Goal: Task Accomplishment & Management: Use online tool/utility

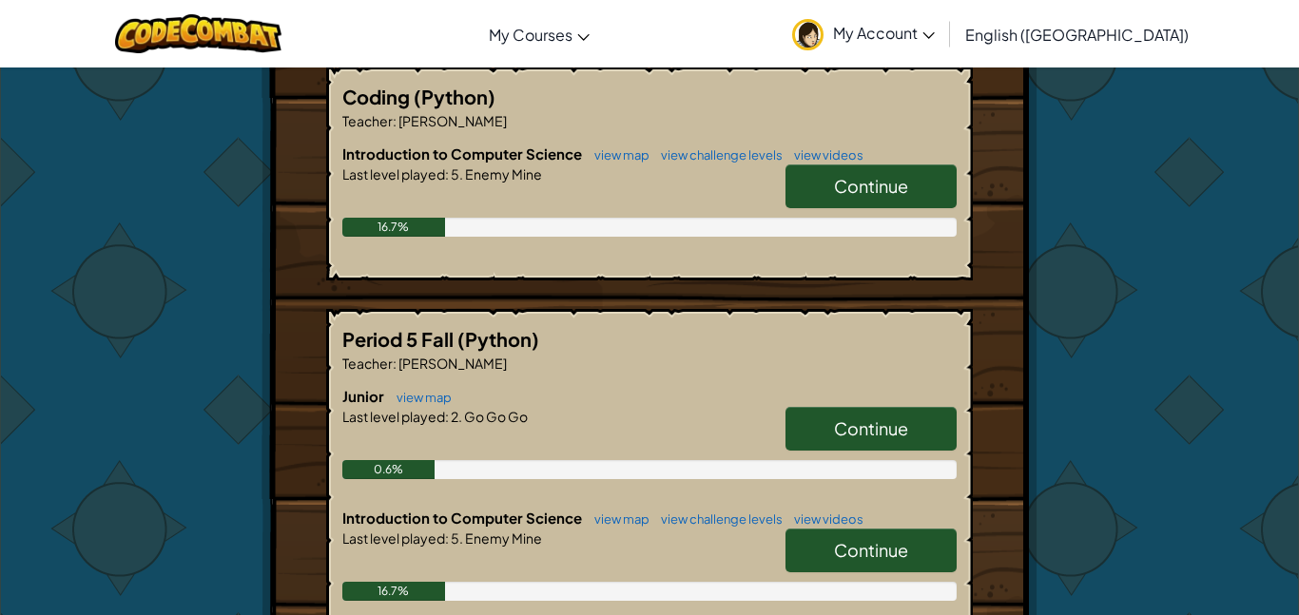
scroll to position [374, 0]
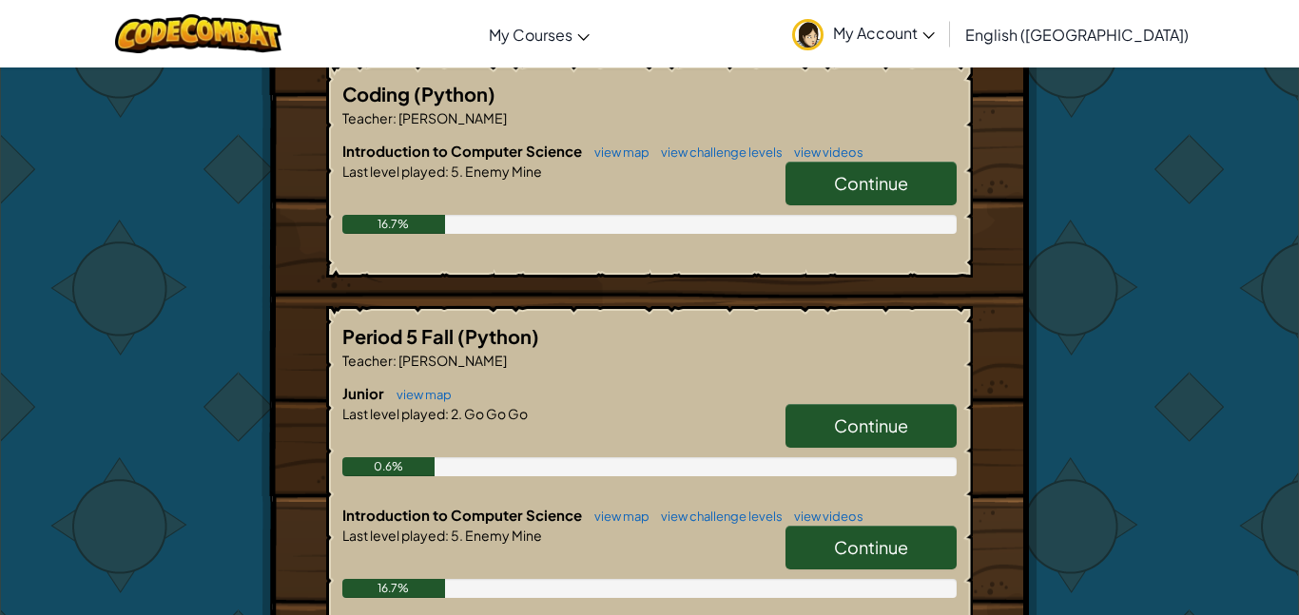
click at [964, 308] on div "Period 5 Fall (Python) Teacher : [PERSON_NAME] Junior view map Continue Last le…" at bounding box center [649, 515] width 647 height 419
click at [967, 358] on div "Period 5 Fall (Python) Teacher : [PERSON_NAME] Junior view map Continue Last le…" at bounding box center [649, 515] width 647 height 419
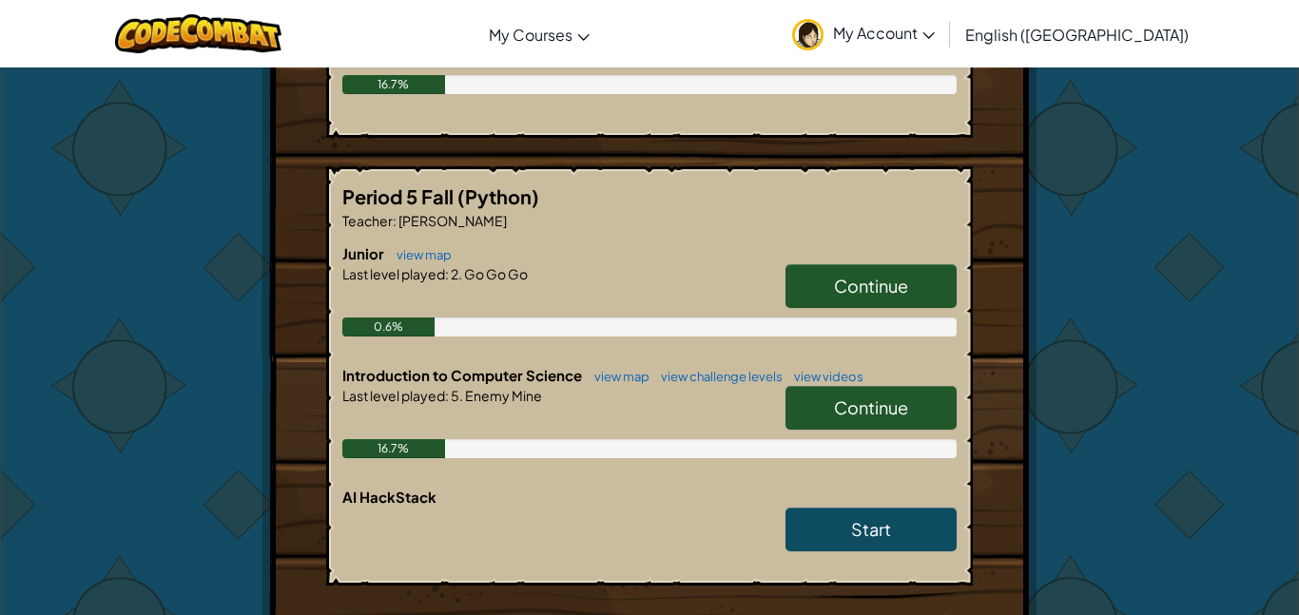
scroll to position [515, 0]
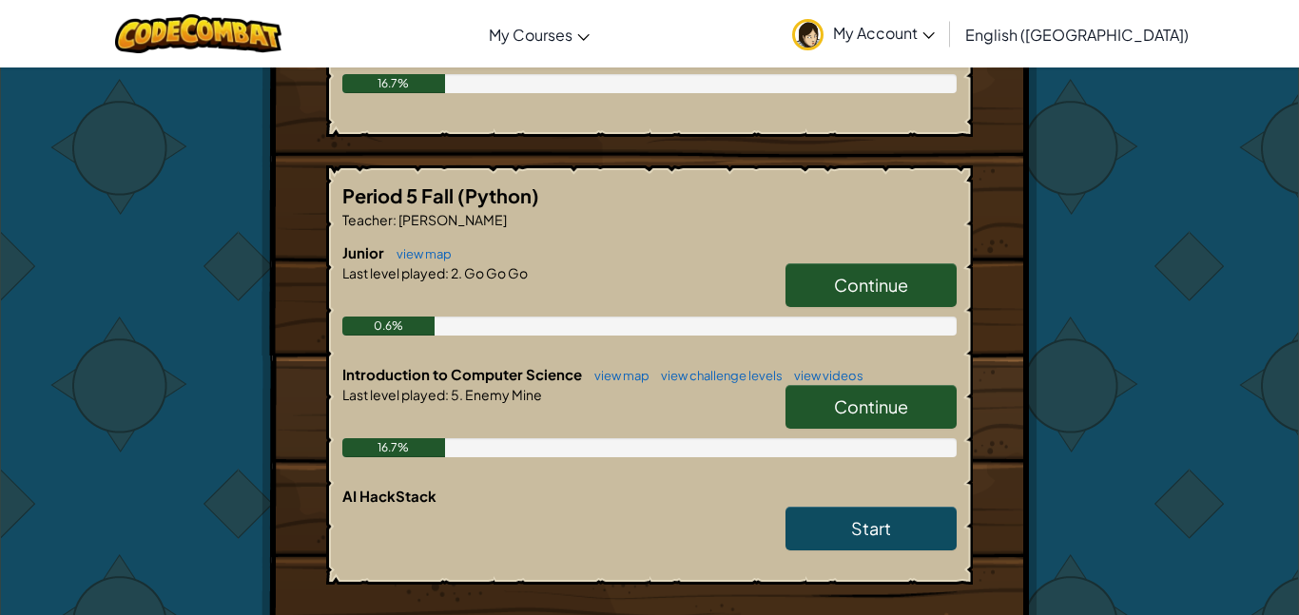
click at [920, 444] on div "16.7%" at bounding box center [649, 447] width 614 height 19
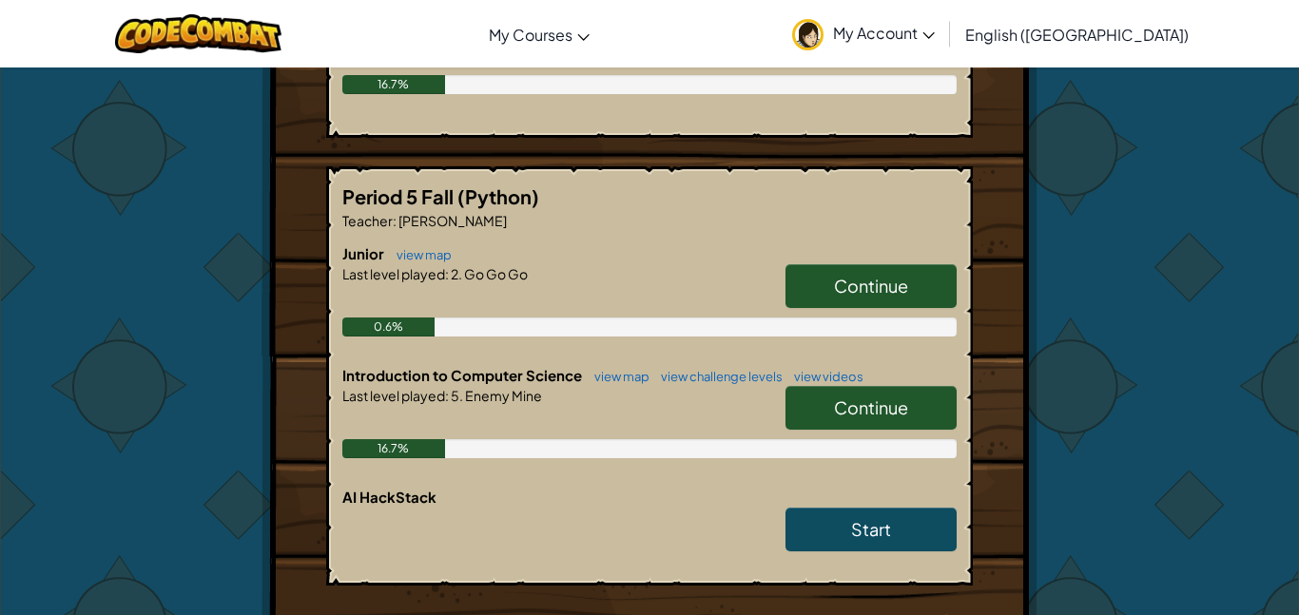
scroll to position [513, 0]
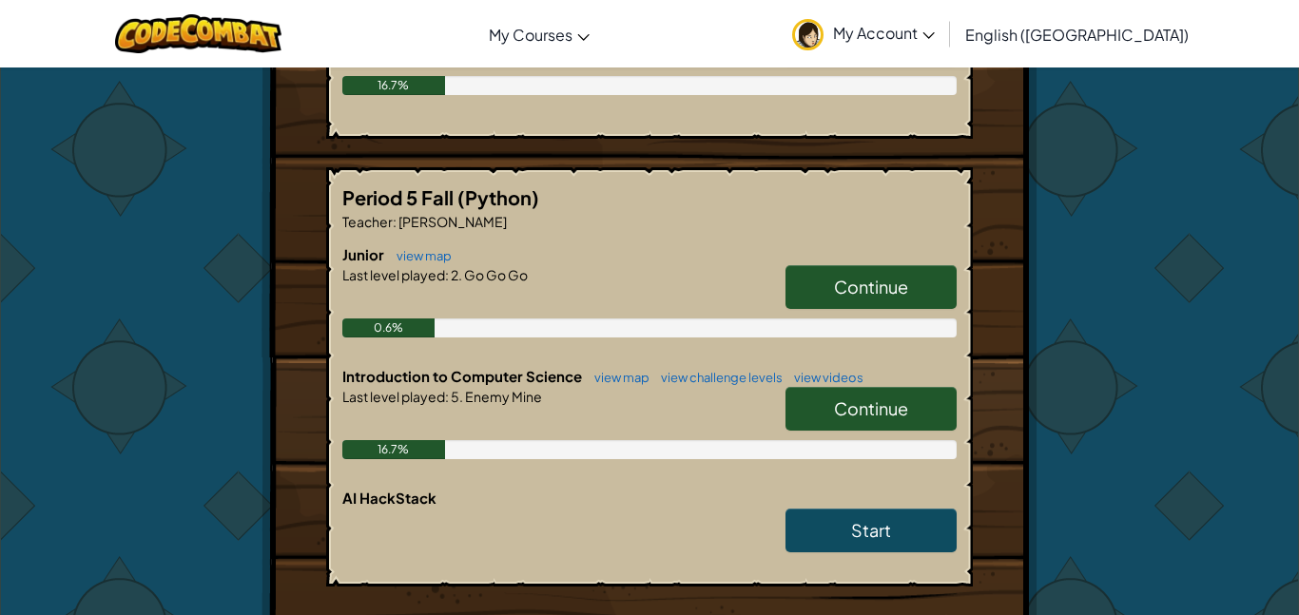
click at [826, 416] on link "Continue" at bounding box center [871, 409] width 171 height 44
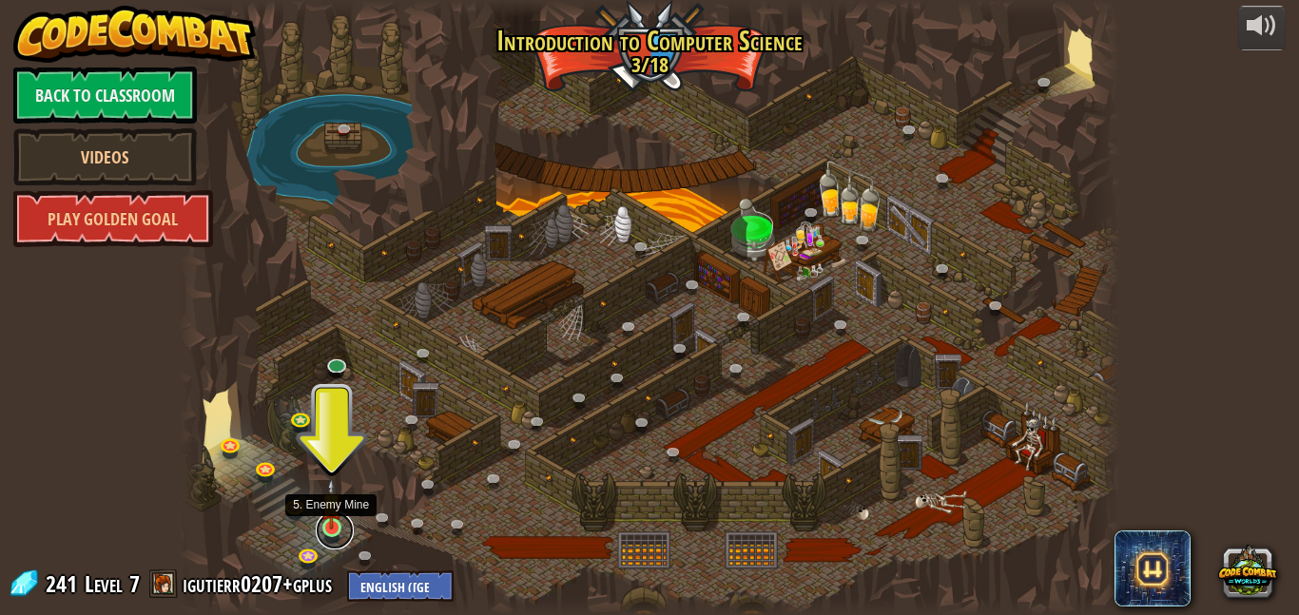
click at [332, 538] on link at bounding box center [335, 531] width 38 height 38
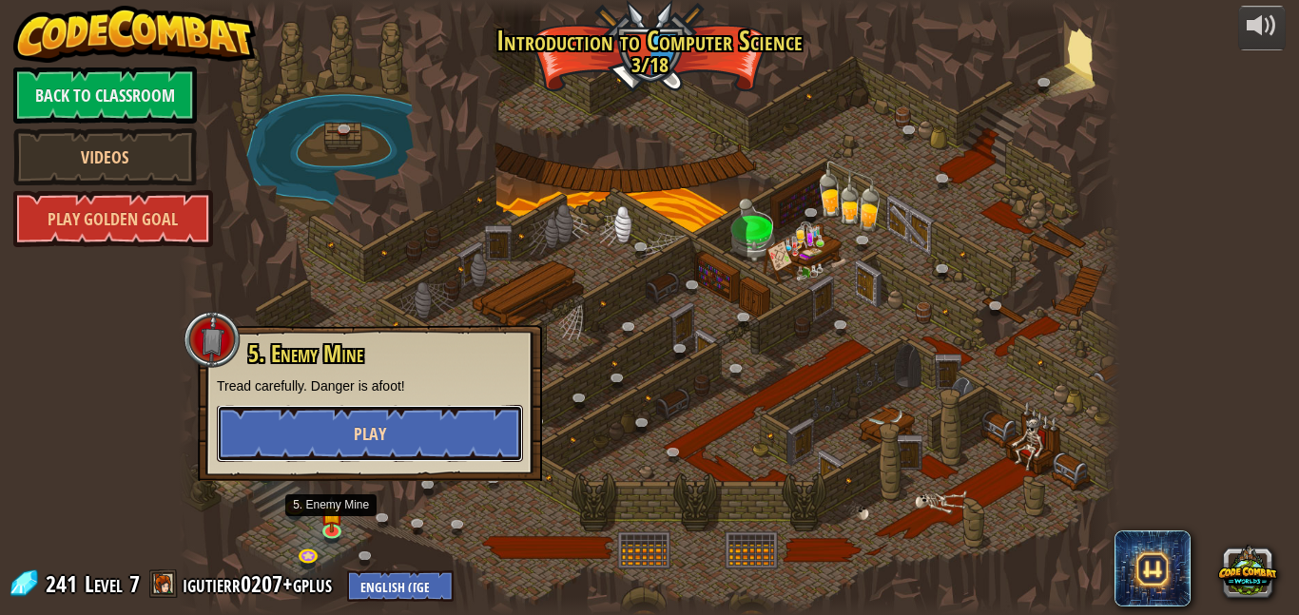
click at [392, 432] on button "Play" at bounding box center [370, 433] width 306 height 57
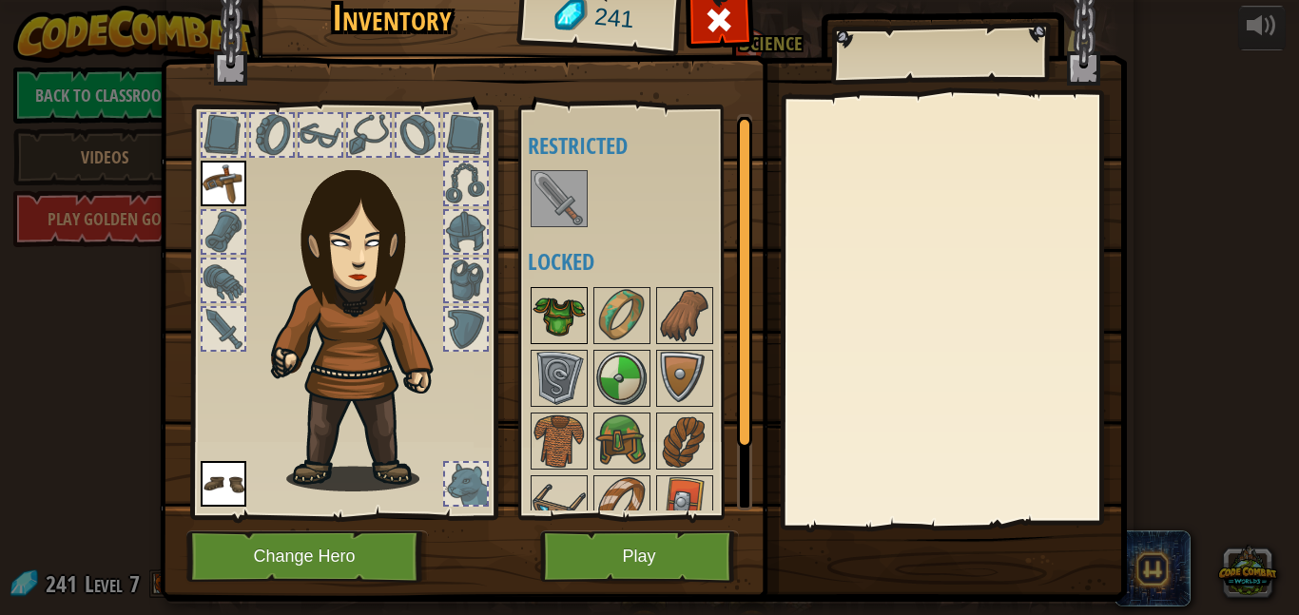
click at [582, 326] on img at bounding box center [559, 315] width 53 height 53
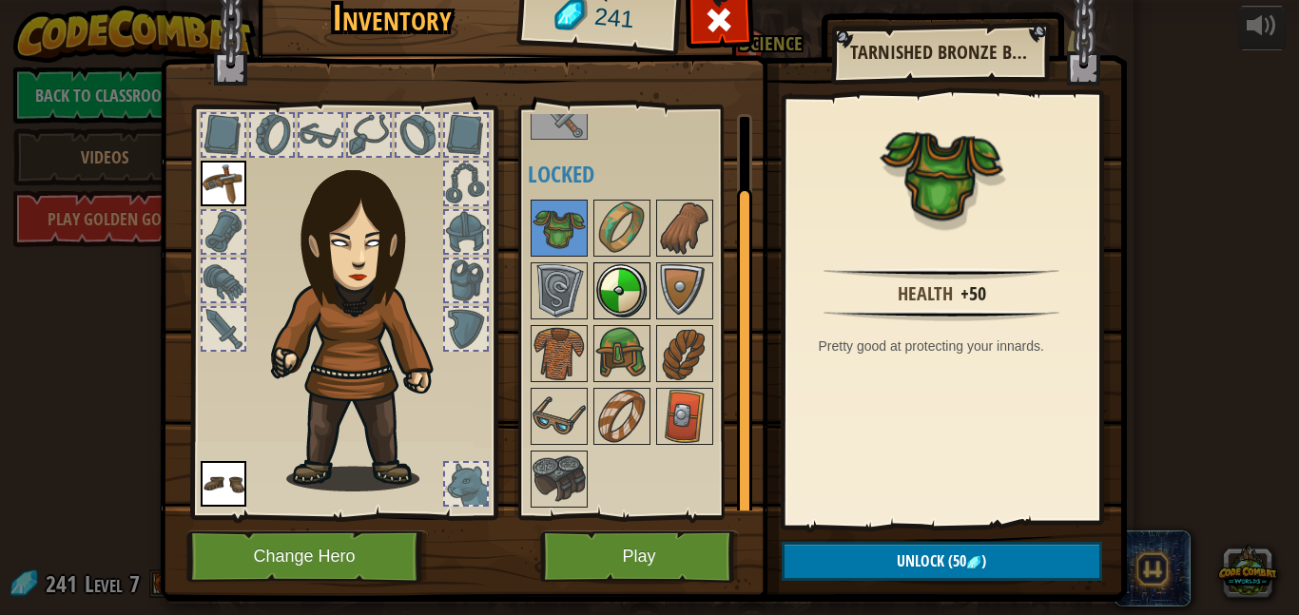
scroll to position [86, 0]
click at [614, 403] on img at bounding box center [621, 418] width 53 height 53
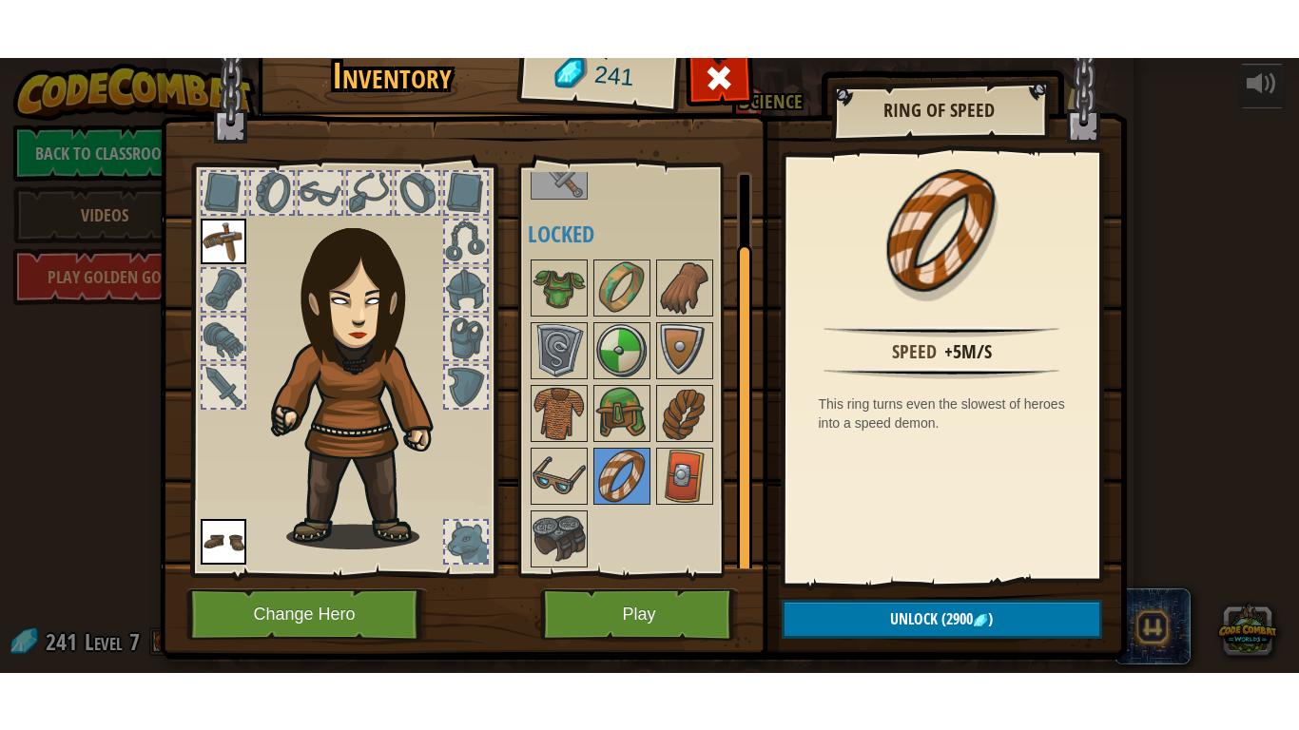
scroll to position [0, 0]
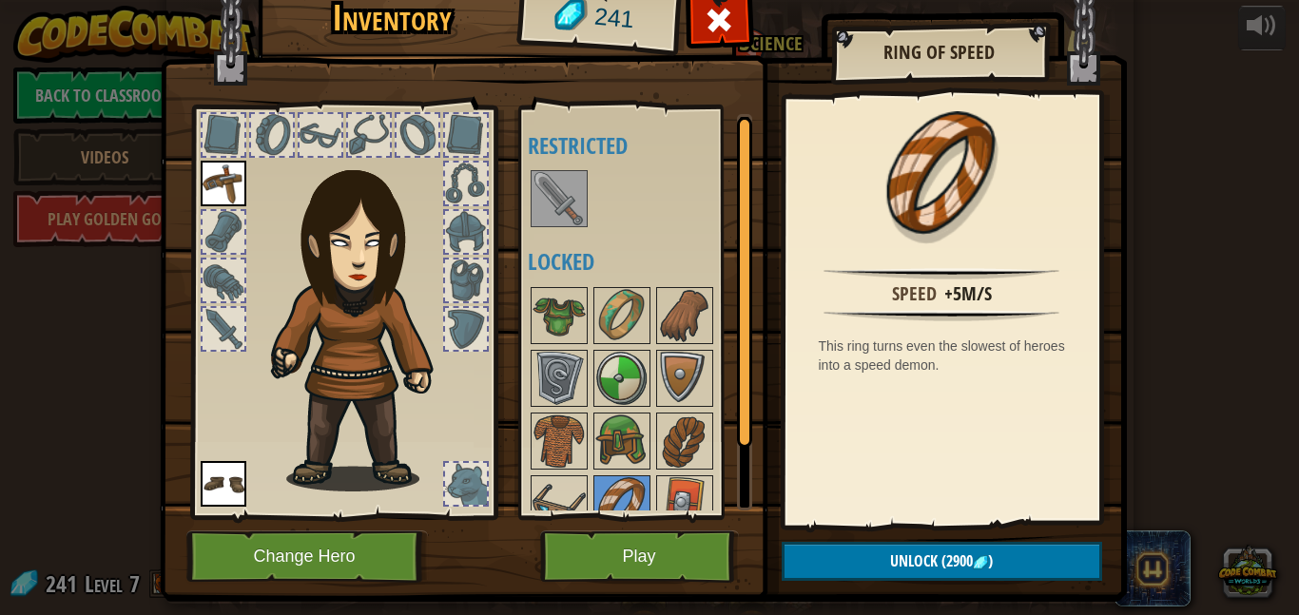
click at [218, 191] on img at bounding box center [224, 184] width 46 height 46
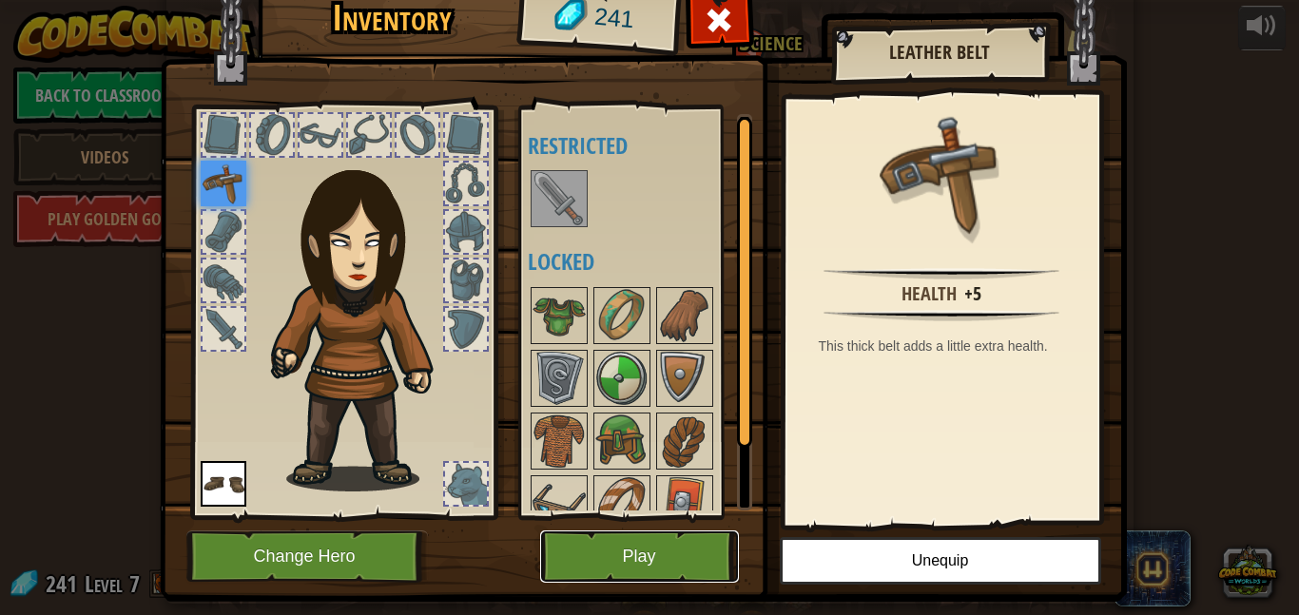
click at [579, 568] on button "Play" at bounding box center [639, 557] width 199 height 52
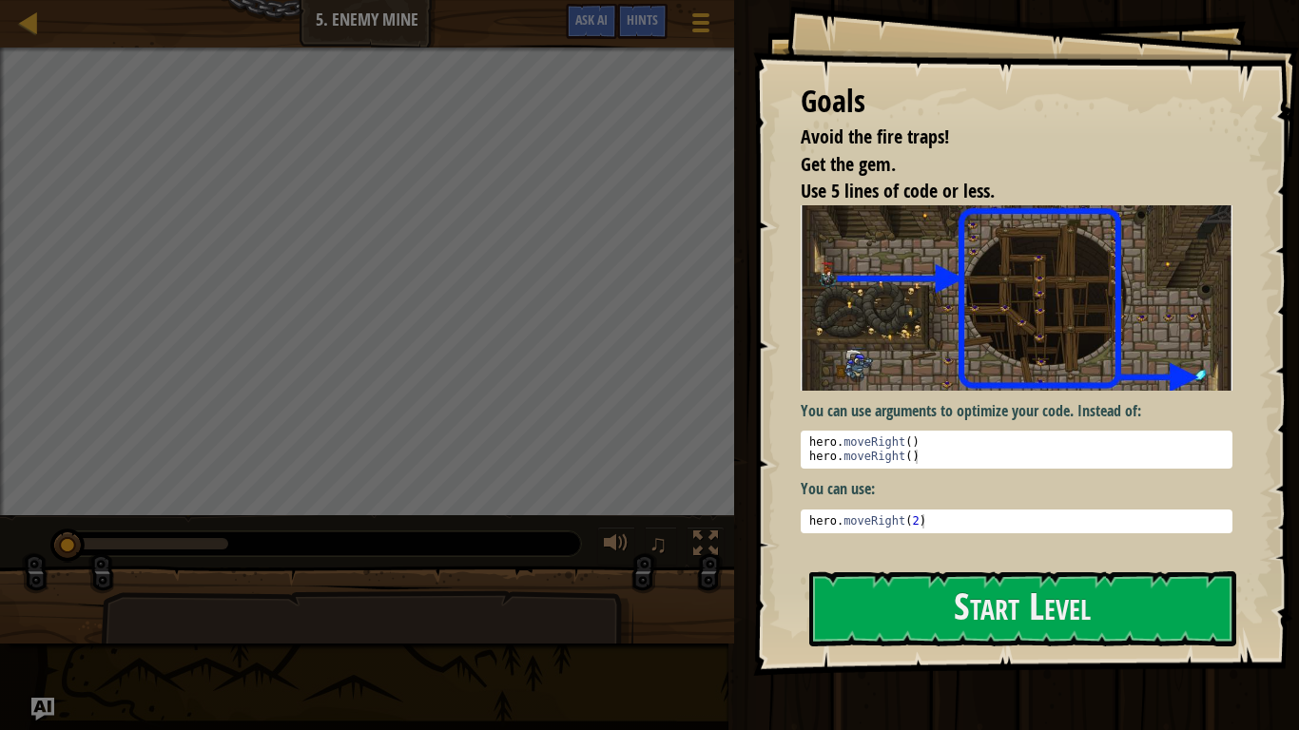
click at [821, 568] on div "Goals Avoid the fire traps! Get the gem. Use 5 lines of code or less. You can u…" at bounding box center [1026, 338] width 546 height 676
click at [889, 608] on button "Start Level" at bounding box center [1022, 609] width 427 height 75
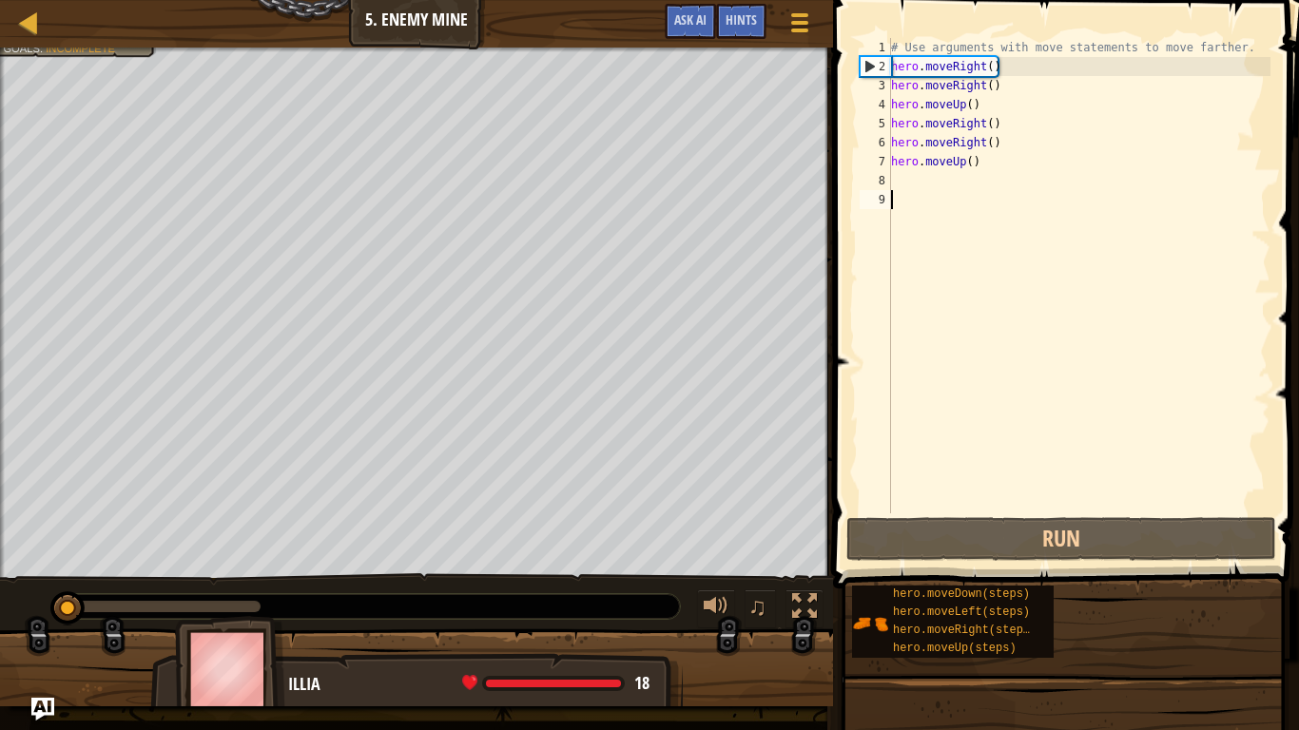
click at [924, 166] on div "# Use arguments with move statements to move farther. hero . moveRight ( ) hero…" at bounding box center [1078, 295] width 383 height 514
type textarea "hero.moveUp()"
click at [914, 191] on div "# Use arguments with move statements to move farther. hero . moveRight ( ) hero…" at bounding box center [1078, 295] width 383 height 514
click at [892, 186] on div "# Use arguments with move statements to move farther. hero . moveRight ( ) hero…" at bounding box center [1078, 295] width 383 height 514
click at [1028, 139] on div "# Use arguments with move statements to move farther. hero . moveRight ( ) hero…" at bounding box center [1078, 295] width 383 height 514
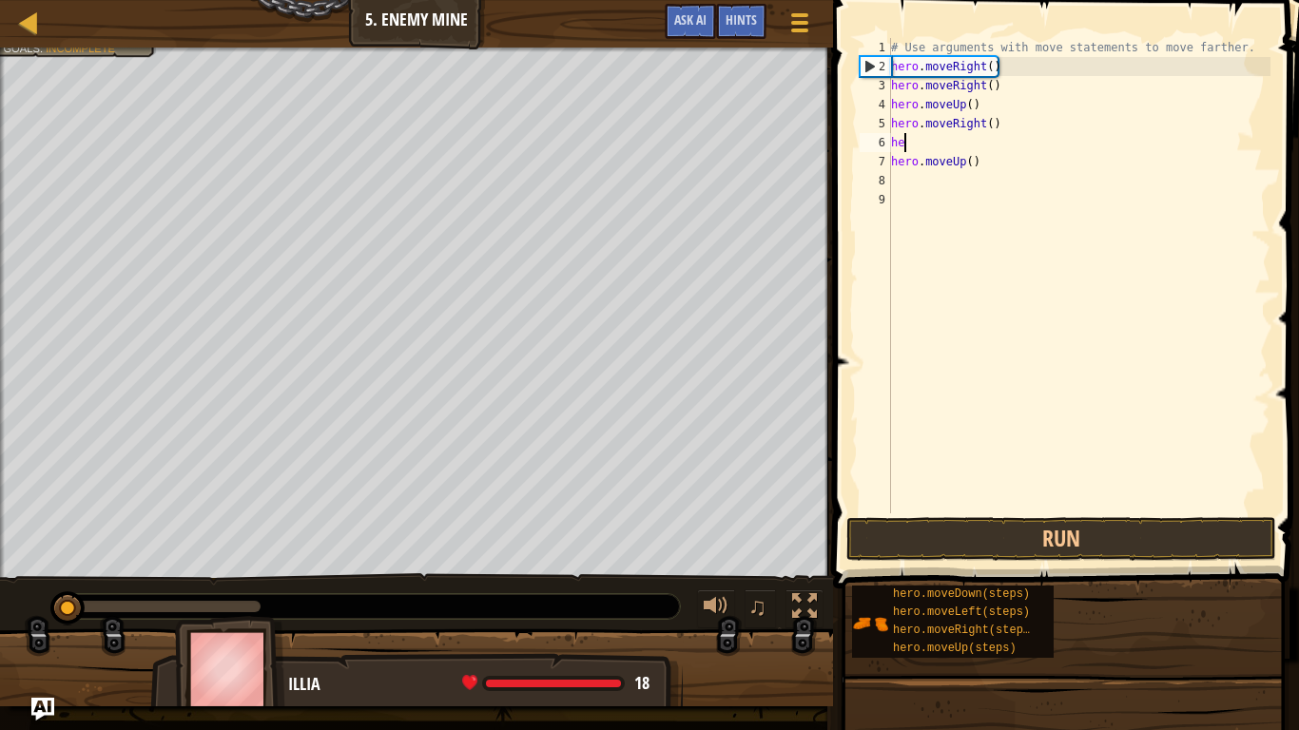
type textarea "h"
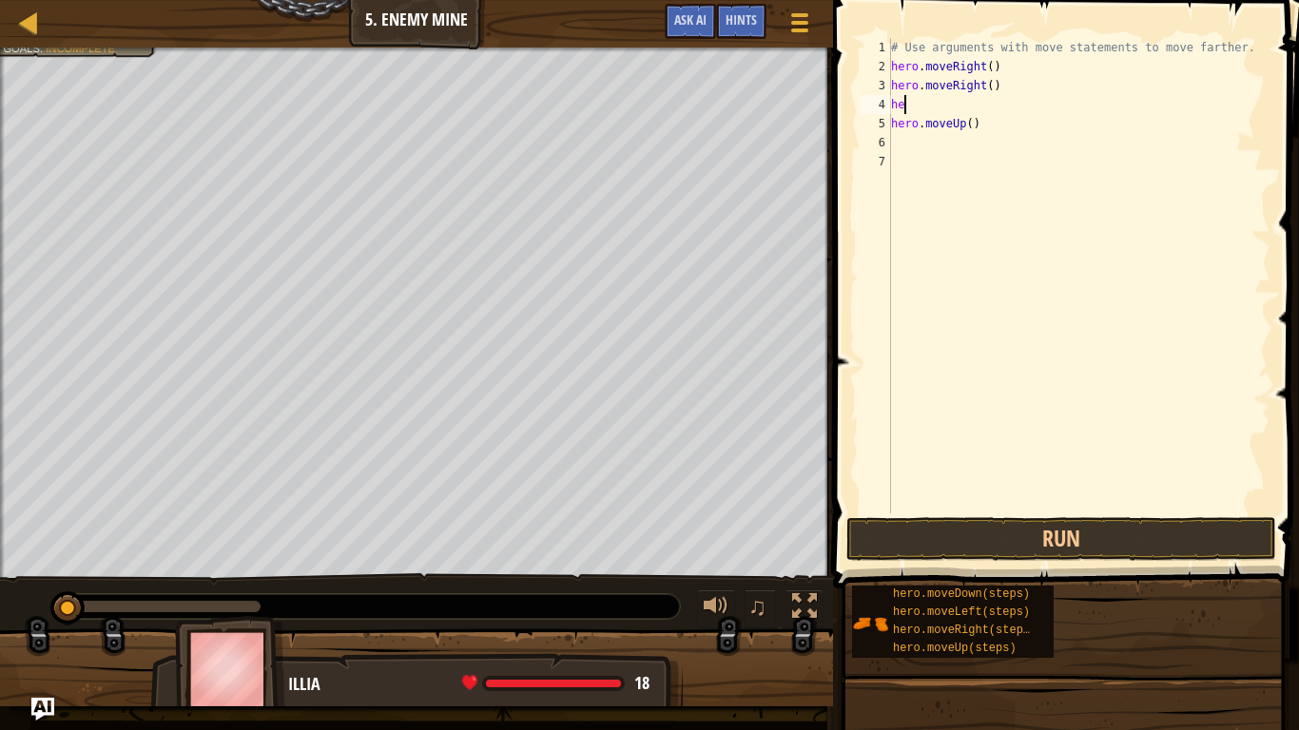
type textarea "h"
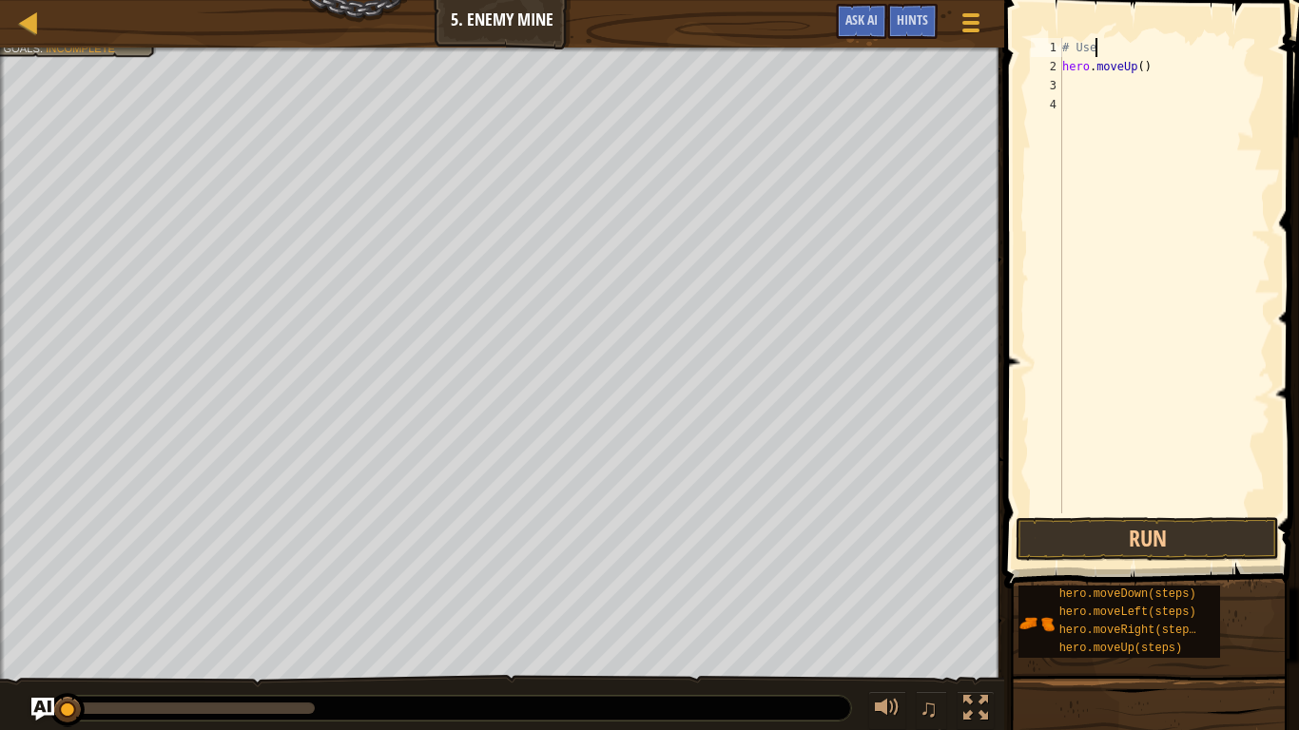
type textarea "#"
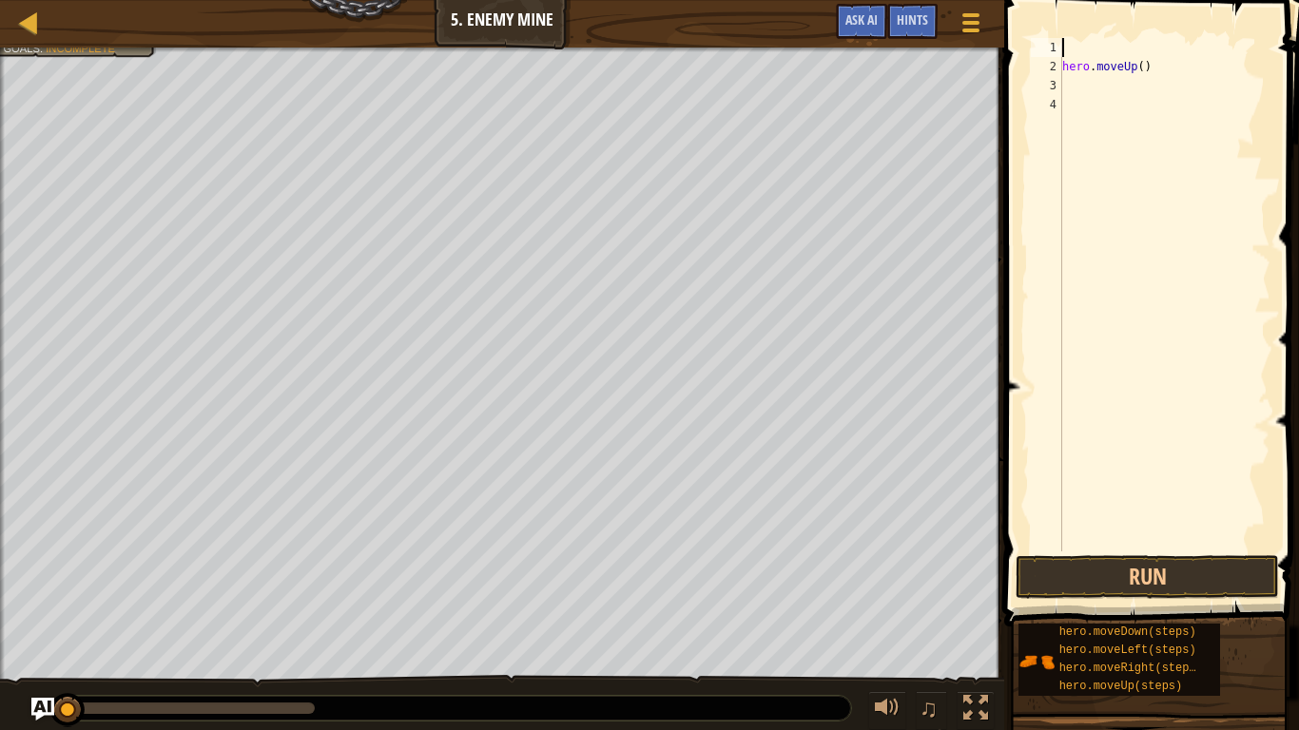
click at [1218, 70] on div "hero . moveUp ( )" at bounding box center [1165, 314] width 212 height 552
type textarea "h"
click at [1092, 49] on div at bounding box center [1165, 295] width 212 height 514
type textarea "m"
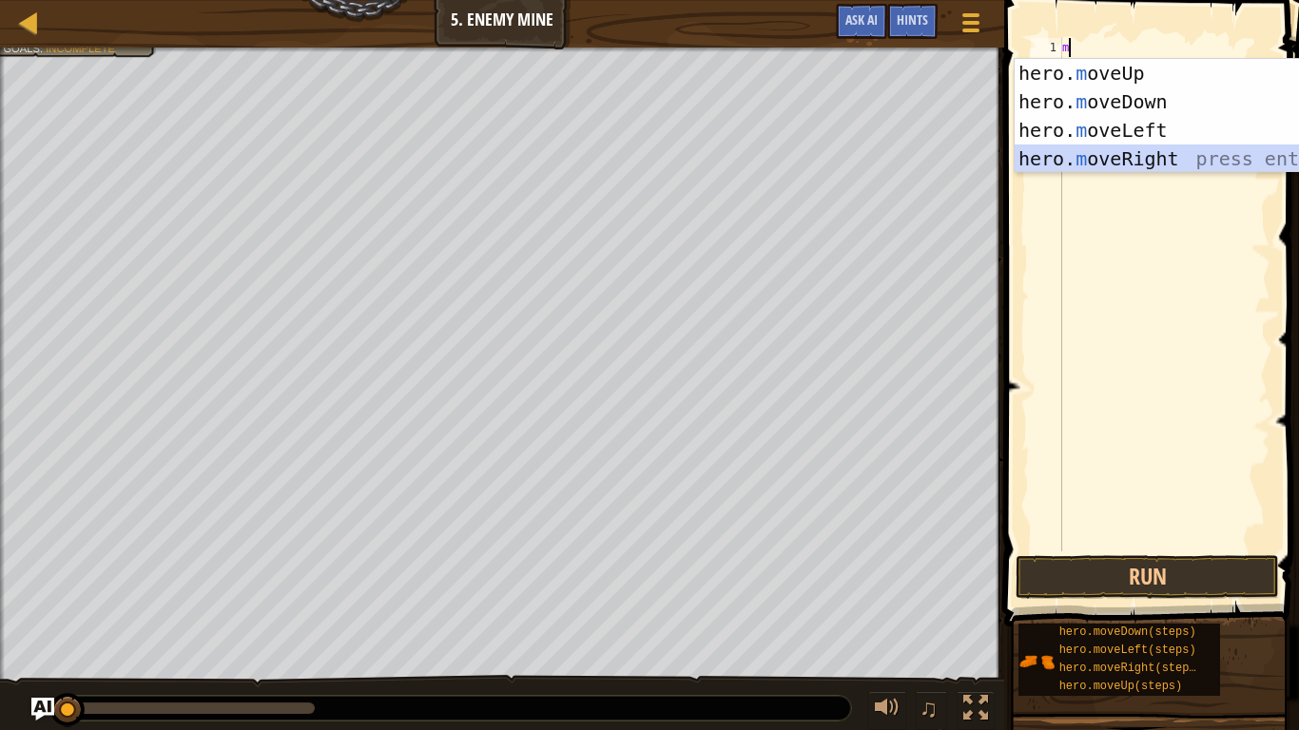
click at [1108, 156] on div "hero. m oveUp press enter hero. m oveDown press enter hero. m oveLeft press ent…" at bounding box center [1194, 144] width 359 height 171
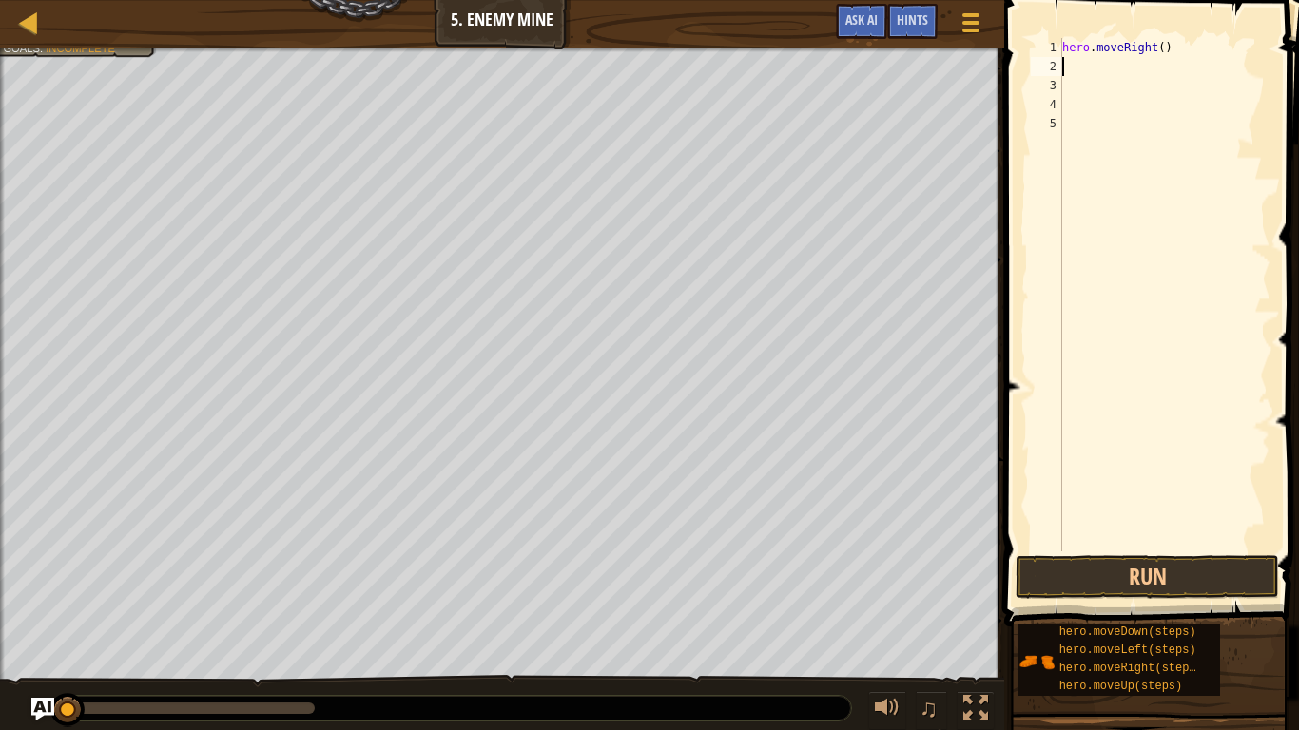
type textarea "m"
click at [1160, 48] on div "hero . moveRight ( )" at bounding box center [1165, 314] width 212 height 552
click at [1061, 580] on button "Run" at bounding box center [1147, 577] width 263 height 44
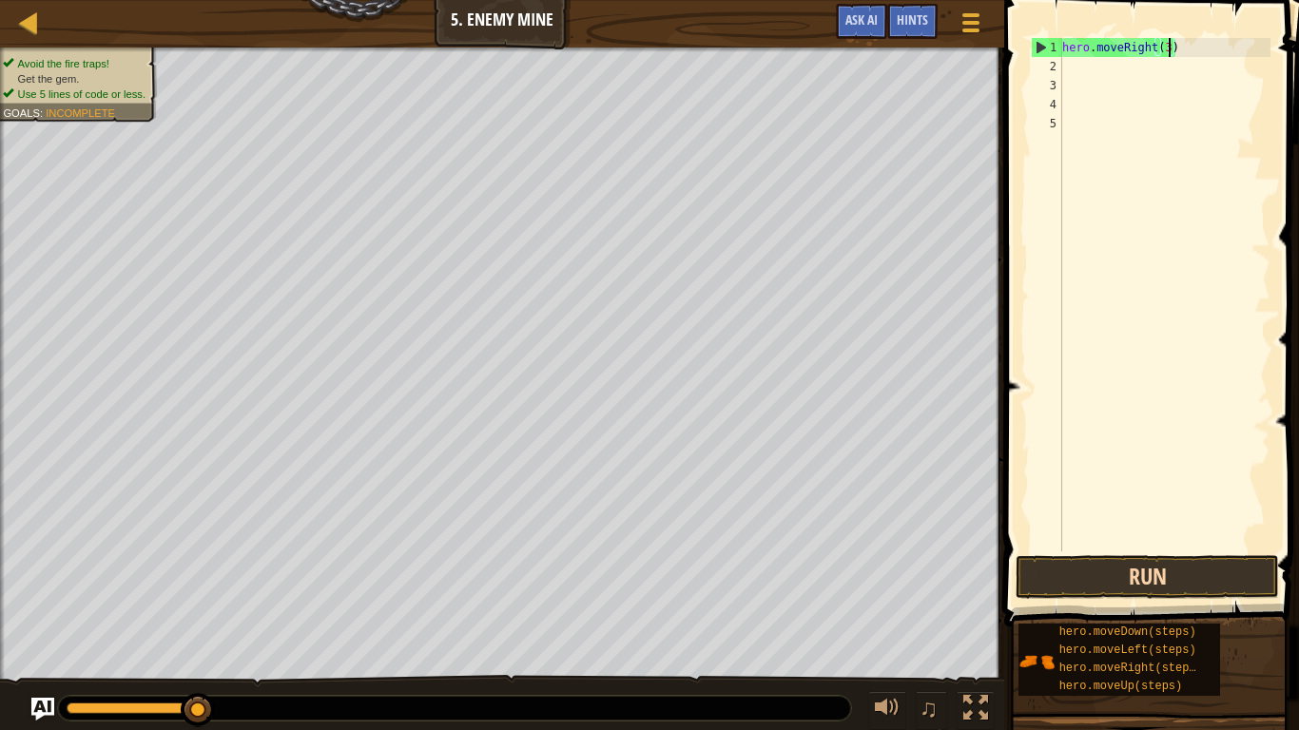
type textarea "hero.moveRight(3)"
click at [1055, 556] on button "Run" at bounding box center [1147, 577] width 263 height 44
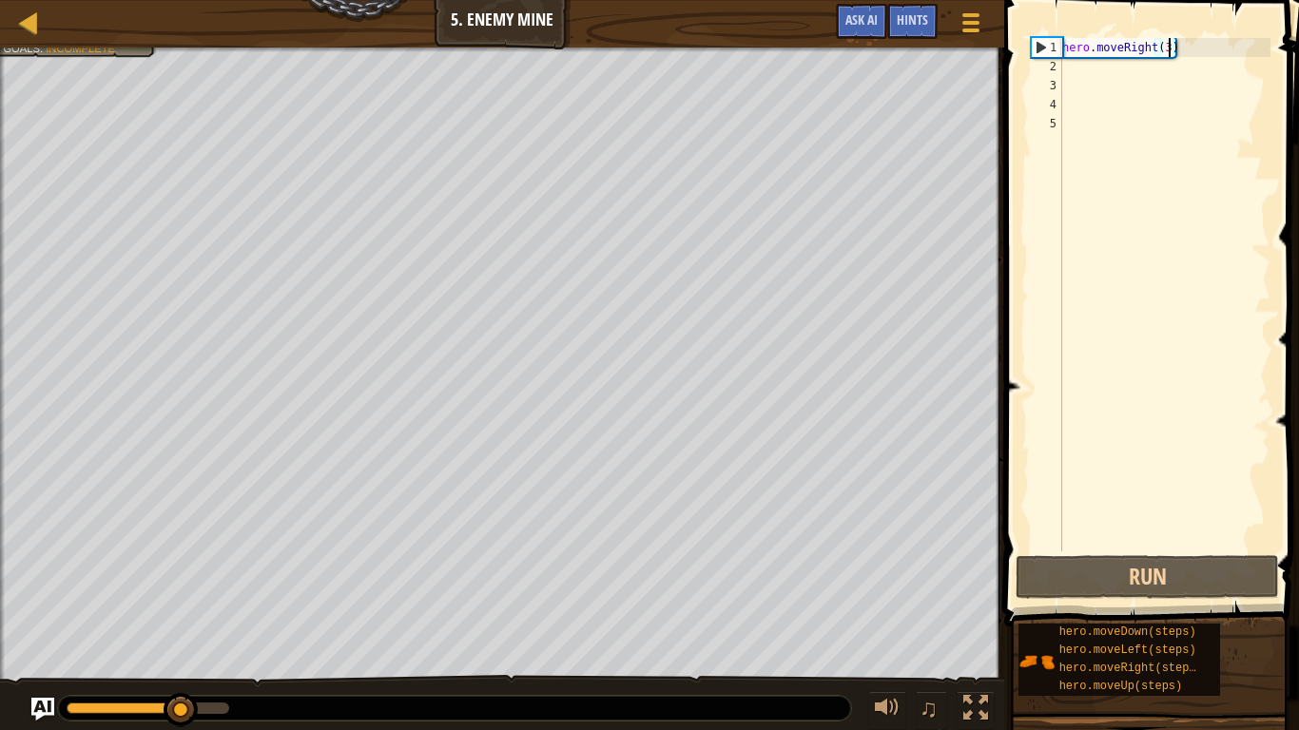
click at [1068, 76] on div "hero . moveRight ( 3 )" at bounding box center [1165, 314] width 212 height 552
click at [1061, 63] on div "2" at bounding box center [1046, 66] width 31 height 19
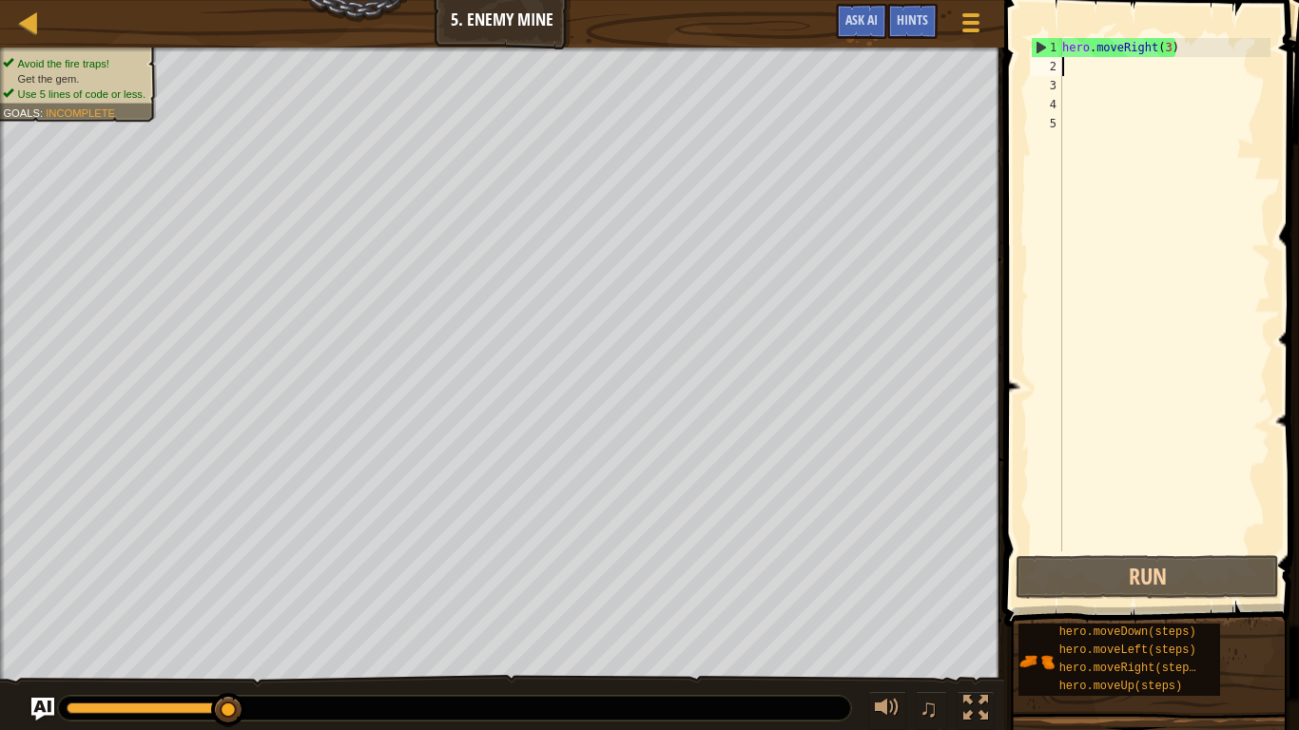
type textarea "h"
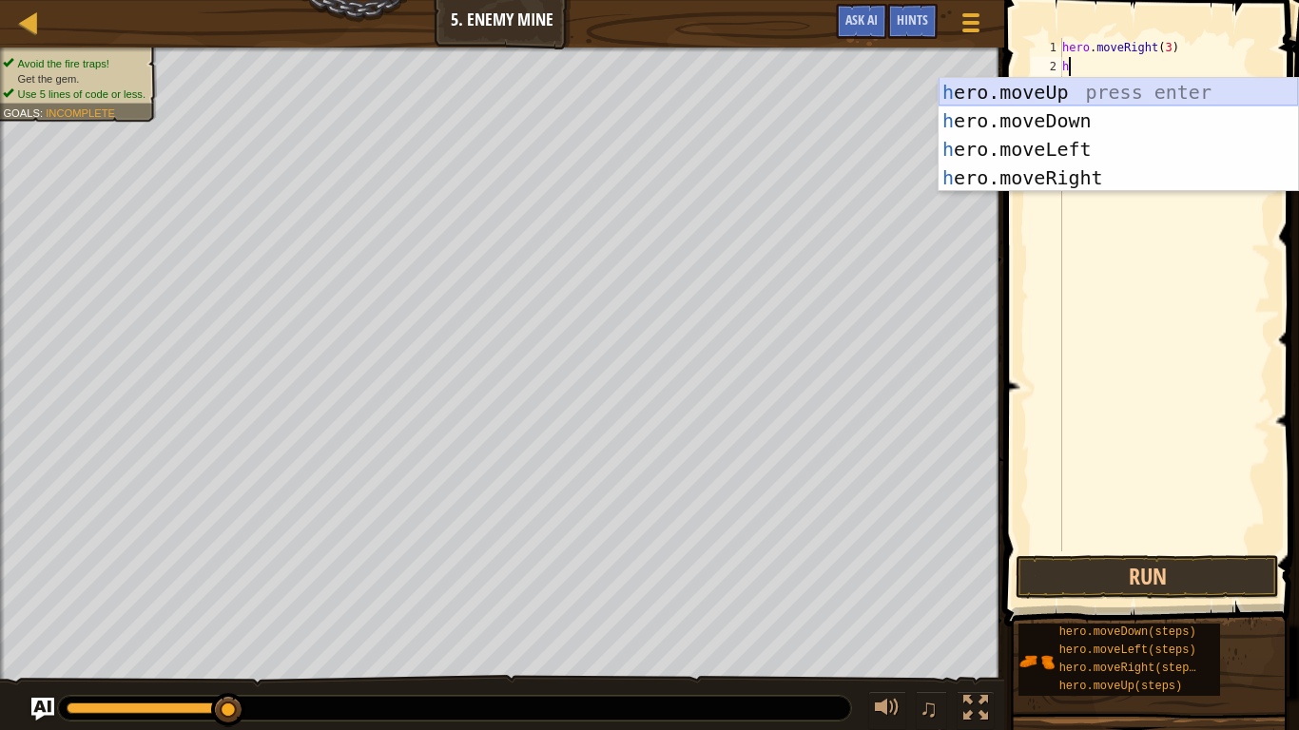
click at [1073, 85] on div "h ero.moveUp press enter h ero.moveDown press enter h ero.moveLeft press enter …" at bounding box center [1118, 163] width 359 height 171
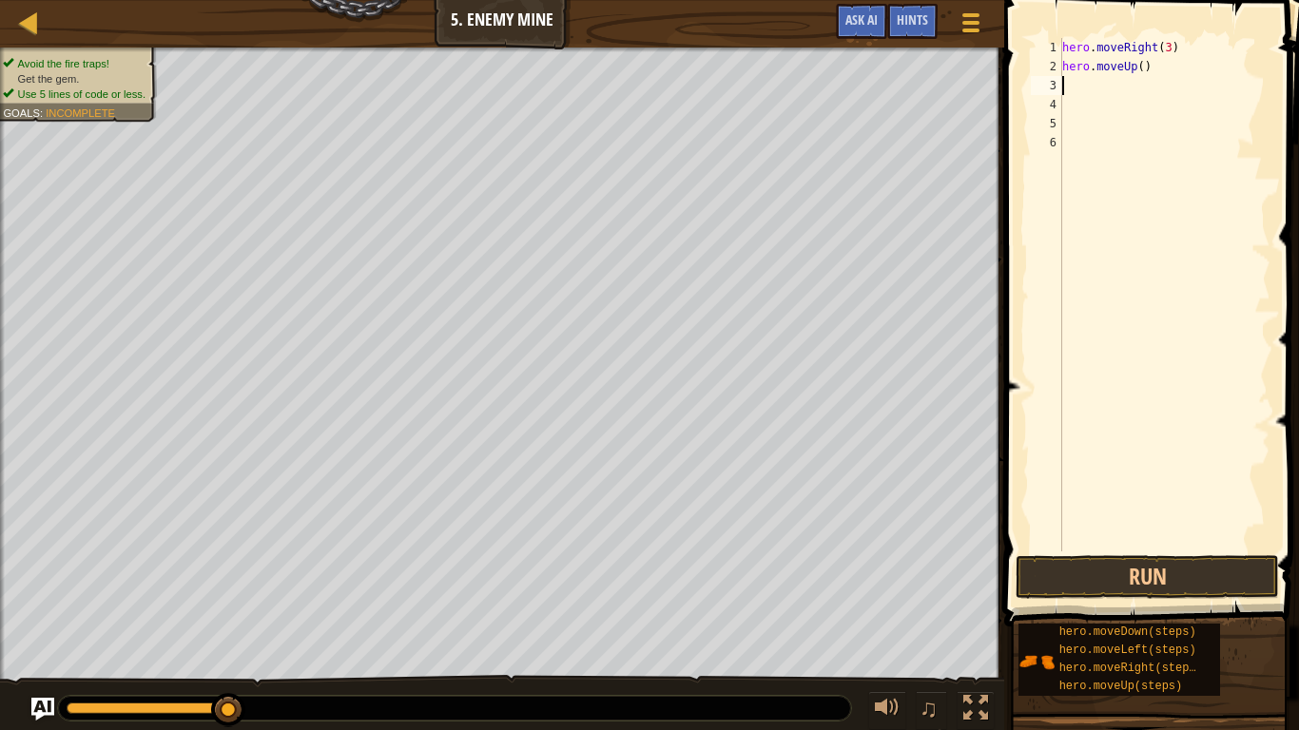
type textarea "h"
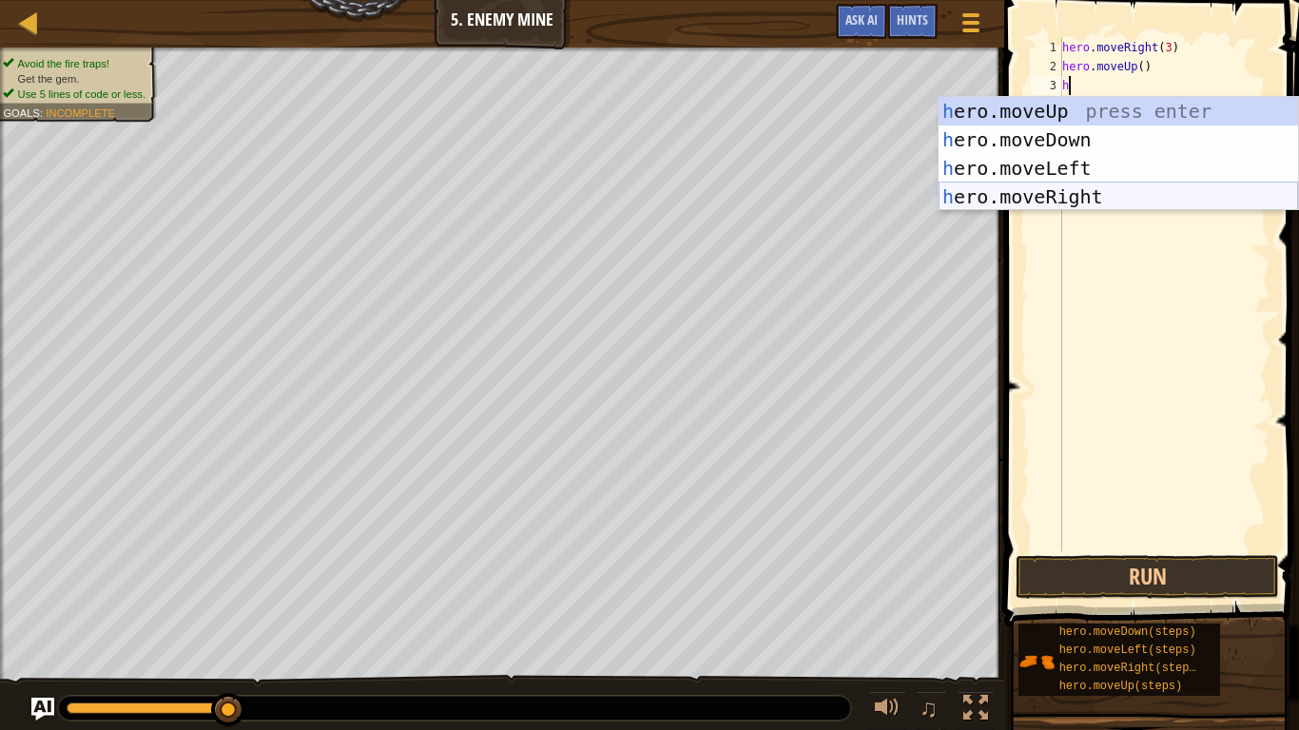
click at [1088, 193] on div "h ero.moveUp press enter h ero.moveDown press enter h ero.moveLeft press enter …" at bounding box center [1118, 182] width 359 height 171
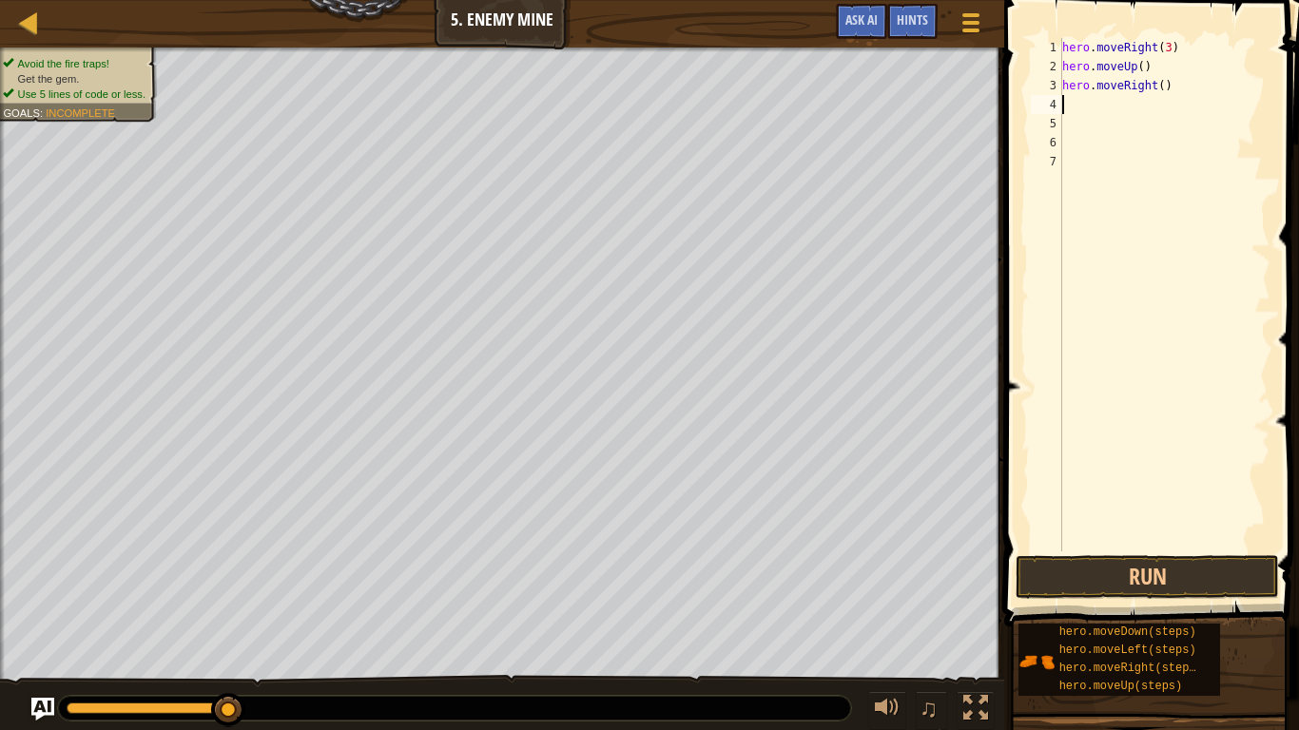
click at [1088, 193] on div "hero . moveRight ( 3 ) hero . moveUp ( ) hero . moveRight ( )" at bounding box center [1165, 314] width 212 height 552
click at [1071, 103] on div "hero . moveRight ( 3 ) hero . moveUp ( ) hero . moveRight ( )" at bounding box center [1165, 314] width 212 height 552
type textarea "h"
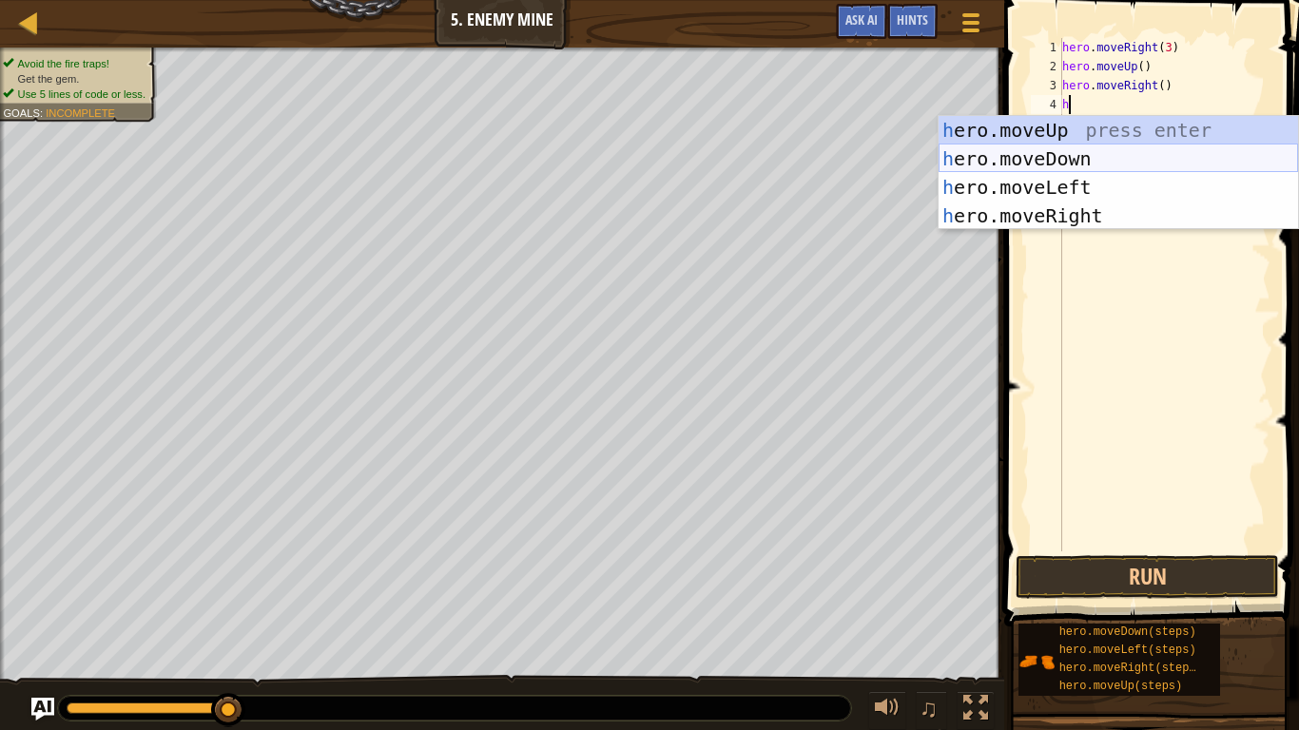
click at [1053, 152] on div "h ero.moveUp press enter h ero.moveDown press enter h ero.moveLeft press enter …" at bounding box center [1118, 201] width 359 height 171
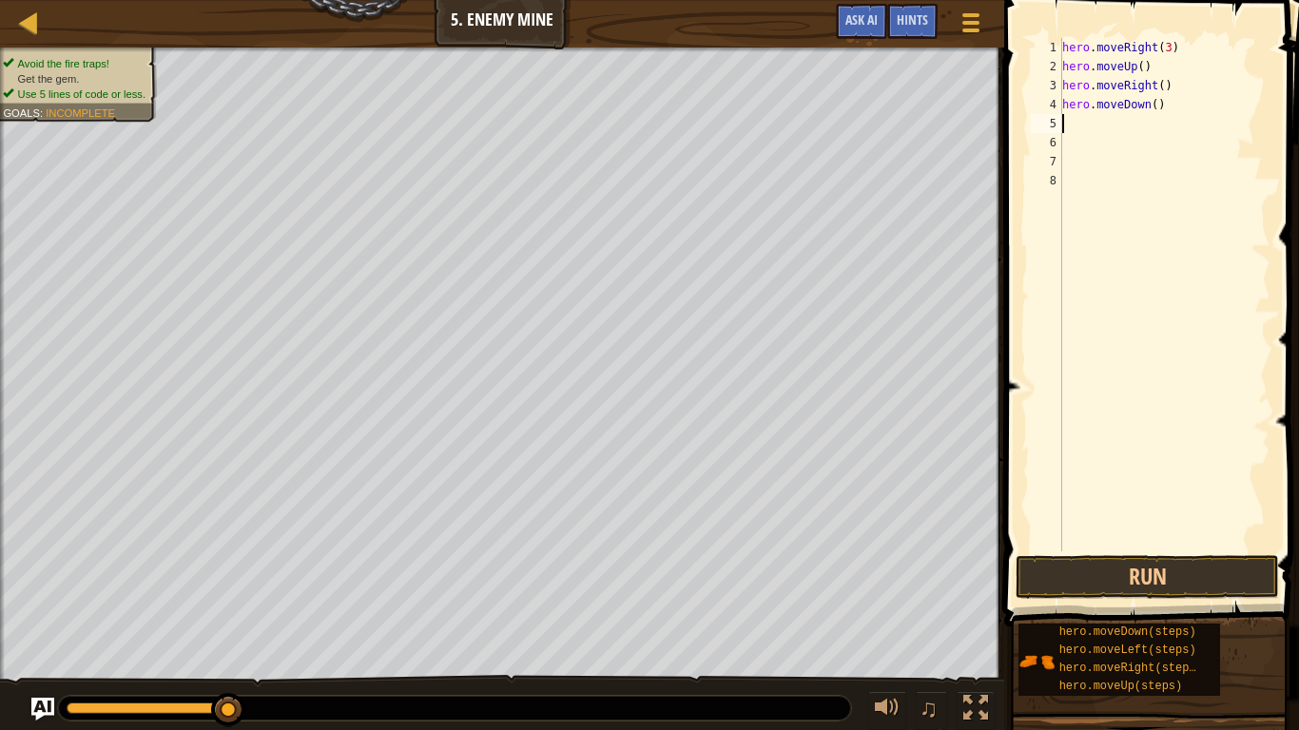
click at [1159, 106] on div "hero . moveRight ( 3 ) hero . moveUp ( ) hero . moveRight ( ) hero . moveDown (…" at bounding box center [1165, 314] width 212 height 552
click at [1155, 106] on div "hero . moveRight ( 3 ) hero . moveUp ( ) hero . moveRight ( ) hero . moveDown (…" at bounding box center [1165, 314] width 212 height 552
type textarea "hero.moveDown(3)"
click at [1061, 128] on div "5" at bounding box center [1046, 123] width 31 height 19
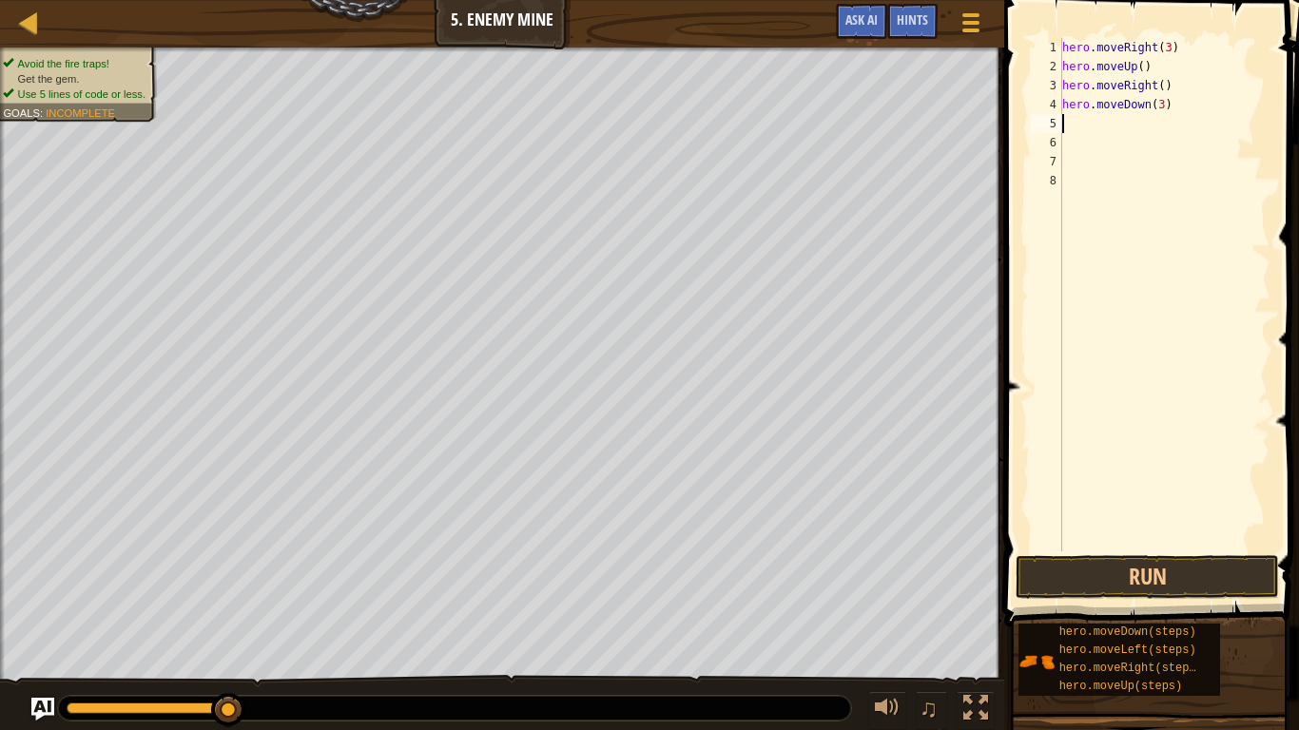
scroll to position [9, 0]
click at [1061, 128] on div "5" at bounding box center [1046, 123] width 31 height 19
type textarea "h"
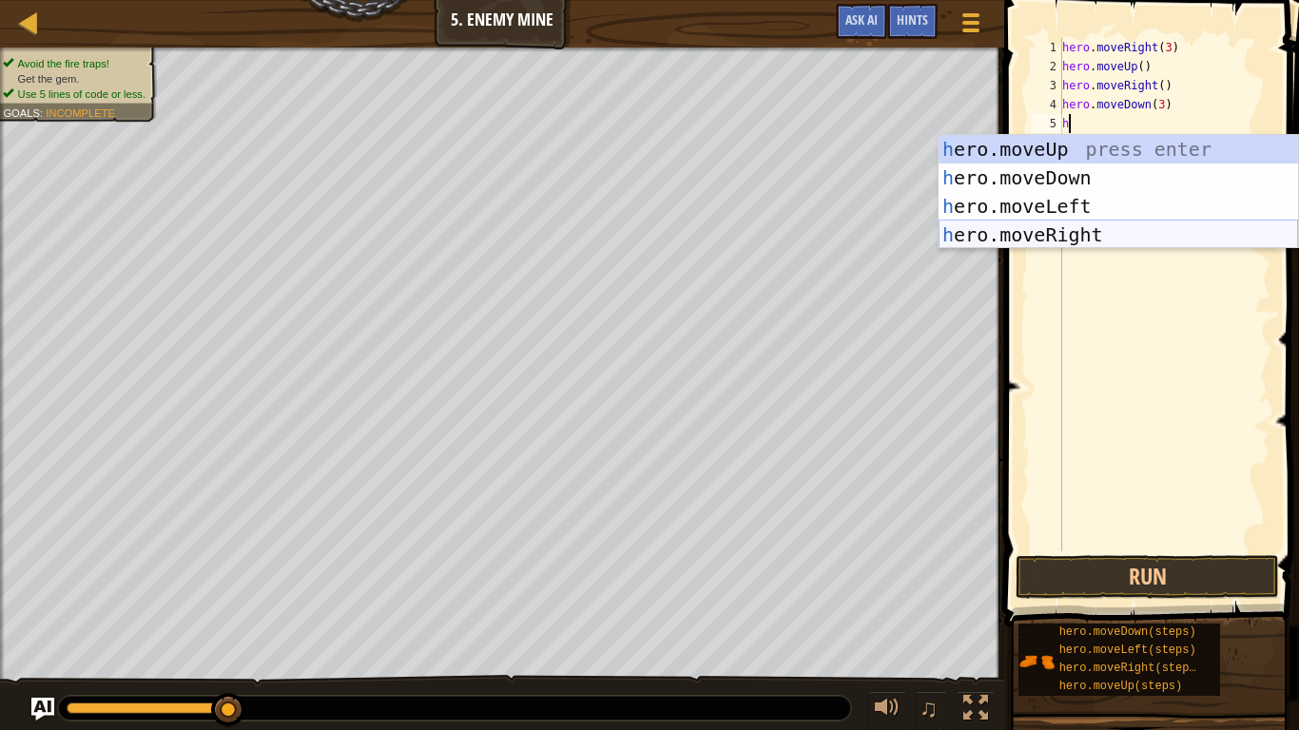
click at [1137, 229] on div "h ero.moveUp press enter h ero.moveDown press enter h ero.moveLeft press enter …" at bounding box center [1118, 220] width 359 height 171
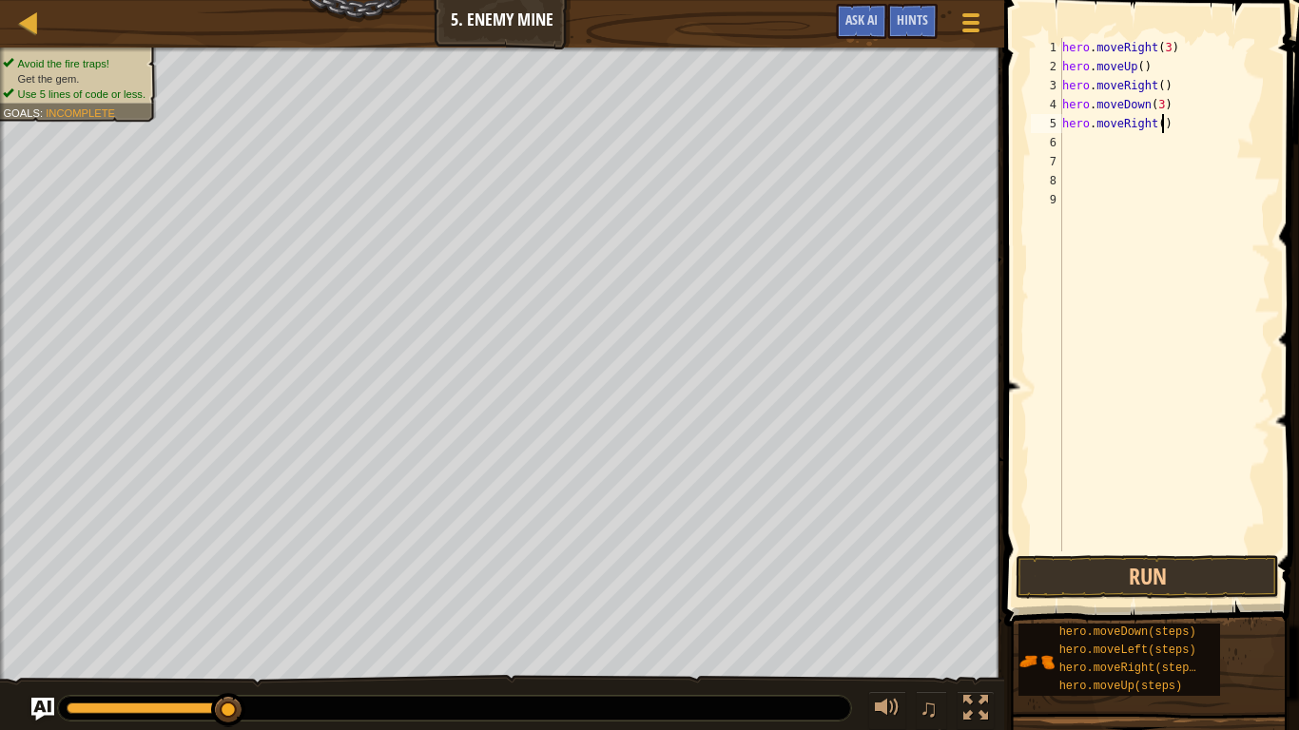
click at [1161, 125] on div "hero . moveRight ( 3 ) hero . moveUp ( ) hero . moveRight ( ) hero . moveDown (…" at bounding box center [1165, 314] width 212 height 552
type textarea "hero.moveRight(2)"
click at [1105, 562] on button "Run" at bounding box center [1147, 577] width 263 height 44
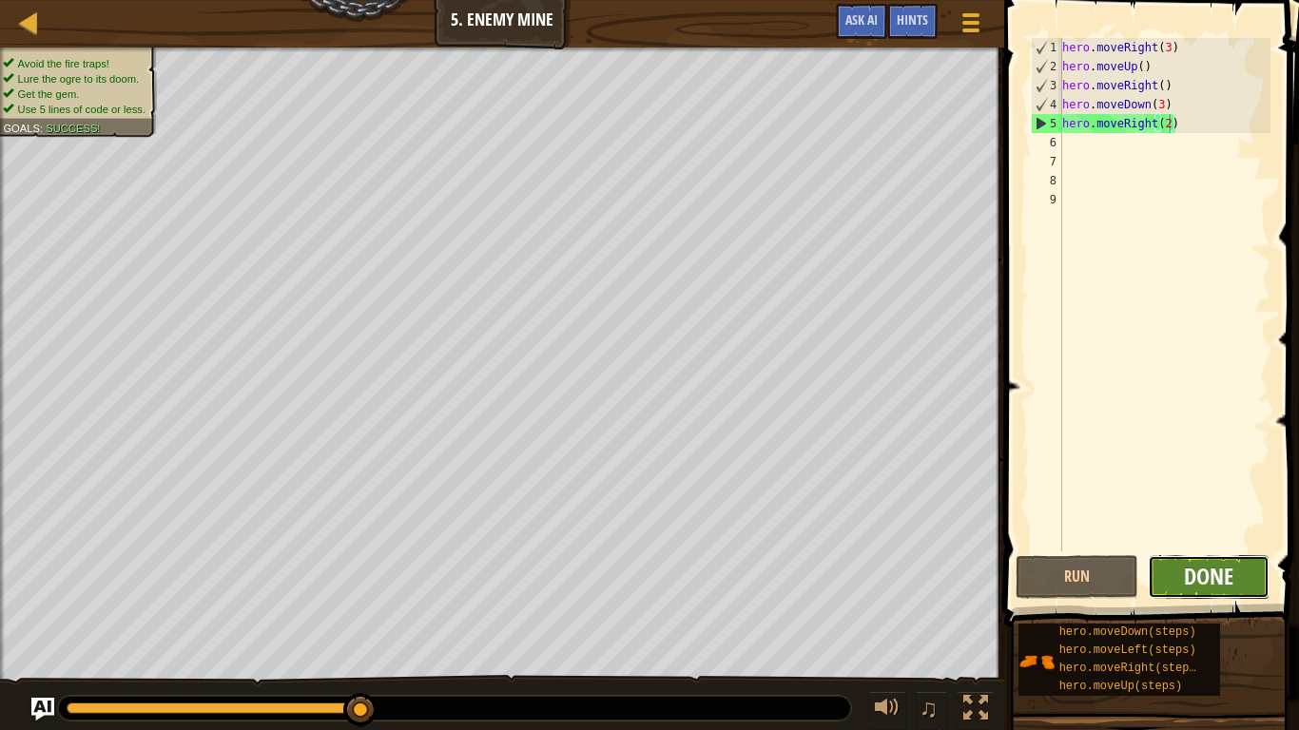
click at [1186, 583] on span "Done" at bounding box center [1208, 576] width 49 height 30
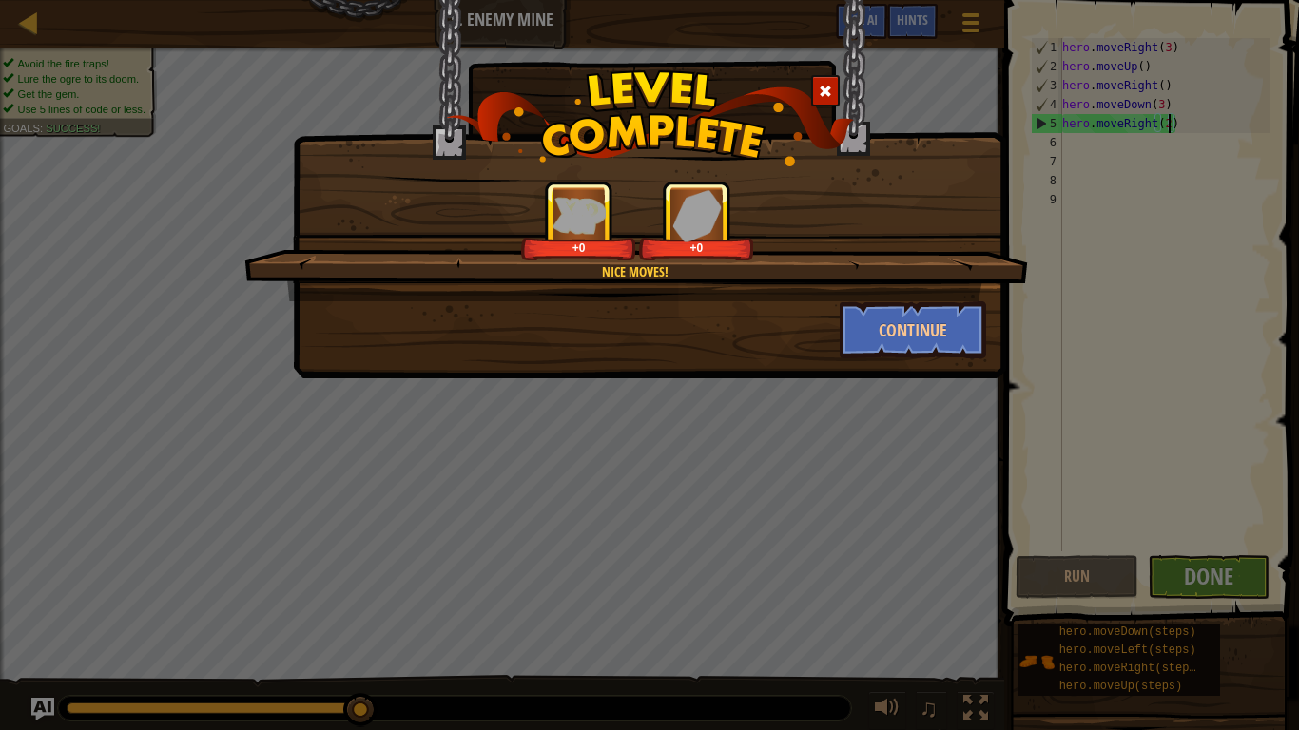
click at [827, 343] on div "Continue" at bounding box center [914, 329] width 176 height 57
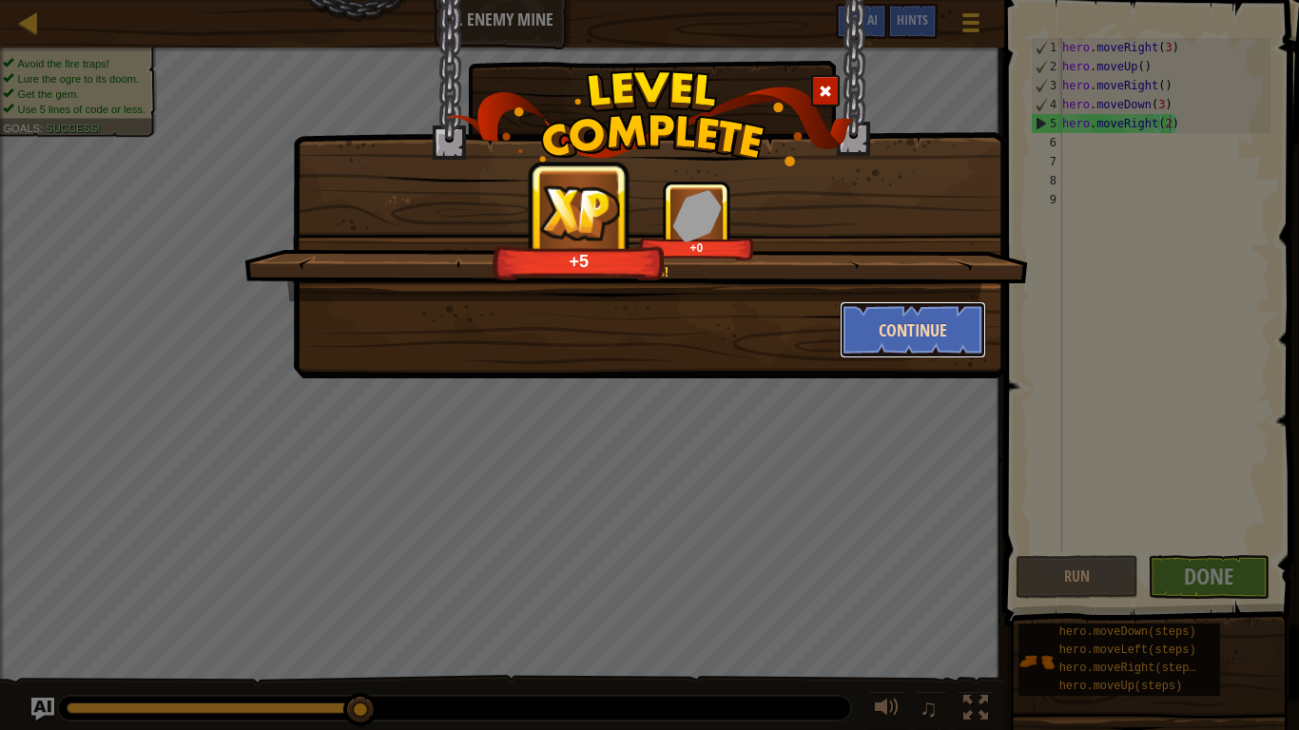
click at [865, 314] on button "Continue" at bounding box center [913, 329] width 147 height 57
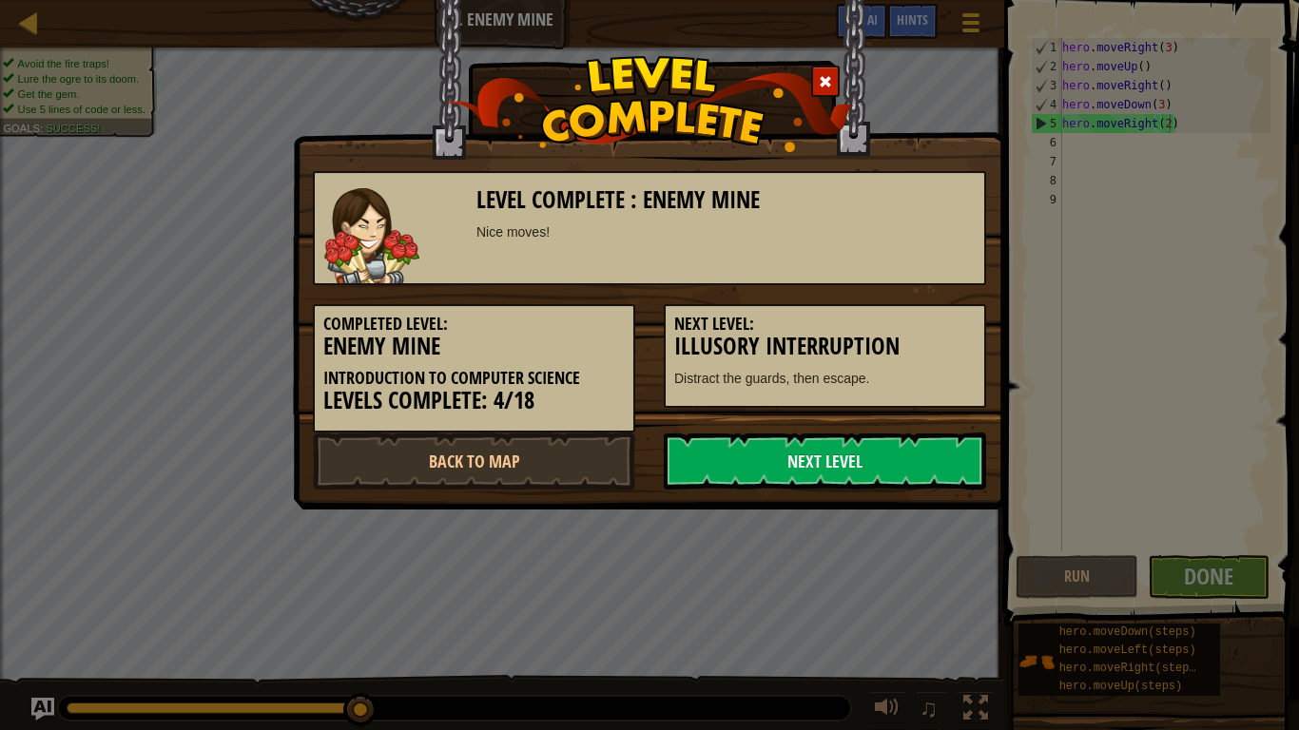
click at [867, 324] on h5 "Next Level:" at bounding box center [824, 324] width 301 height 19
click at [800, 467] on link "Next Level" at bounding box center [825, 461] width 322 height 57
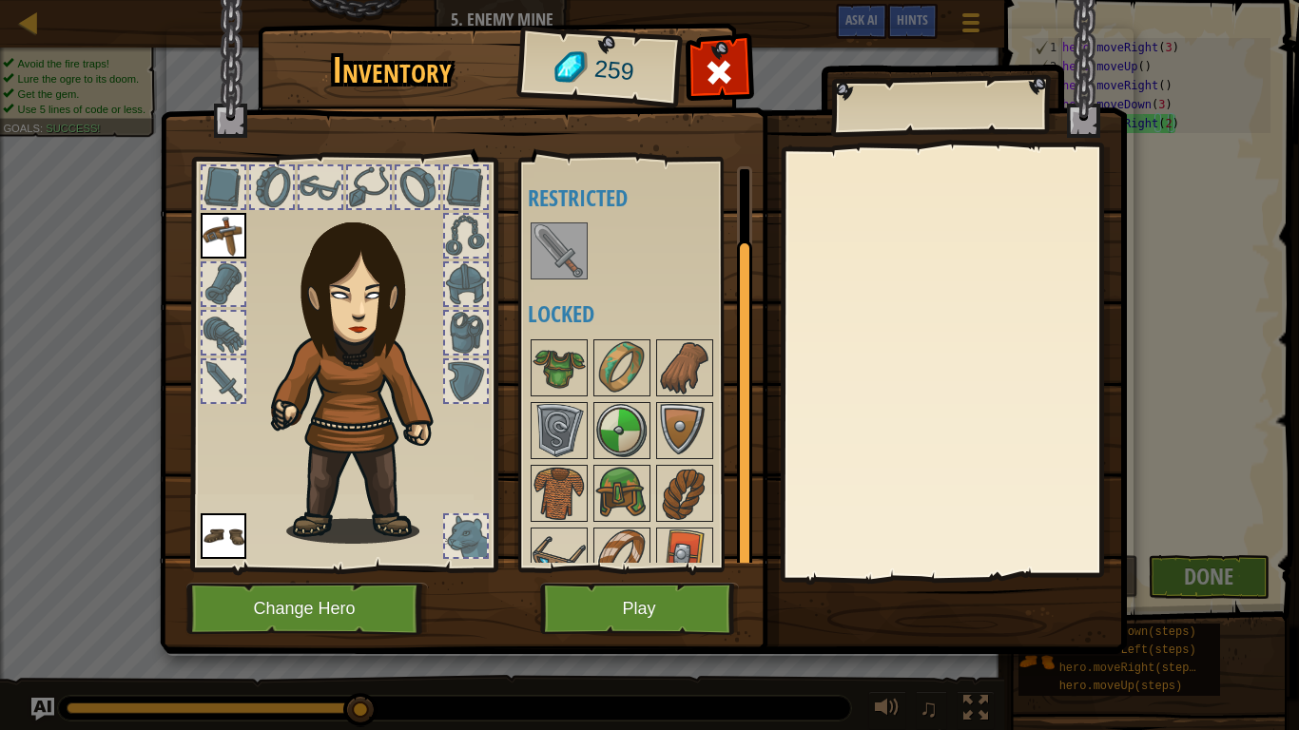
scroll to position [87, 0]
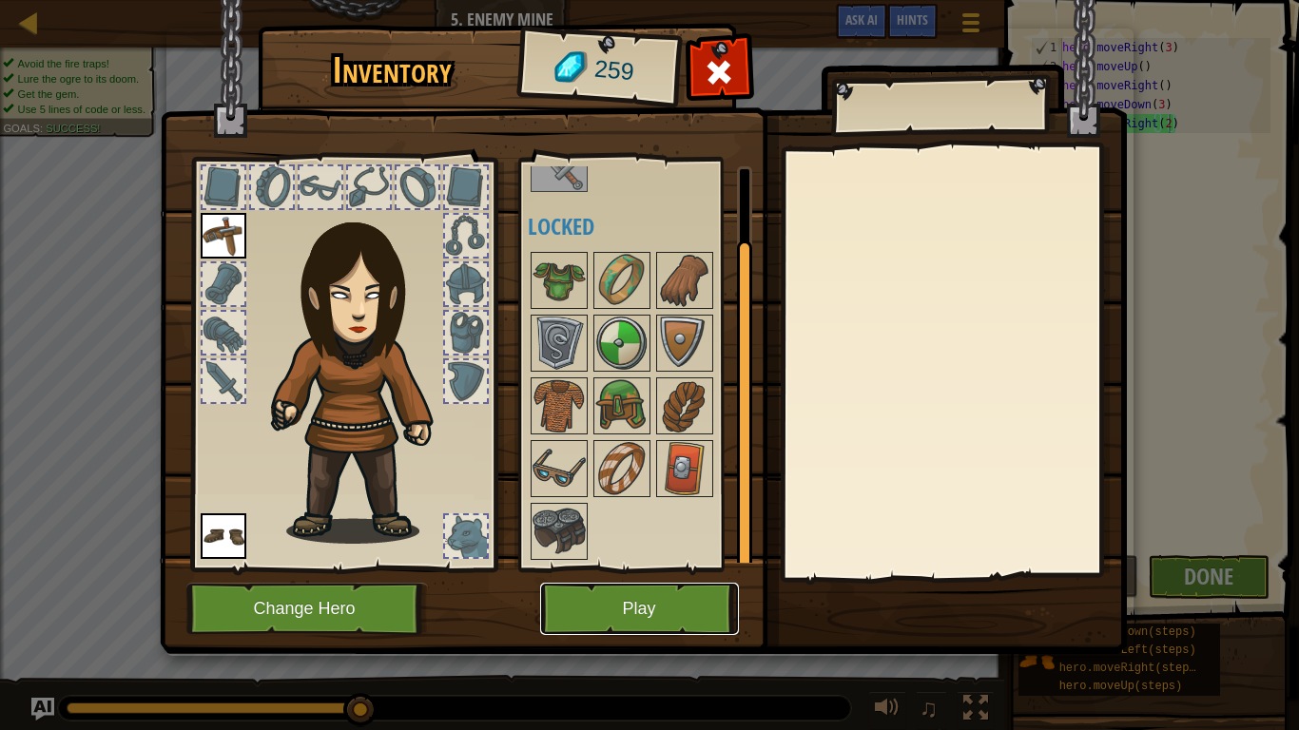
click at [595, 583] on button "Play" at bounding box center [639, 609] width 199 height 52
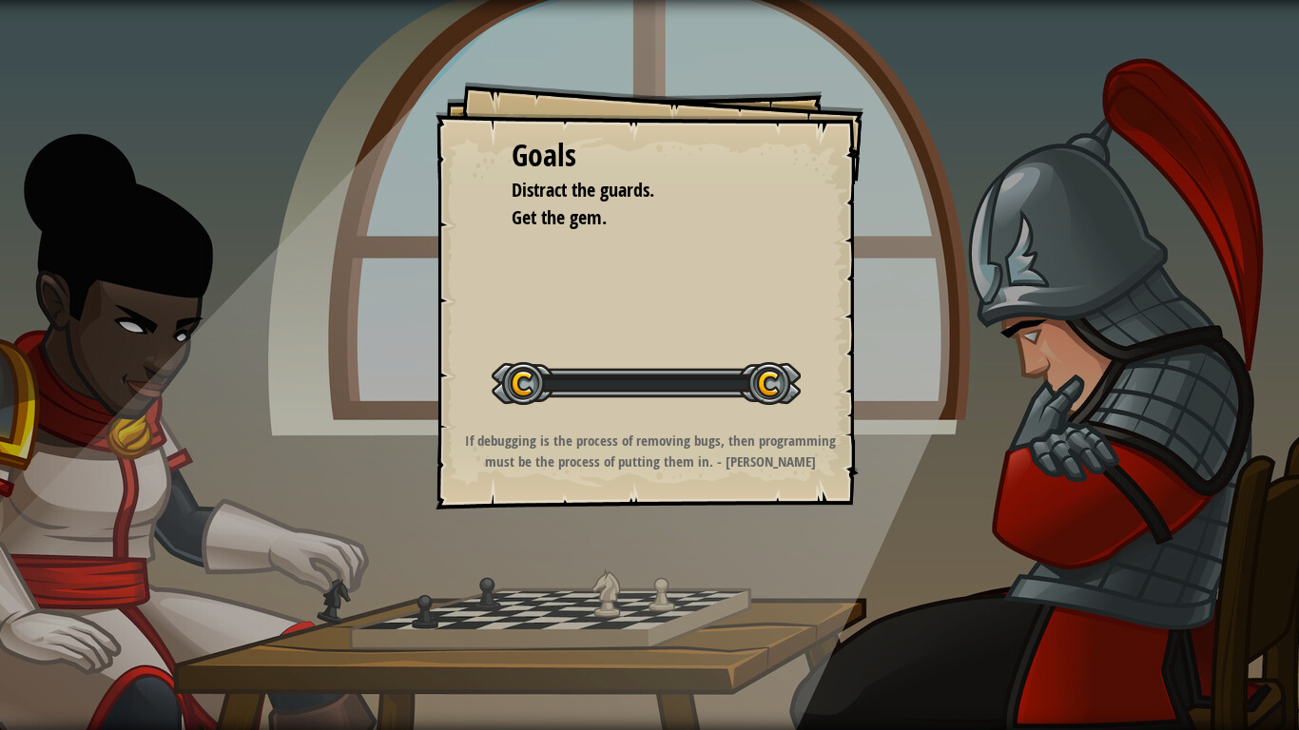
click at [595, 582] on div "Goals Distract the guards. Get the gem. Start Level Error loading from server. …" at bounding box center [649, 365] width 1299 height 730
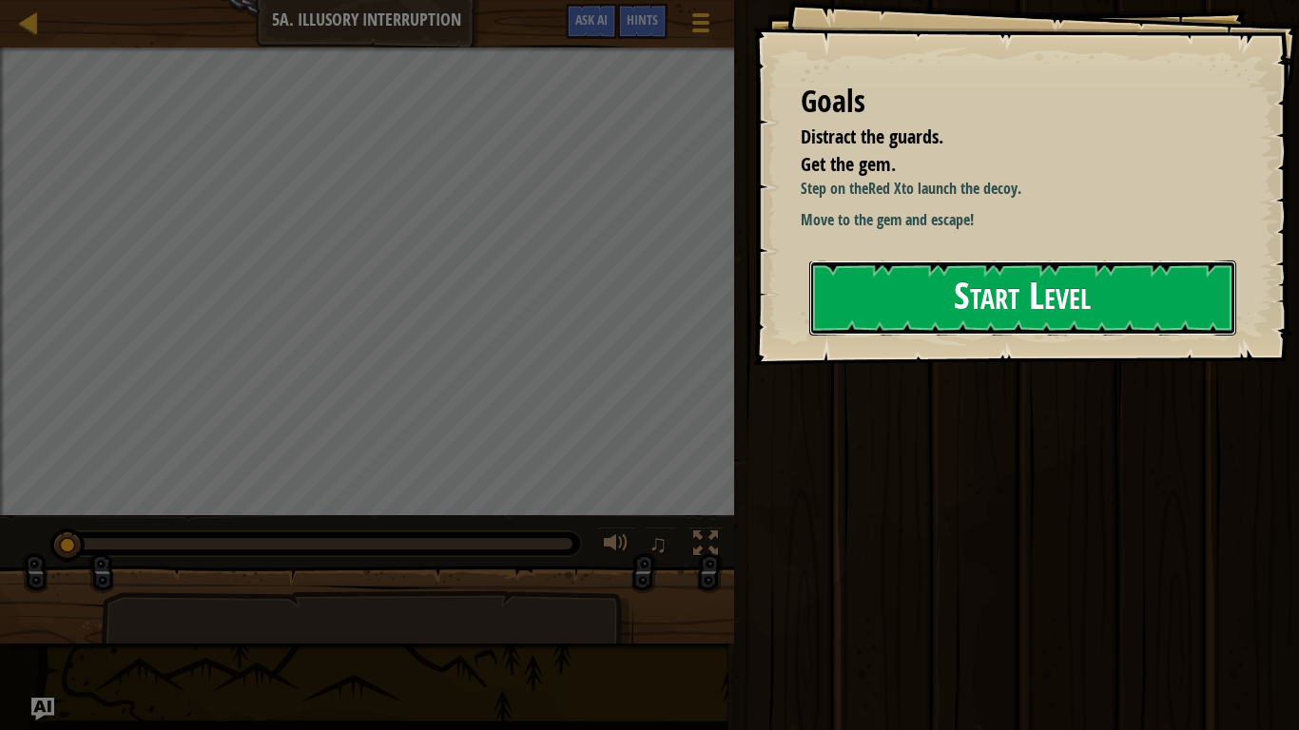
click at [923, 283] on button "Start Level" at bounding box center [1022, 298] width 427 height 75
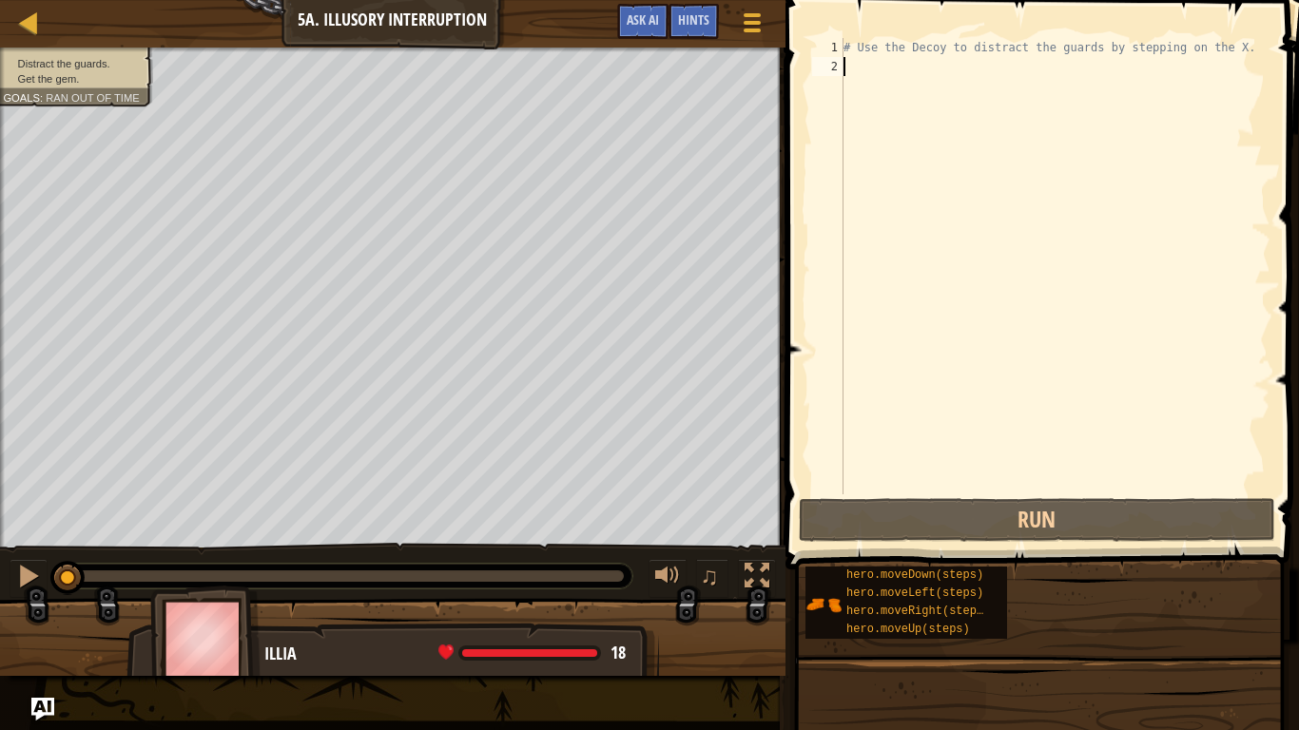
type textarea "m"
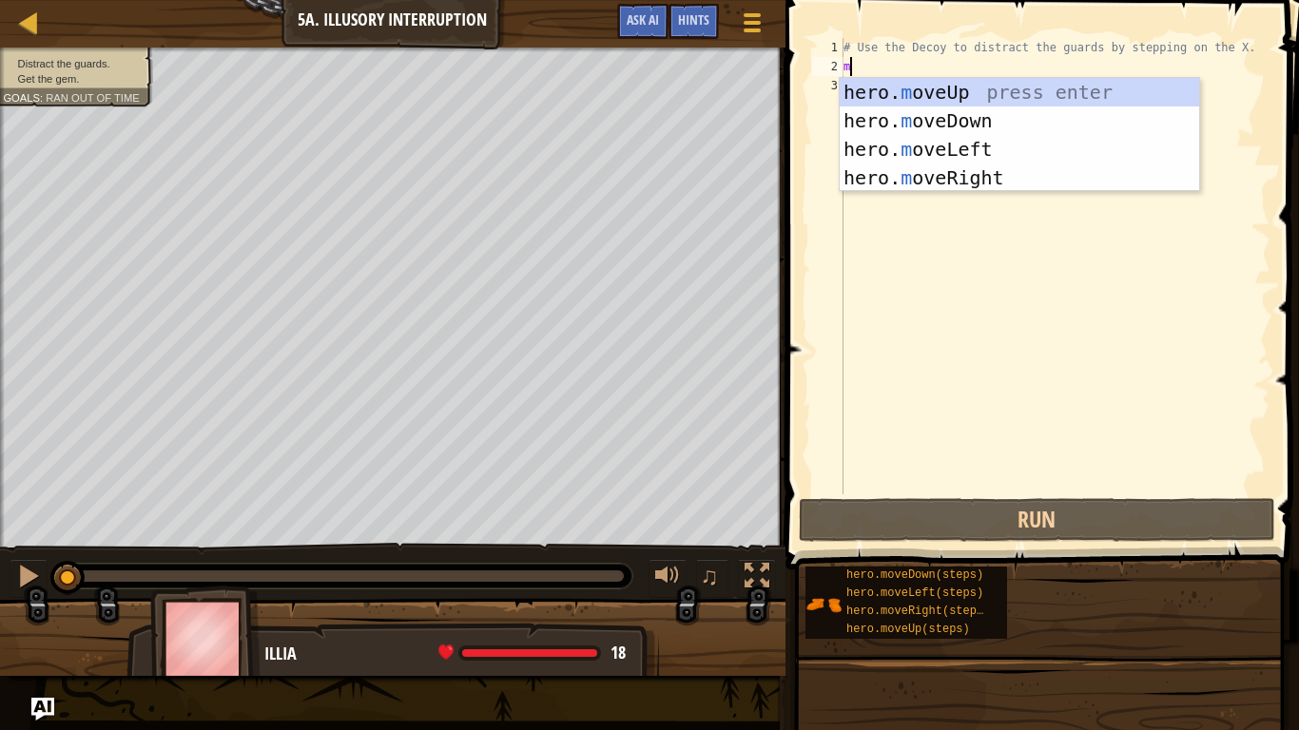
scroll to position [9, 0]
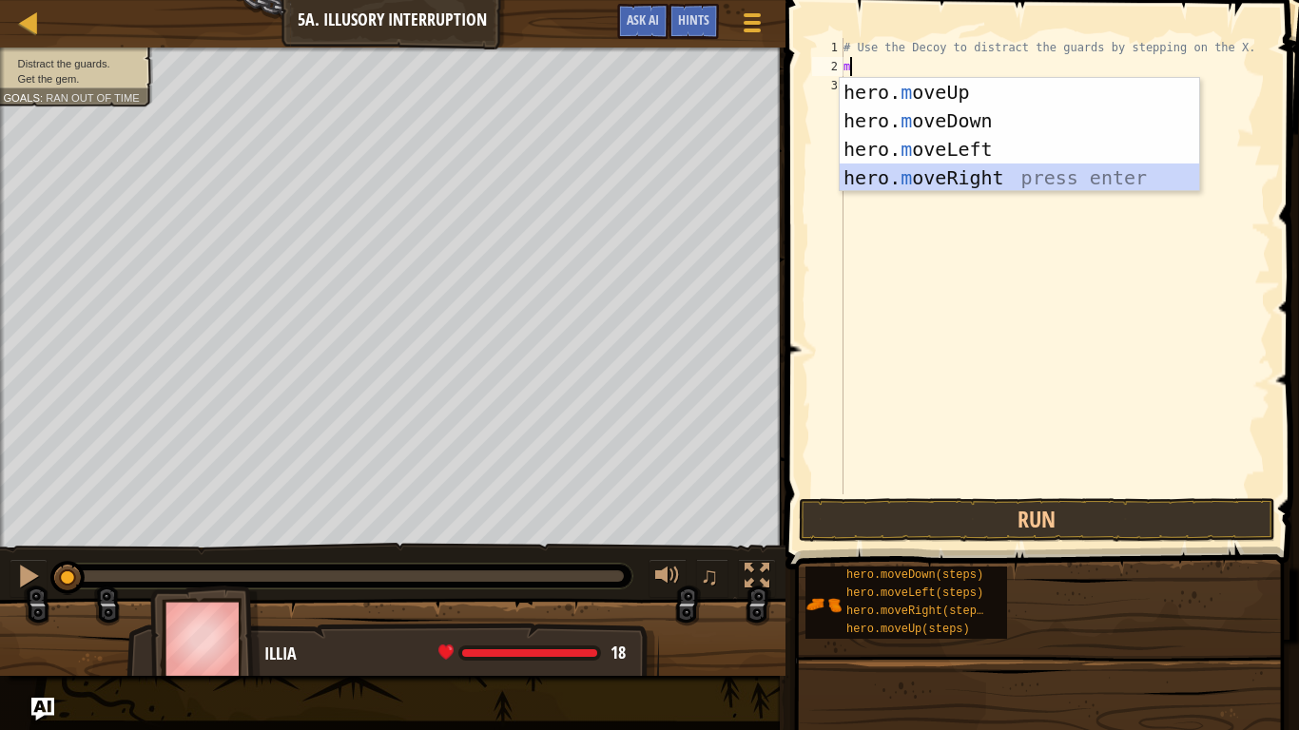
click at [893, 173] on div "hero. m oveUp press enter hero. m oveDown press enter hero. m oveLeft press ent…" at bounding box center [1019, 163] width 359 height 171
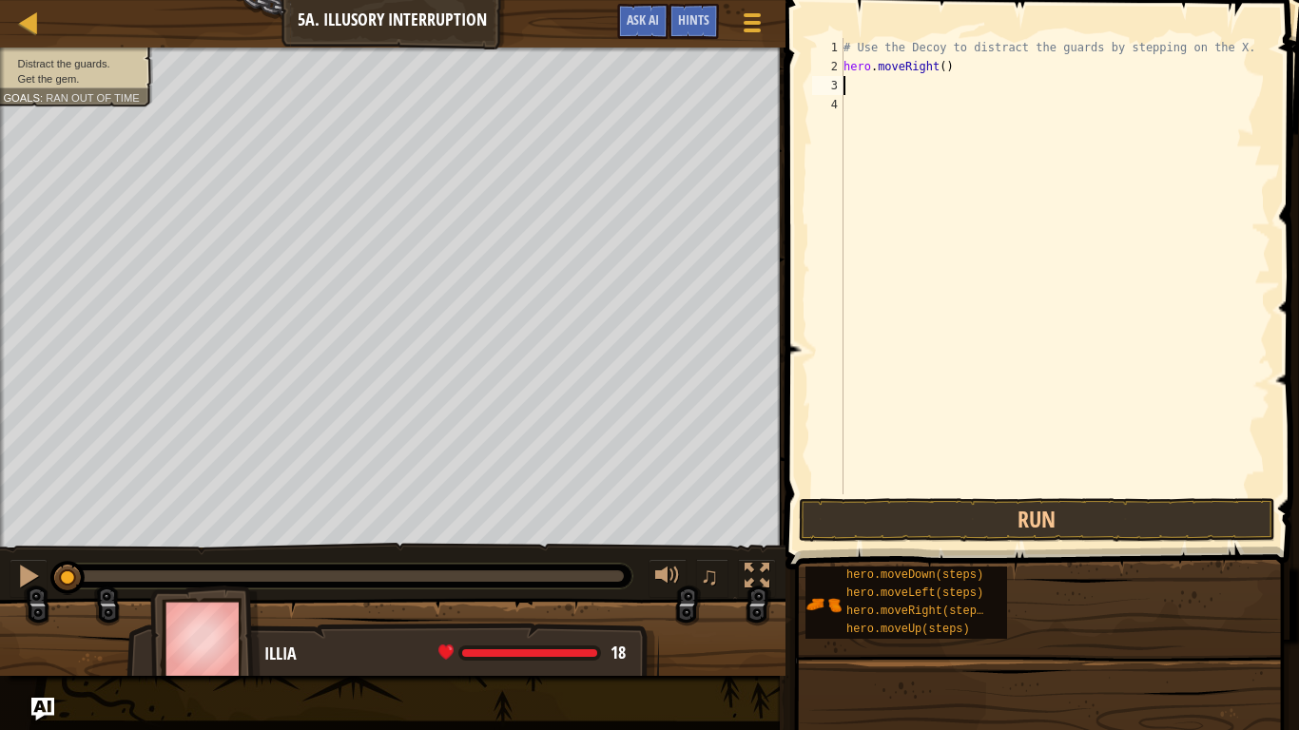
type textarea "m"
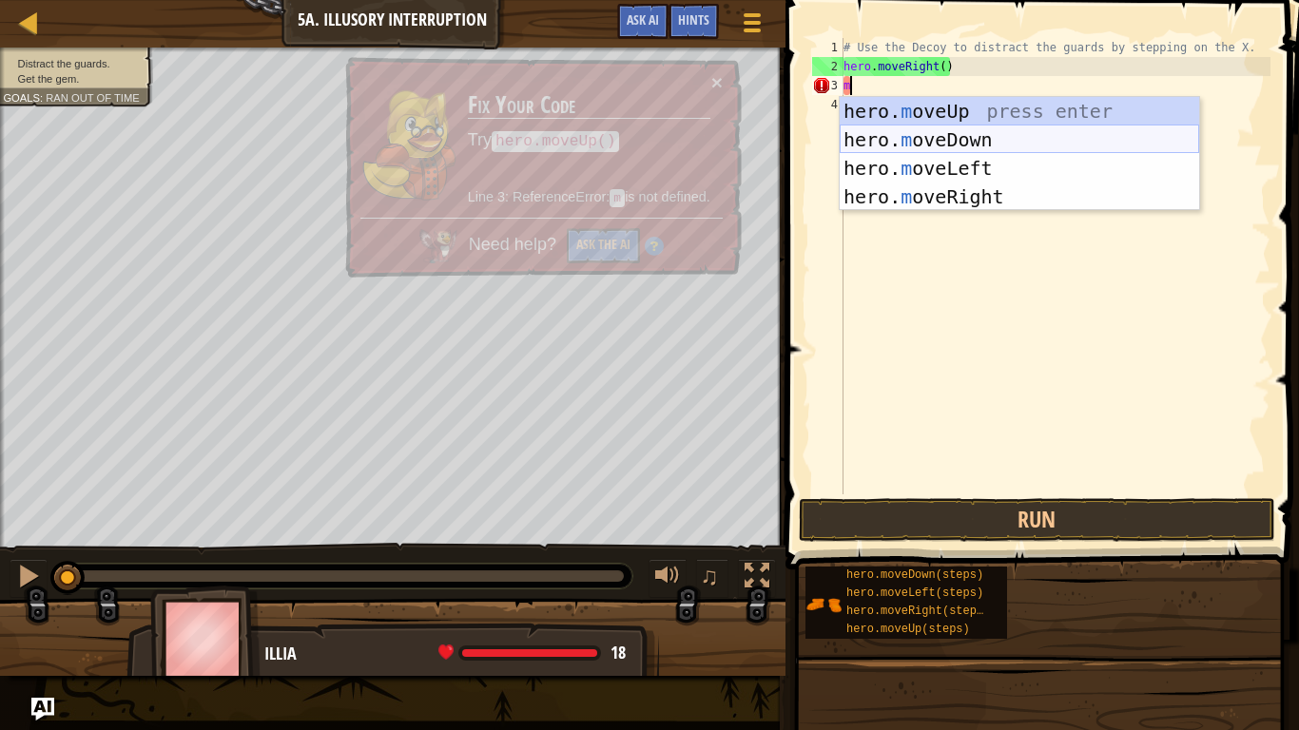
click at [896, 139] on div "hero. m oveUp press enter hero. m oveDown press enter hero. m oveLeft press ent…" at bounding box center [1019, 182] width 359 height 171
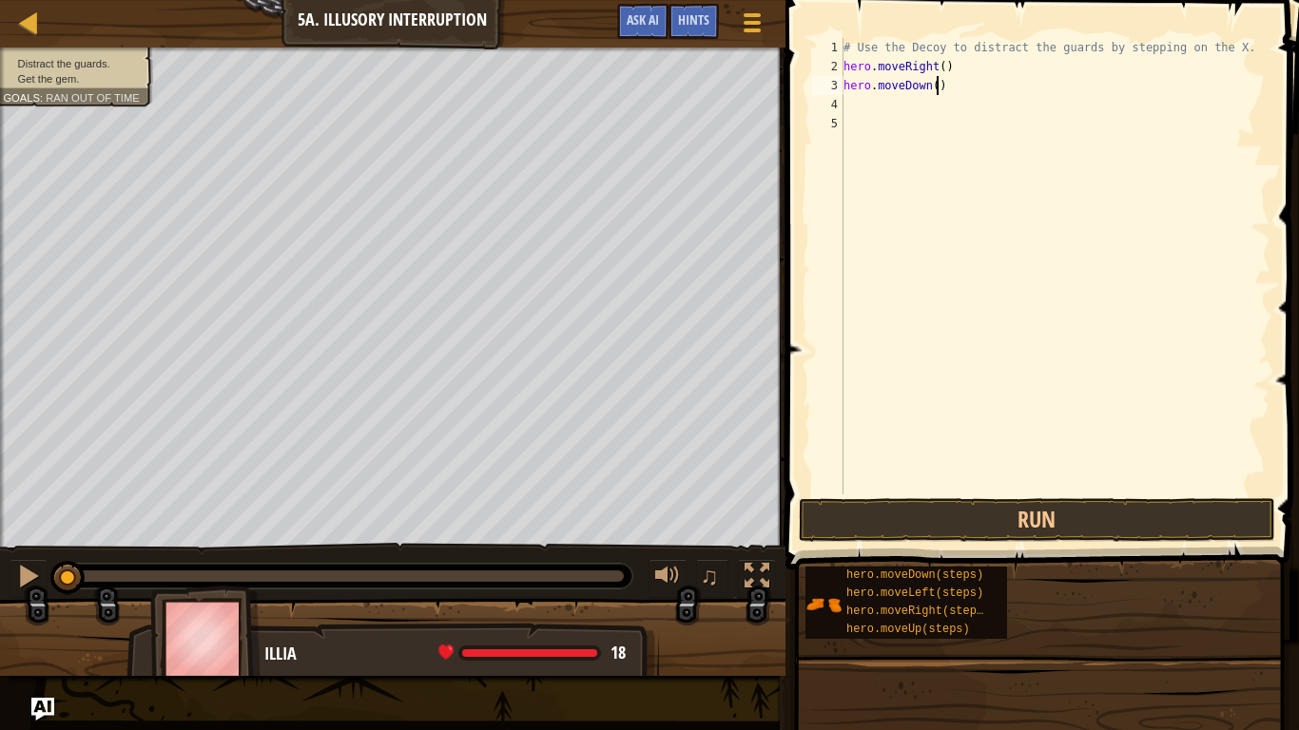
click at [938, 87] on div "# Use the Decoy to distract the guards by stepping on the X. hero . moveRight (…" at bounding box center [1055, 285] width 431 height 495
type textarea "hero.moveDown(2)"
click at [862, 505] on button "Run" at bounding box center [1037, 520] width 476 height 44
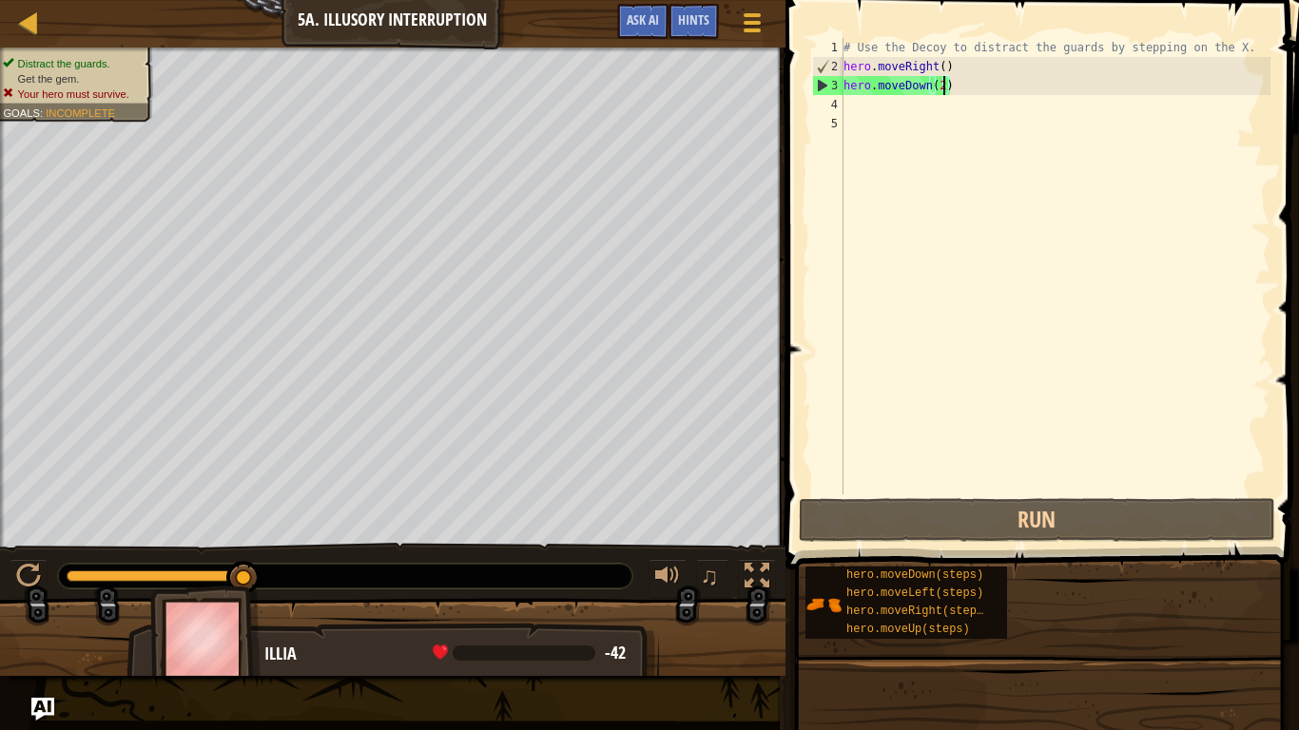
click at [878, 116] on div "# Use the Decoy to distract the guards by stepping on the X. hero . moveRight (…" at bounding box center [1055, 285] width 431 height 495
click at [865, 109] on div "# Use the Decoy to distract the guards by stepping on the X. hero . moveRight (…" at bounding box center [1055, 285] width 431 height 495
type textarea "m"
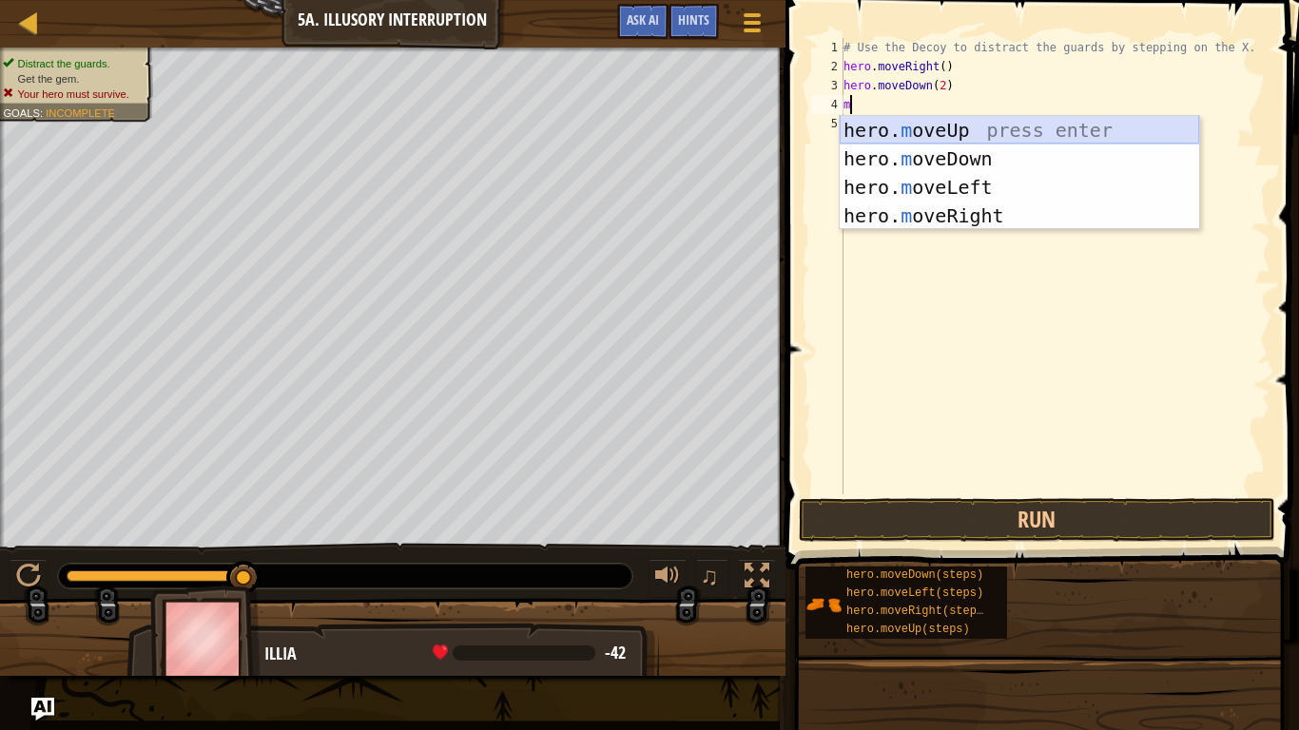
click at [928, 126] on div "hero. m oveUp press enter hero. m oveDown press enter hero. m oveLeft press ent…" at bounding box center [1019, 201] width 359 height 171
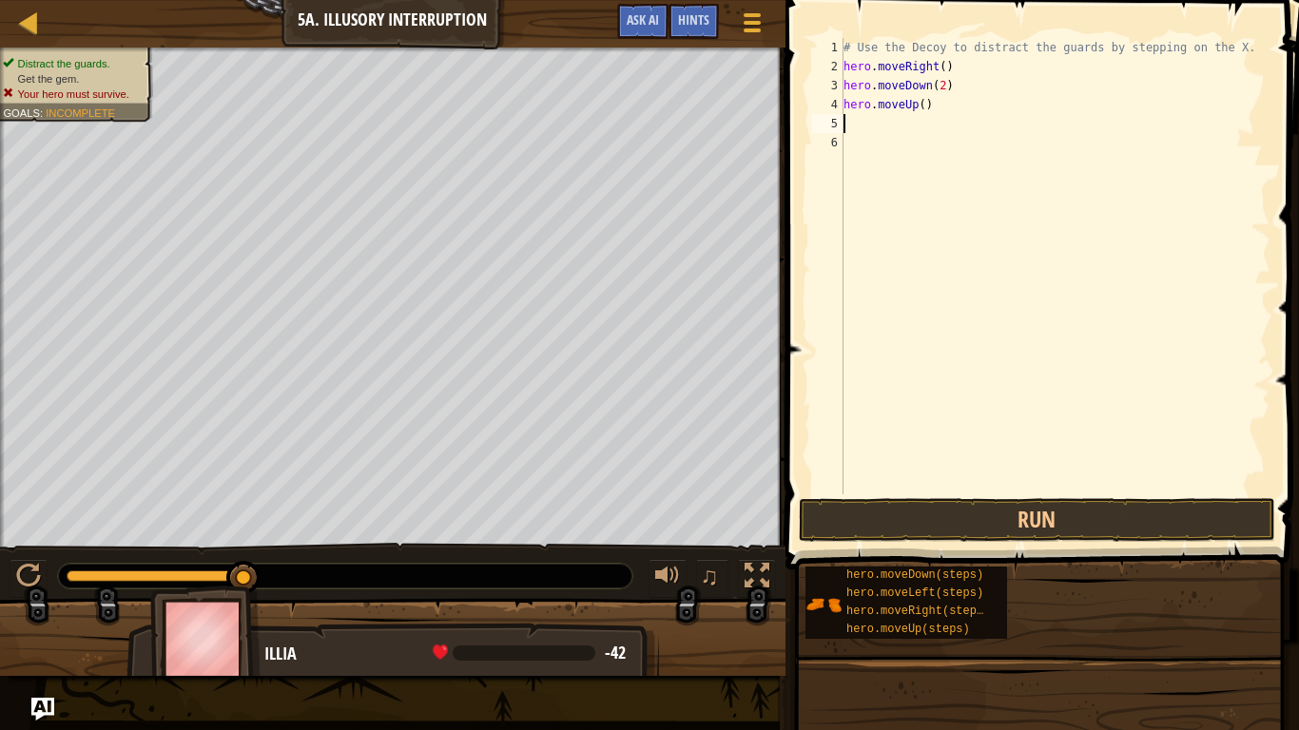
type textarea "m"
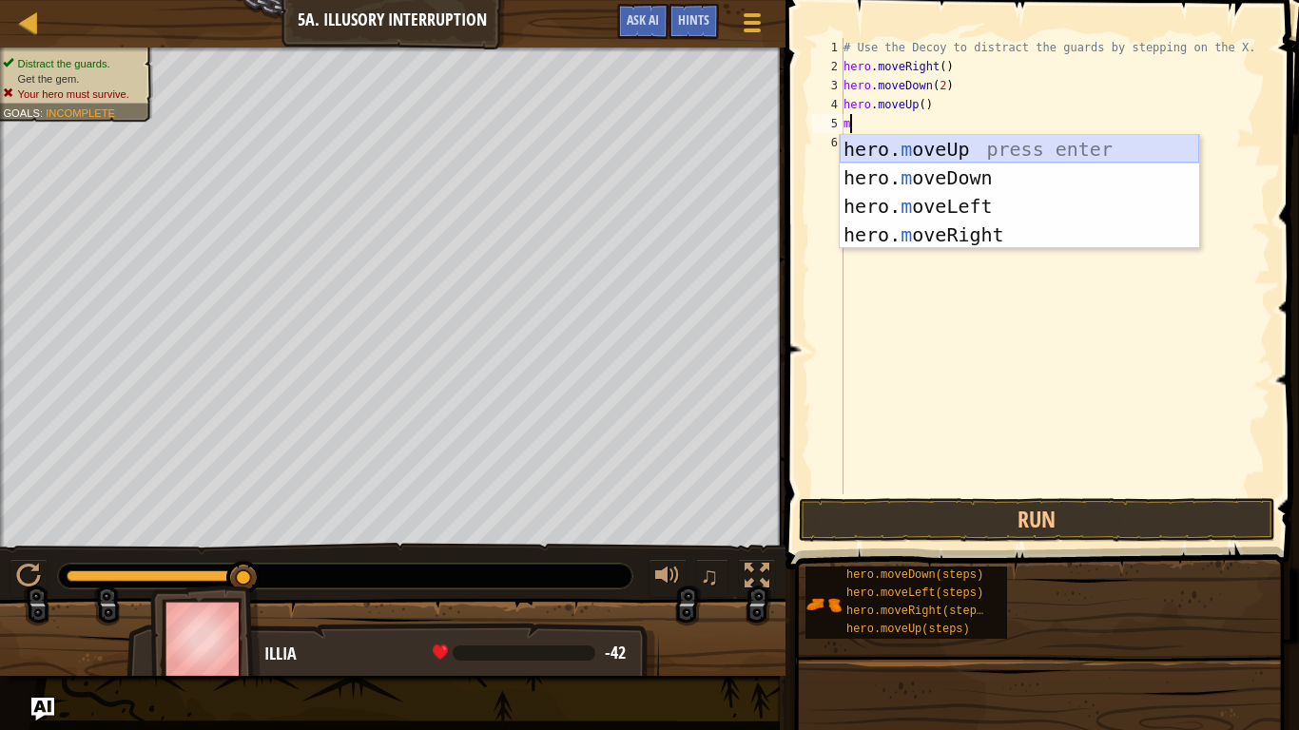
click at [900, 153] on div "hero. m oveUp press enter hero. m oveDown press enter hero. m oveLeft press ent…" at bounding box center [1019, 220] width 359 height 171
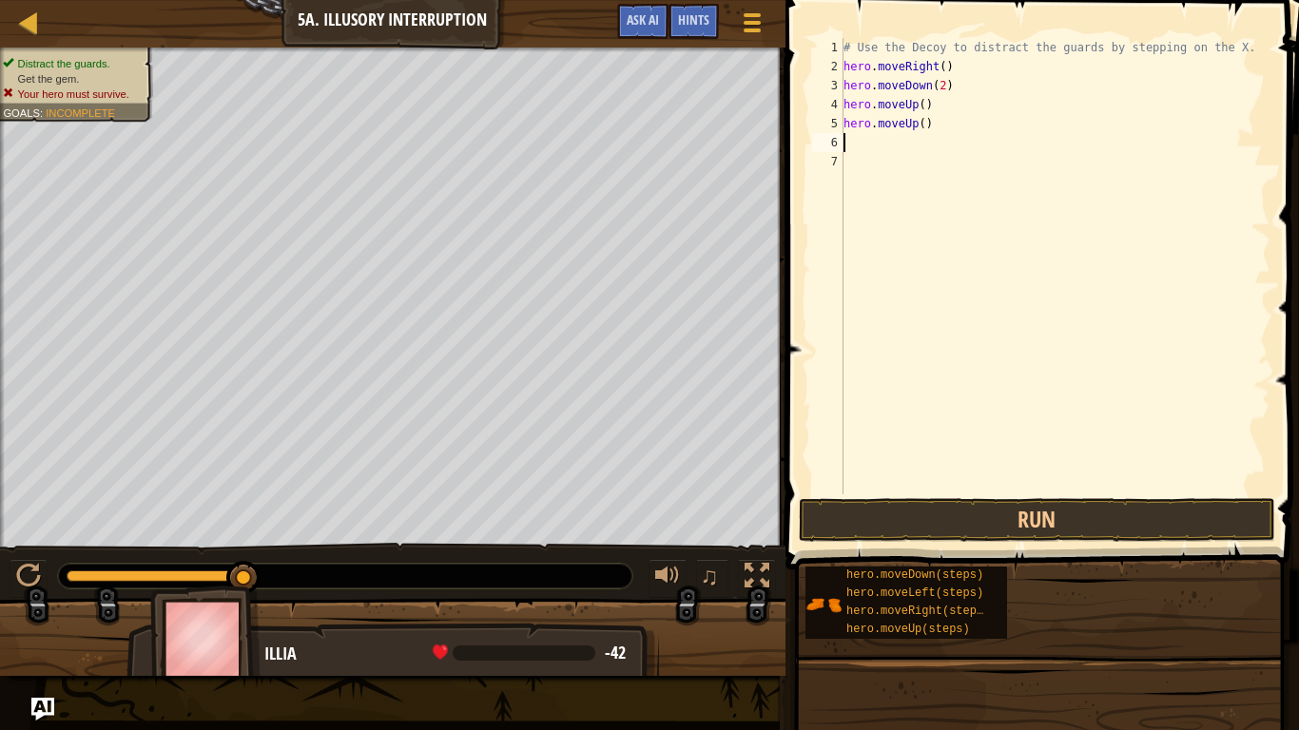
type textarea "m"
click at [1107, 514] on button "Run" at bounding box center [1037, 520] width 476 height 44
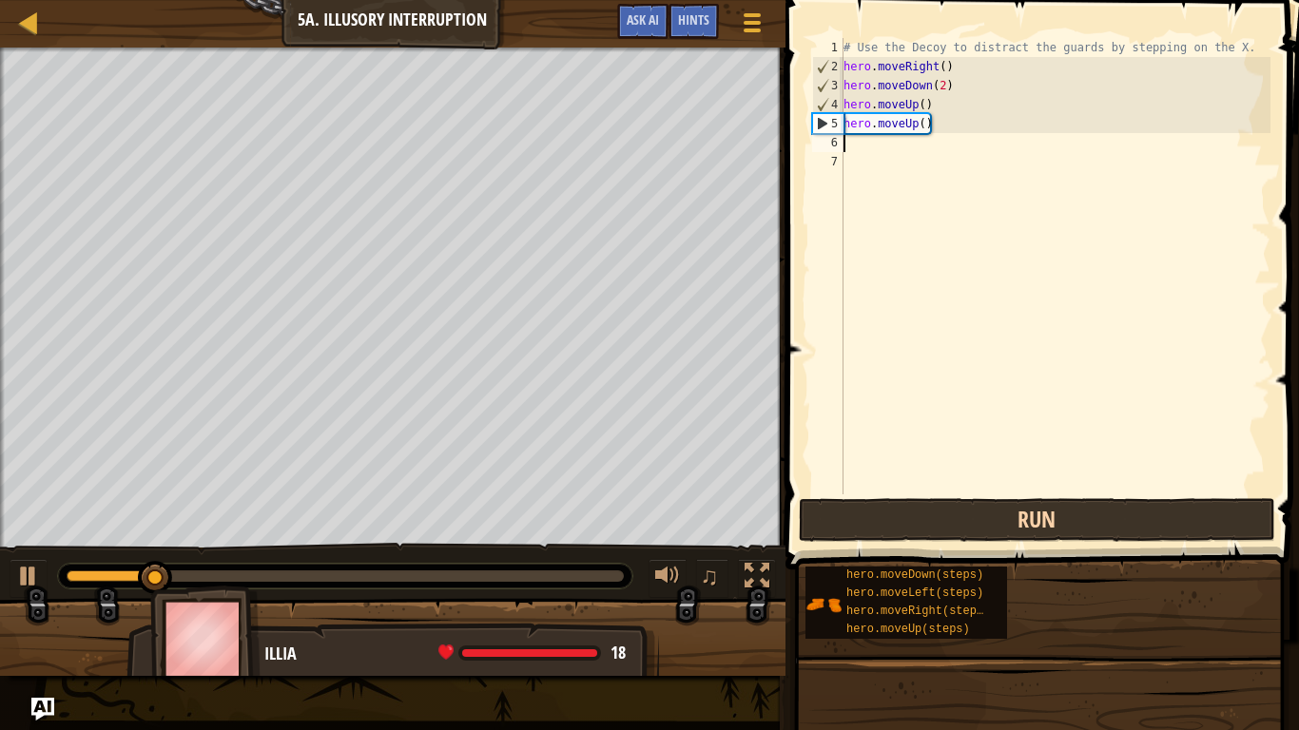
type textarea "m"
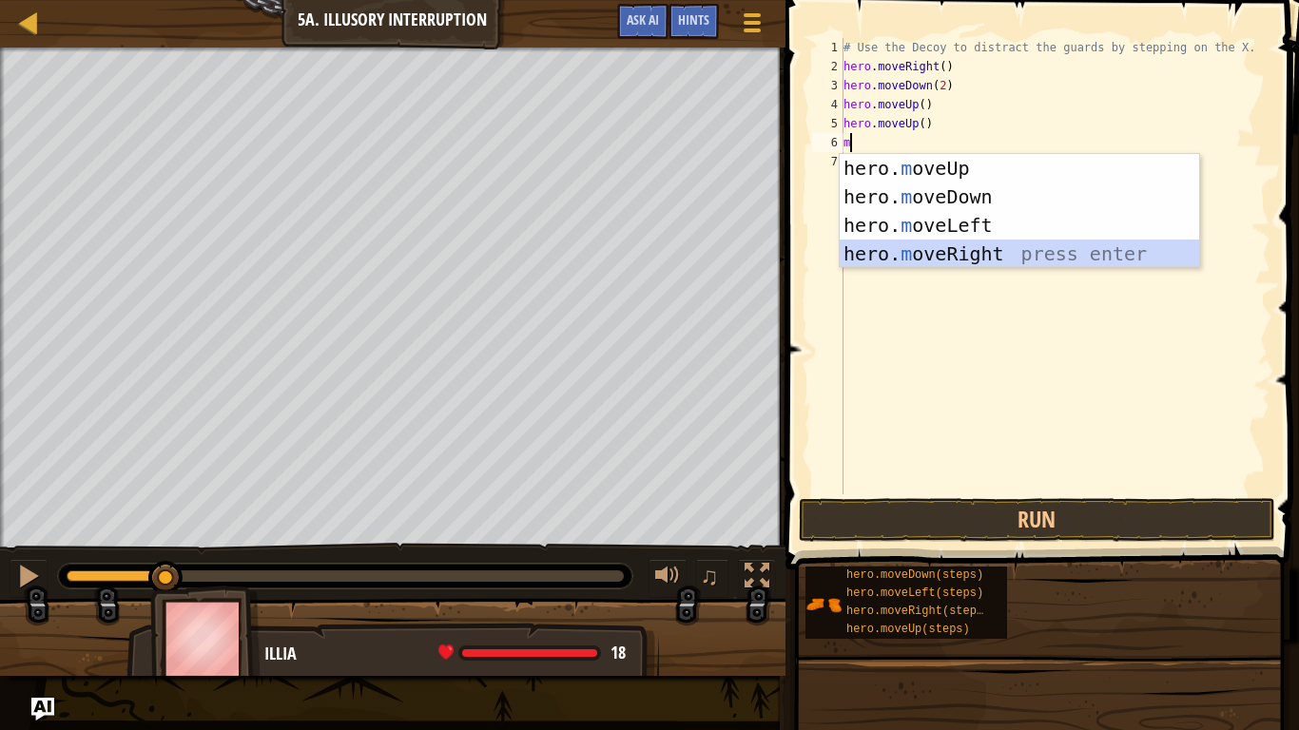
click at [920, 248] on div "hero. m oveUp press enter hero. m oveDown press enter hero. m oveLeft press ent…" at bounding box center [1019, 239] width 359 height 171
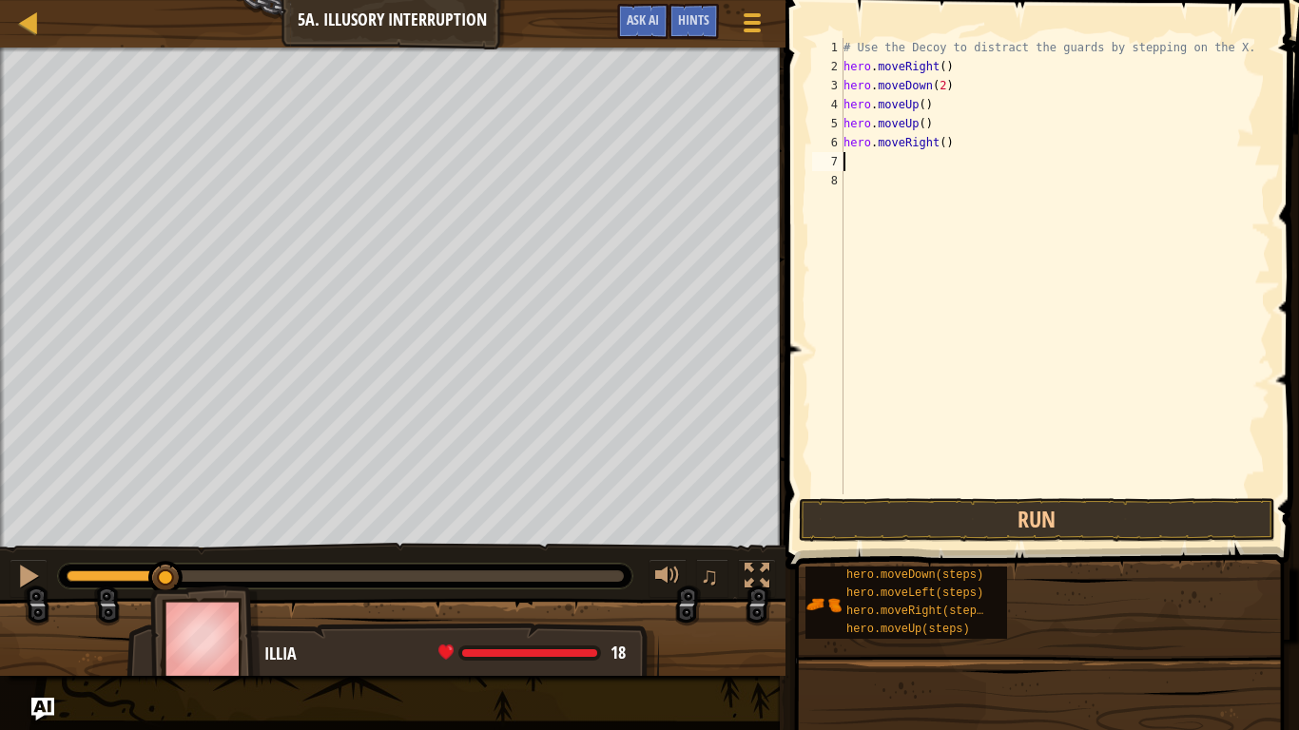
type textarea "m"
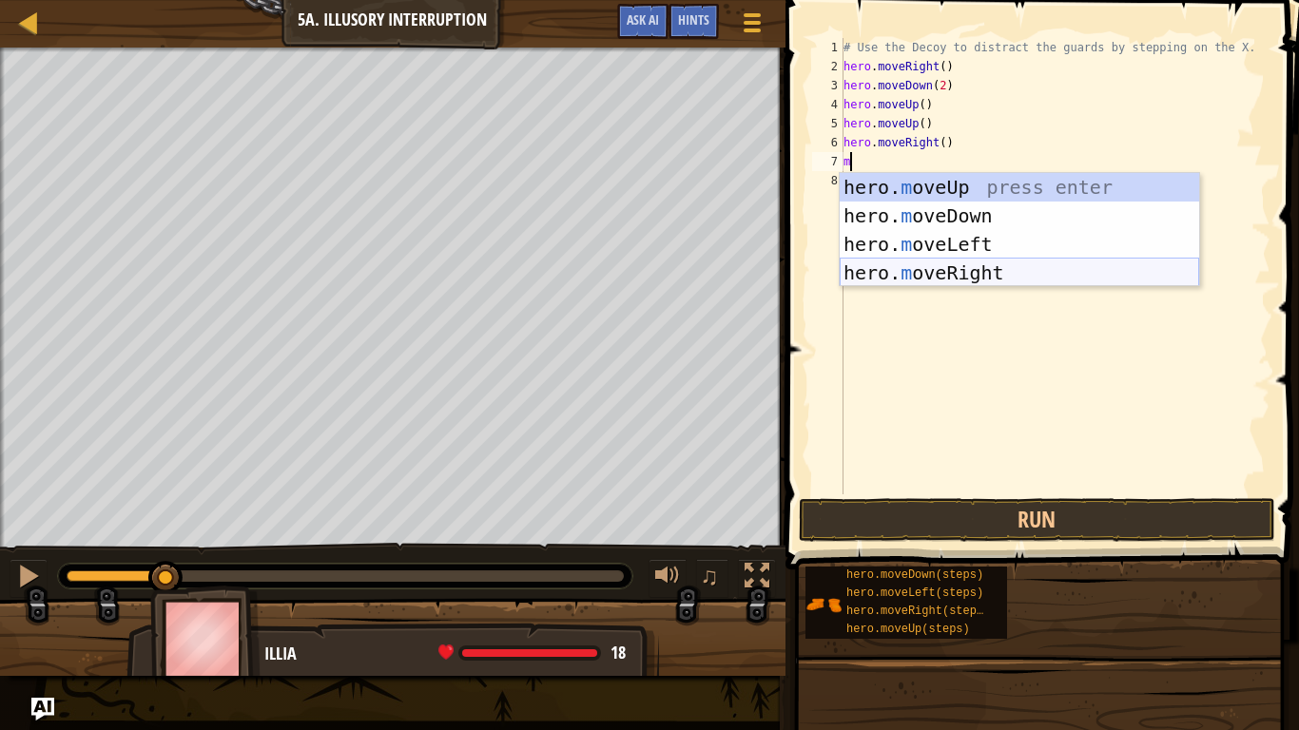
click at [951, 279] on div "hero. m oveUp press enter hero. m oveDown press enter hero. m oveLeft press ent…" at bounding box center [1019, 258] width 359 height 171
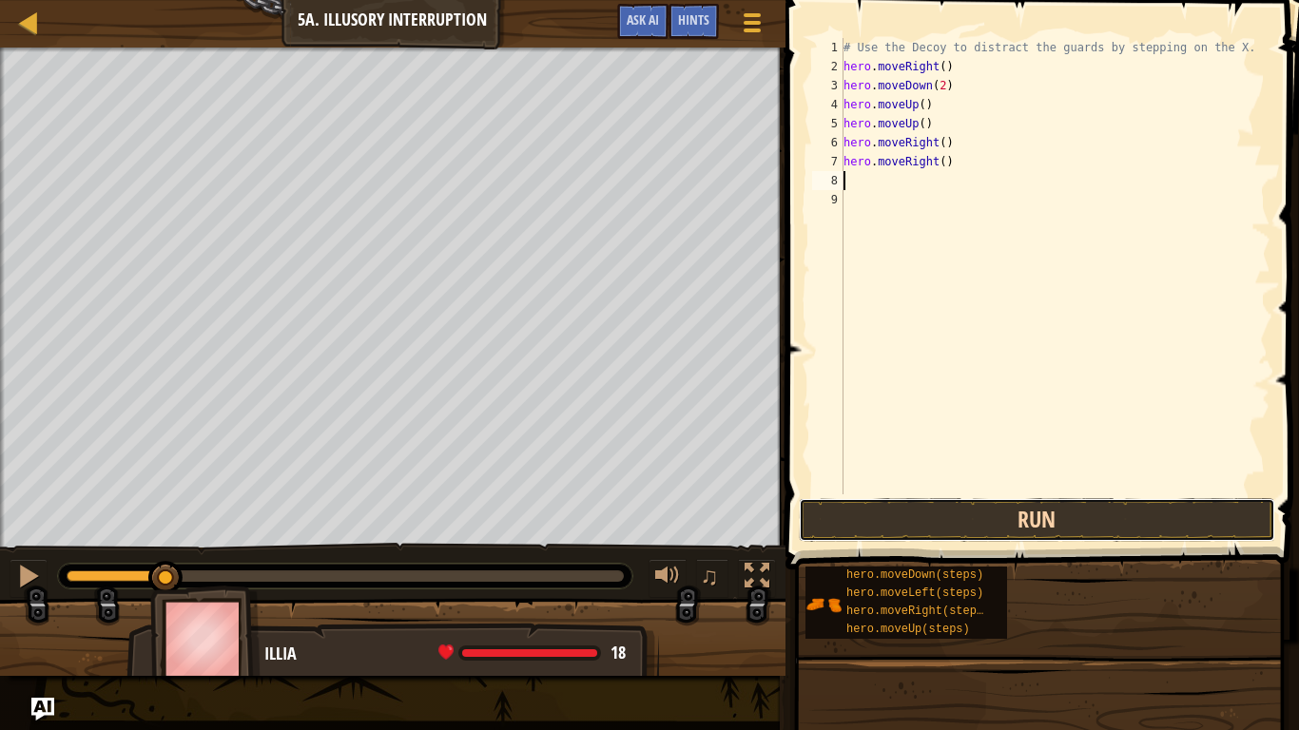
click at [983, 517] on button "Run" at bounding box center [1037, 520] width 476 height 44
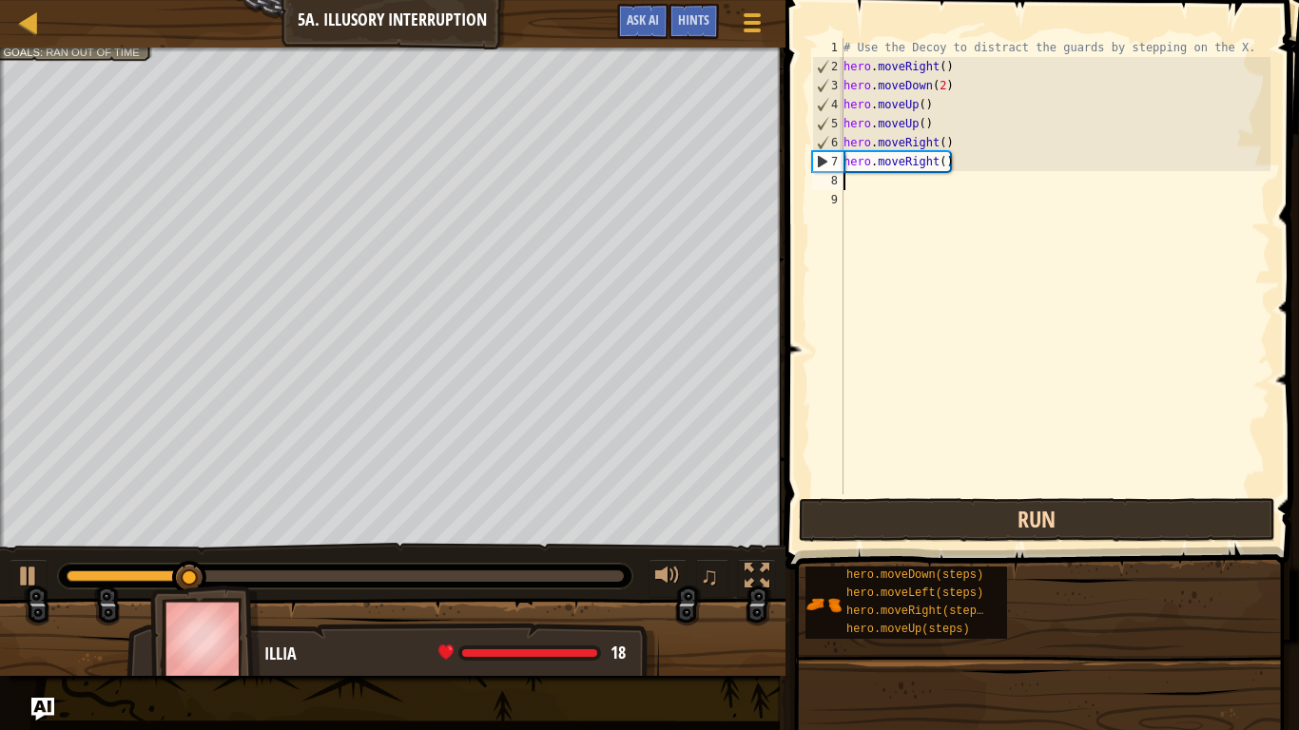
type textarea "m"
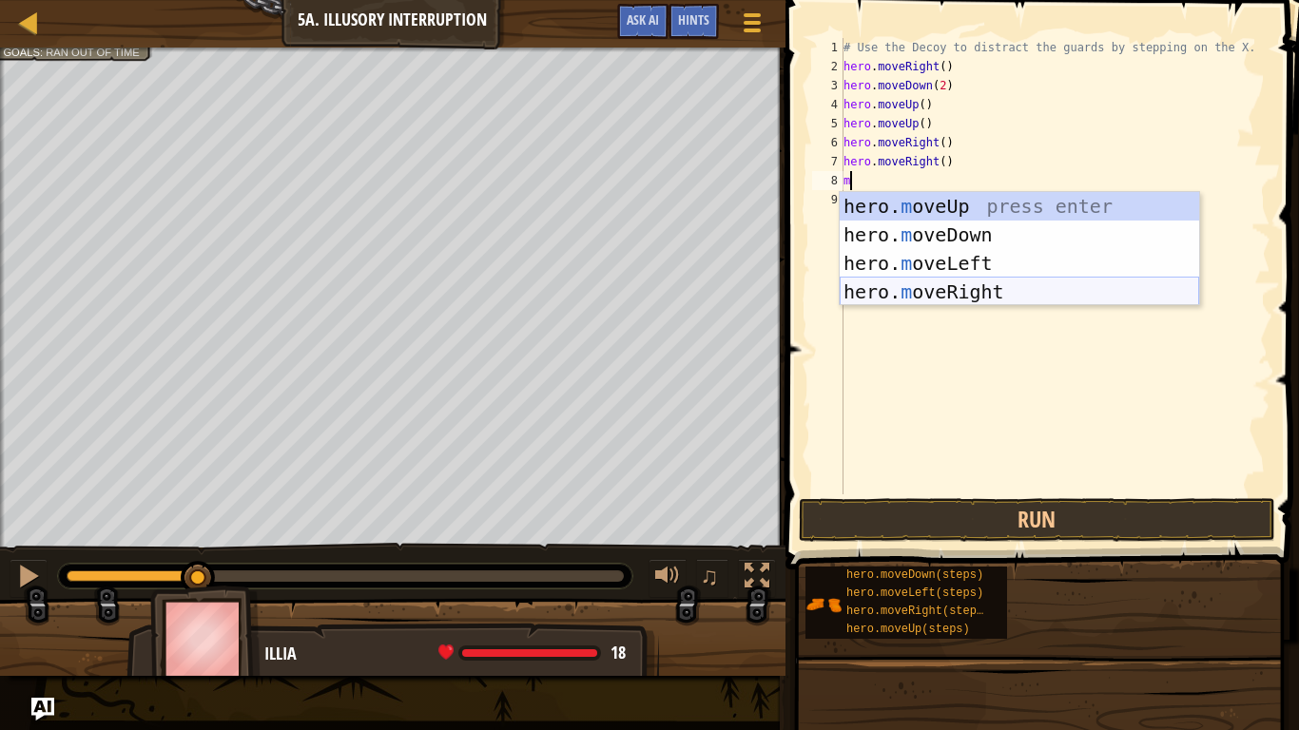
click at [970, 297] on div "hero. m oveUp press enter hero. m oveDown press enter hero. m oveLeft press ent…" at bounding box center [1019, 277] width 359 height 171
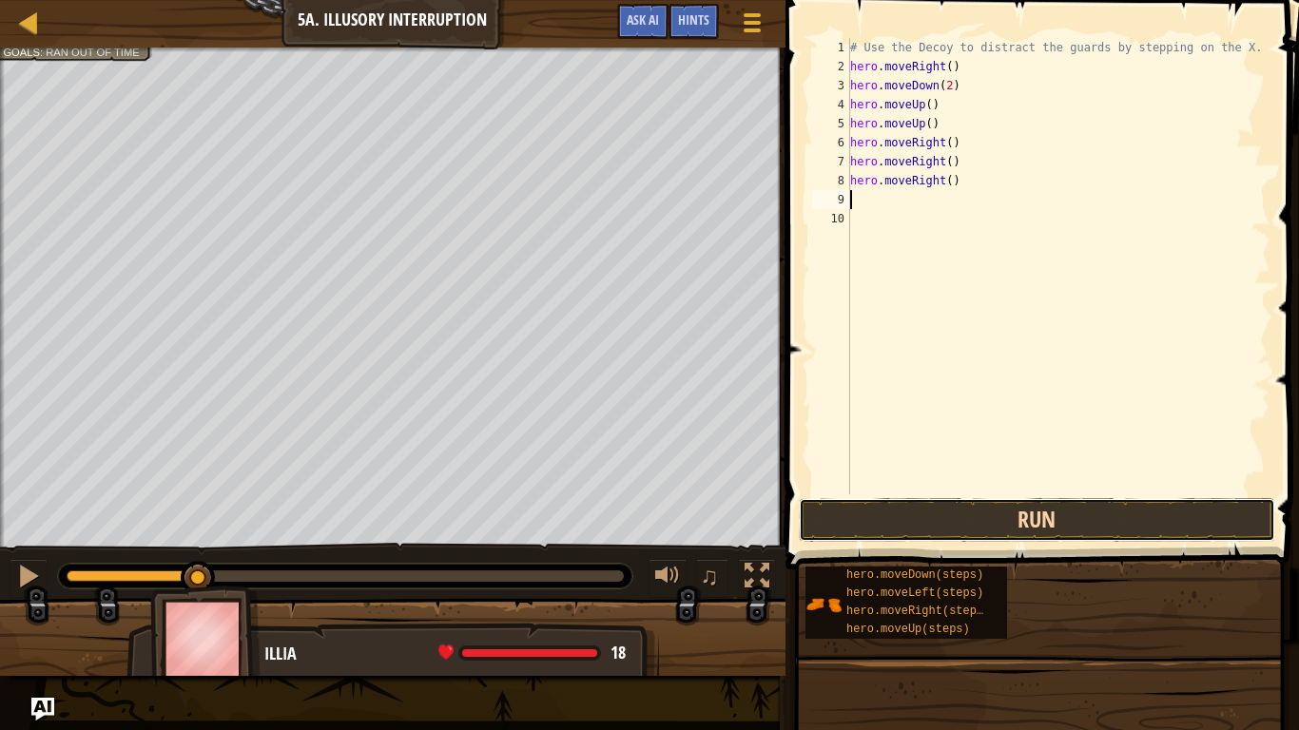
click at [995, 533] on button "Run" at bounding box center [1037, 520] width 476 height 44
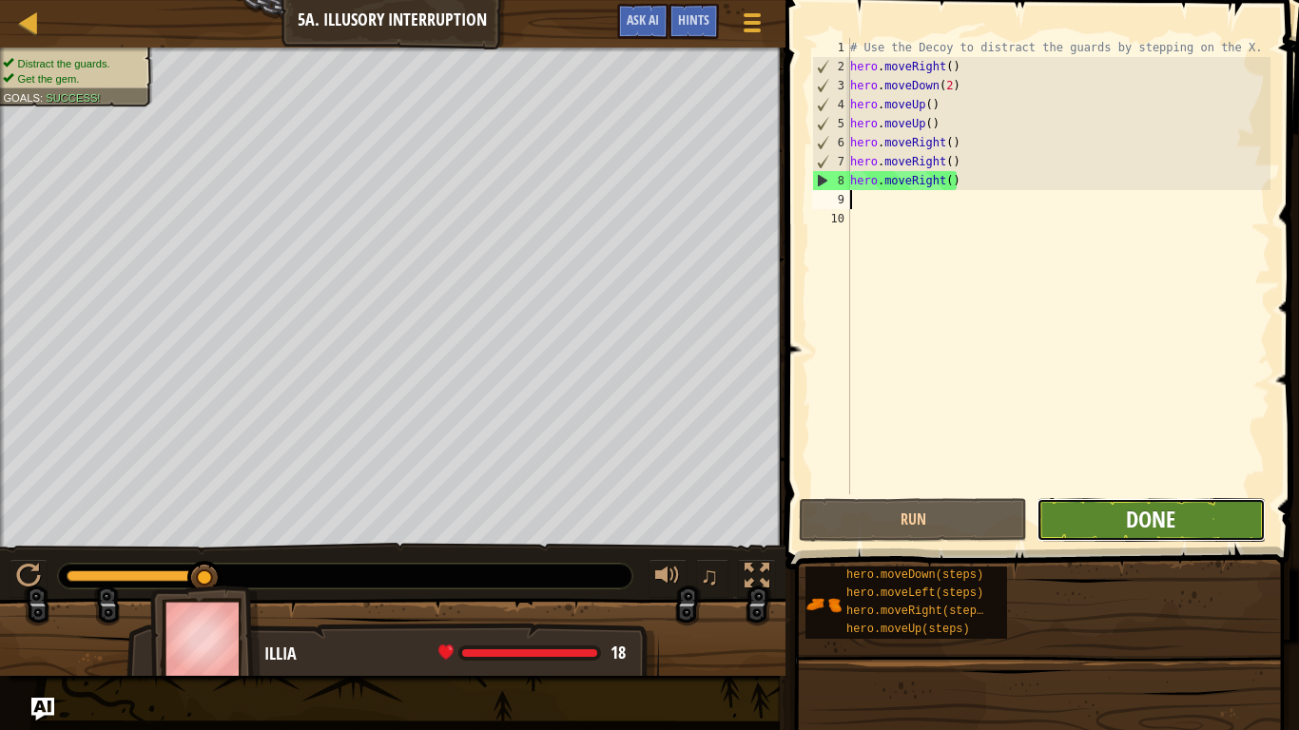
click at [1127, 509] on span "Done" at bounding box center [1150, 519] width 49 height 30
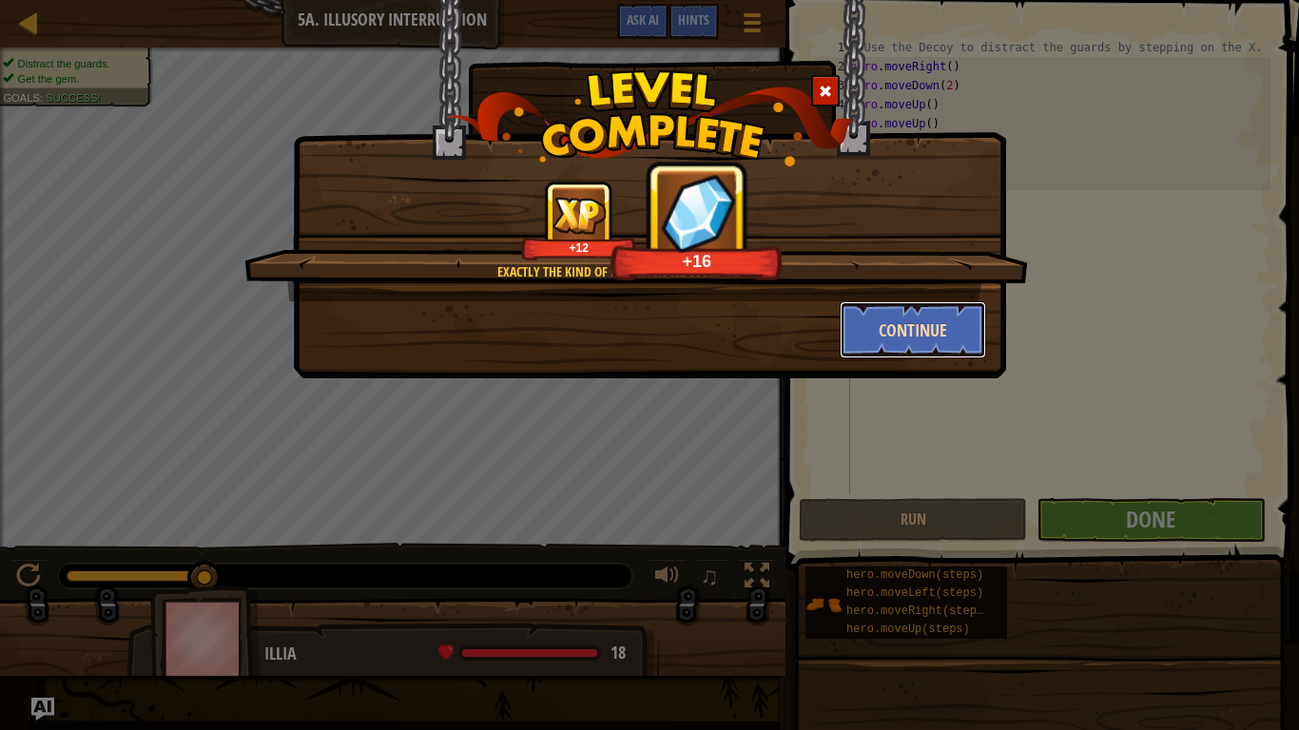
click at [910, 330] on button "Continue" at bounding box center [913, 329] width 147 height 57
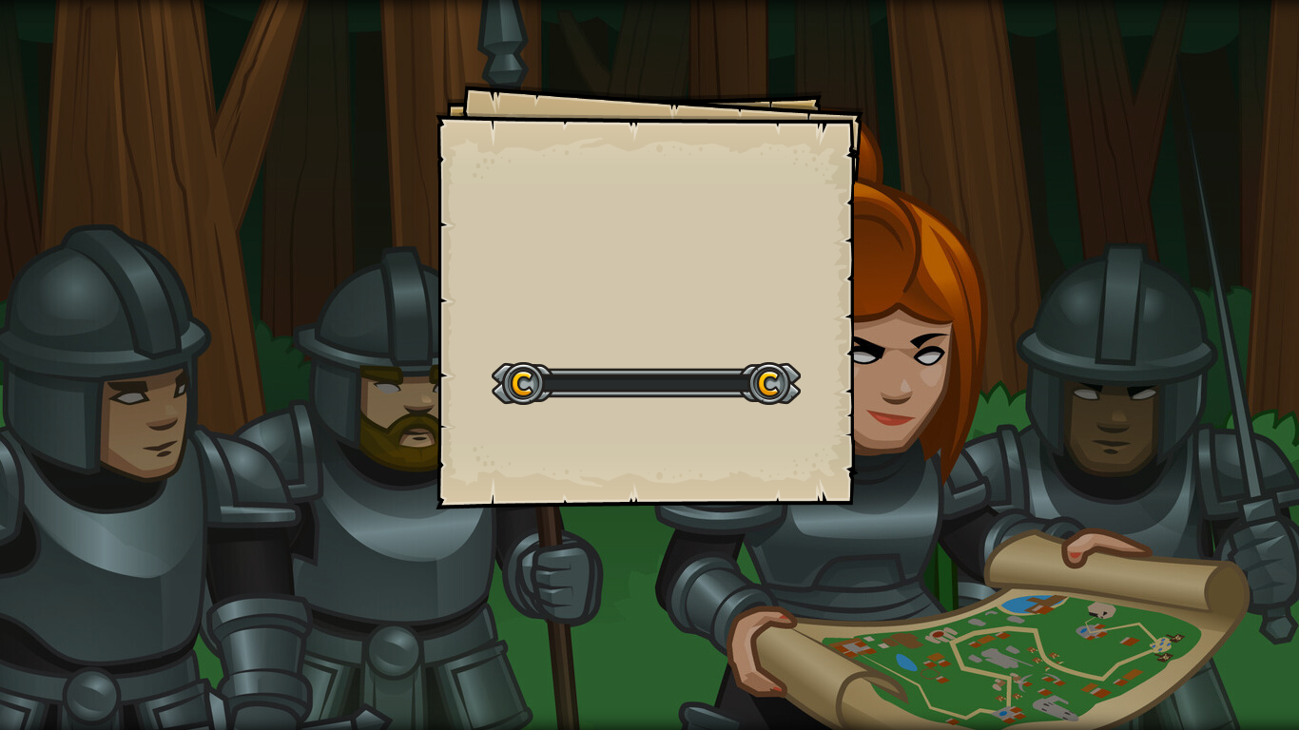
click at [910, 330] on div "Goals Start Level Error loading from server. Try refreshing the page. You'll ne…" at bounding box center [649, 365] width 1299 height 730
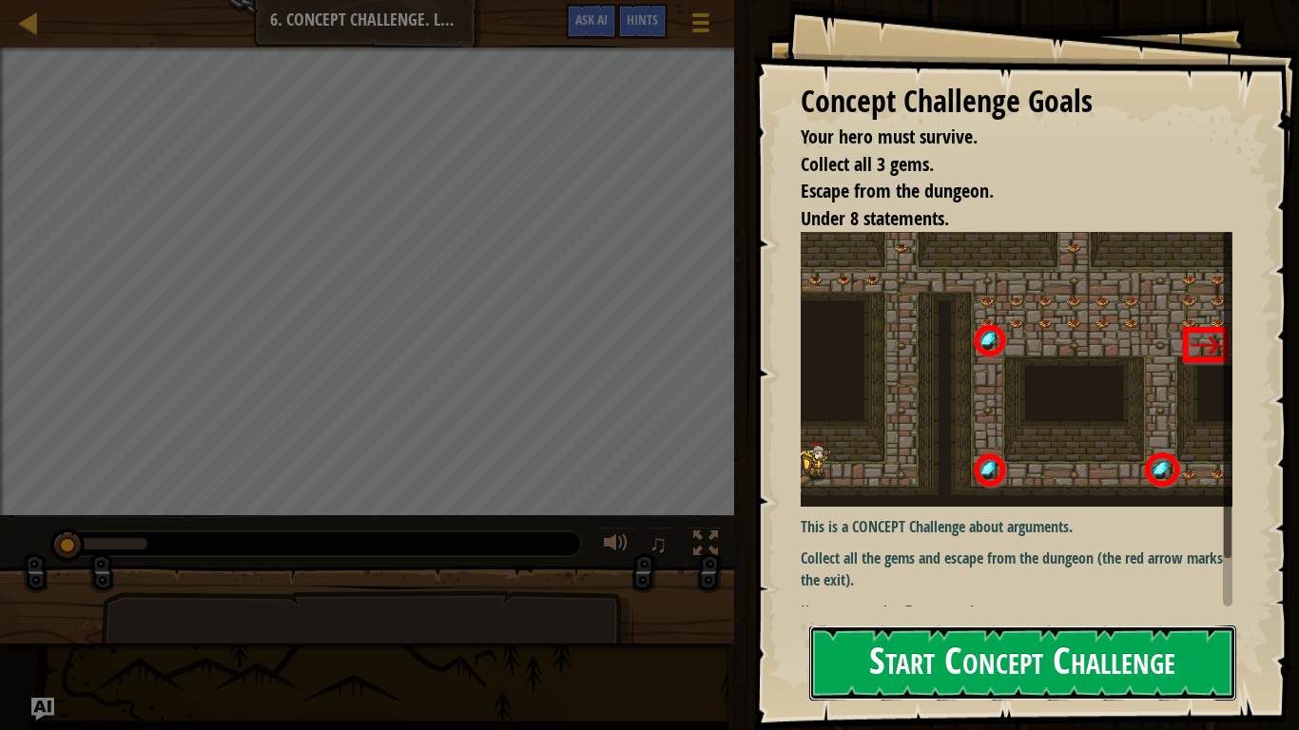
click at [1012, 614] on button "Start Concept Challenge" at bounding box center [1022, 663] width 427 height 75
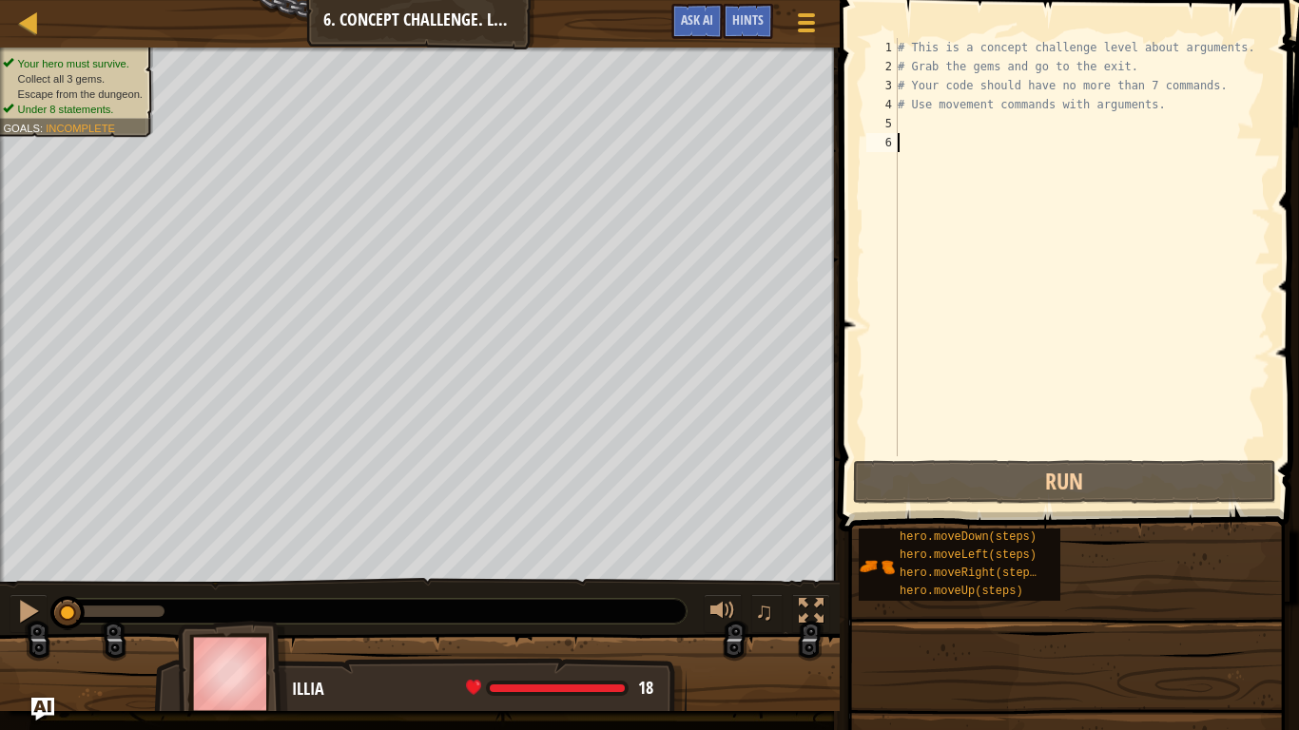
type textarea "m"
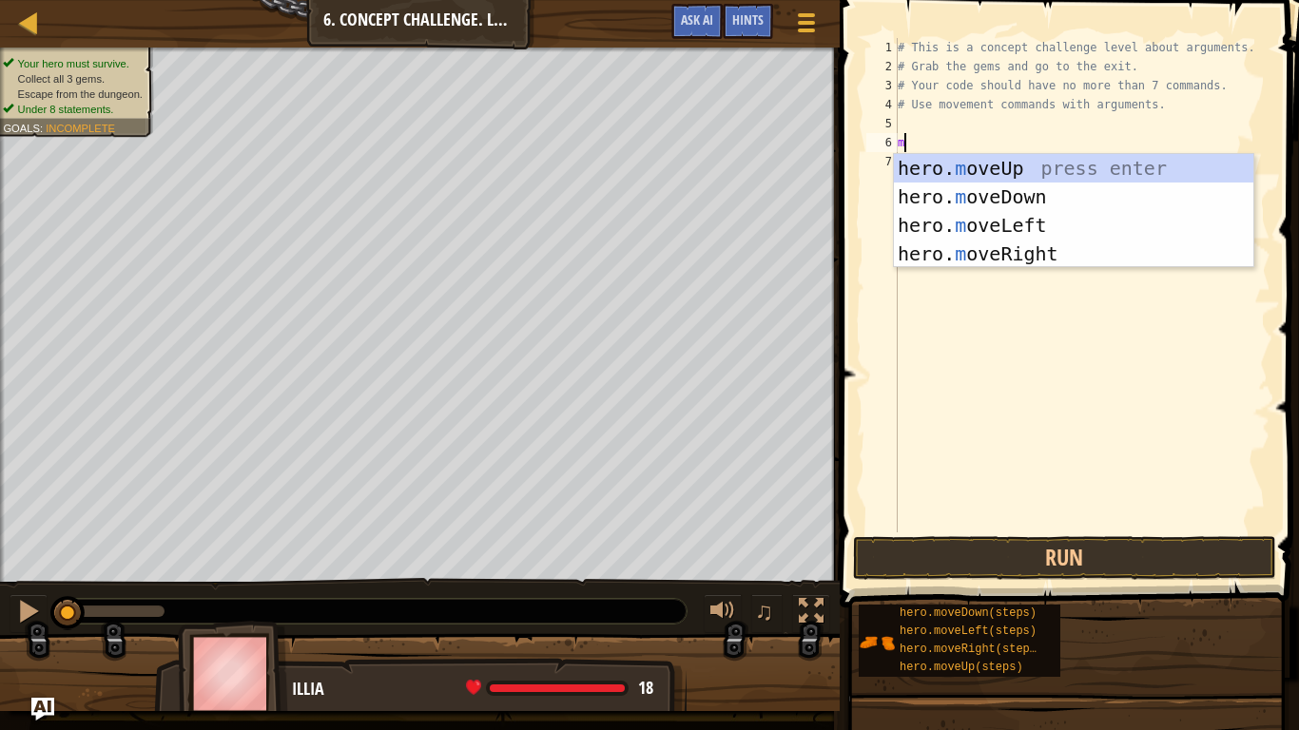
scroll to position [9, 0]
click at [980, 256] on div "hero. m oveUp press enter hero. m oveDown press enter hero. m oveLeft press ent…" at bounding box center [1073, 239] width 359 height 171
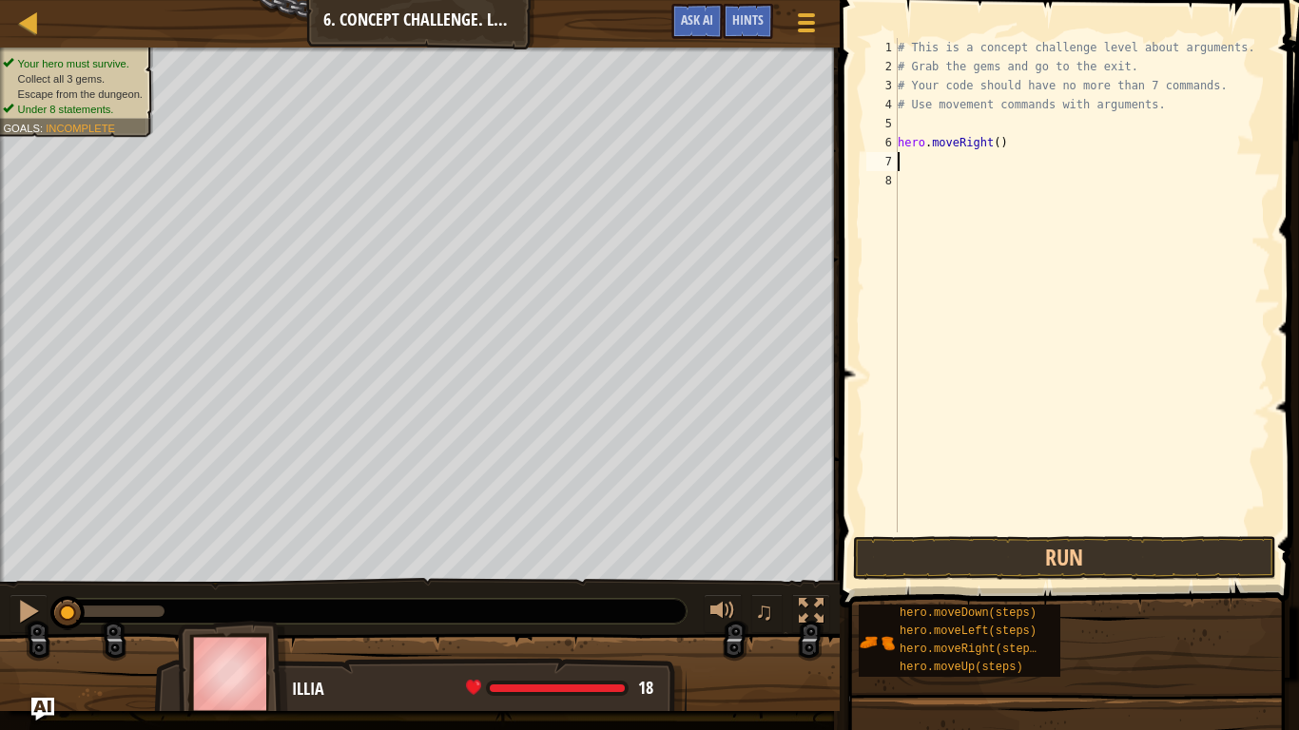
type textarea "m"
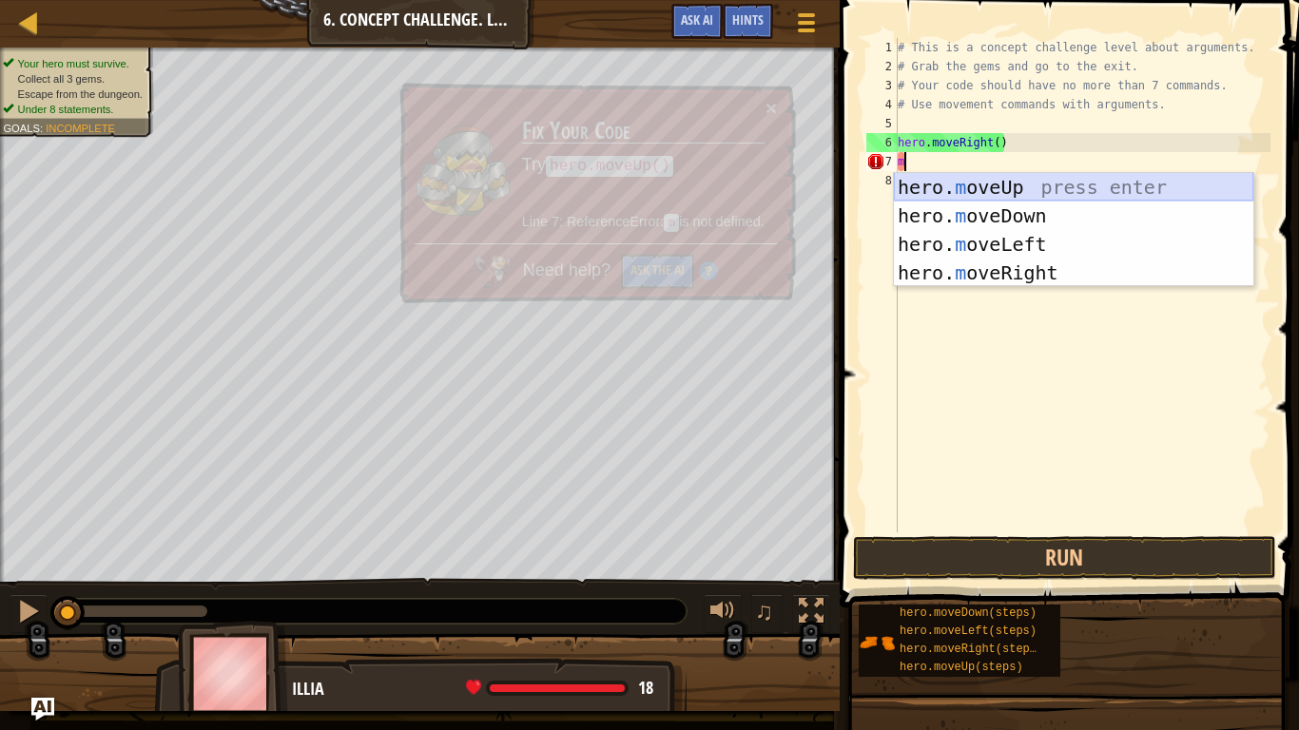
click at [983, 189] on div "hero. m oveUp press enter hero. m oveDown press enter hero. m oveLeft press ent…" at bounding box center [1073, 258] width 359 height 171
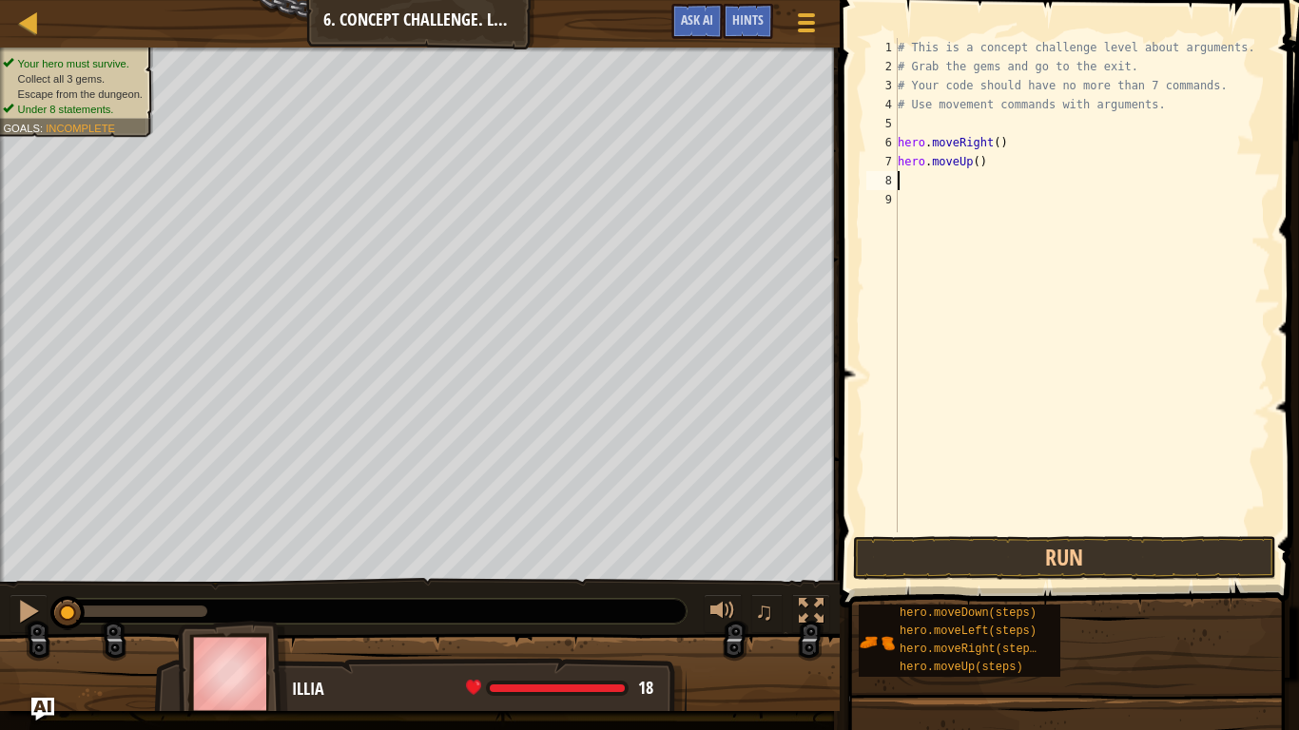
type textarea "m"
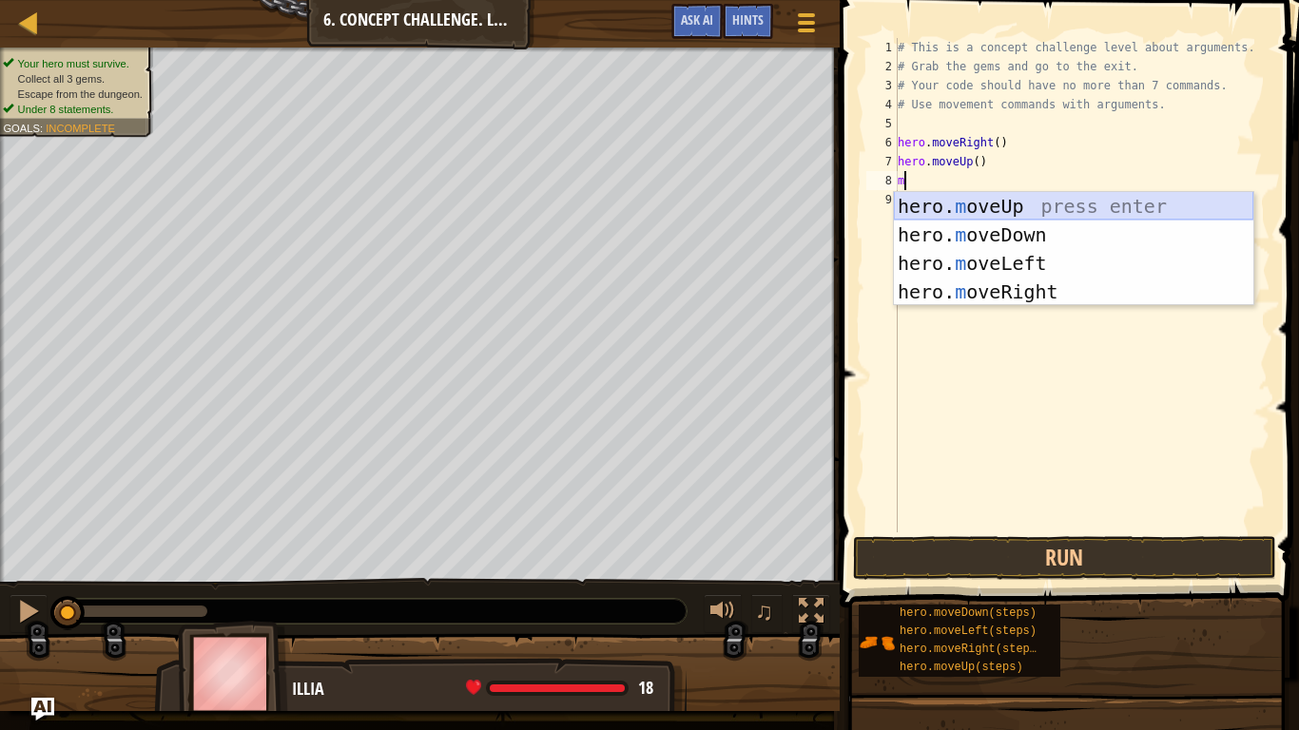
click at [978, 203] on div "hero. m oveUp press enter hero. m oveDown press enter hero. m oveLeft press ent…" at bounding box center [1073, 277] width 359 height 171
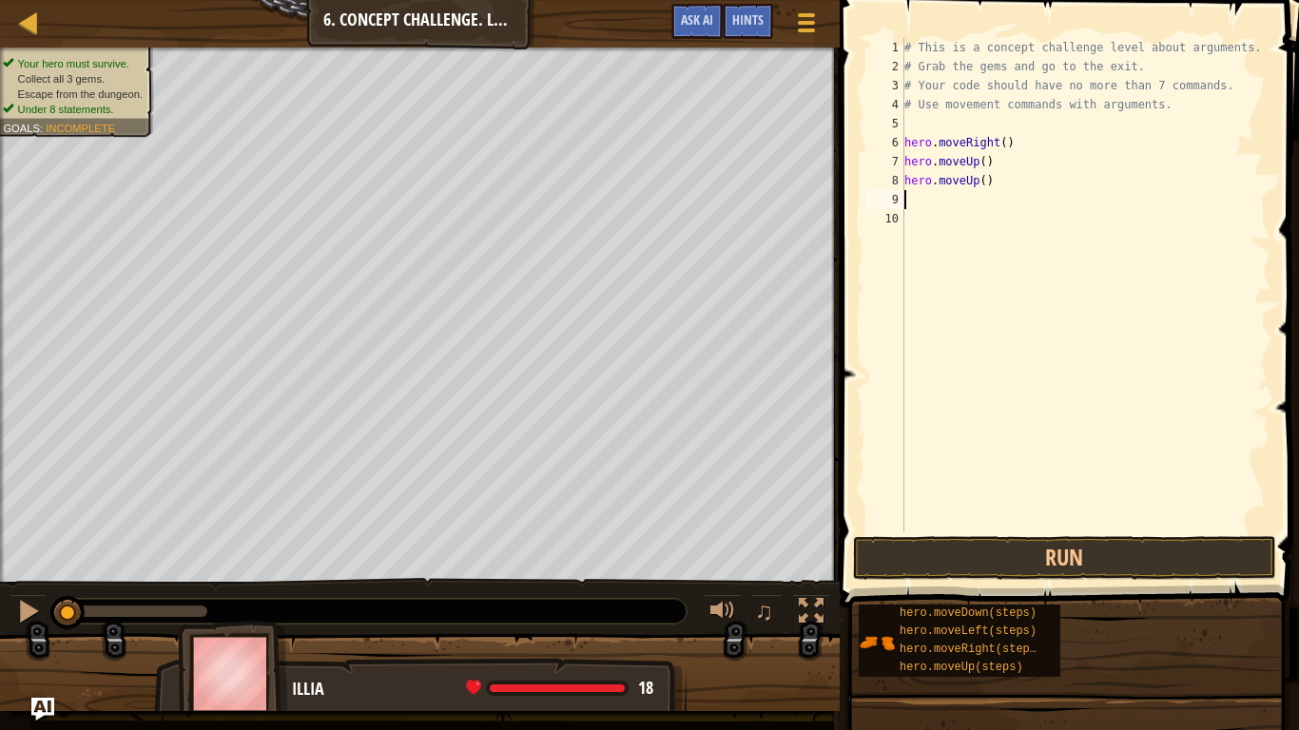
type textarea "m"
type textarea "h"
type textarea "hero.moveUp(3)"
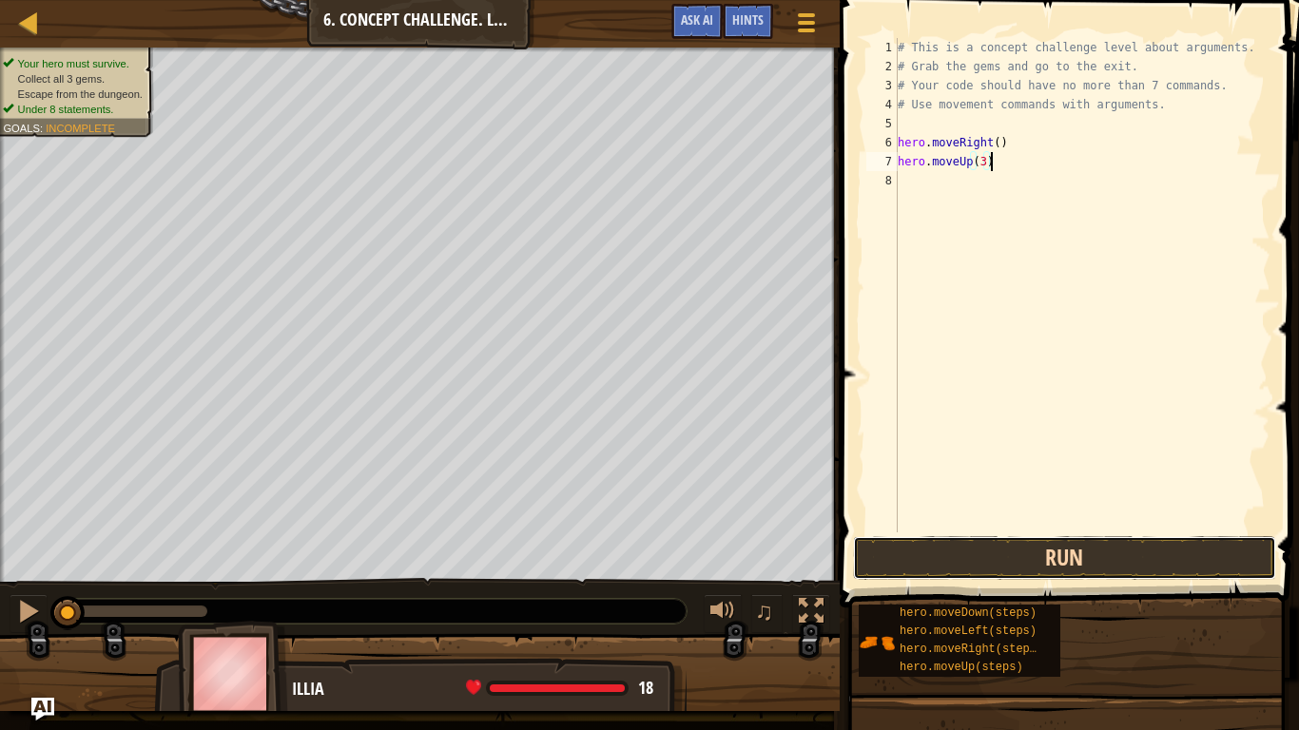
click at [974, 557] on button "Run" at bounding box center [1064, 558] width 423 height 44
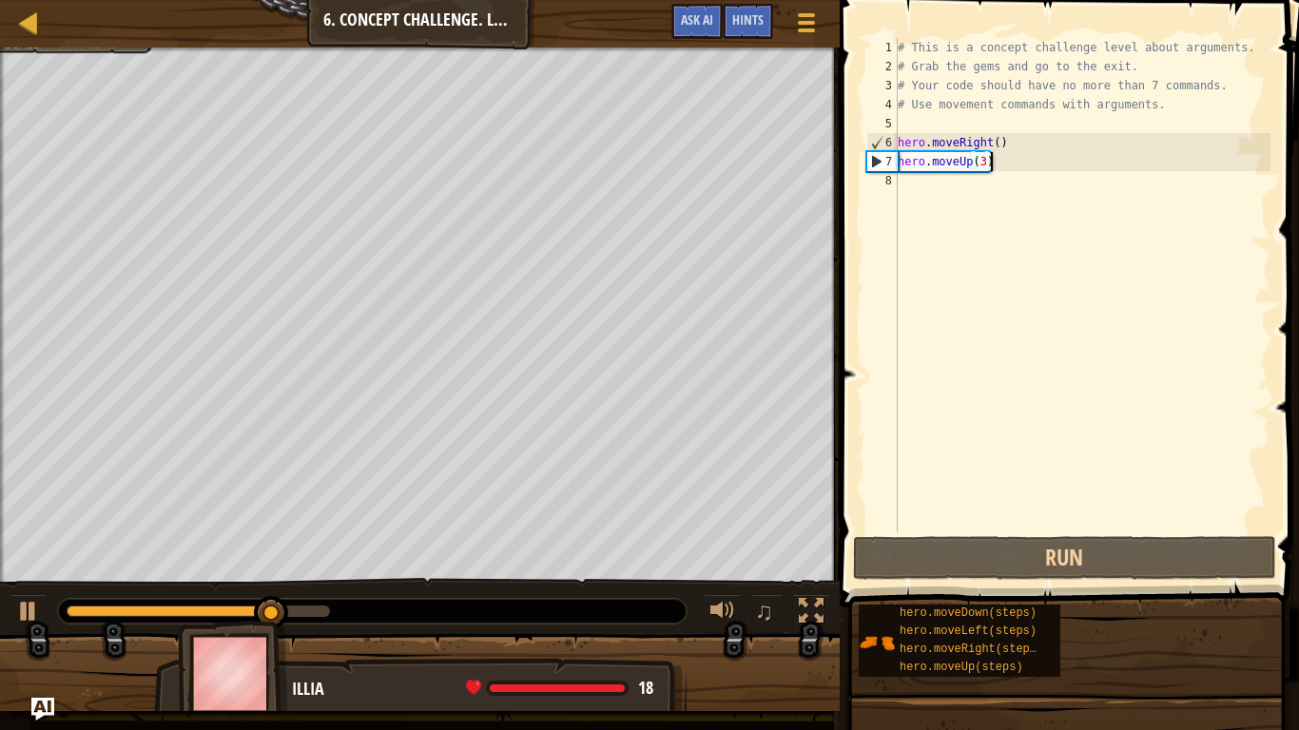
click at [966, 178] on div "# This is a concept challenge level about arguments. # Grab the gems and go to …" at bounding box center [1082, 304] width 377 height 533
type textarea "m"
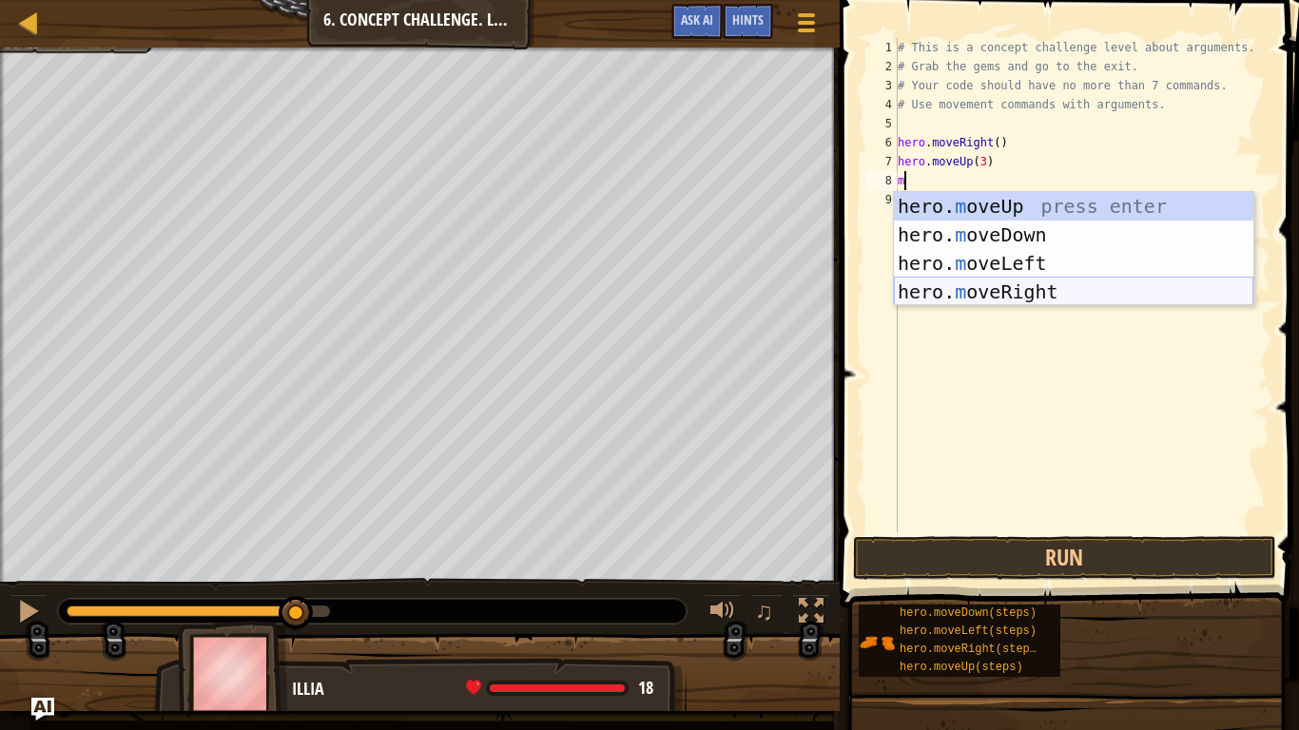
click at [1027, 288] on div "hero. m oveUp press enter hero. m oveDown press enter hero. m oveLeft press ent…" at bounding box center [1073, 277] width 359 height 171
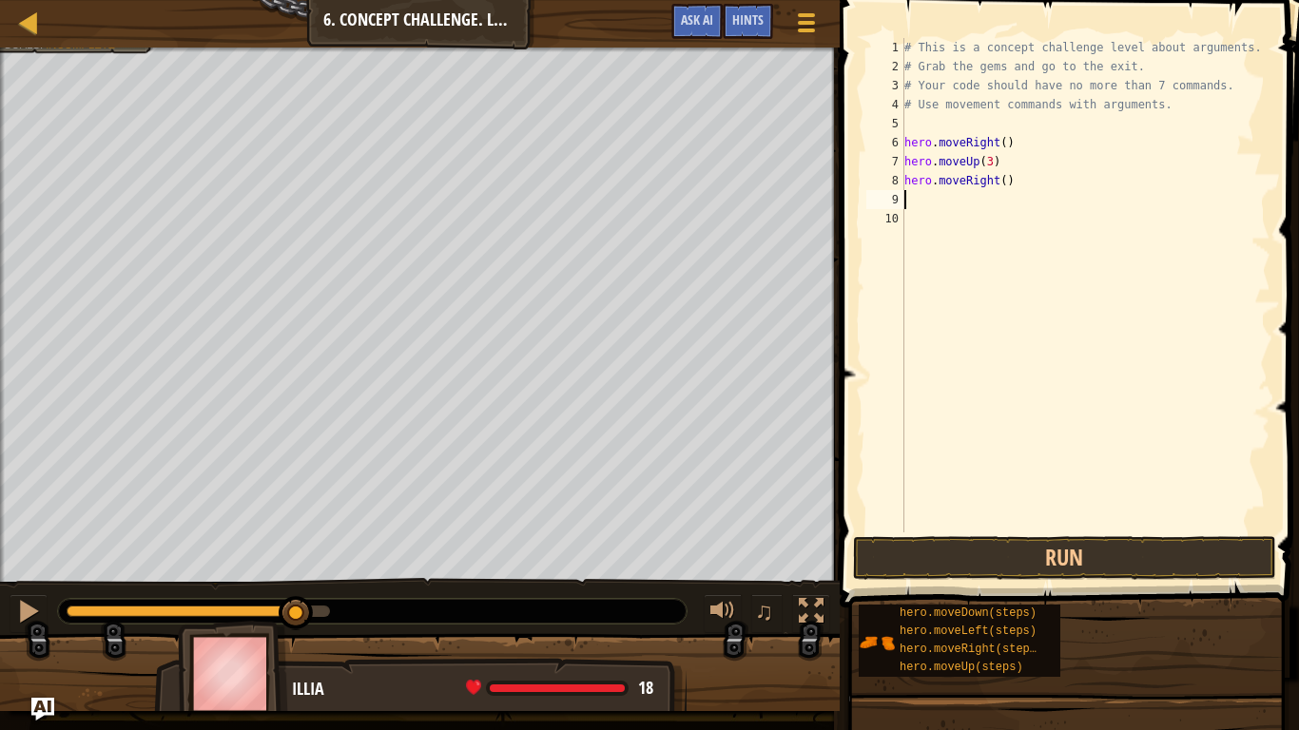
click at [1007, 181] on div "# This is a concept challenge level about arguments. # Grab the gems and go to …" at bounding box center [1086, 304] width 370 height 533
type textarea "hero.moveRight(2)"
click at [1085, 560] on button "Run" at bounding box center [1064, 558] width 423 height 44
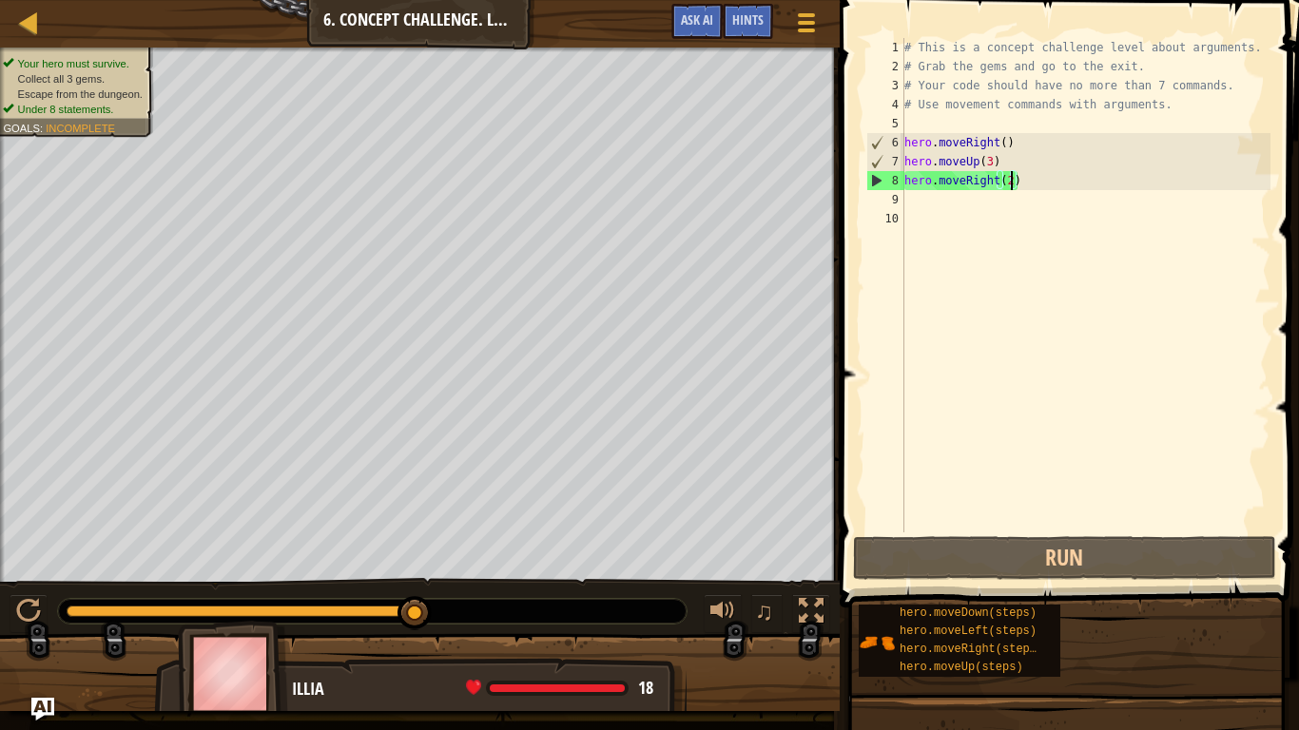
click at [972, 209] on div "# This is a concept challenge level about arguments. # Grab the gems and go to …" at bounding box center [1086, 304] width 370 height 533
click at [953, 200] on div "# This is a concept challenge level about arguments. # Grab the gems and go to …" at bounding box center [1086, 304] width 370 height 533
type textarea "m"
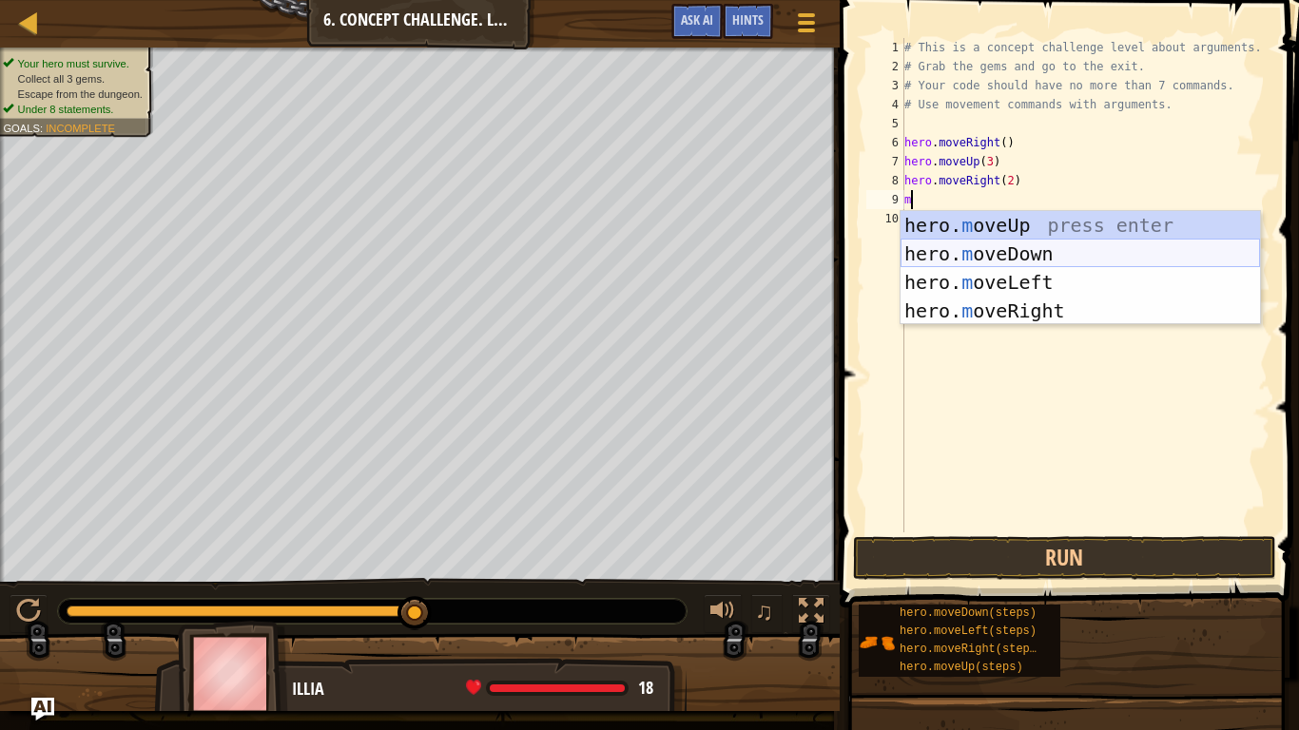
click at [997, 249] on div "hero. m oveUp press enter hero. m oveDown press enter hero. m oveLeft press ent…" at bounding box center [1080, 296] width 359 height 171
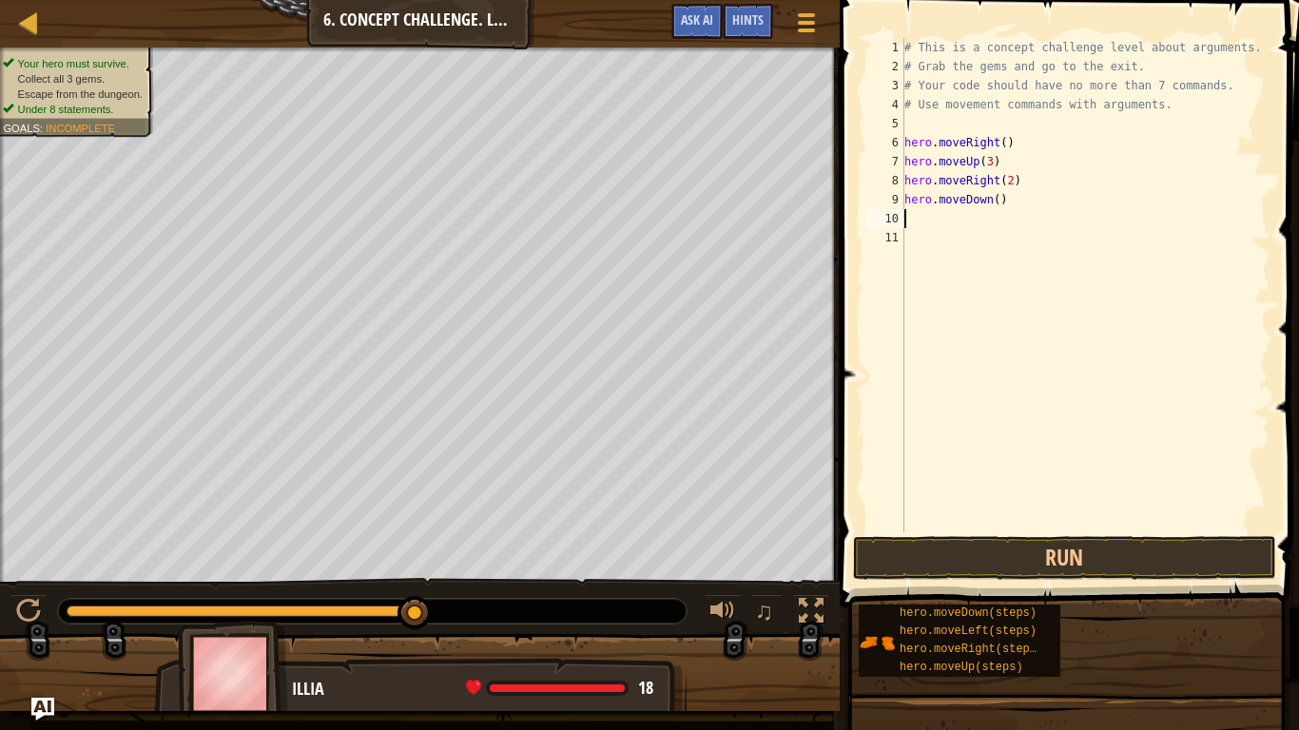
type textarea "m"
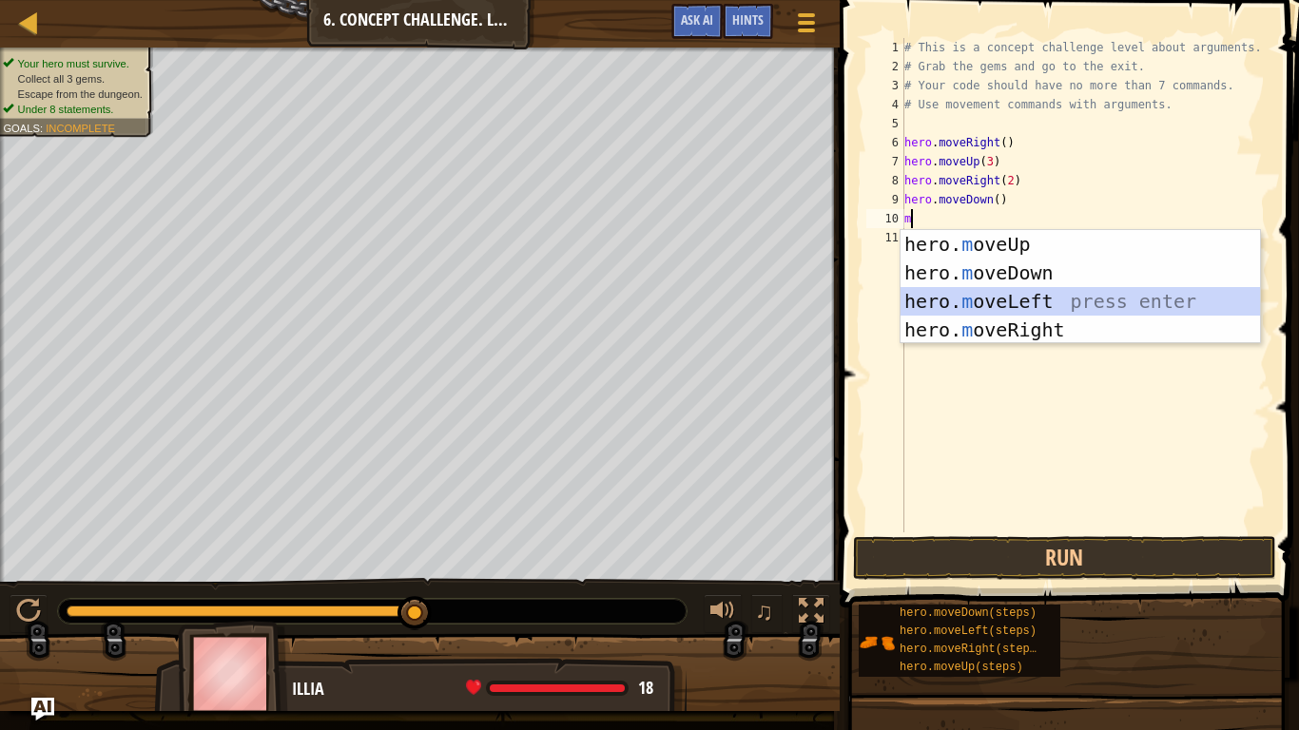
click at [969, 298] on div "hero. m oveUp press enter hero. m oveDown press enter hero. m oveLeft press ent…" at bounding box center [1080, 315] width 359 height 171
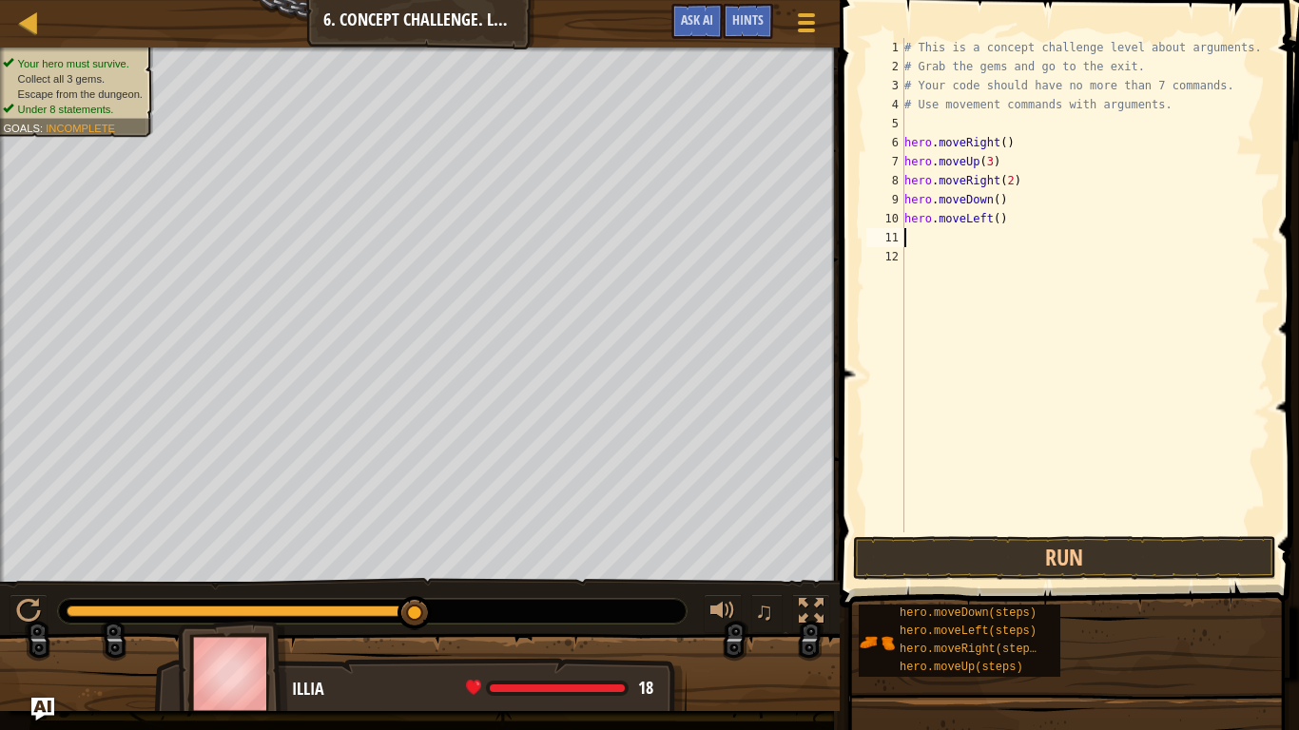
type textarea "m"
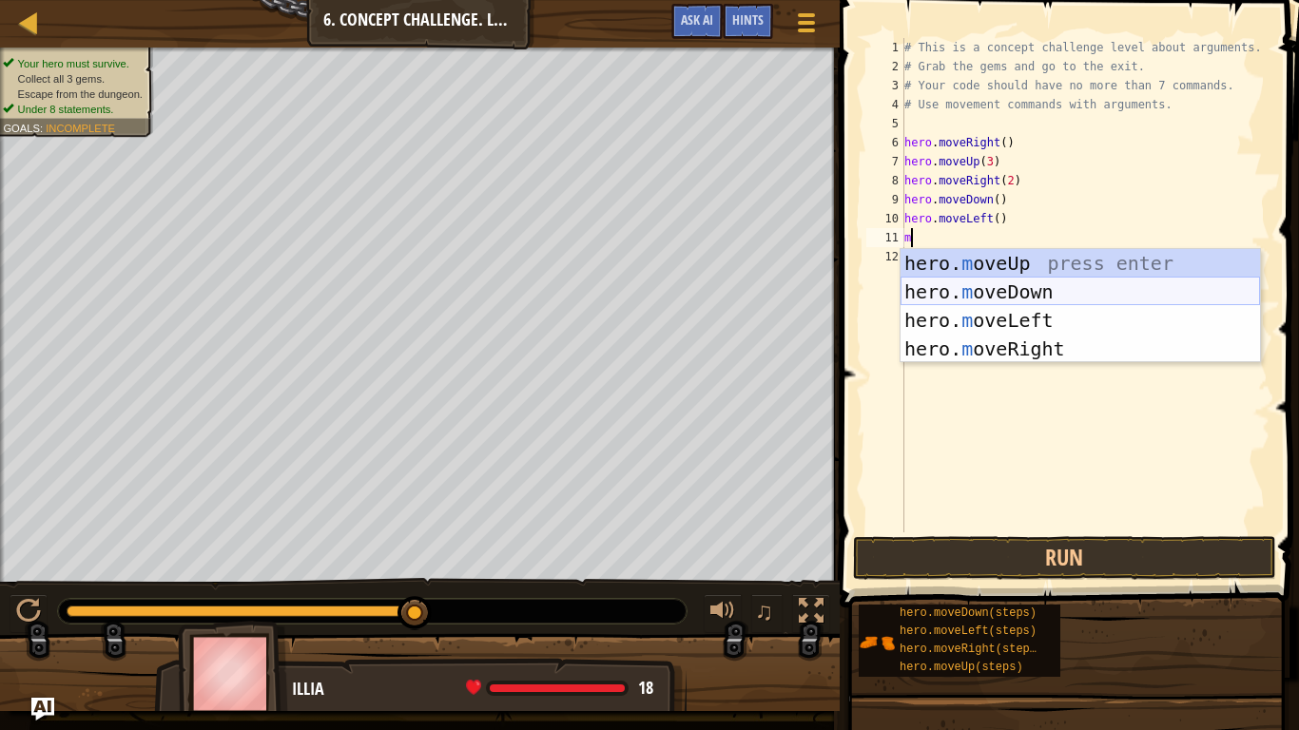
click at [1045, 289] on div "hero. m oveUp press enter hero. m oveDown press enter hero. m oveLeft press ent…" at bounding box center [1080, 334] width 359 height 171
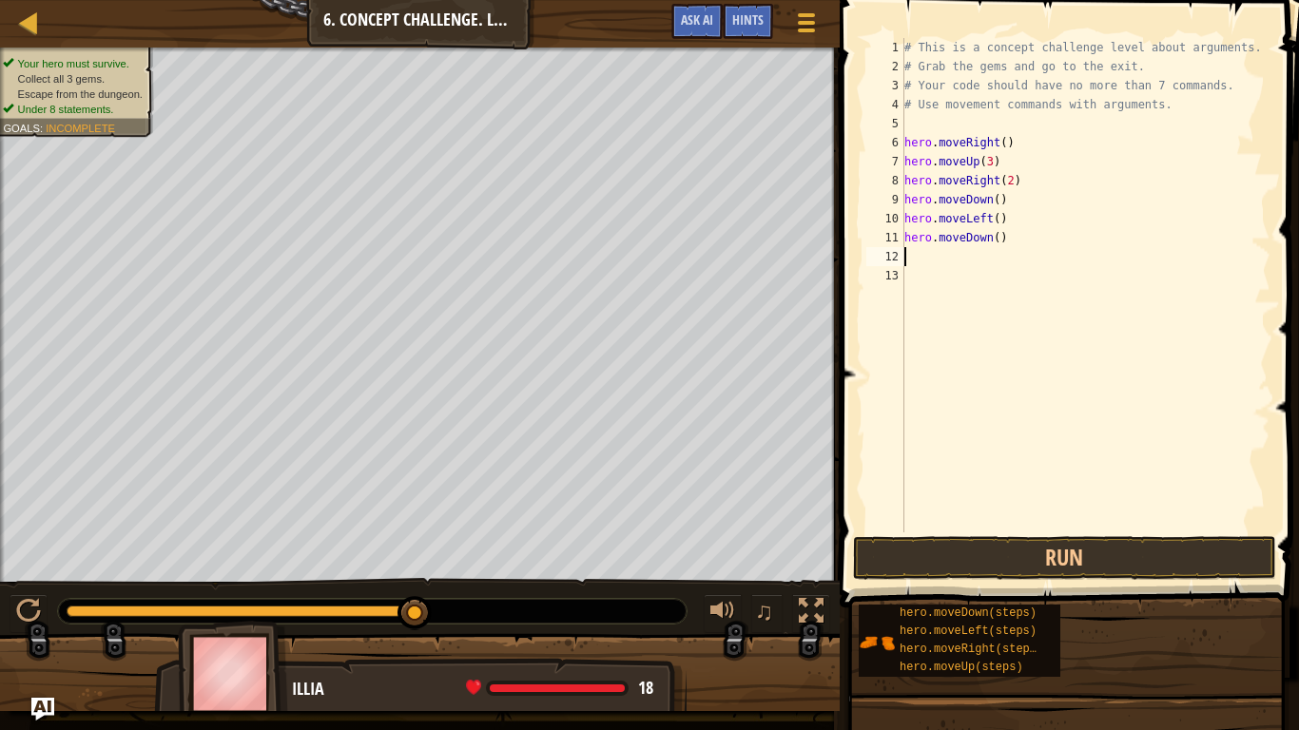
click at [990, 523] on div "# This is a concept challenge level about arguments. # Grab the gems and go to …" at bounding box center [1086, 304] width 370 height 533
click at [1013, 541] on button "Run" at bounding box center [1064, 558] width 423 height 44
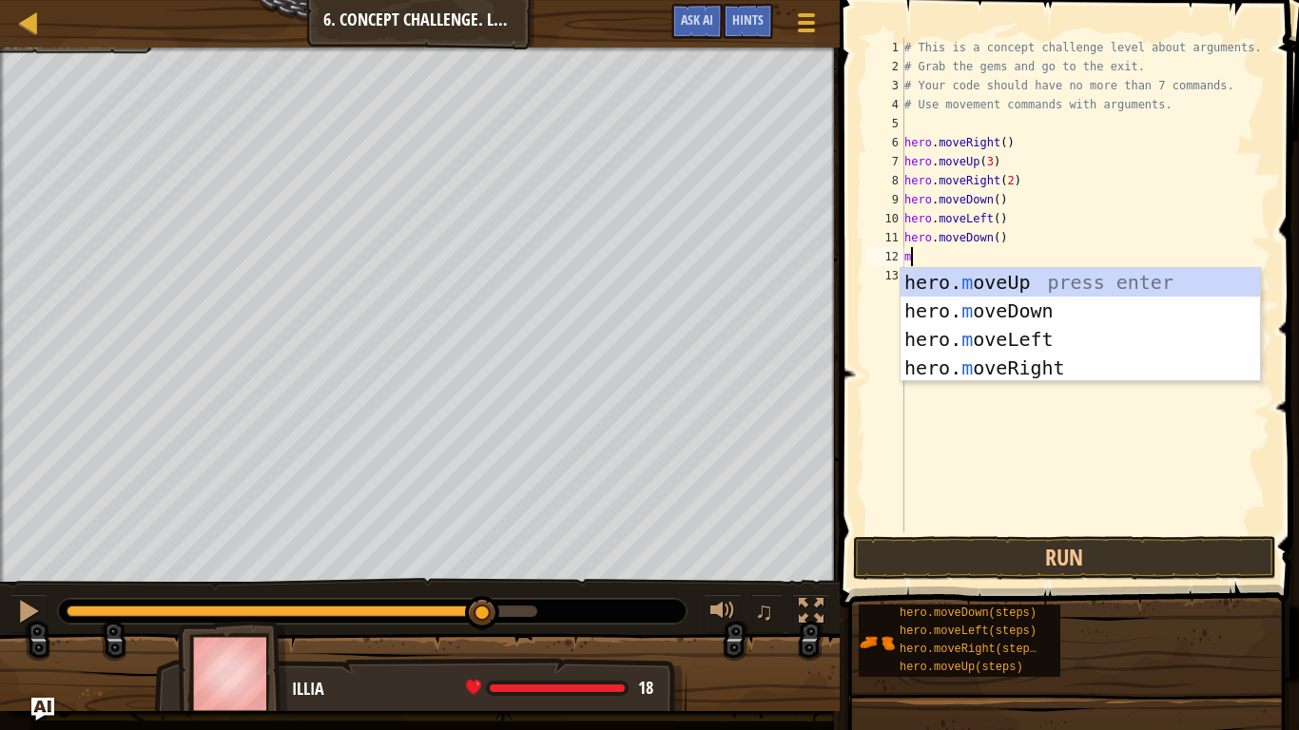
click at [995, 237] on div "# This is a concept challenge level about arguments. # Grab the gems and go to …" at bounding box center [1086, 304] width 370 height 533
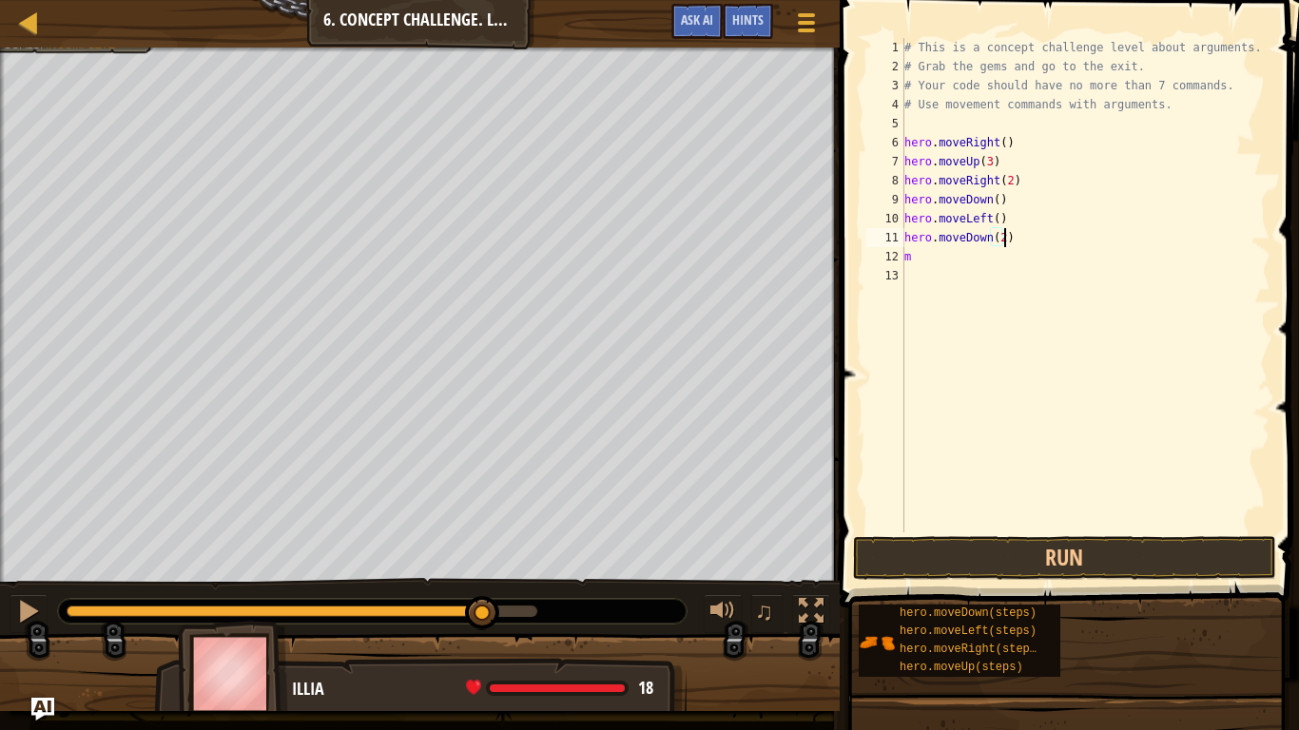
scroll to position [9, 14]
click at [946, 264] on div "# This is a concept challenge level about arguments. # Grab the gems and go to …" at bounding box center [1086, 304] width 370 height 533
type textarea "m"
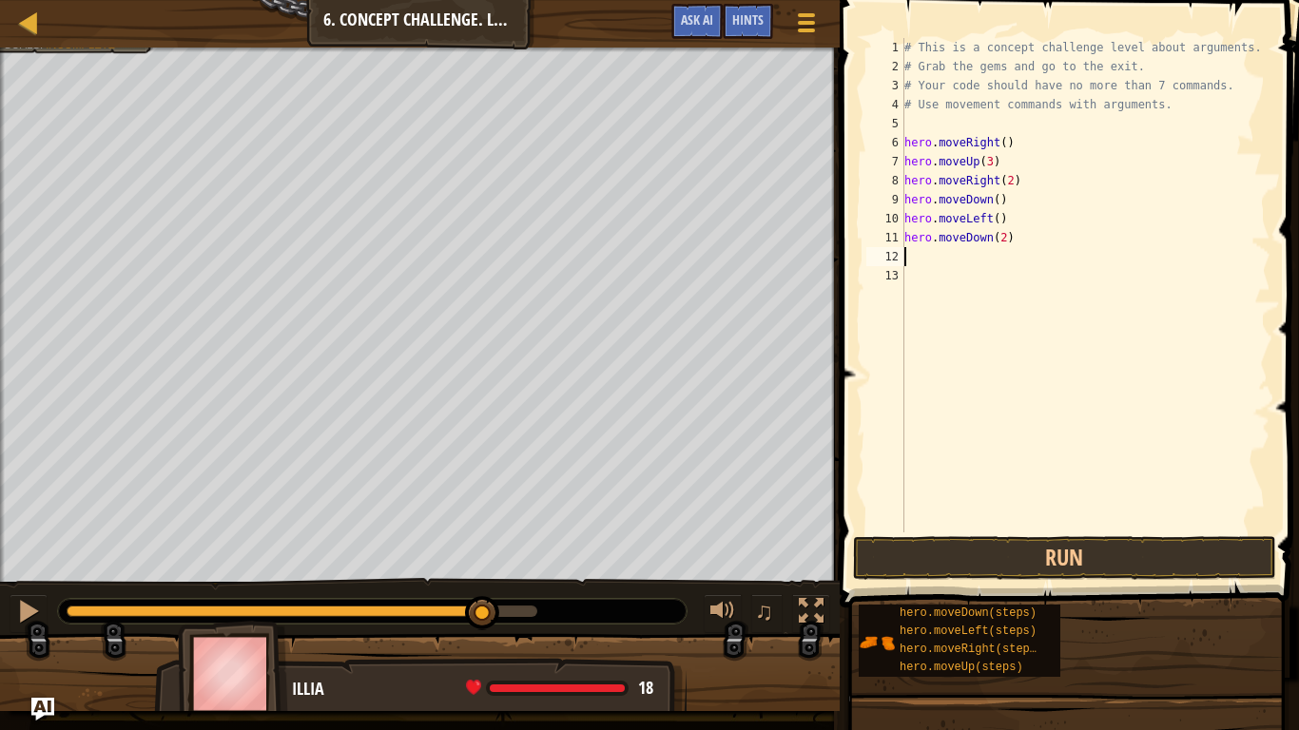
type textarea "m"
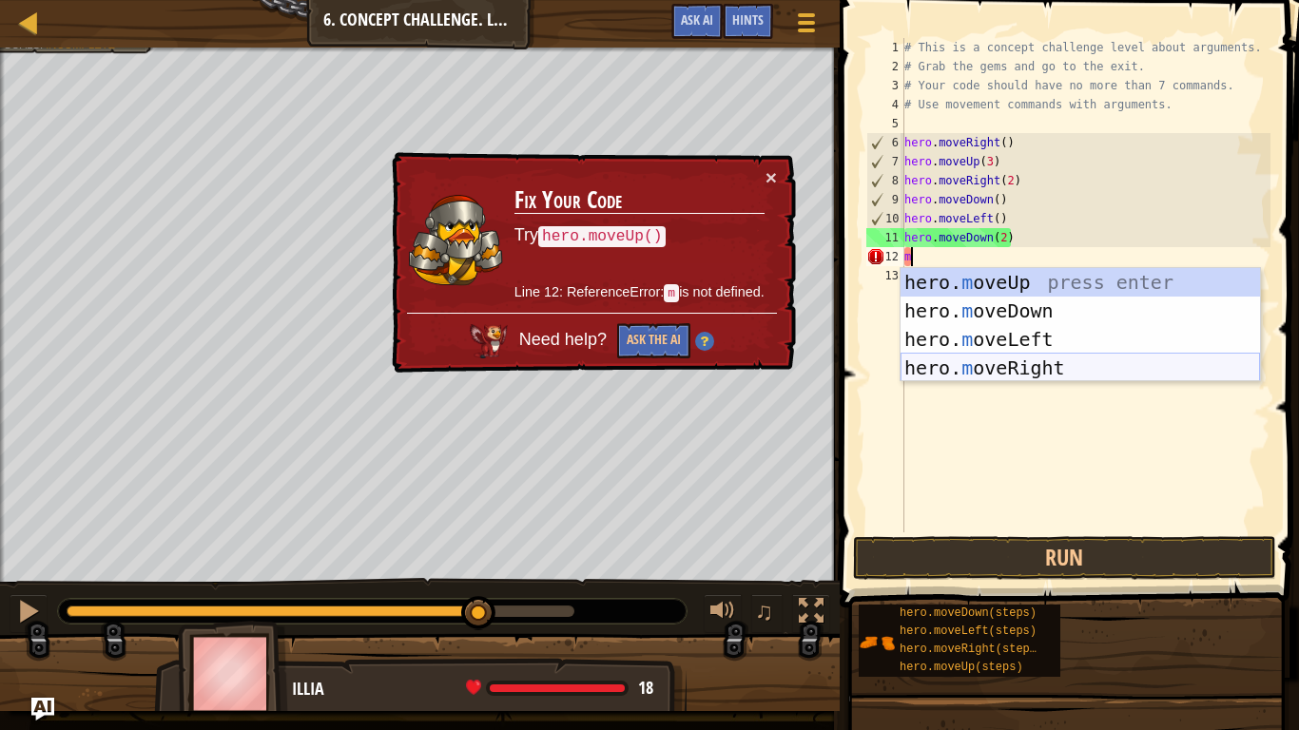
click at [934, 364] on div "hero. m oveUp press enter hero. m oveDown press enter hero. m oveLeft press ent…" at bounding box center [1080, 353] width 359 height 171
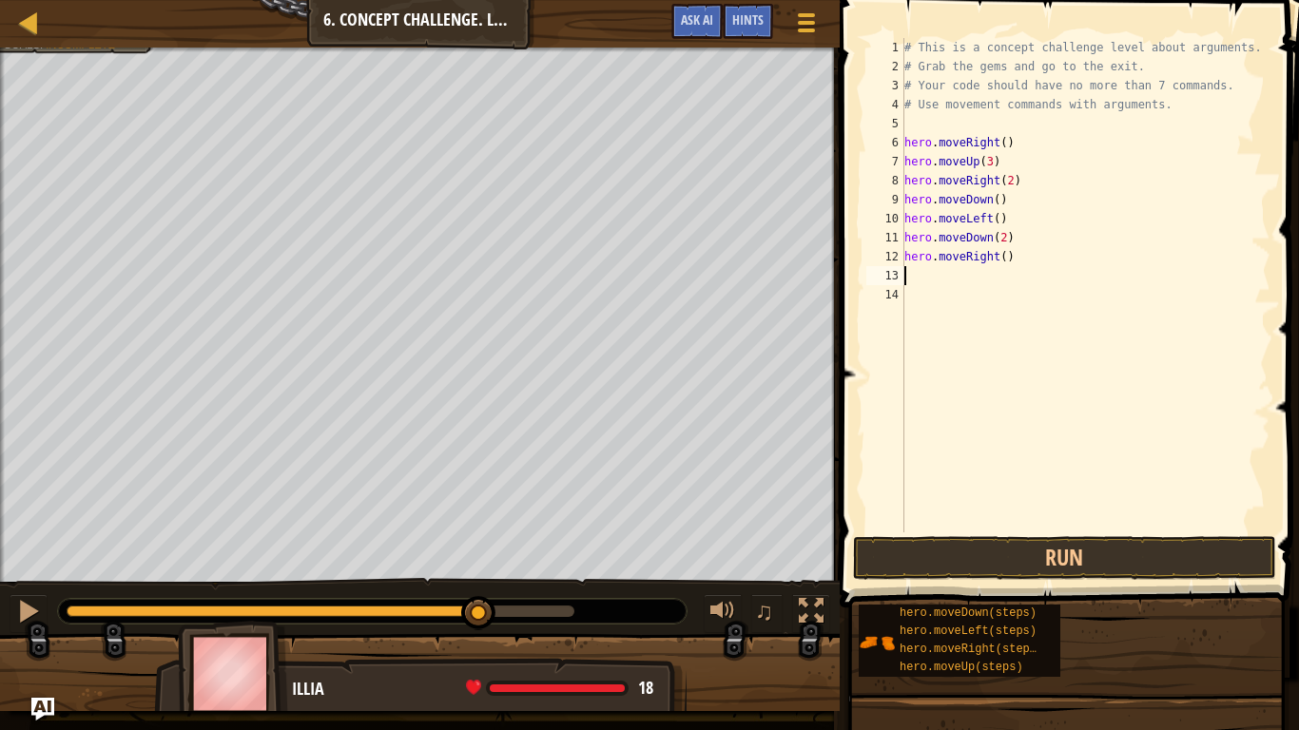
click at [939, 353] on div "# This is a concept challenge level about arguments. # Grab the gems and go to …" at bounding box center [1086, 304] width 370 height 533
click at [1005, 259] on div "# This is a concept challenge level about arguments. # Grab the gems and go to …" at bounding box center [1086, 304] width 370 height 533
click at [988, 547] on button "Run" at bounding box center [1064, 558] width 423 height 44
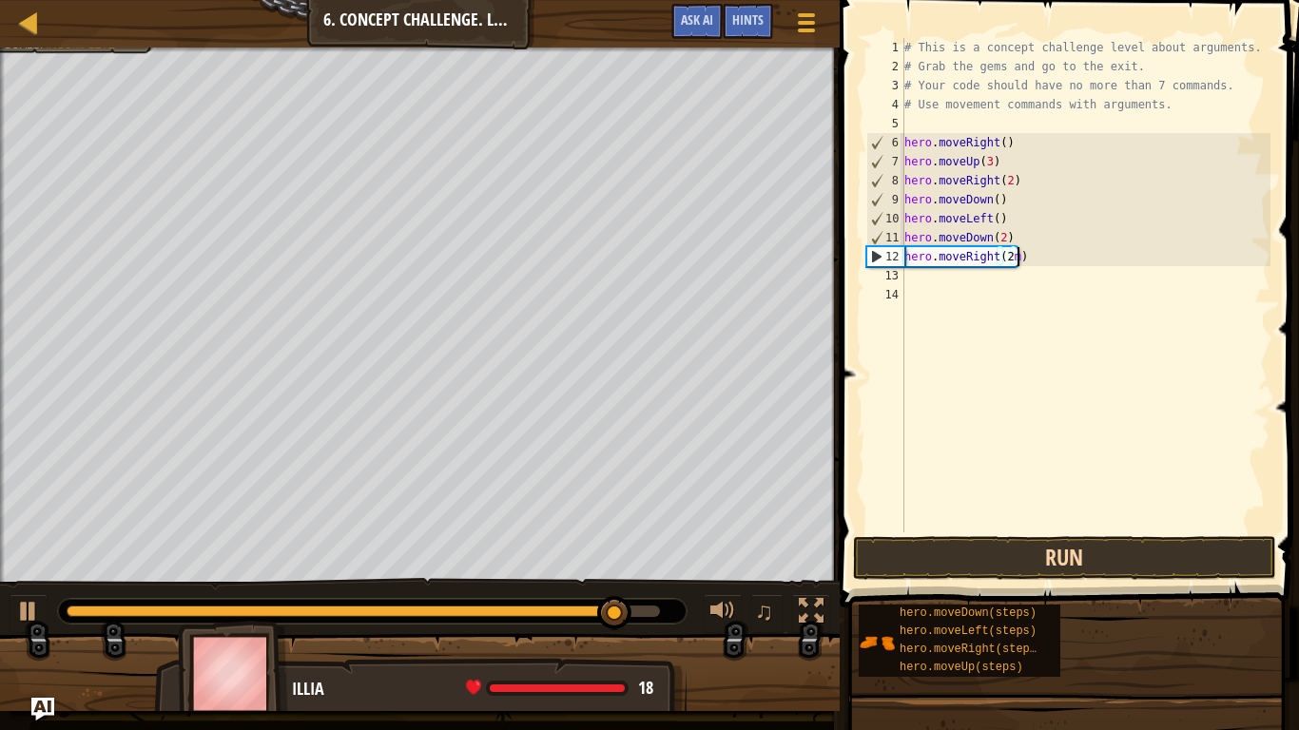
scroll to position [9, 16]
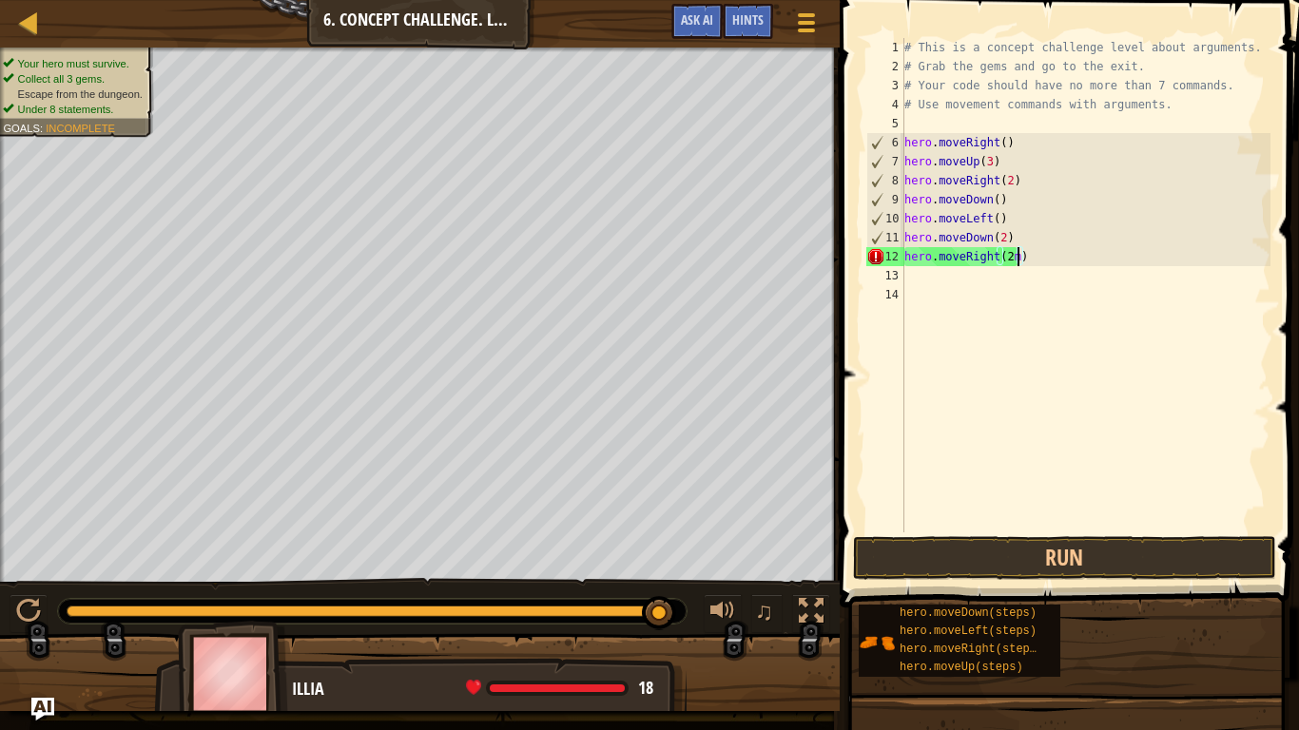
type textarea "hero.moveRight(2)"
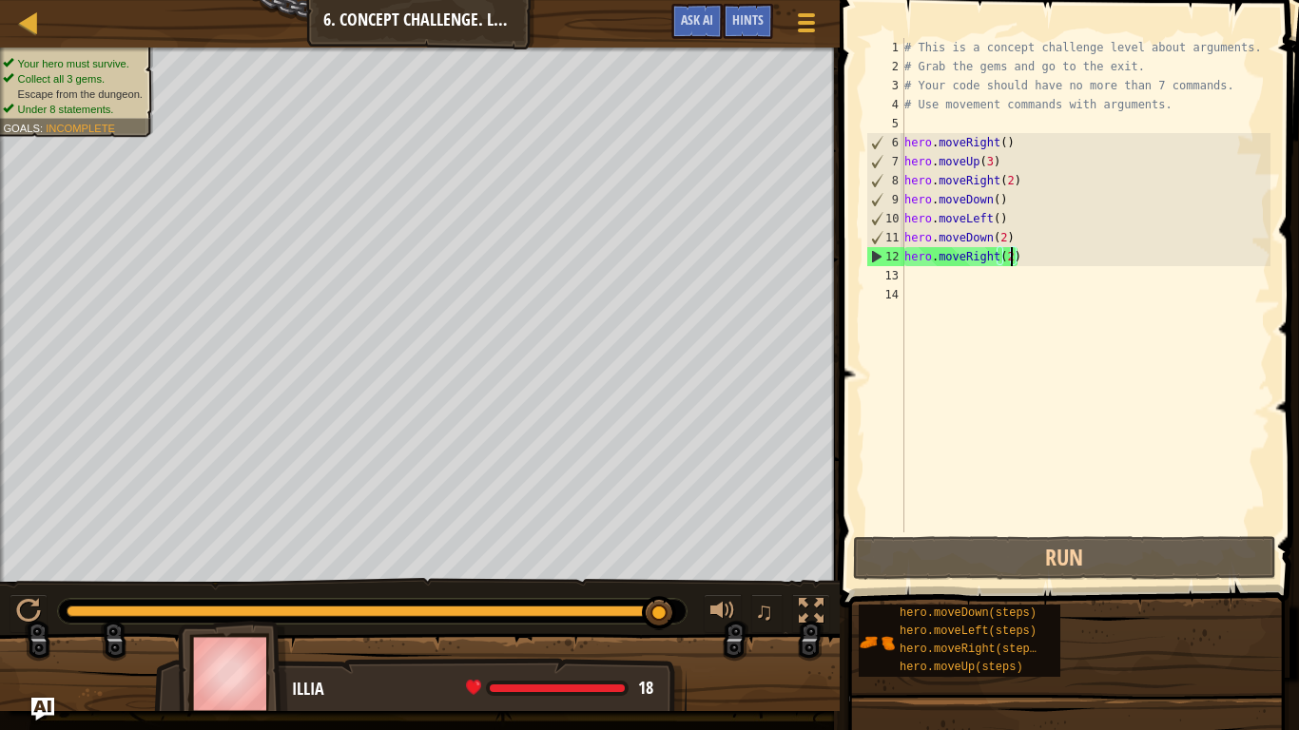
click at [952, 275] on div "# This is a concept challenge level about arguments. # Grab the gems and go to …" at bounding box center [1086, 304] width 370 height 533
type textarea "m"
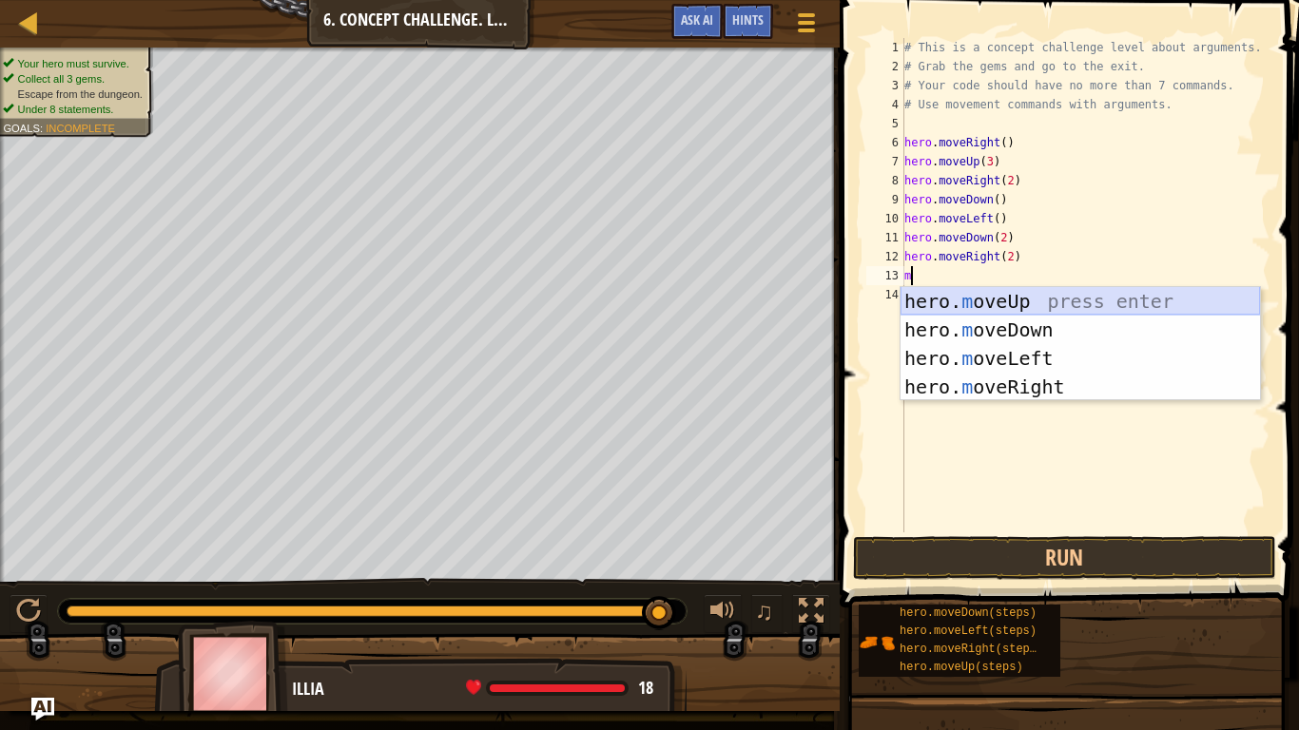
click at [1015, 297] on div "hero. m oveUp press enter hero. m oveDown press enter hero. m oveLeft press ent…" at bounding box center [1080, 372] width 359 height 171
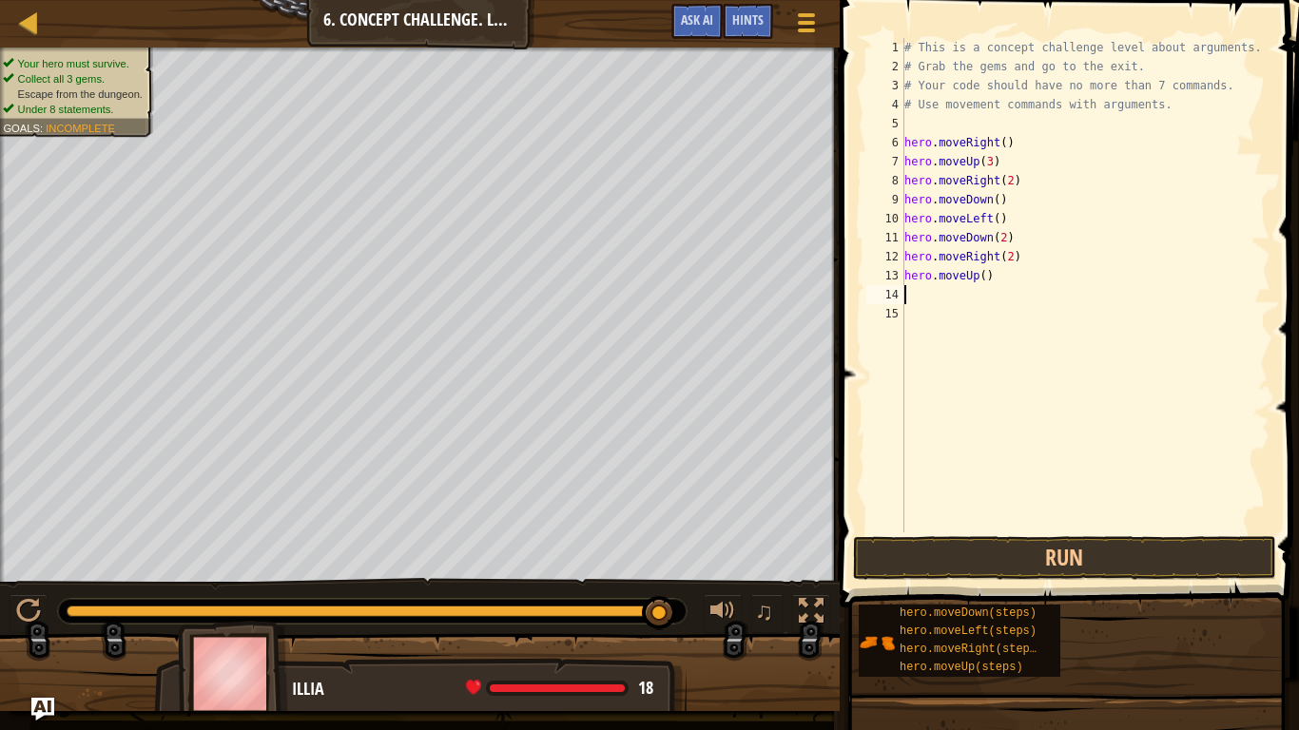
click at [981, 276] on div "# This is a concept challenge level about arguments. # Grab the gems and go to …" at bounding box center [1086, 304] width 370 height 533
click at [973, 556] on button "Run" at bounding box center [1064, 558] width 423 height 44
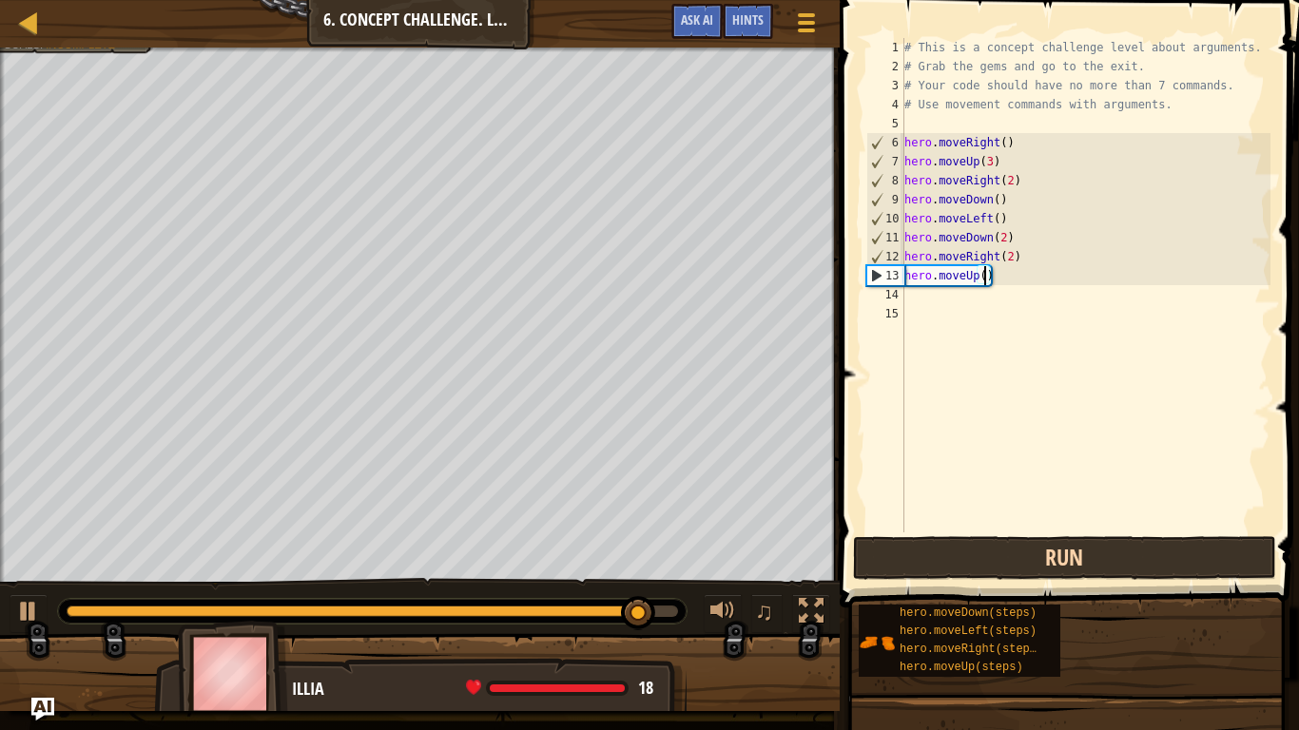
type textarea "hero.moveUp(2)"
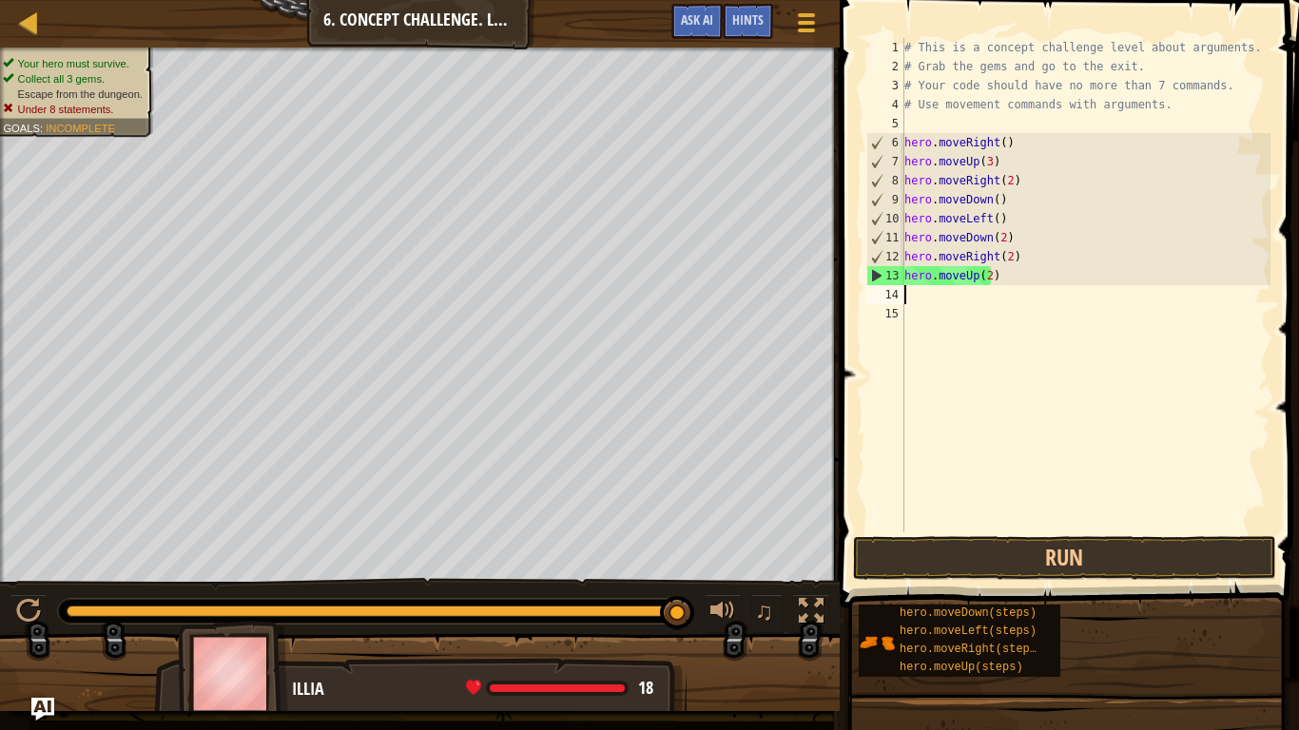
click at [904, 299] on div "# This is a concept challenge level about arguments. # Grab the gems and go to …" at bounding box center [1086, 304] width 370 height 533
type textarea "m"
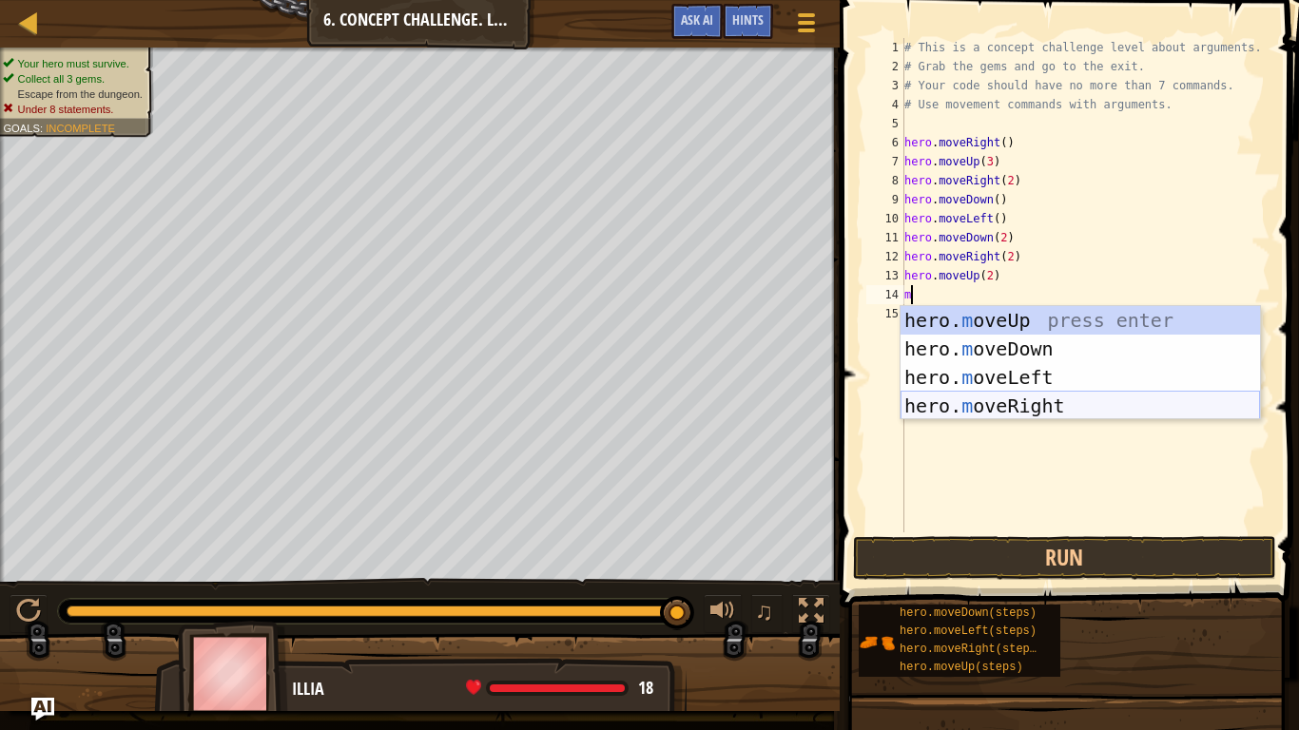
click at [1101, 401] on div "hero. m oveUp press enter hero. m oveDown press enter hero. m oveLeft press ent…" at bounding box center [1080, 391] width 359 height 171
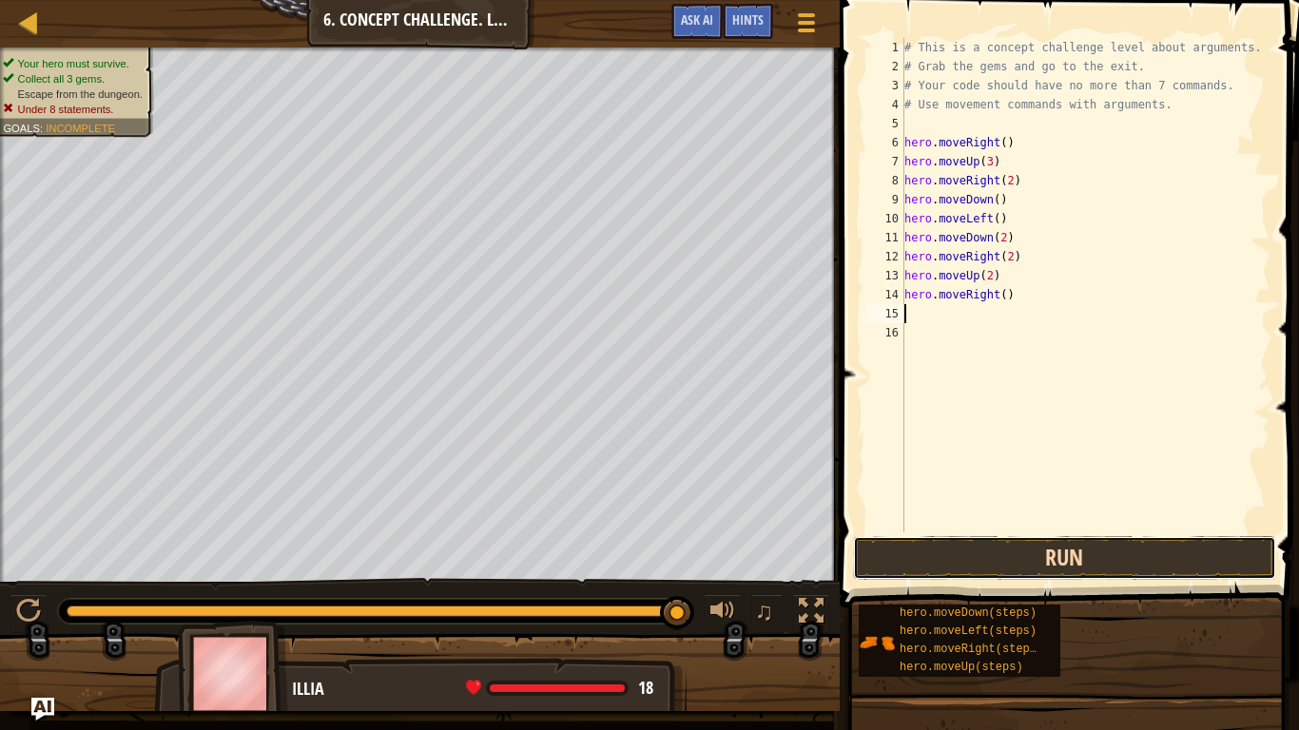
click at [1075, 558] on button "Run" at bounding box center [1064, 558] width 423 height 44
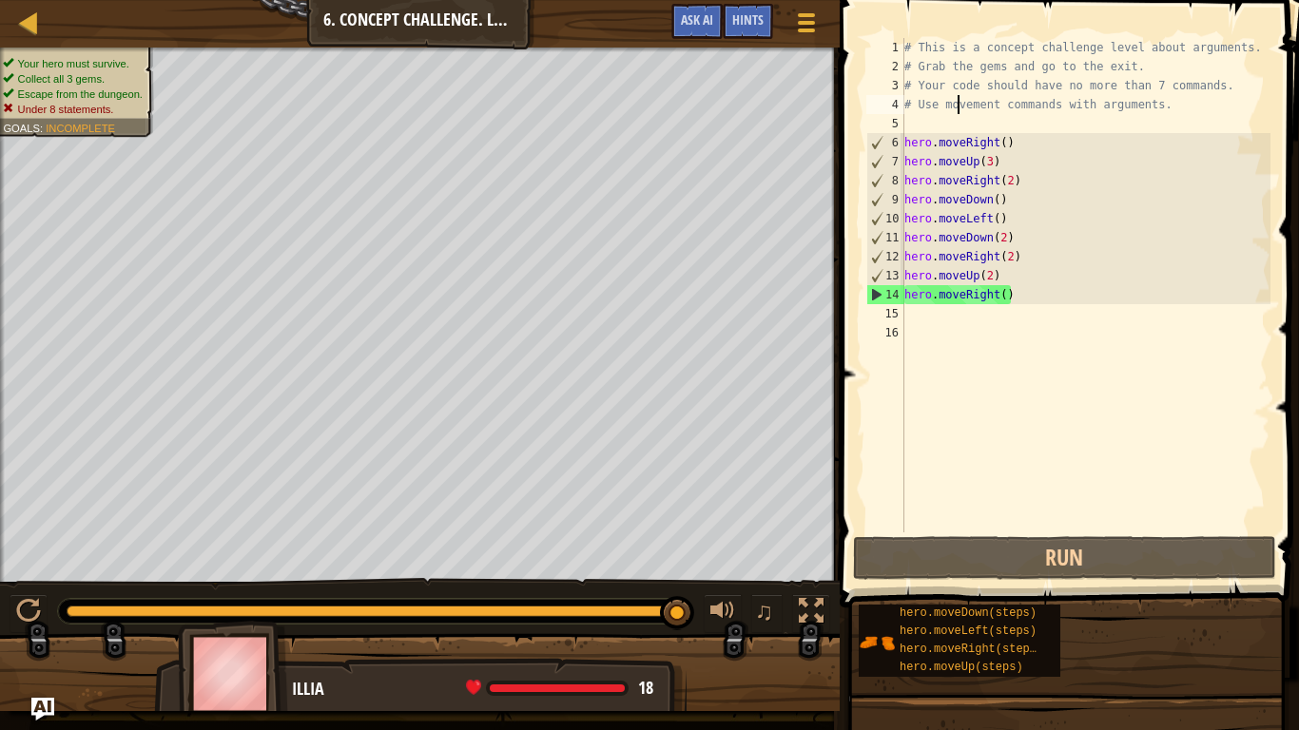
click at [959, 101] on div "# This is a concept challenge level about arguments. # Grab the gems and go to …" at bounding box center [1086, 304] width 370 height 533
click at [1198, 98] on div "# This is a concept challenge level about arguments. # Grab the gems and go to …" at bounding box center [1086, 304] width 370 height 533
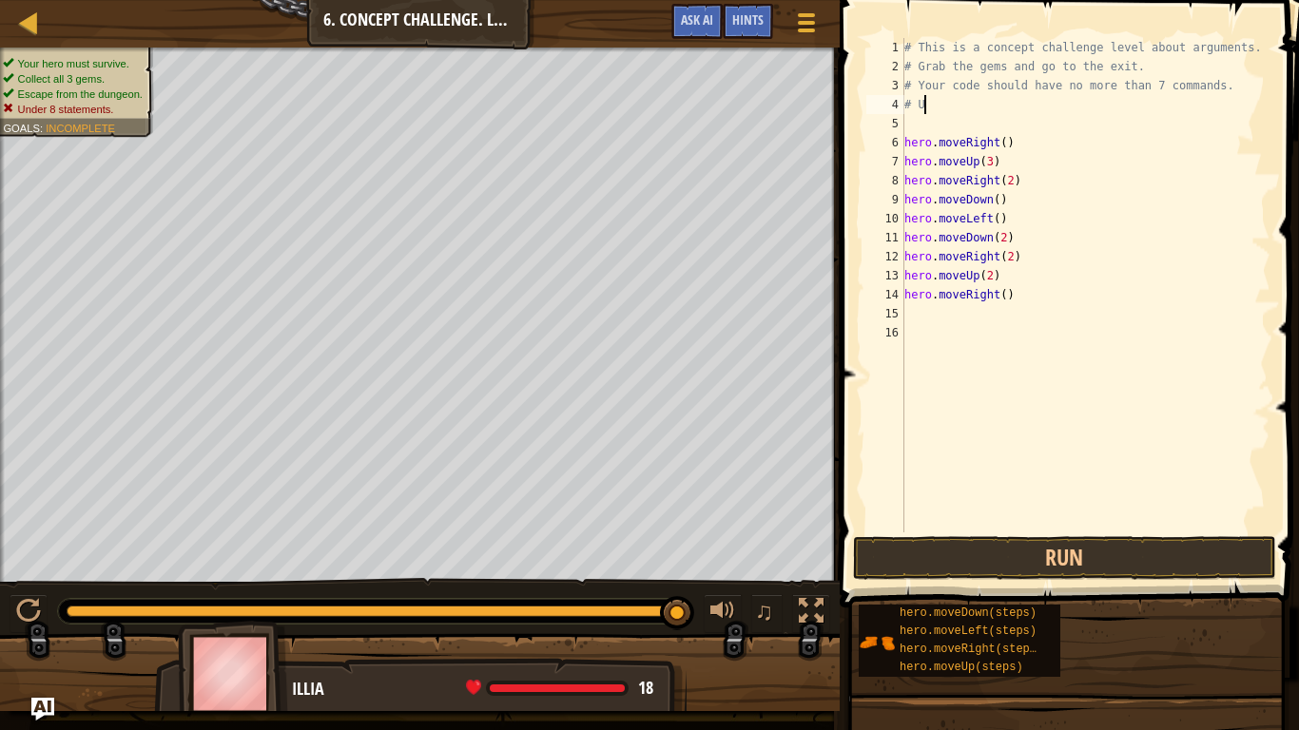
type textarea "#"
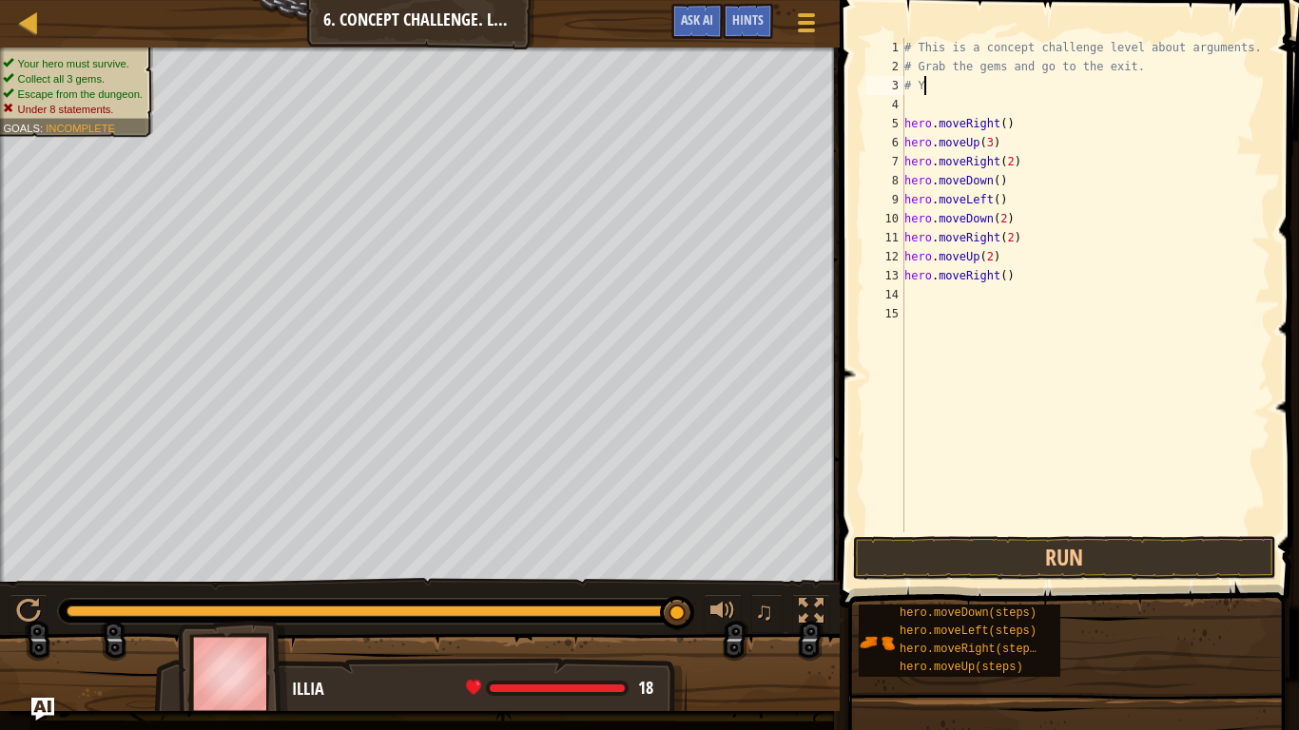
type textarea "#"
click at [1252, 53] on div "# This is a concept challenge level about arguments. hero . moveRight ( ) hero …" at bounding box center [1086, 304] width 370 height 533
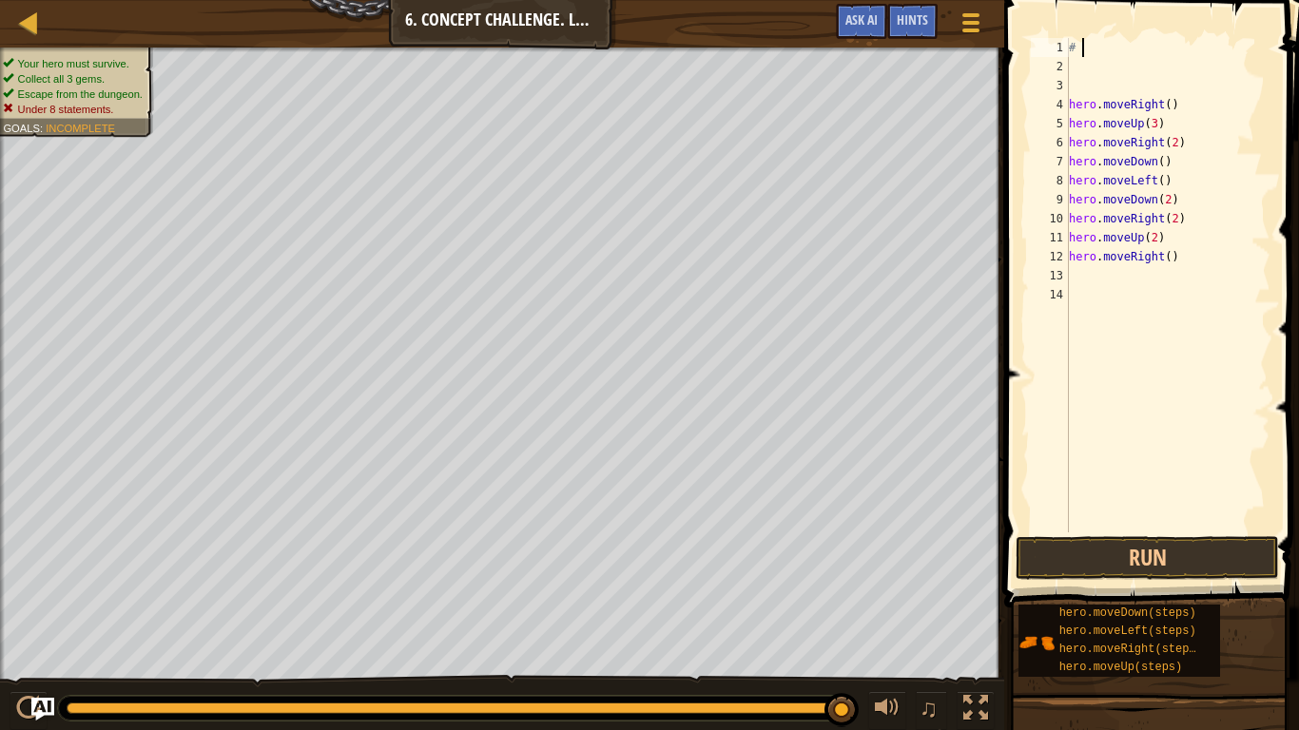
type textarea "#"
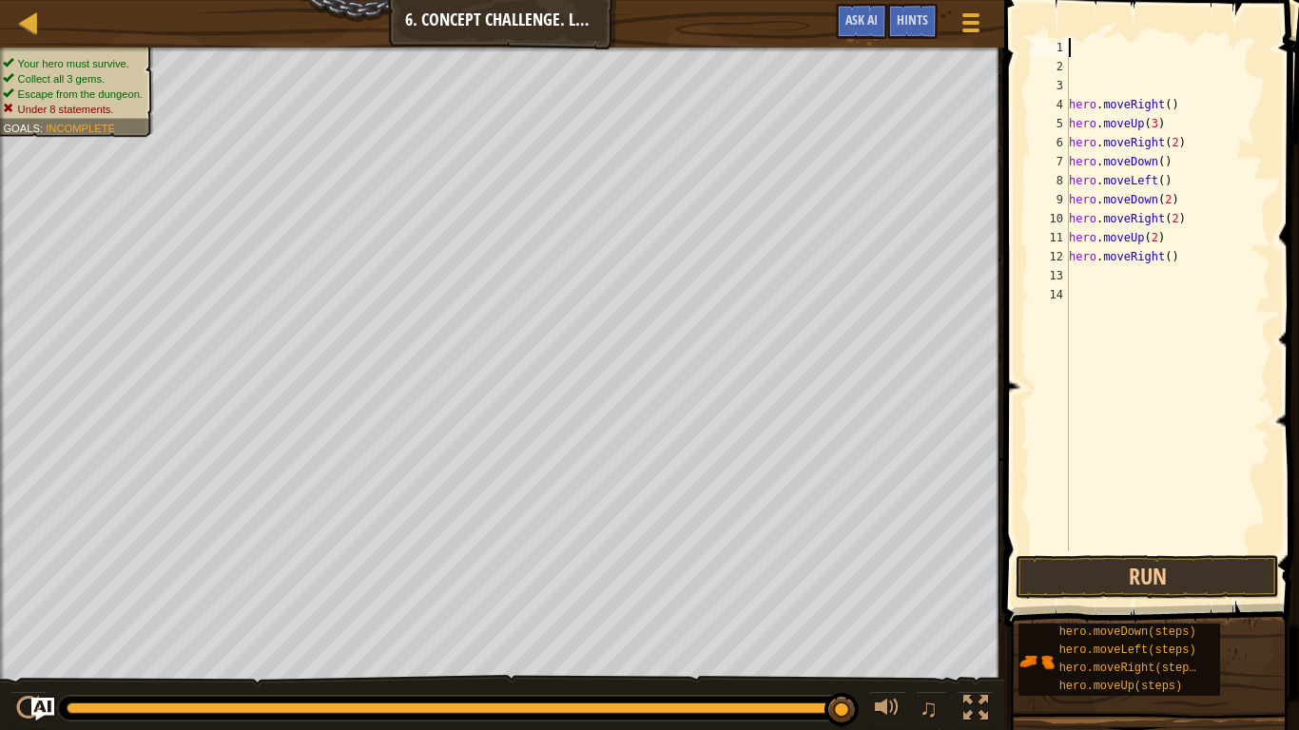
click at [1118, 56] on div "hero . moveRight ( ) hero . moveUp ( 3 ) hero . moveRight ( 2 ) hero . moveDown…" at bounding box center [1167, 314] width 205 height 552
type textarea "m"
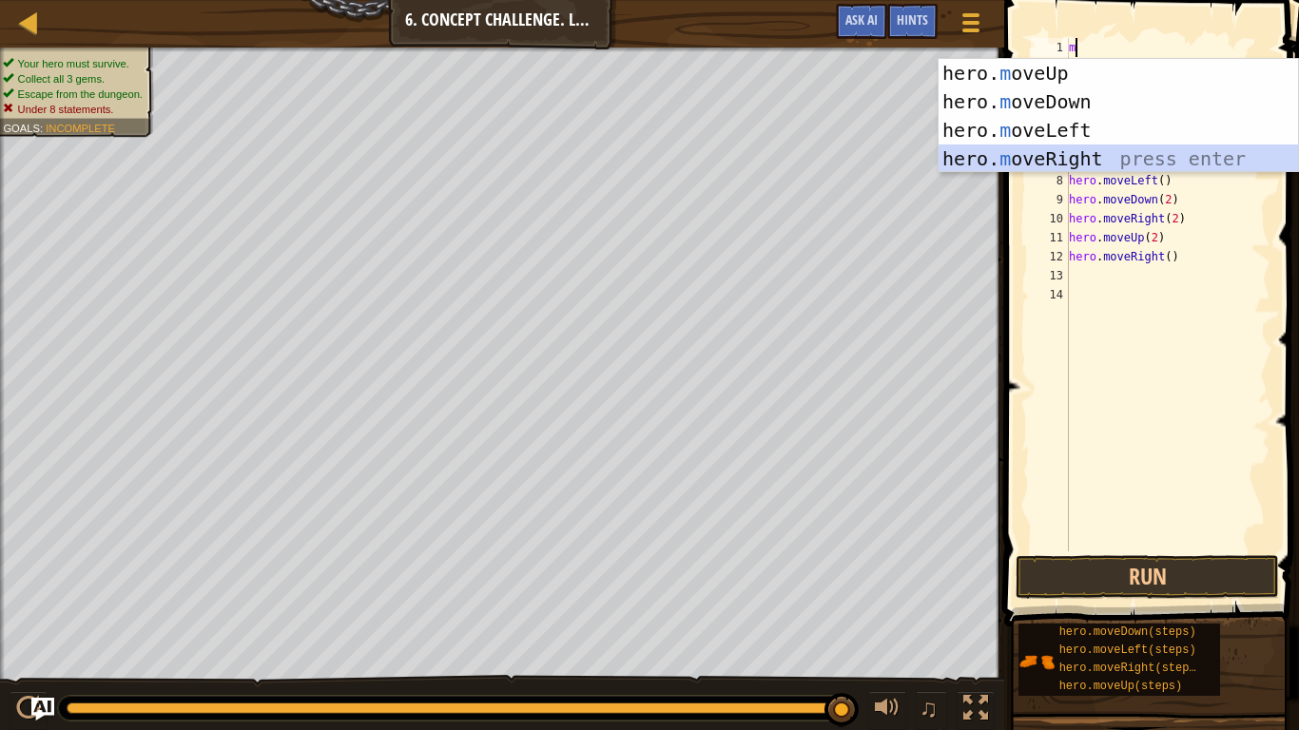
click at [1104, 148] on div "hero. m oveUp press enter hero. m oveDown press enter hero. m oveLeft press ent…" at bounding box center [1118, 144] width 359 height 171
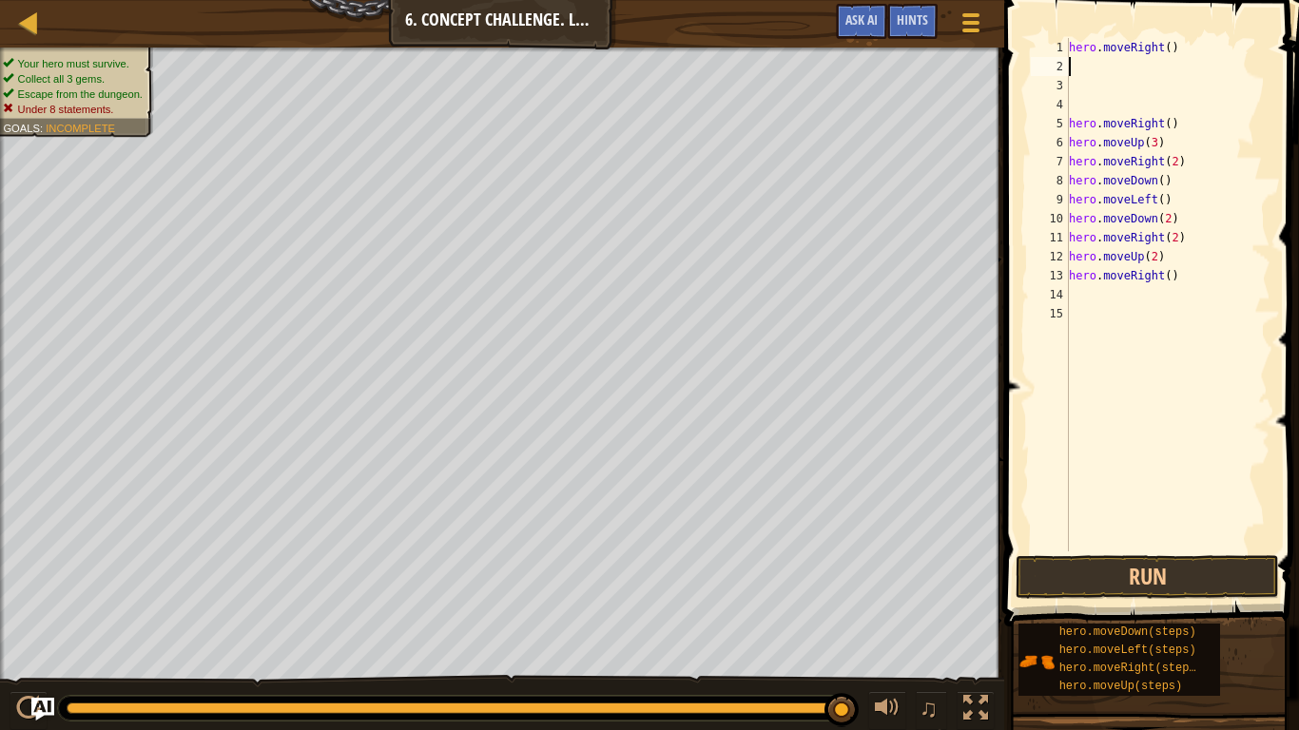
type textarea "m"
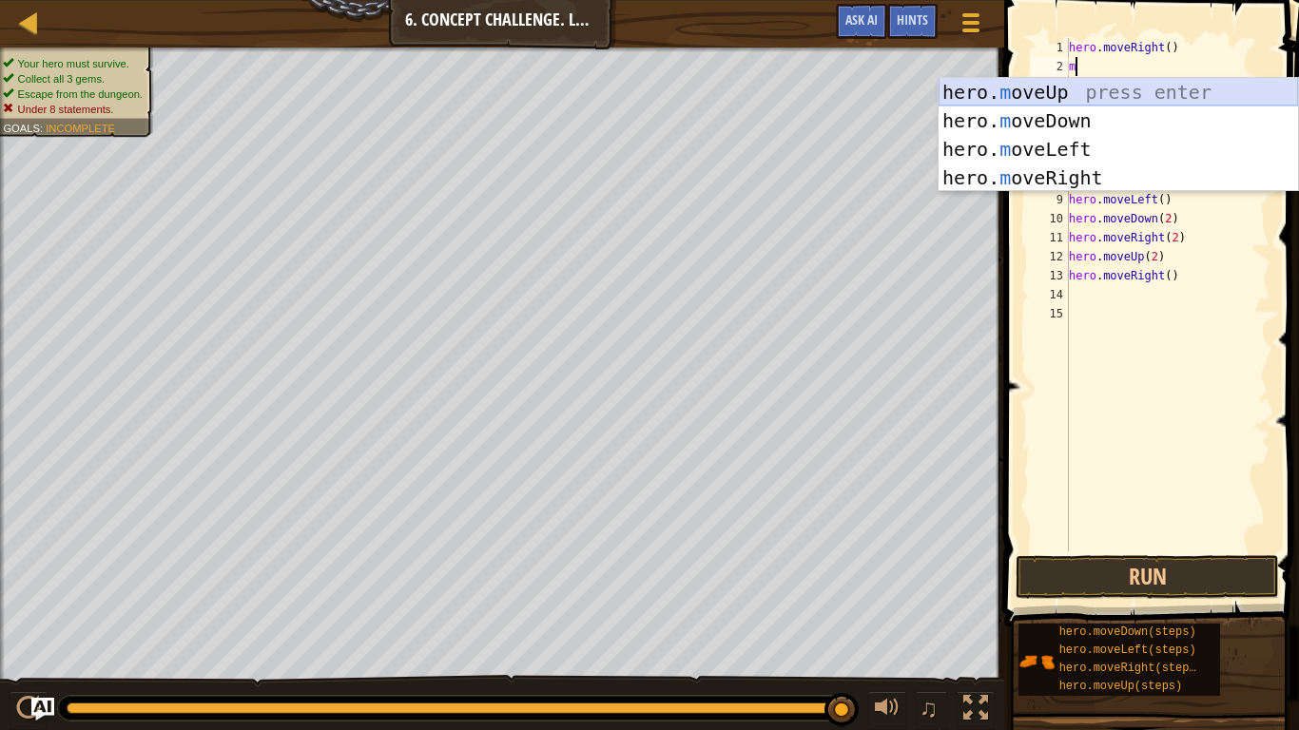
click at [1055, 81] on div "hero. m oveUp press enter hero. m oveDown press enter hero. m oveLeft press ent…" at bounding box center [1118, 163] width 359 height 171
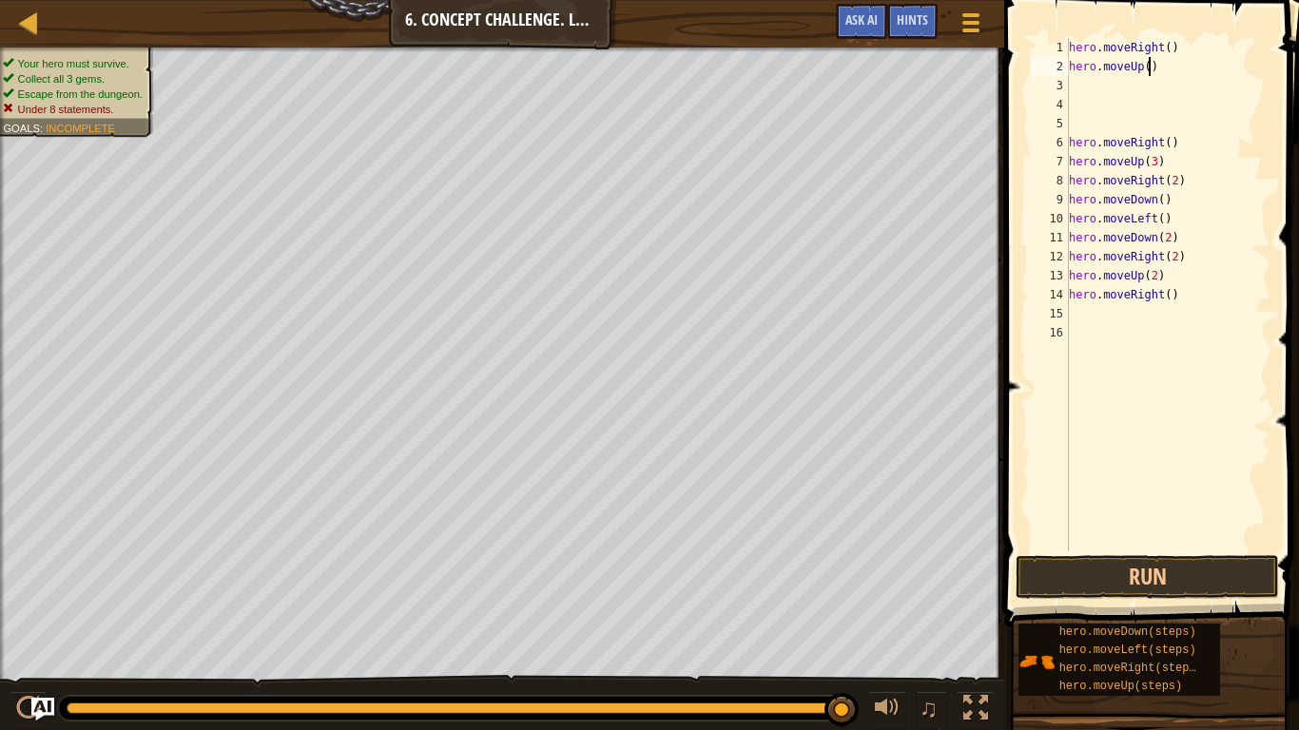
click at [1152, 59] on div "hero . moveRight ( ) hero . moveUp ( ) hero . moveRight ( ) hero . moveUp ( 3 )…" at bounding box center [1167, 314] width 205 height 552
type textarea "hero.moveUp(3)"
click at [1119, 84] on div "hero . moveRight ( ) hero . moveUp ( 3 ) hero . moveRight ( ) hero . moveUp ( 3…" at bounding box center [1167, 314] width 205 height 552
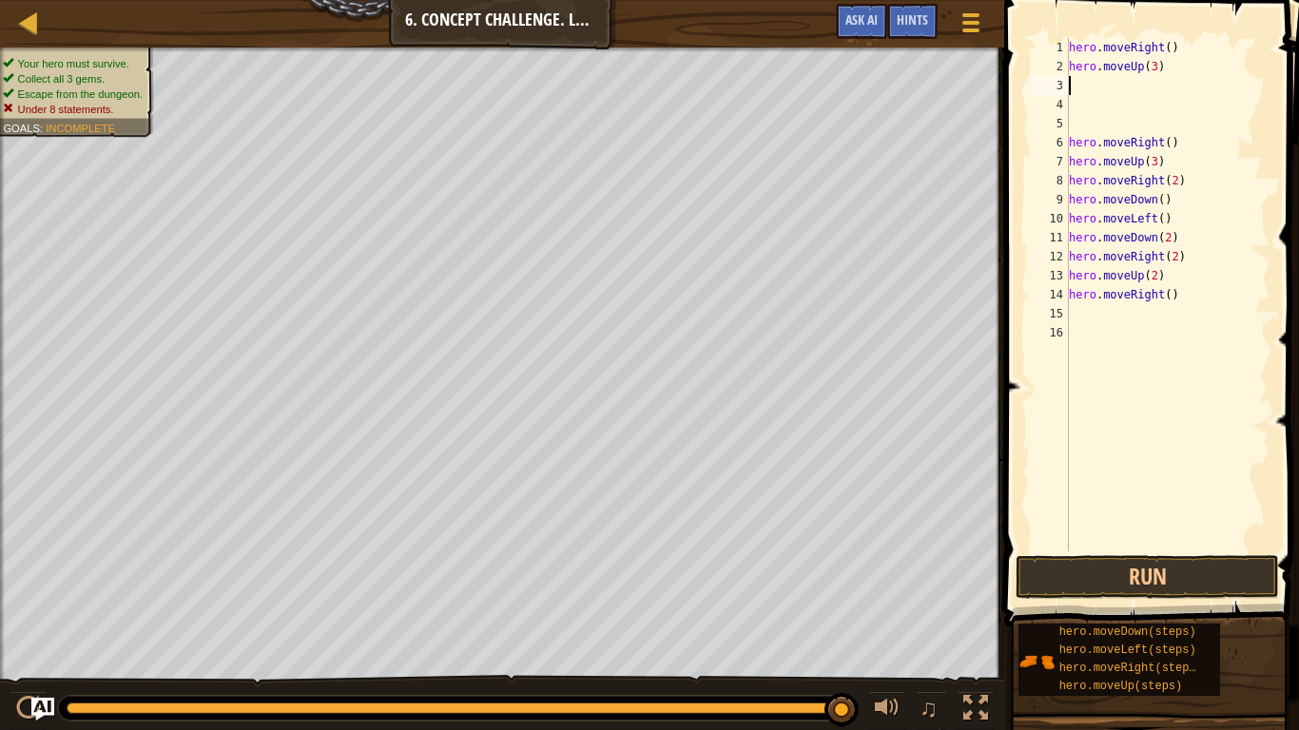
type textarea "m"
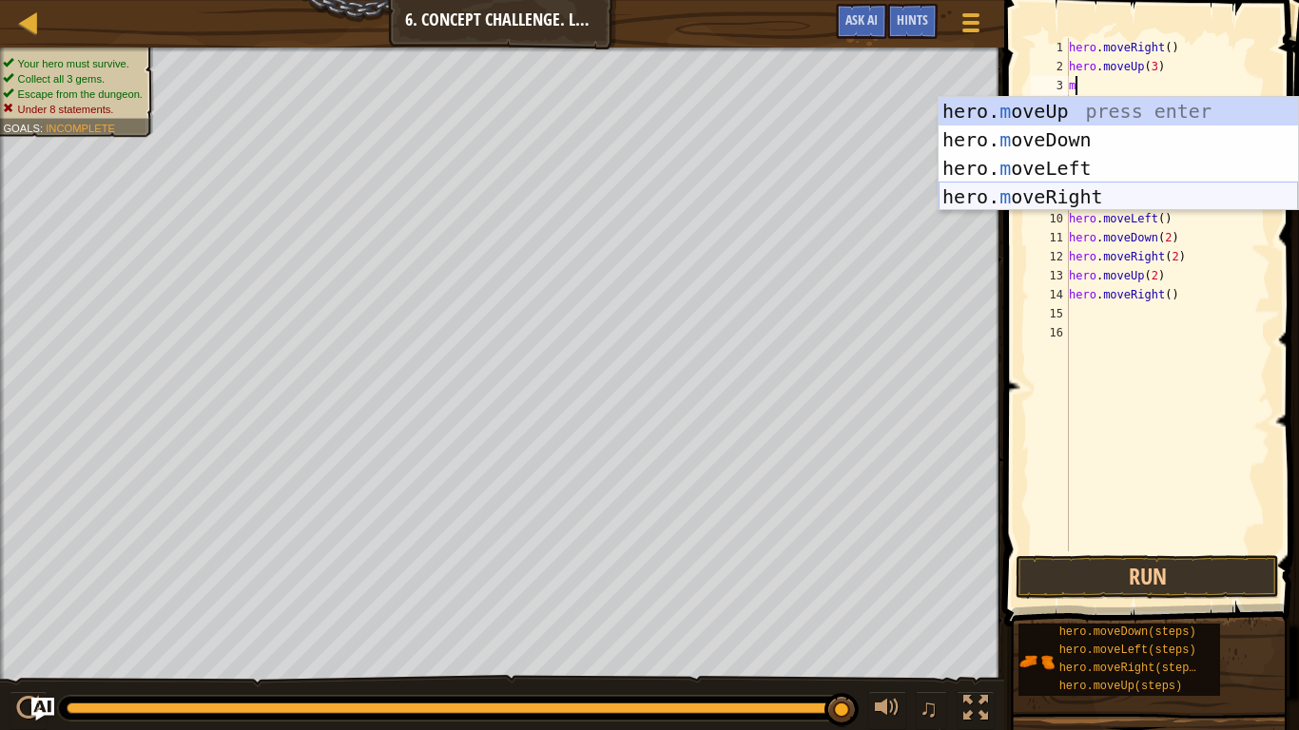
click at [1093, 197] on div "hero. m oveUp press enter hero. m oveDown press enter hero. m oveLeft press ent…" at bounding box center [1118, 182] width 359 height 171
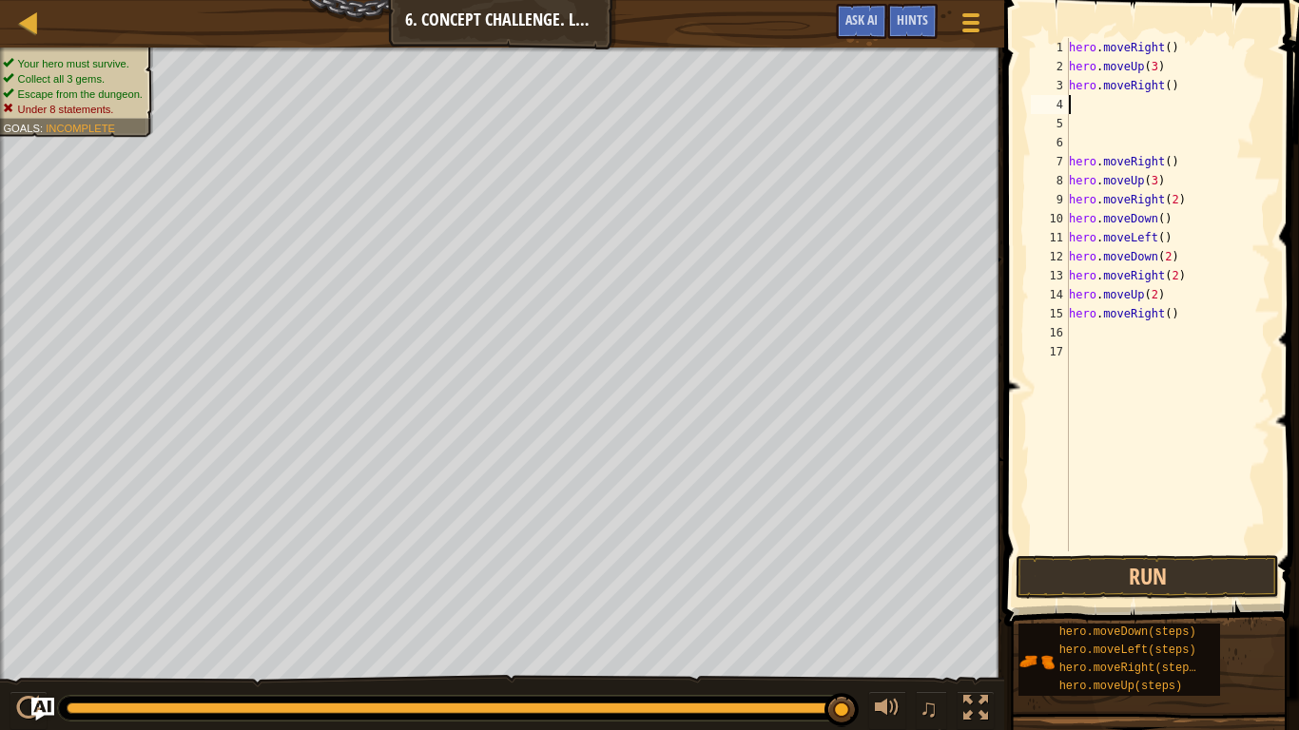
click at [1167, 86] on div "hero . moveRight ( ) hero . moveUp ( 3 ) hero . moveRight ( ) hero . moveRight …" at bounding box center [1167, 314] width 205 height 552
click at [1067, 93] on div "3" at bounding box center [1050, 85] width 38 height 19
type textarea "hero.moveRight(2)"
click at [1077, 102] on div "hero . moveRight ( ) hero . moveUp ( 3 ) hero . moveRight ( 2 ) hero . moveRigh…" at bounding box center [1167, 314] width 205 height 552
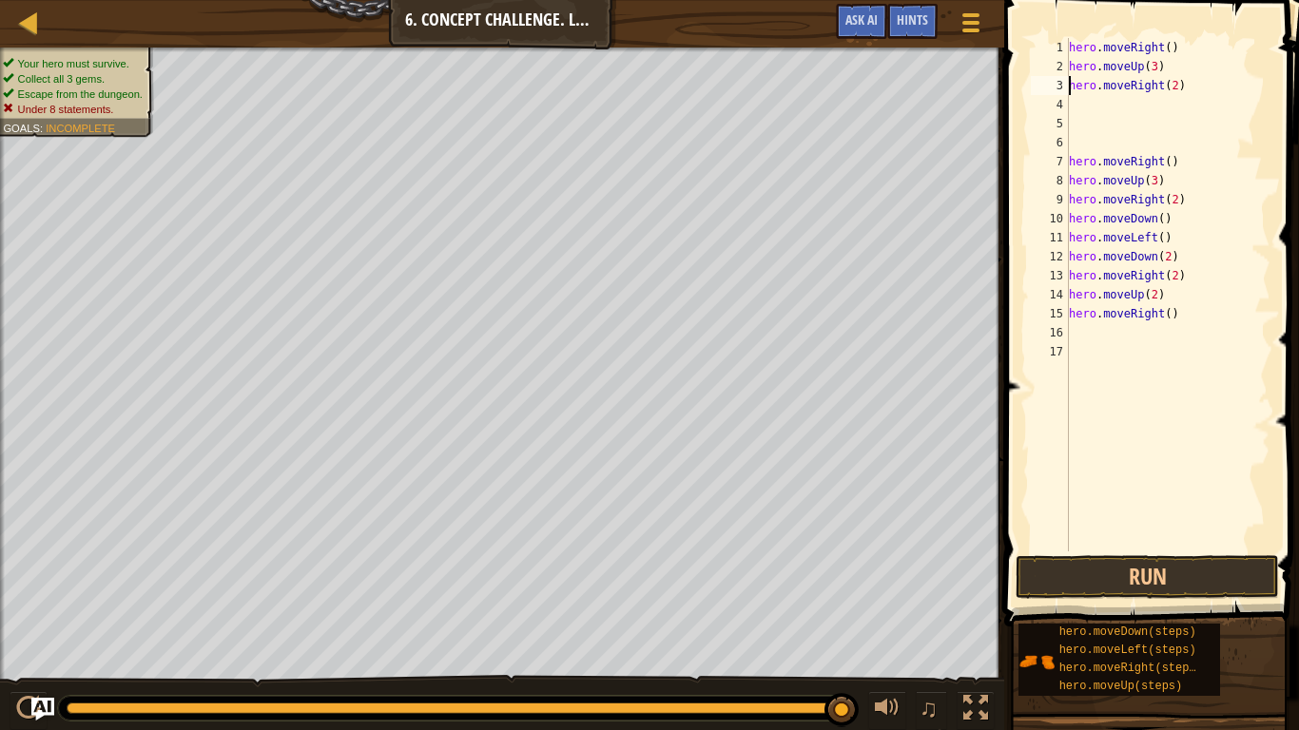
scroll to position [9, 0]
type textarea "m"
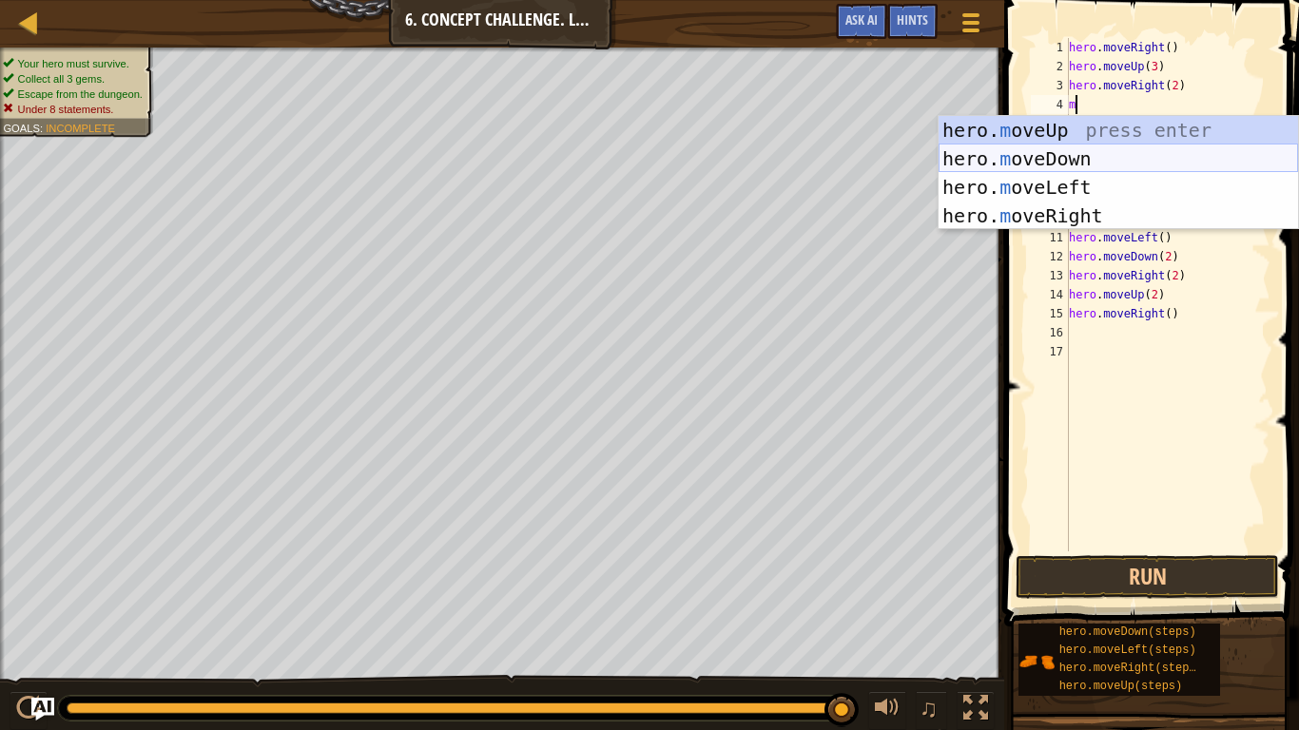
click at [1078, 153] on div "hero. m oveUp press enter hero. m oveDown press enter hero. m oveLeft press ent…" at bounding box center [1118, 201] width 359 height 171
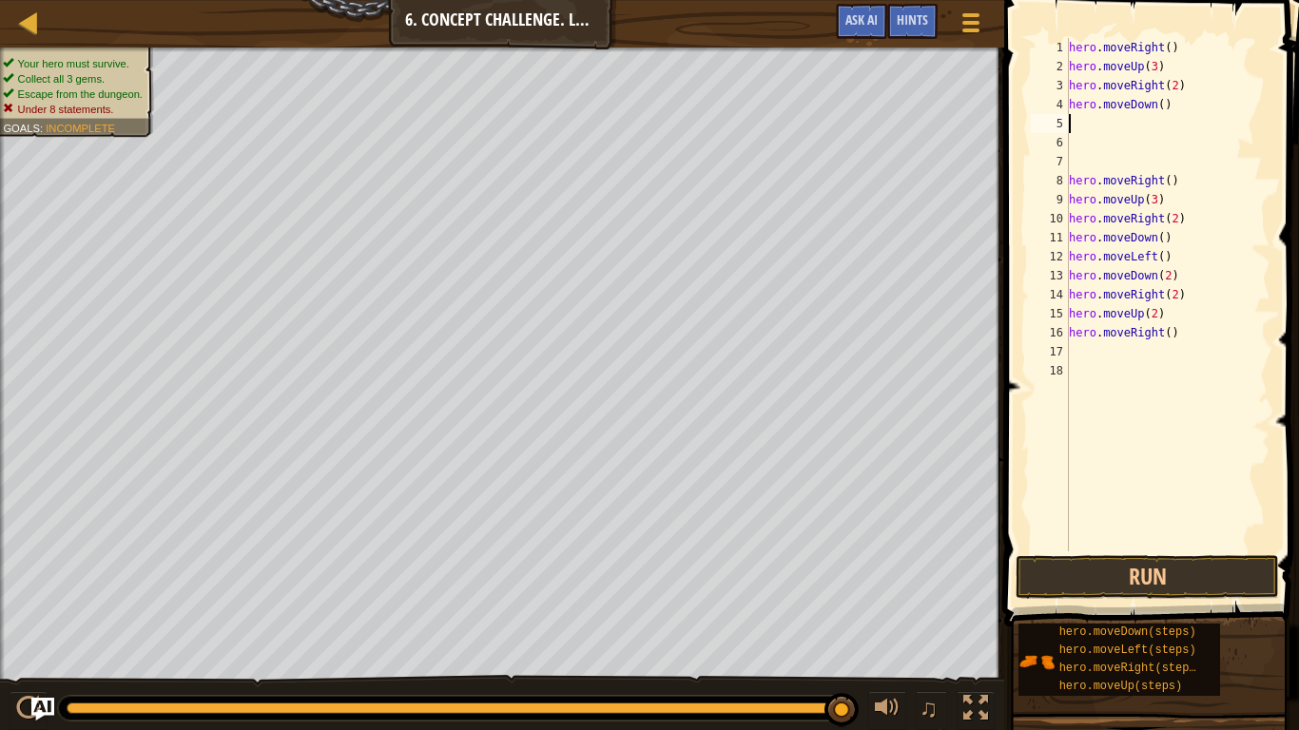
type textarea "m"
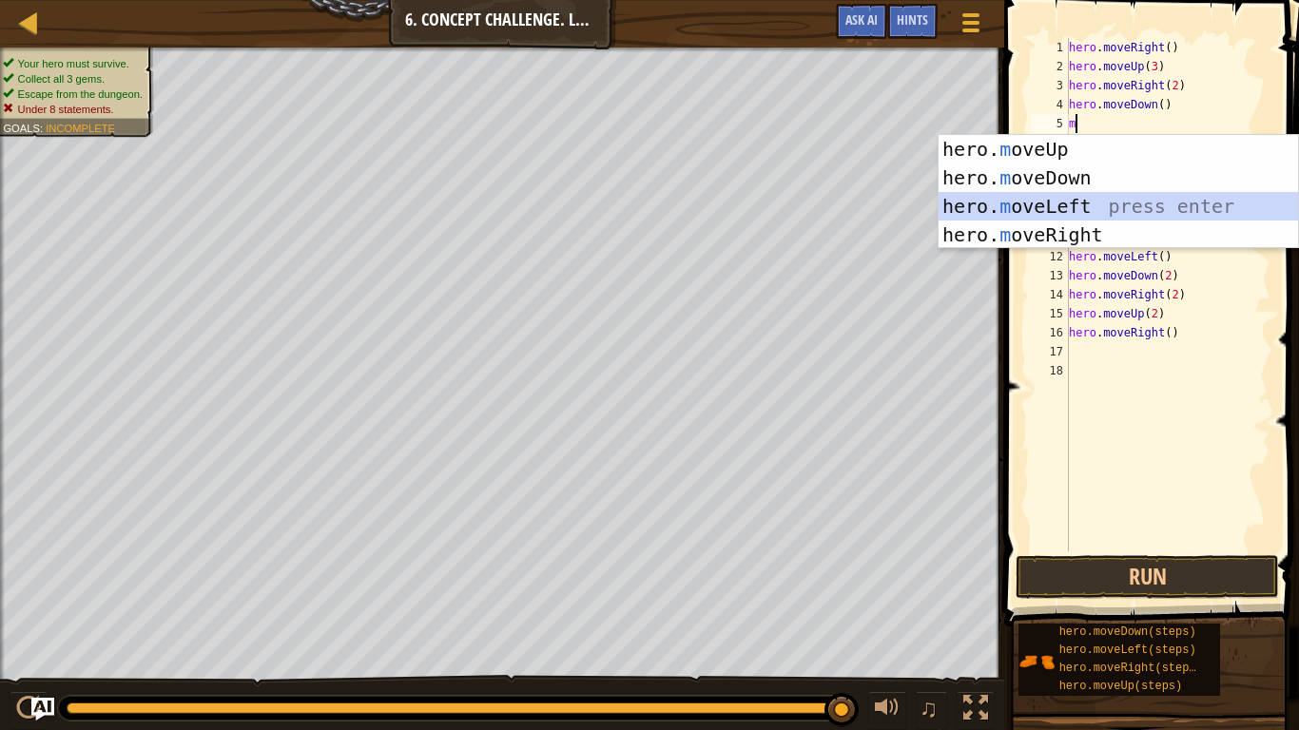
click at [1112, 213] on div "hero. m oveUp press enter hero. m oveDown press enter hero. m oveLeft press ent…" at bounding box center [1118, 220] width 359 height 171
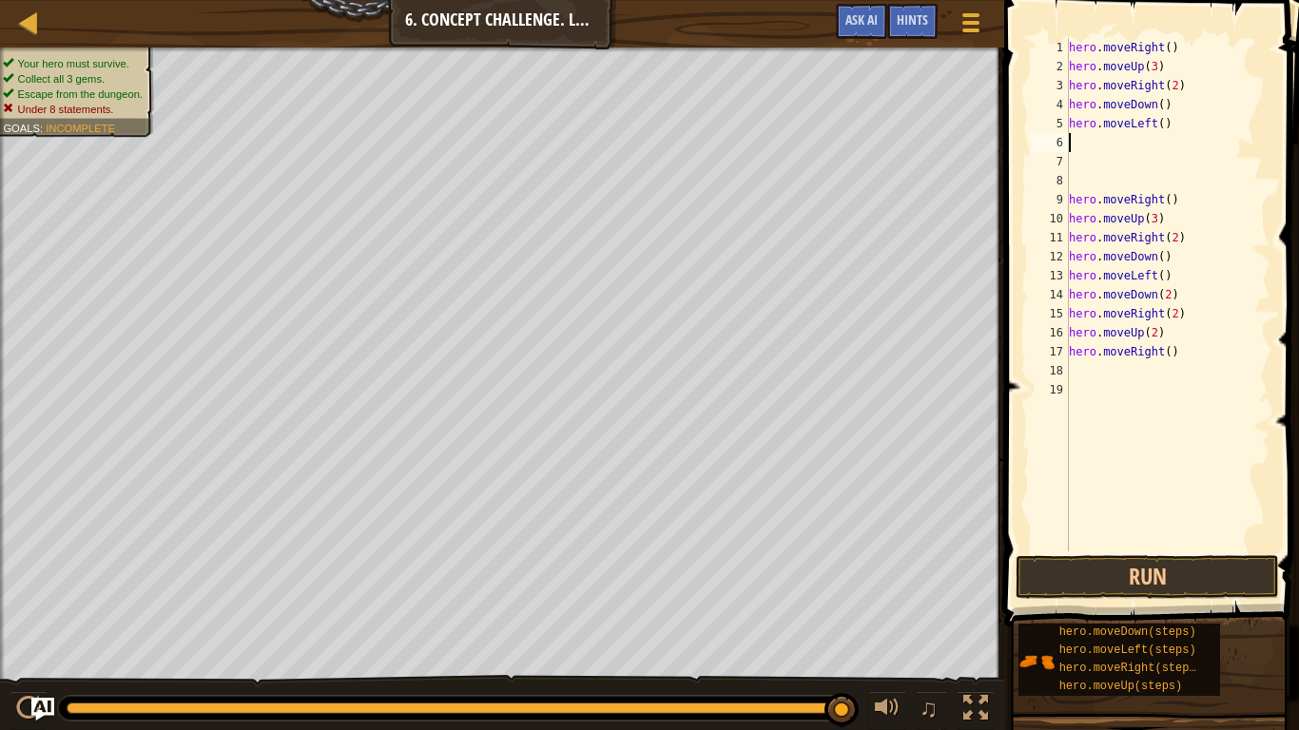
type textarea "m"
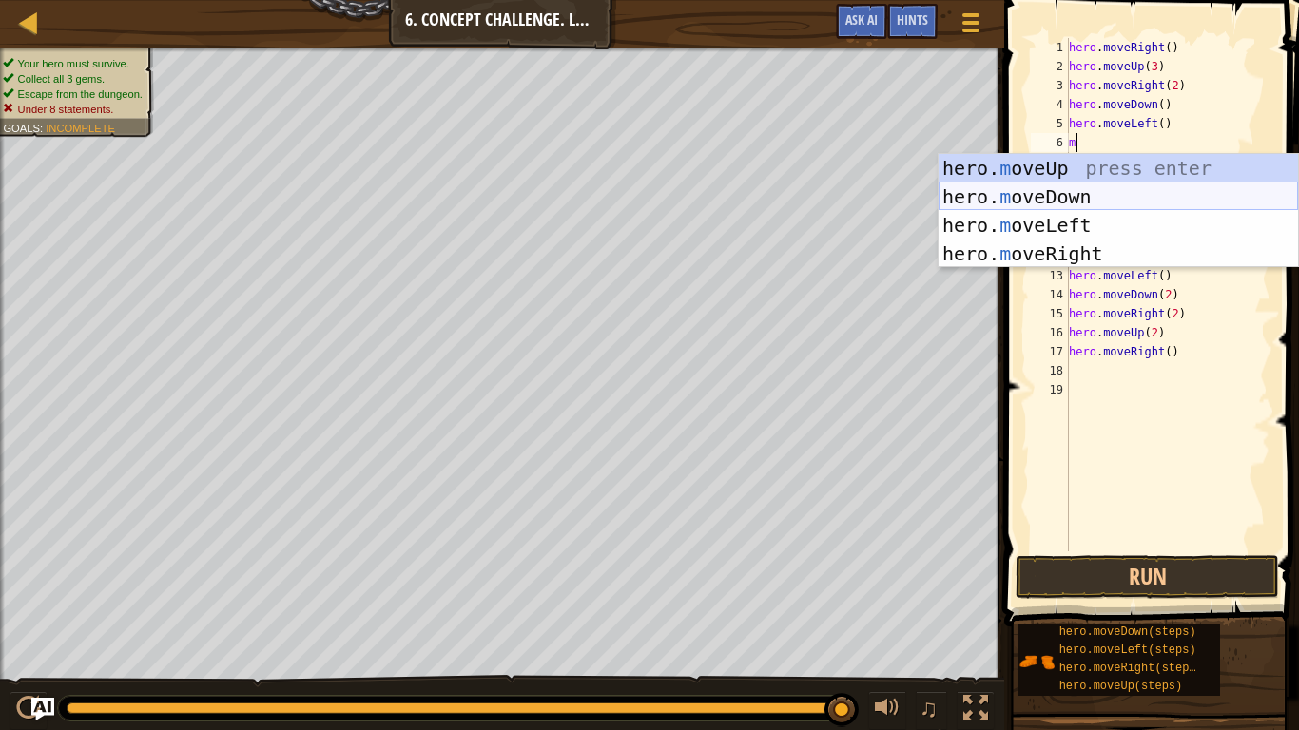
click at [1072, 185] on div "hero. m oveUp press enter hero. m oveDown press enter hero. m oveLeft press ent…" at bounding box center [1118, 239] width 359 height 171
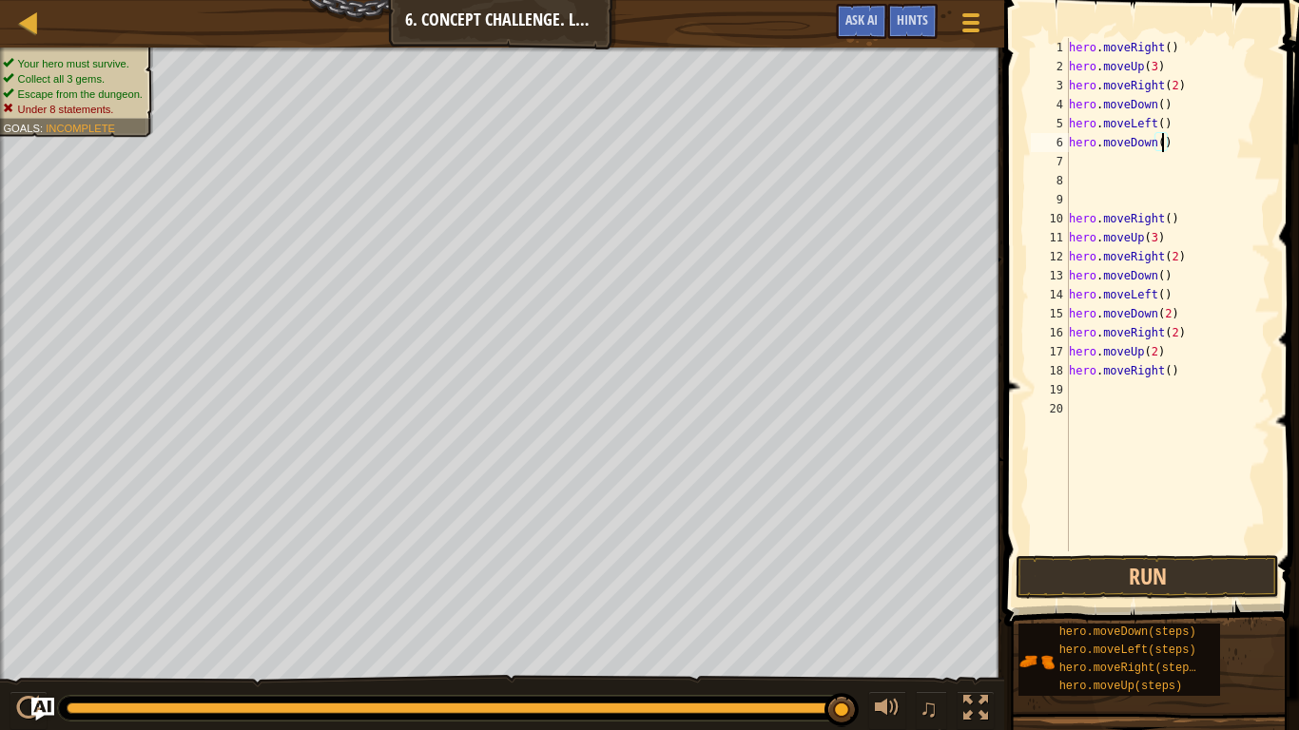
click at [1164, 140] on div "hero . moveRight ( ) hero . moveUp ( 3 ) hero . moveRight ( 2 ) hero . moveDown…" at bounding box center [1167, 314] width 205 height 552
type textarea "hero.moveDown(2)"
click at [1117, 156] on div "hero . moveRight ( ) hero . moveUp ( 3 ) hero . moveRight ( 2 ) hero . moveDown…" at bounding box center [1167, 314] width 205 height 552
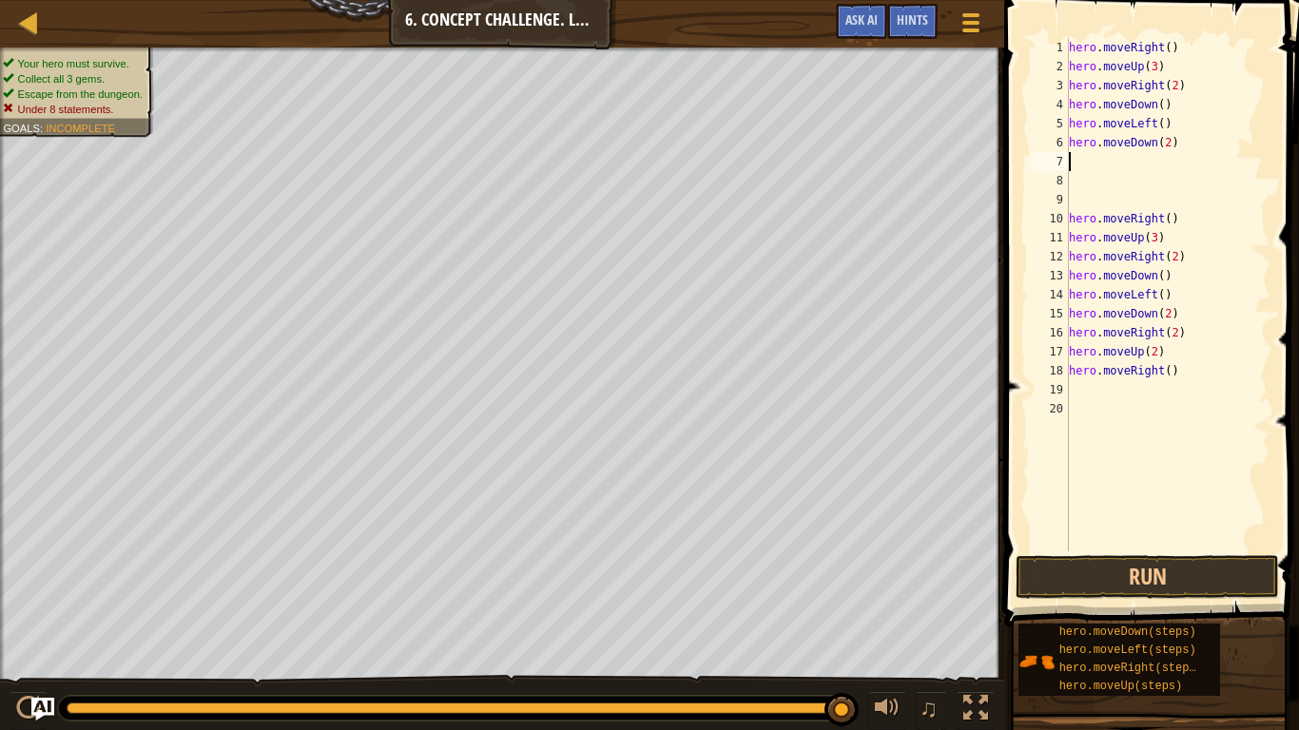
type textarea "m"
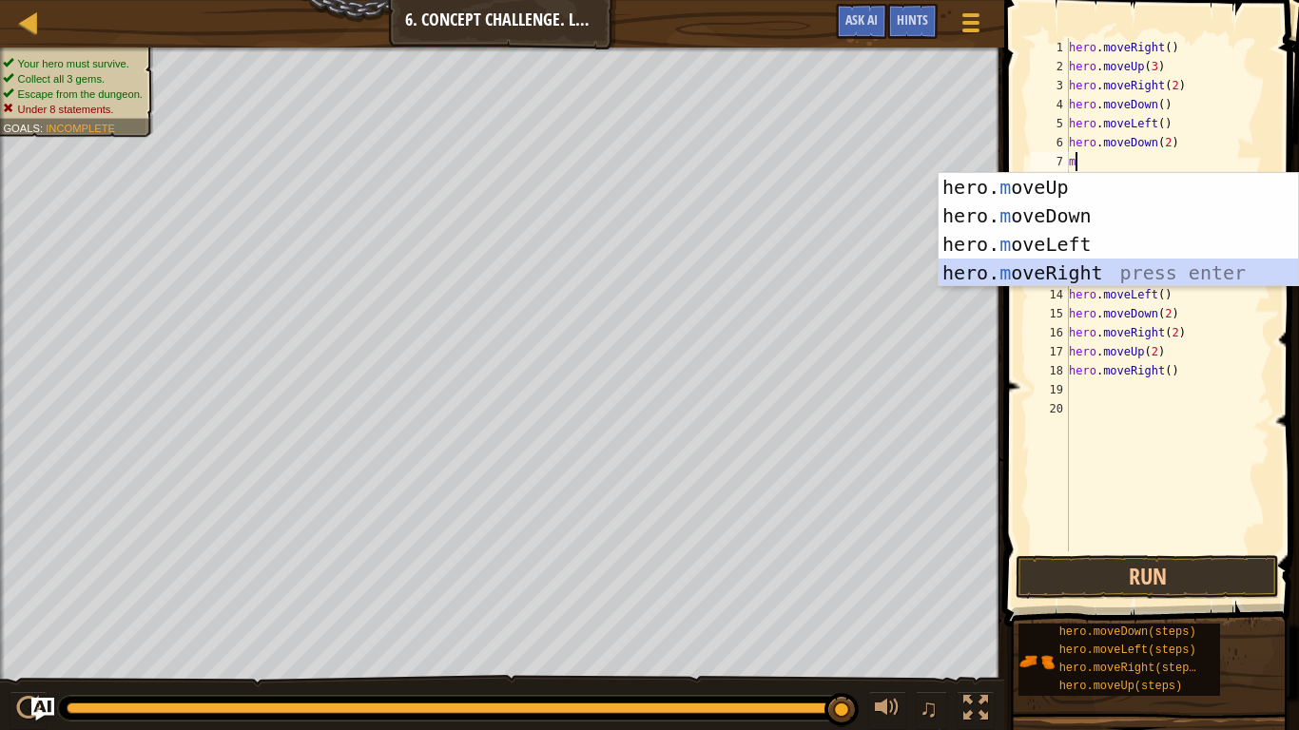
click at [1073, 263] on div "hero. m oveUp press enter hero. m oveDown press enter hero. m oveLeft press ent…" at bounding box center [1118, 258] width 359 height 171
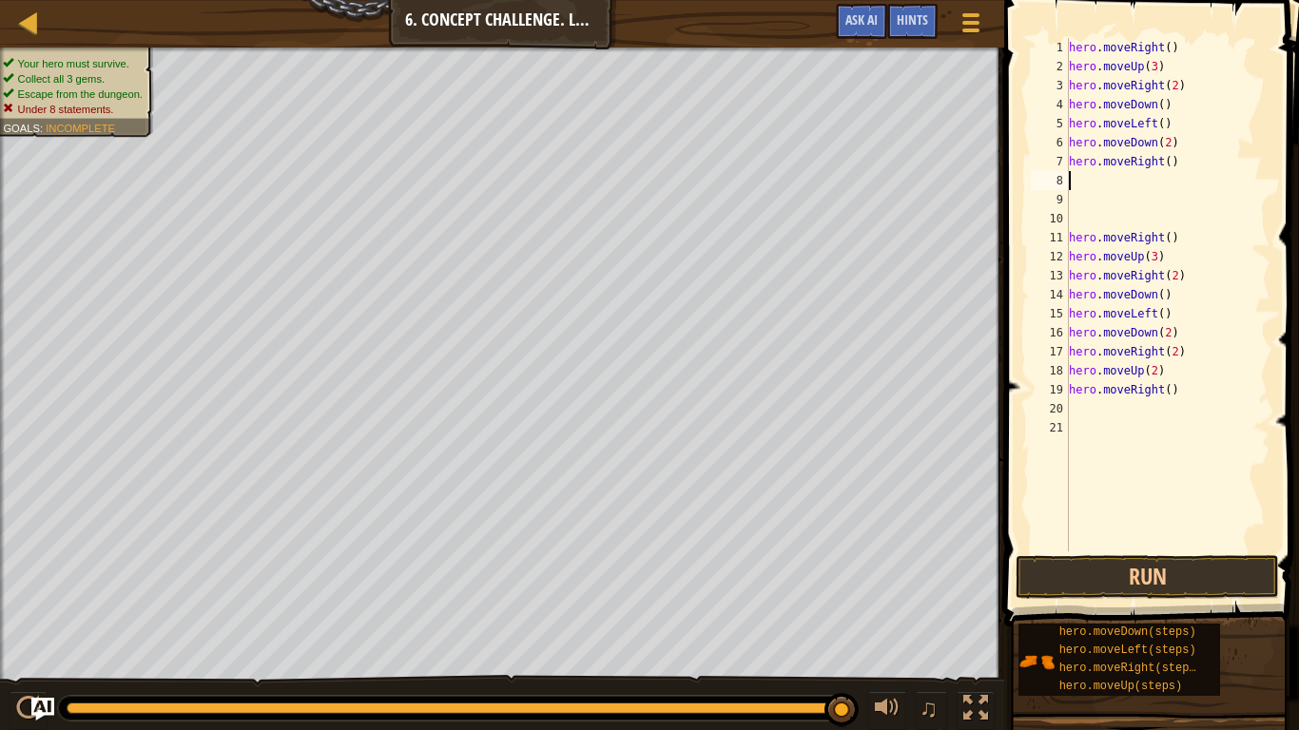
click at [1168, 163] on div "hero . moveRight ( ) hero . moveUp ( 3 ) hero . moveRight ( 2 ) hero . moveDown…" at bounding box center [1167, 314] width 205 height 552
type textarea "hero.moveRight(2)"
click at [1126, 180] on div "hero . moveRight ( ) hero . moveUp ( 3 ) hero . moveRight ( 2 ) hero . moveDown…" at bounding box center [1167, 314] width 205 height 552
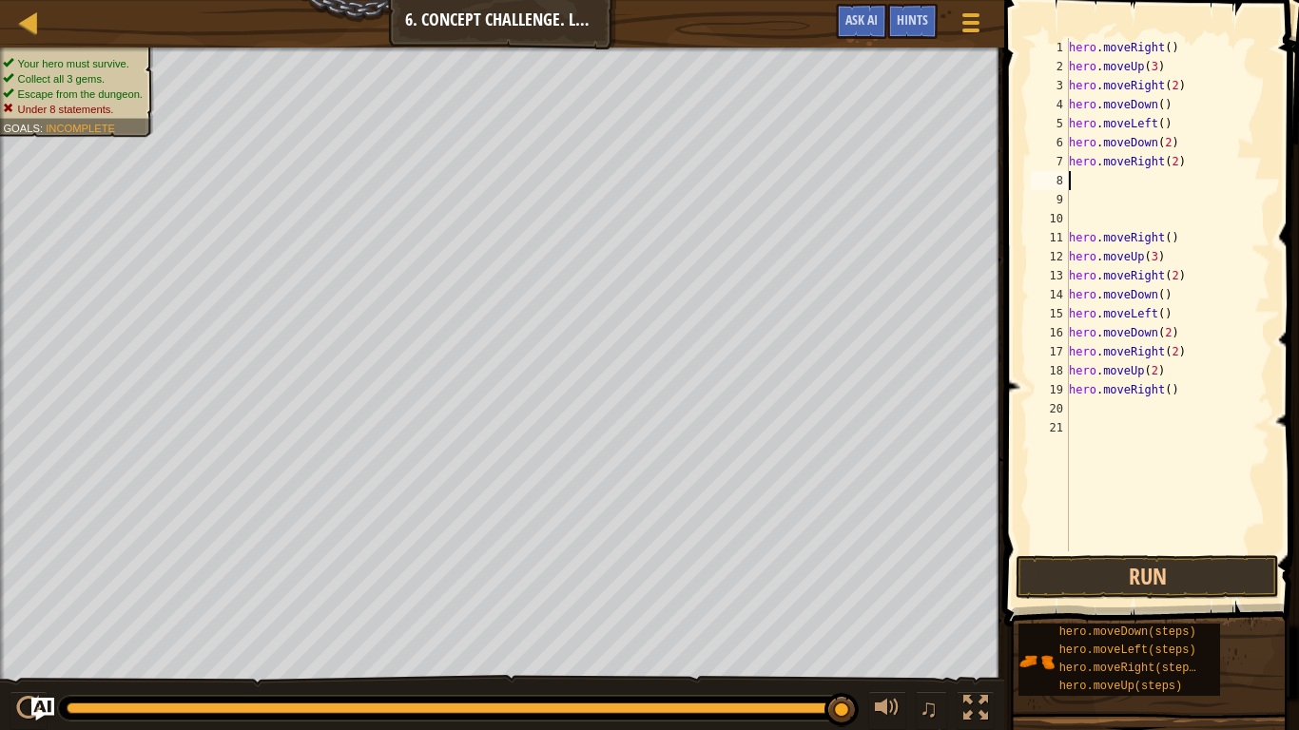
type textarea "m"
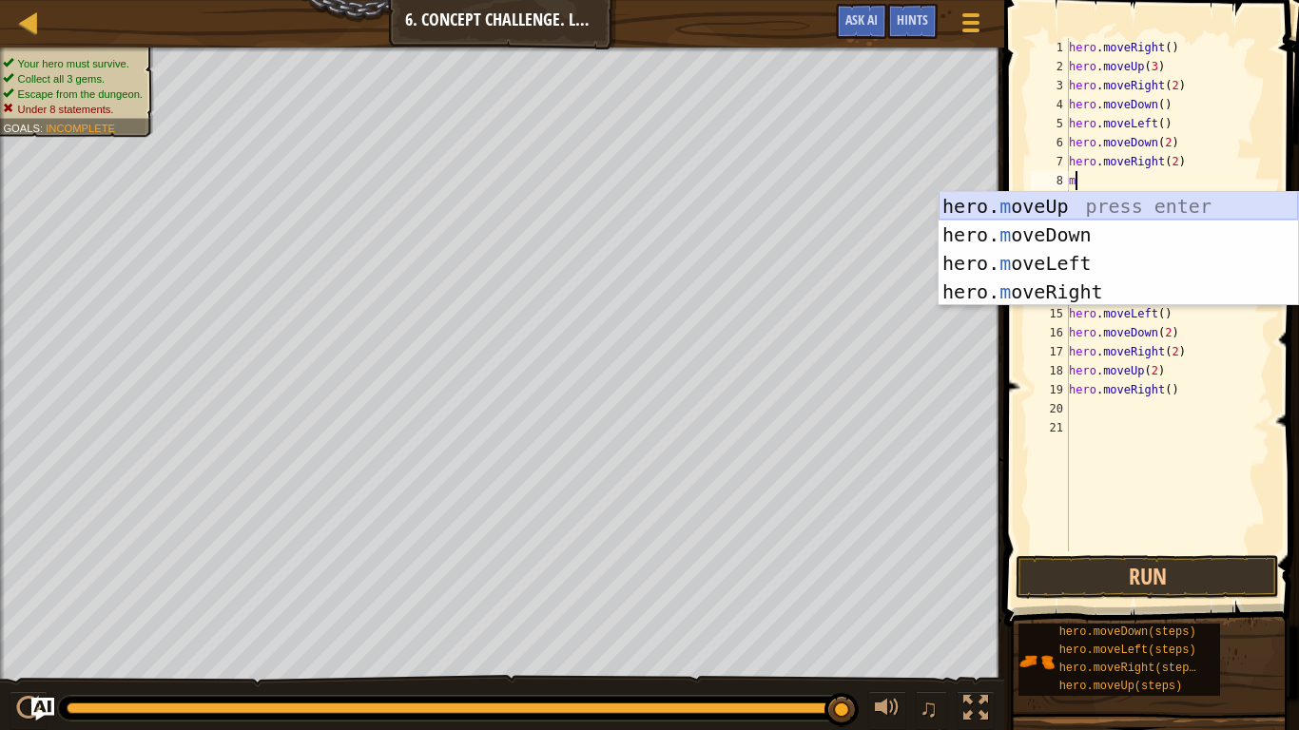
click at [1058, 200] on div "hero. m oveUp press enter hero. m oveDown press enter hero. m oveLeft press ent…" at bounding box center [1118, 277] width 359 height 171
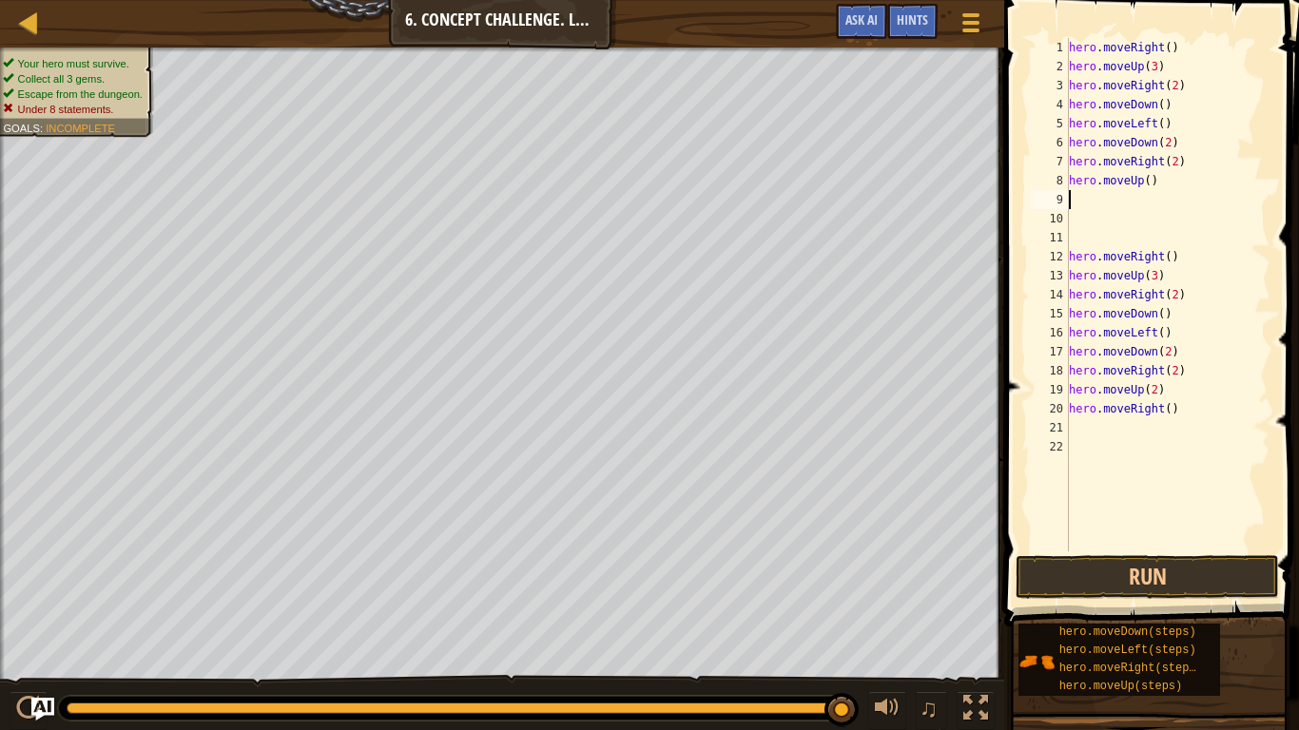
click at [1148, 185] on div "hero . moveRight ( ) hero . moveUp ( 3 ) hero . moveRight ( 2 ) hero . moveDown…" at bounding box center [1167, 314] width 205 height 552
type textarea "hero.moveUp(2)"
click at [1093, 210] on div "hero . moveRight ( ) hero . moveUp ( 3 ) hero . moveRight ( 2 ) hero . moveDown…" at bounding box center [1167, 314] width 205 height 552
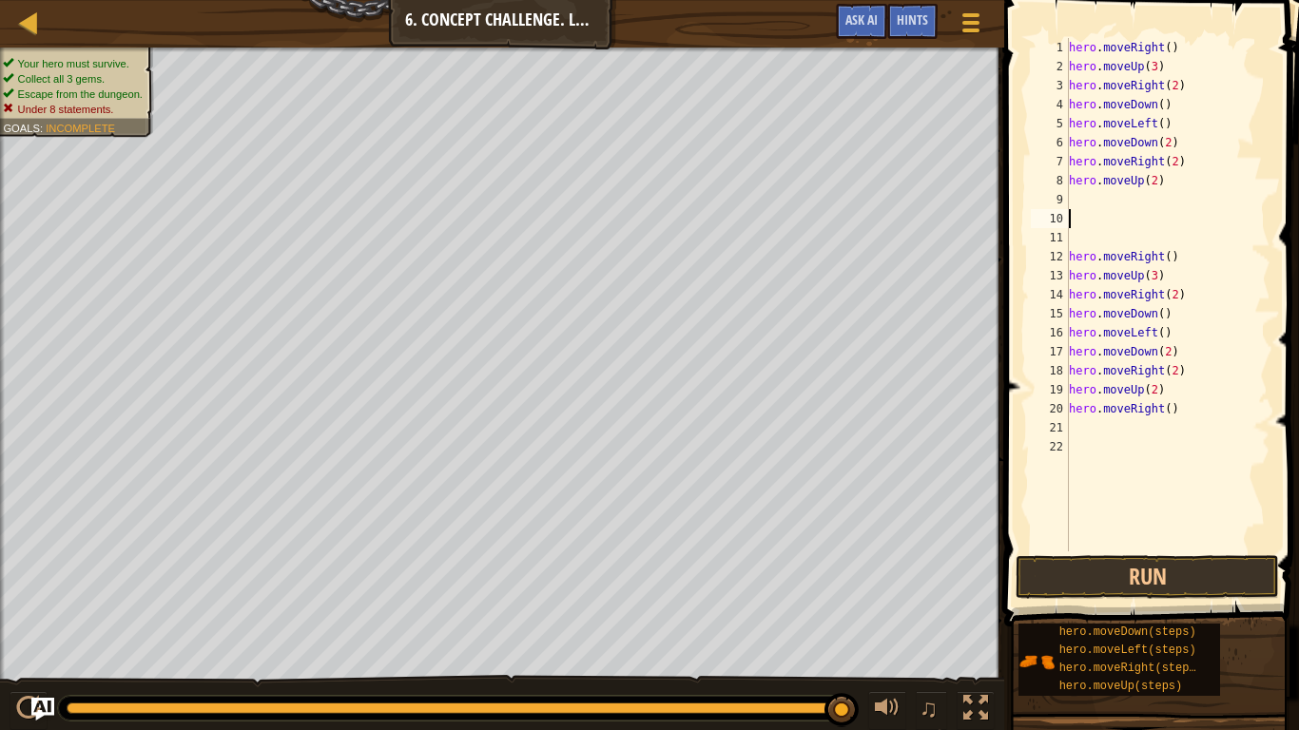
type textarea "m"
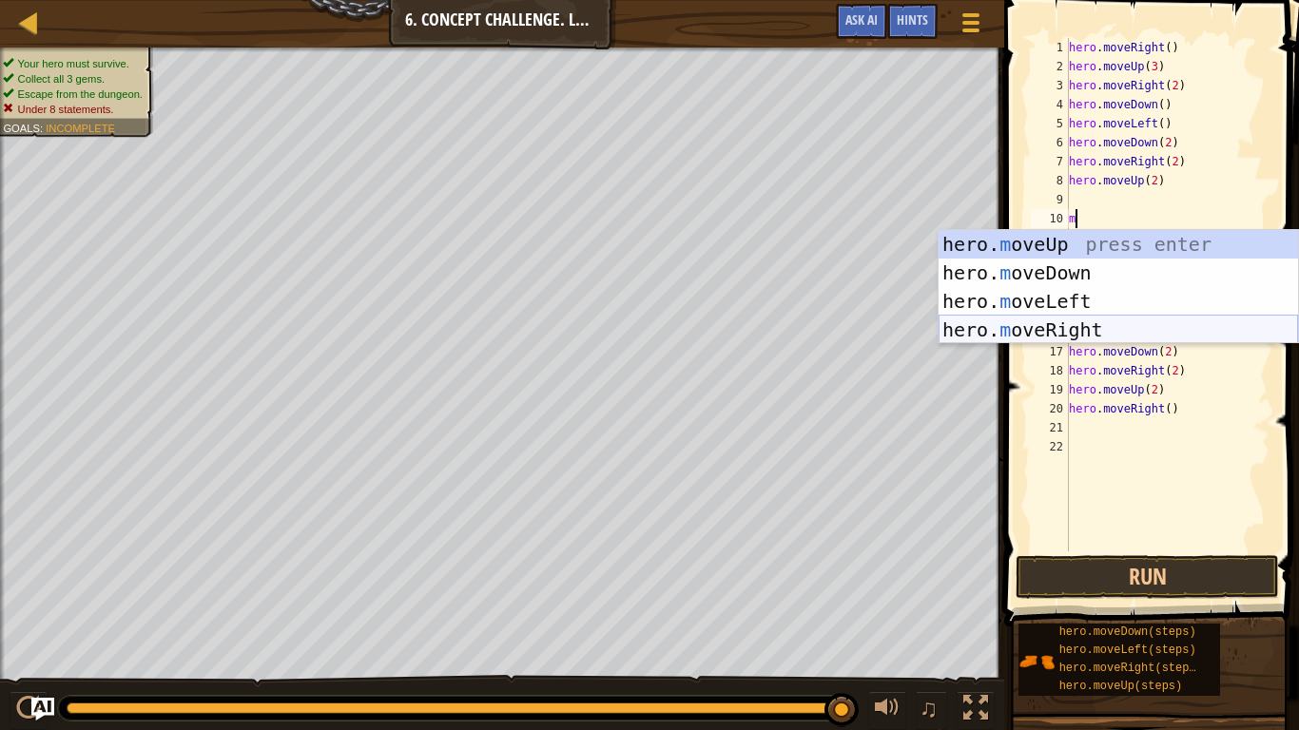
click at [1055, 333] on div "hero. m oveUp press enter hero. m oveDown press enter hero. m oveLeft press ent…" at bounding box center [1118, 315] width 359 height 171
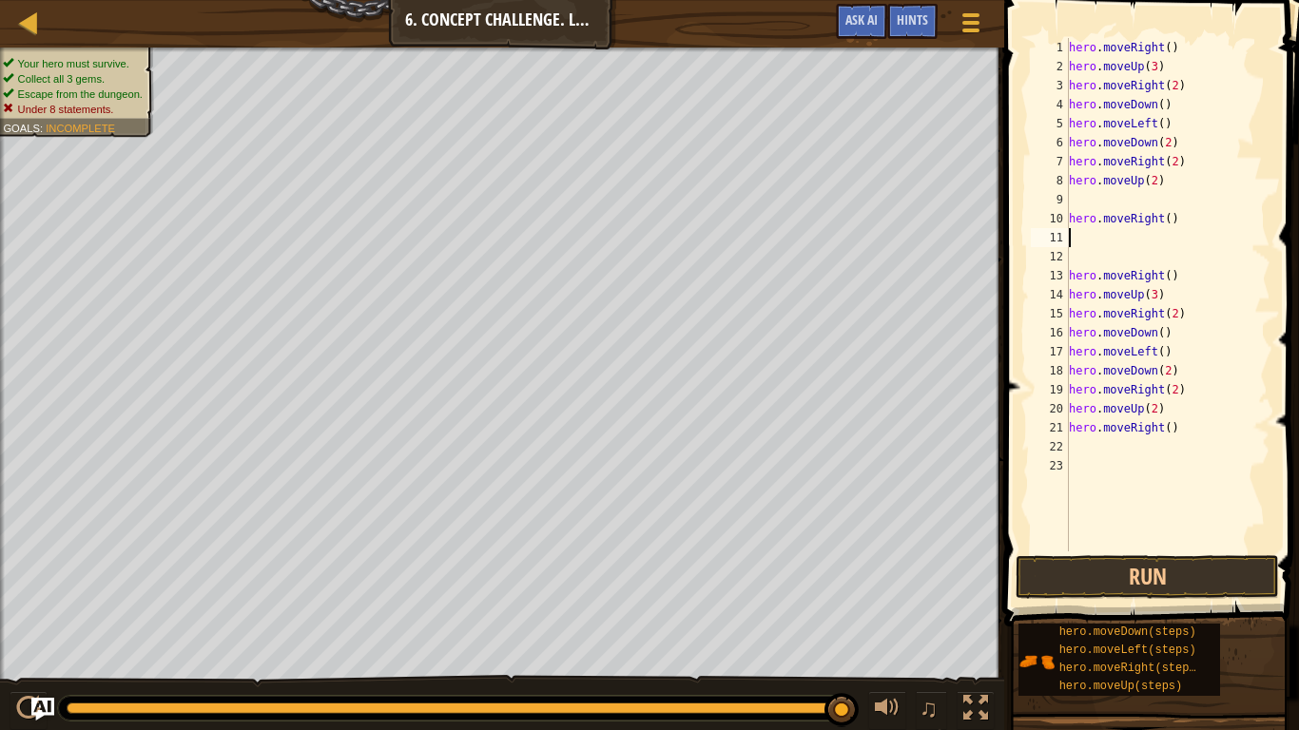
click at [1206, 436] on div "hero . moveRight ( ) hero . moveUp ( 3 ) hero . moveRight ( 2 ) hero . moveDown…" at bounding box center [1167, 314] width 205 height 552
type textarea "h"
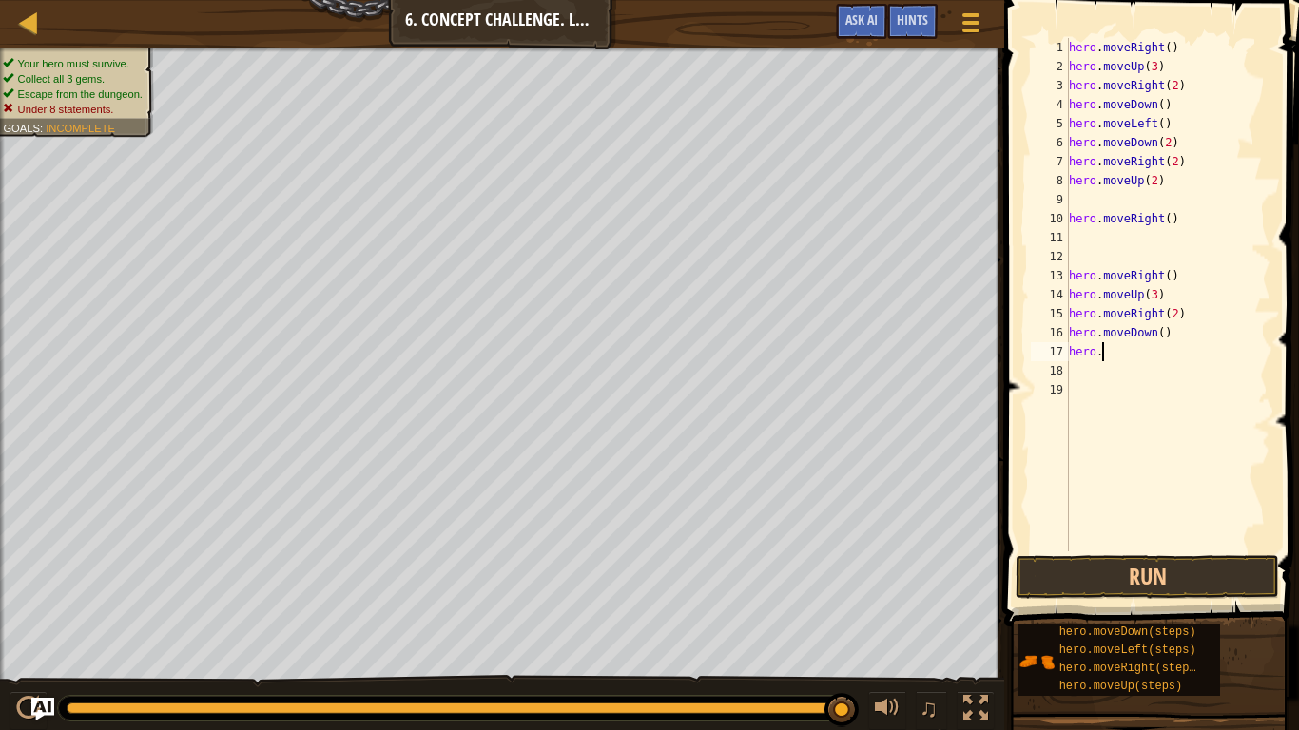
type textarea "h"
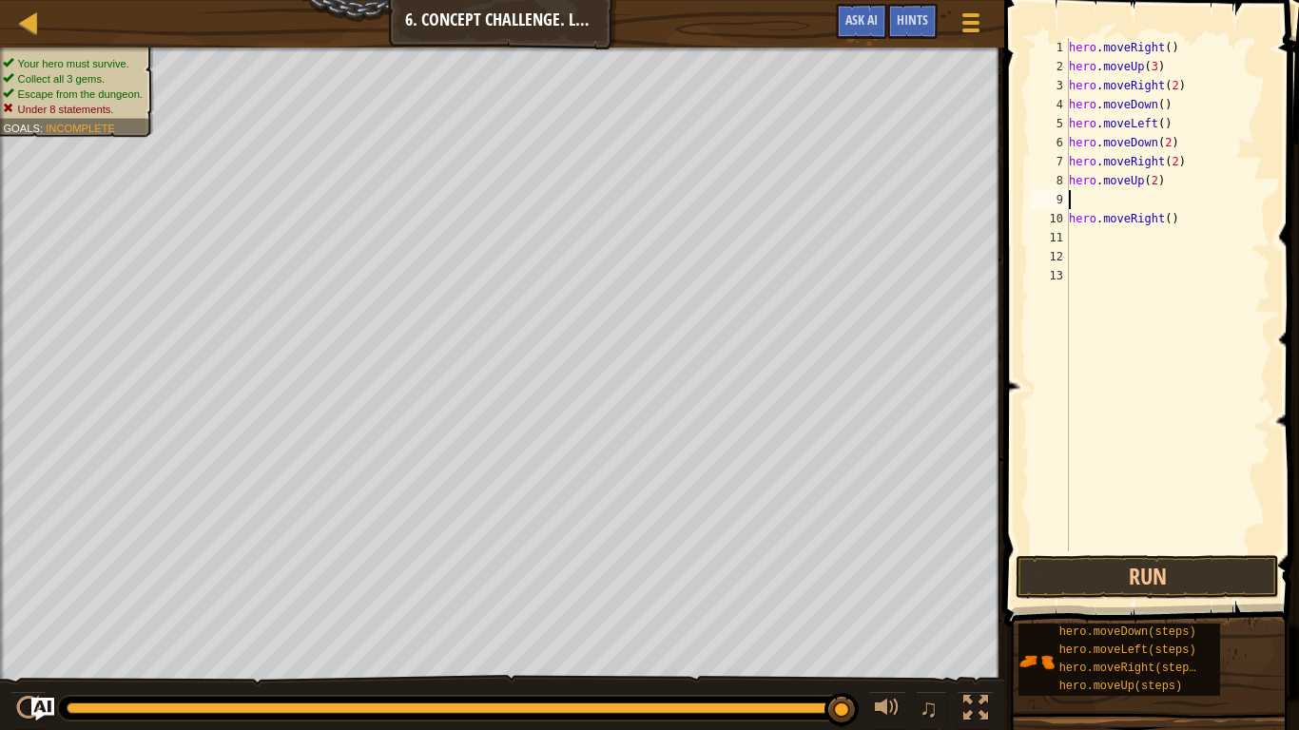
click at [1087, 194] on div "hero . moveRight ( ) hero . moveUp ( 3 ) hero . moveRight ( 2 ) hero . moveDown…" at bounding box center [1167, 314] width 205 height 552
type textarea "hero.moveUp(2)"
click at [1084, 551] on div "hero . moveRight ( ) hero . moveUp ( 3 ) hero . moveRight ( 2 ) hero . moveDown…" at bounding box center [1167, 314] width 205 height 552
click at [1083, 559] on button "Run" at bounding box center [1147, 577] width 263 height 44
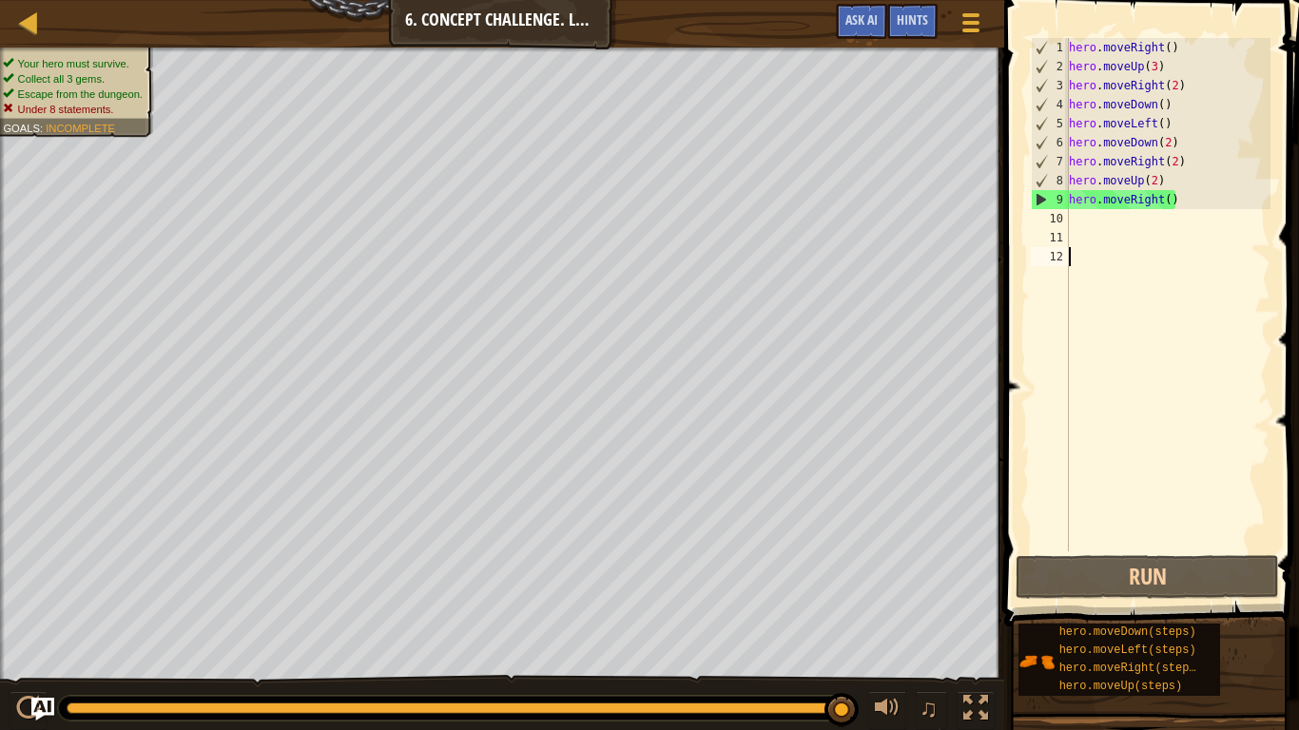
click at [1178, 84] on div "hero . moveRight ( ) hero . moveUp ( 3 ) hero . moveRight ( 2 ) hero . moveDown…" at bounding box center [1167, 314] width 205 height 552
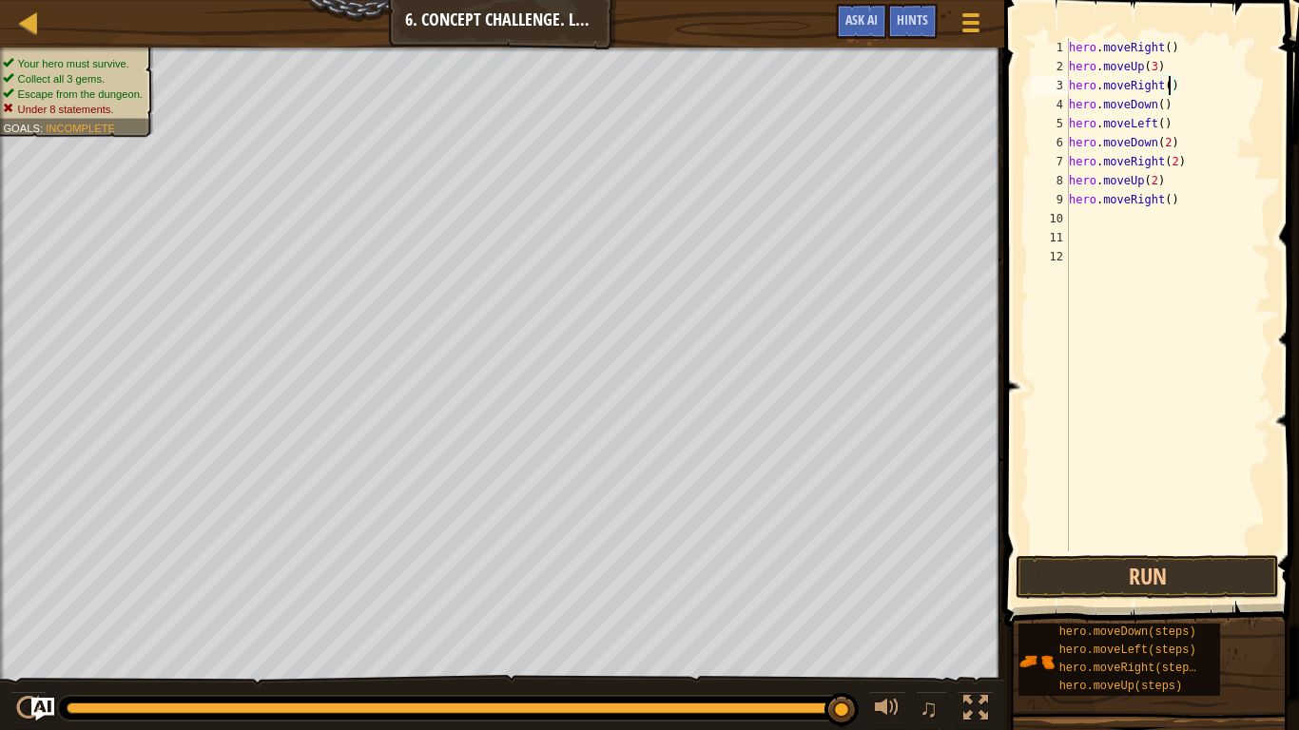
click at [1179, 107] on div "hero . moveRight ( ) hero . moveUp ( 3 ) hero . moveRight ( ) hero . moveDown (…" at bounding box center [1167, 314] width 205 height 552
click at [1160, 108] on div "hero . moveRight ( ) hero . moveUp ( 3 ) hero . moveRight ( ) hero . moveDown (…" at bounding box center [1167, 314] width 205 height 552
click at [1188, 205] on div "hero . moveRight ( ) hero . moveUp ( 3 ) hero . moveRight ( ) hero . moveDown (…" at bounding box center [1167, 314] width 205 height 552
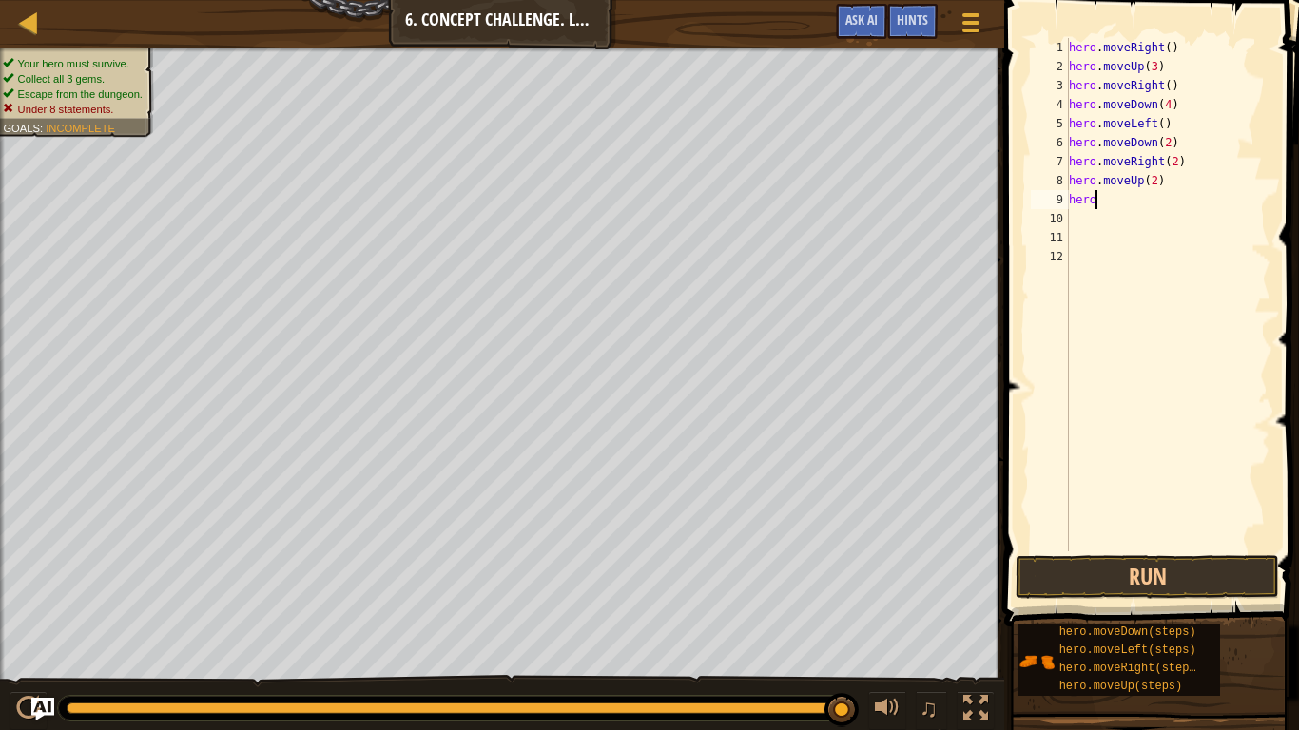
type textarea "h"
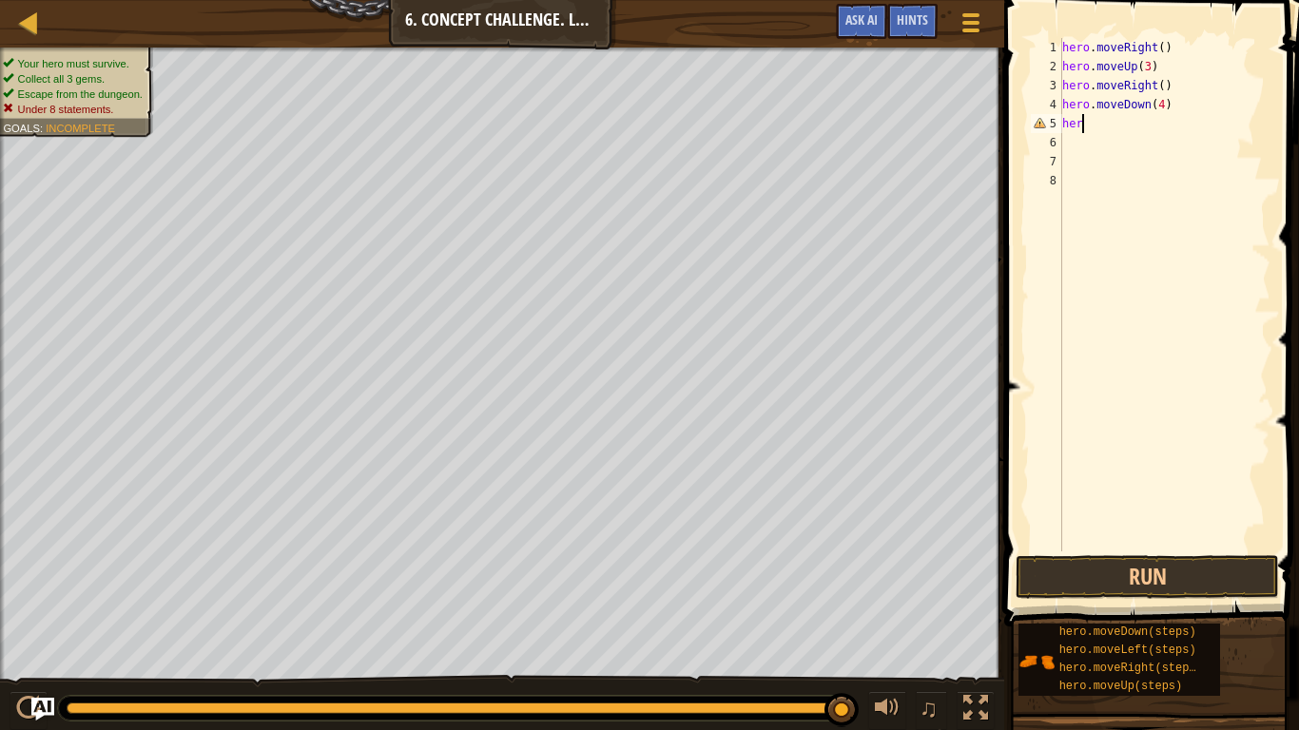
type textarea "h"
type textarea "hero.moveDown(4)"
click at [1130, 576] on button "Run" at bounding box center [1147, 577] width 263 height 44
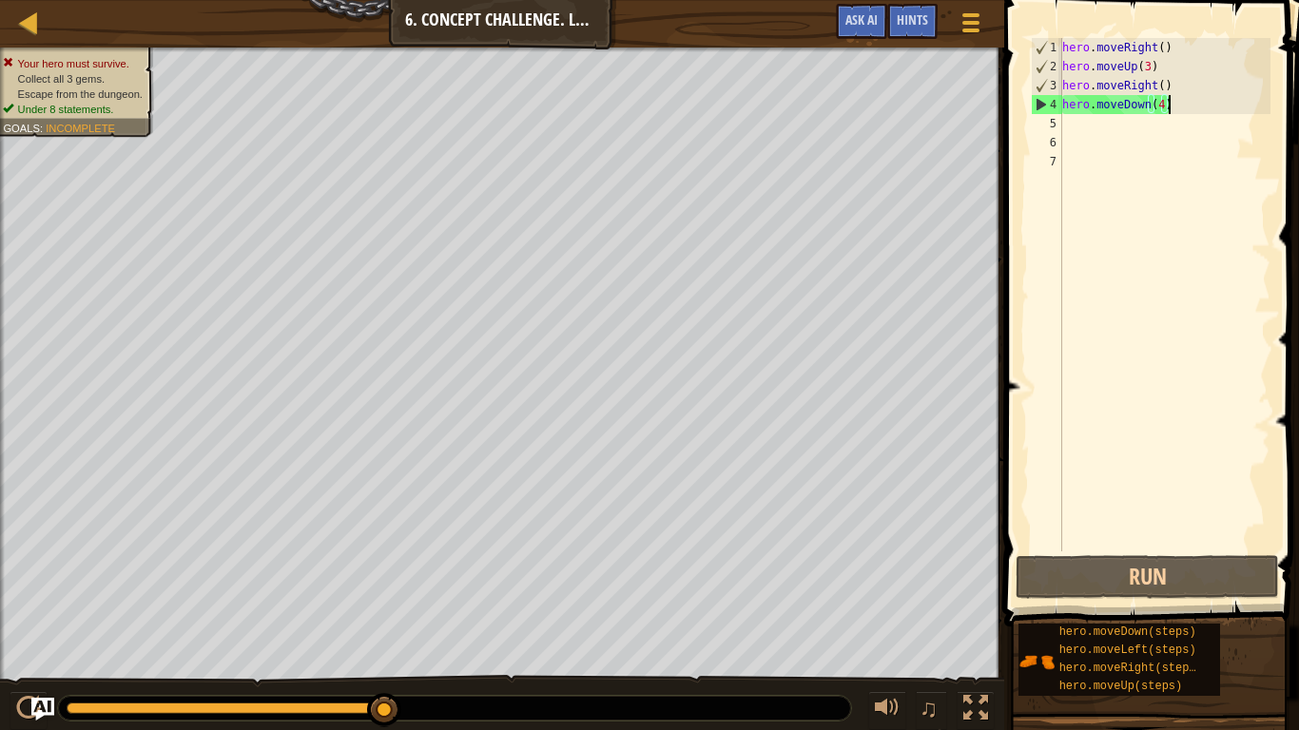
click at [1079, 135] on div "hero . moveRight ( ) hero . moveUp ( 3 ) hero . moveRight ( ) hero . moveDown (…" at bounding box center [1165, 314] width 212 height 552
type textarea "m"
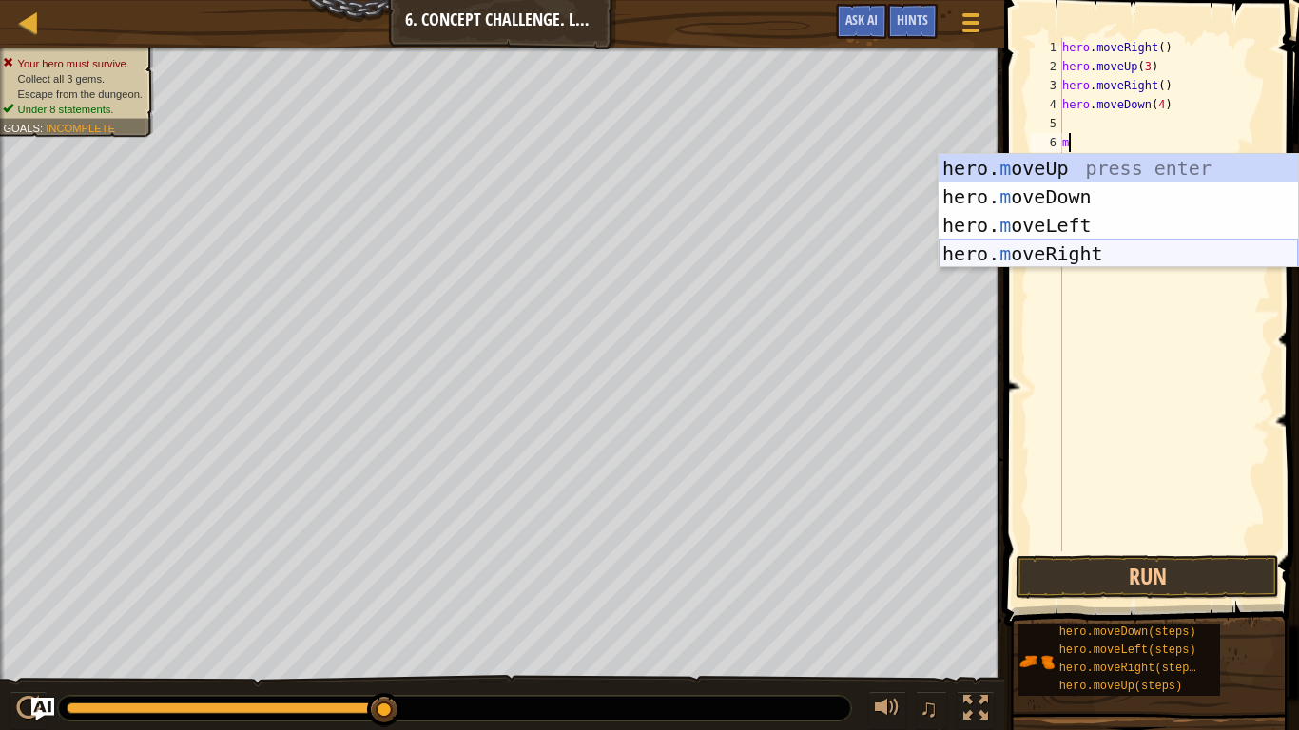
click at [1073, 258] on div "hero. m oveUp press enter hero. m oveDown press enter hero. m oveLeft press ent…" at bounding box center [1118, 239] width 359 height 171
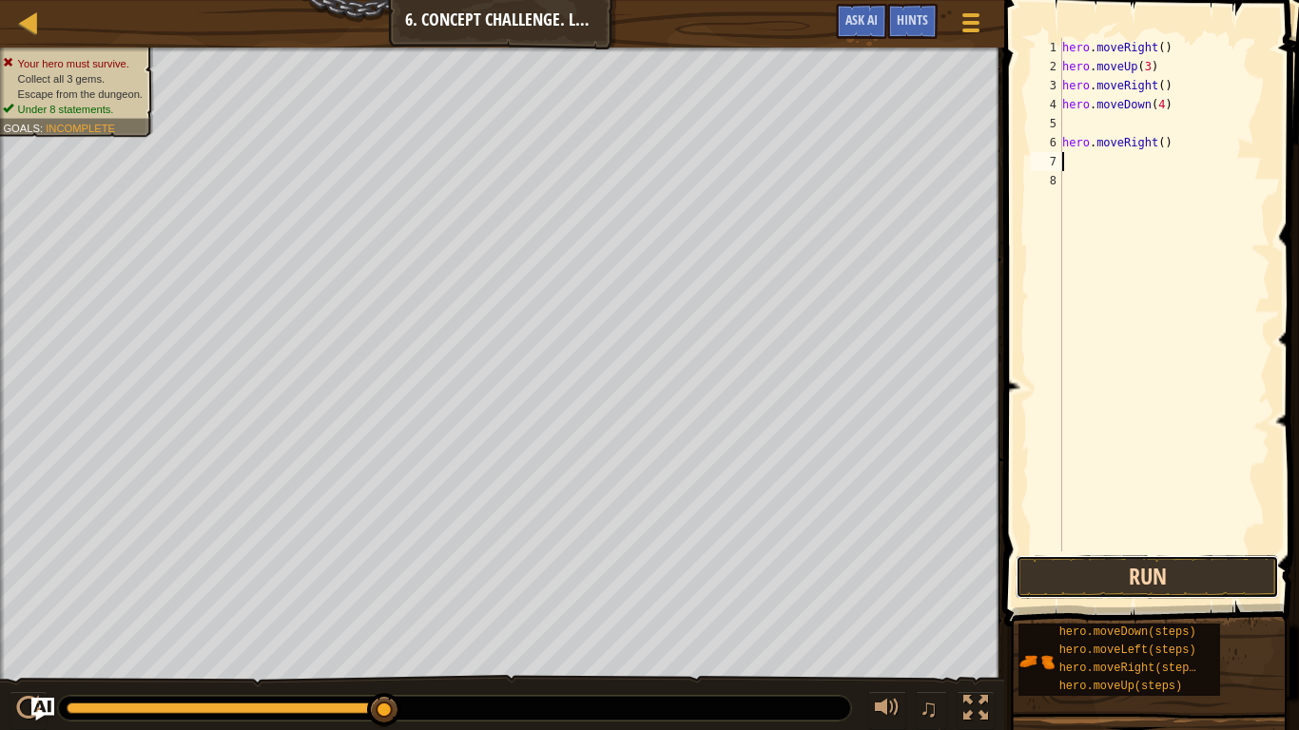
click at [1175, 575] on button "Run" at bounding box center [1147, 577] width 263 height 44
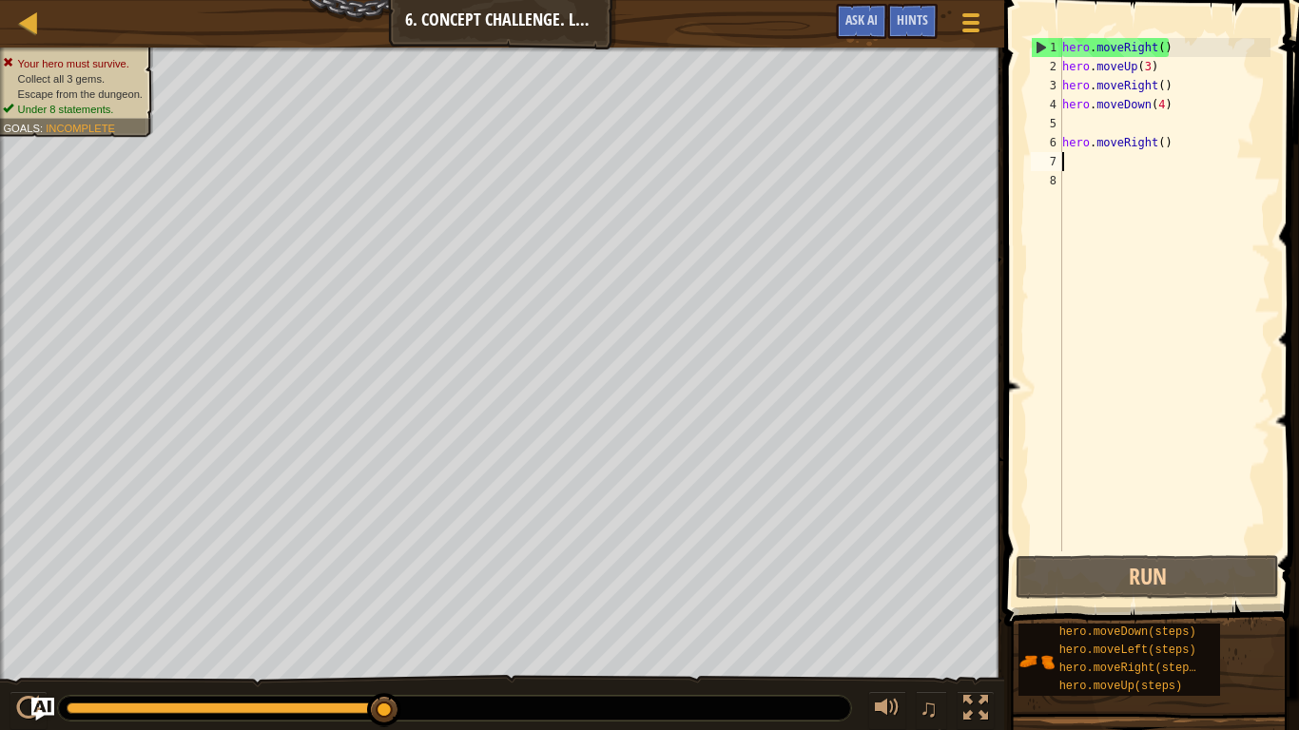
click at [1108, 135] on div "hero . moveRight ( ) hero . moveUp ( 3 ) hero . moveRight ( ) hero . moveDown (…" at bounding box center [1165, 314] width 212 height 552
type textarea "hero.moveRight()"
click at [1098, 123] on div "hero . moveRight ( ) hero . moveUp ( 3 ) hero . moveRight ( ) hero . moveDown (…" at bounding box center [1165, 314] width 212 height 552
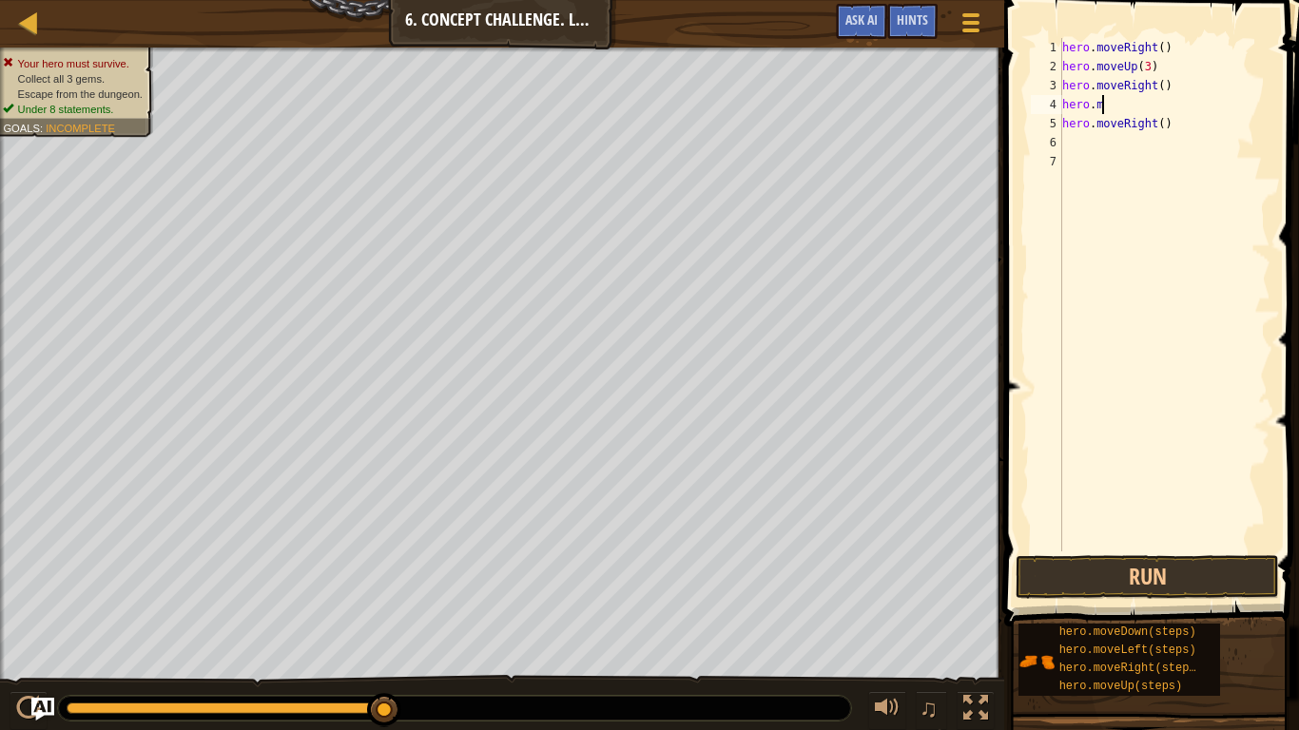
type textarea "h"
click at [1220, 65] on div "hero . moveRight ( )" at bounding box center [1165, 314] width 212 height 552
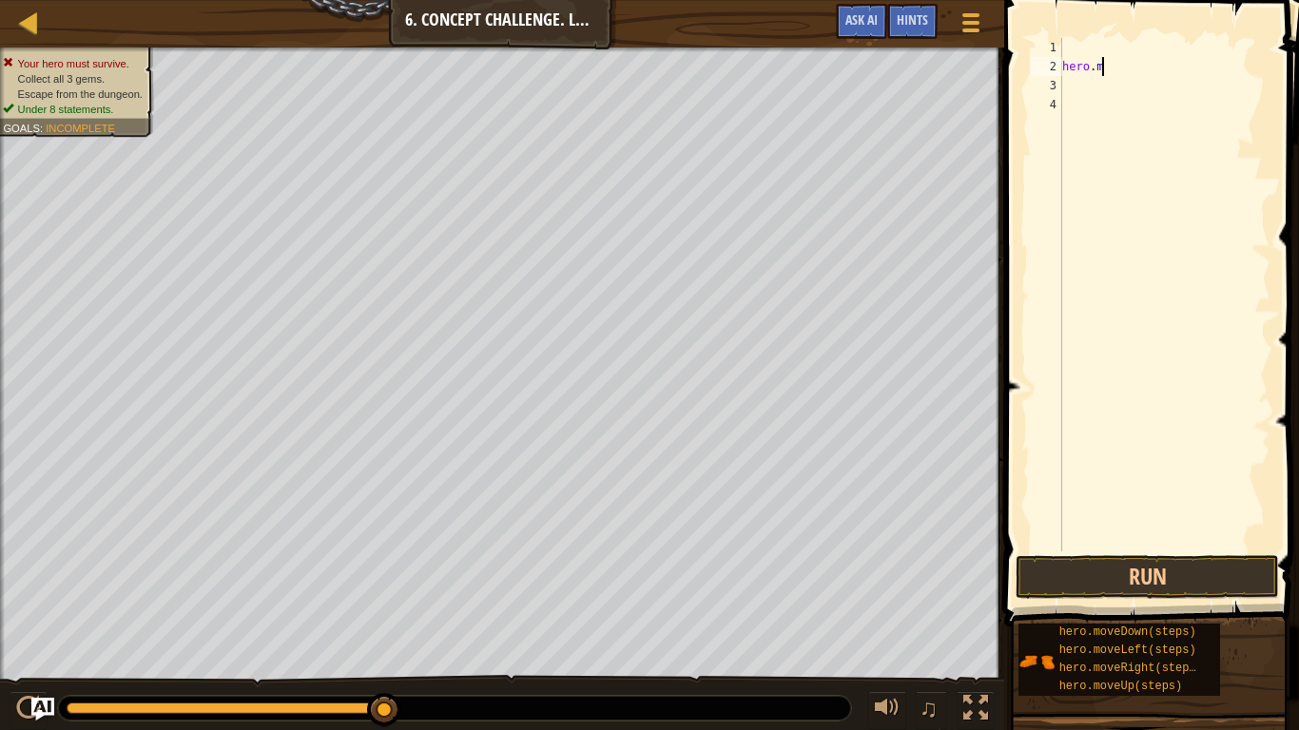
type textarea "h"
type textarea "m"
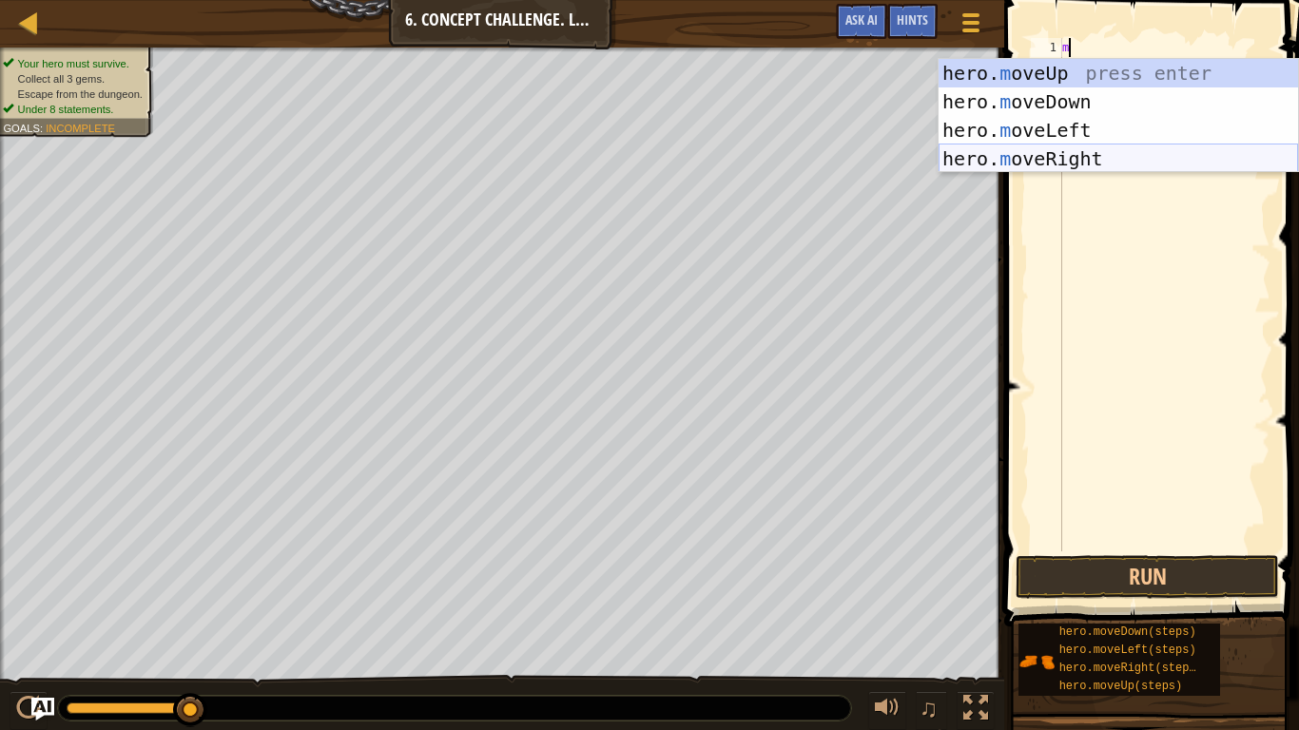
click at [1099, 152] on div "hero. m oveUp press enter hero. m oveDown press enter hero. m oveLeft press ent…" at bounding box center [1118, 144] width 359 height 171
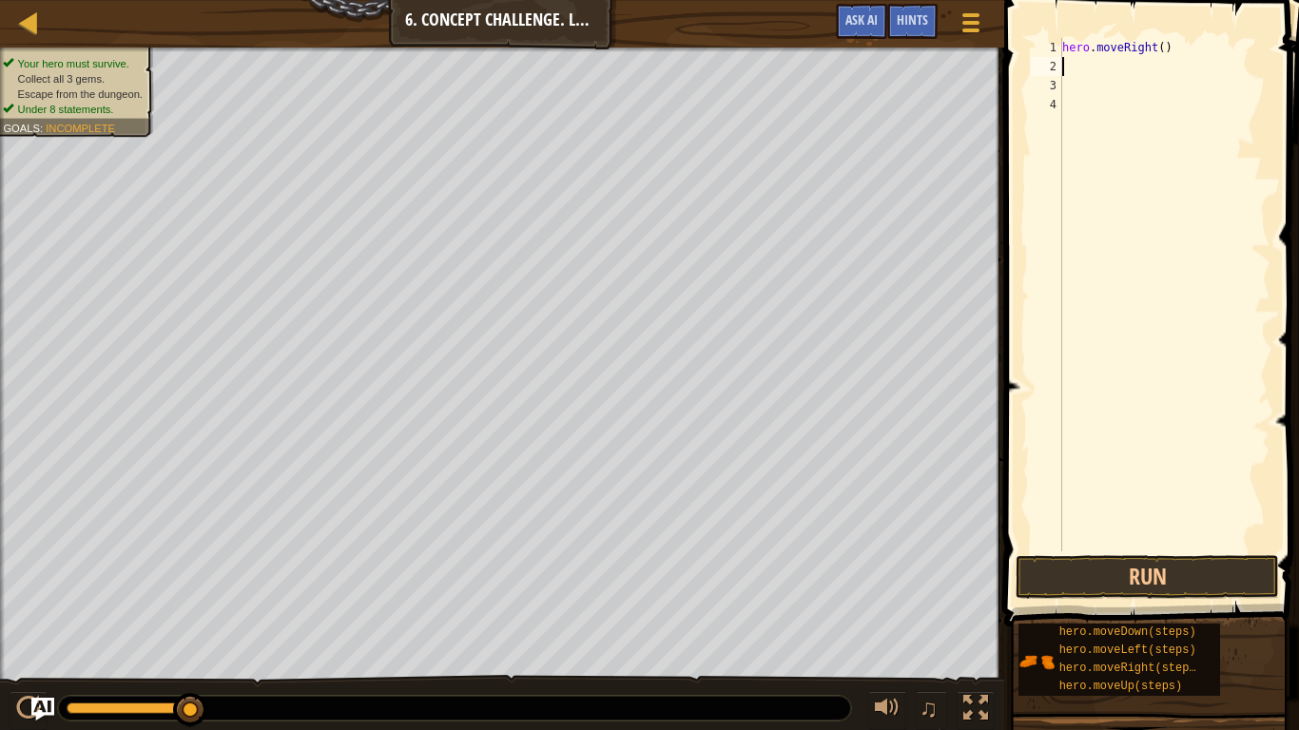
type textarea "m"
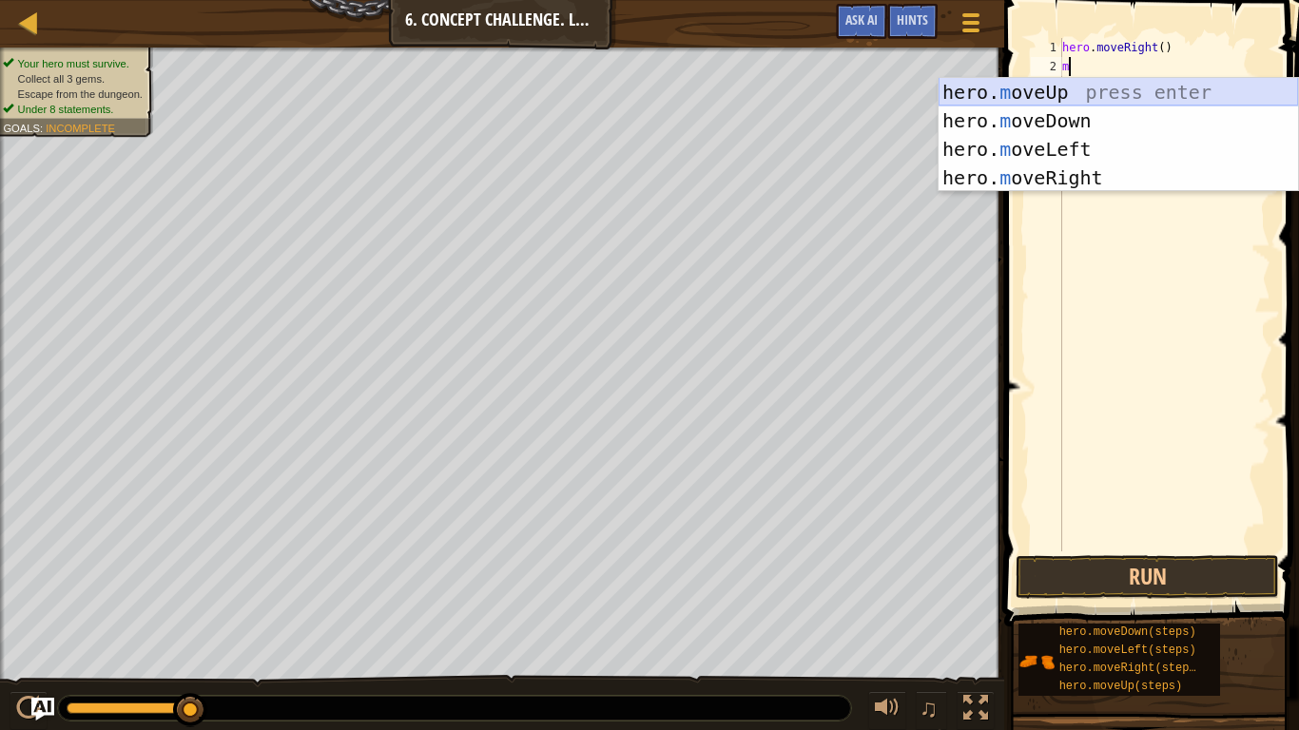
click at [1024, 81] on div "hero. m oveUp press enter hero. m oveDown press enter hero. m oveLeft press ent…" at bounding box center [1118, 163] width 359 height 171
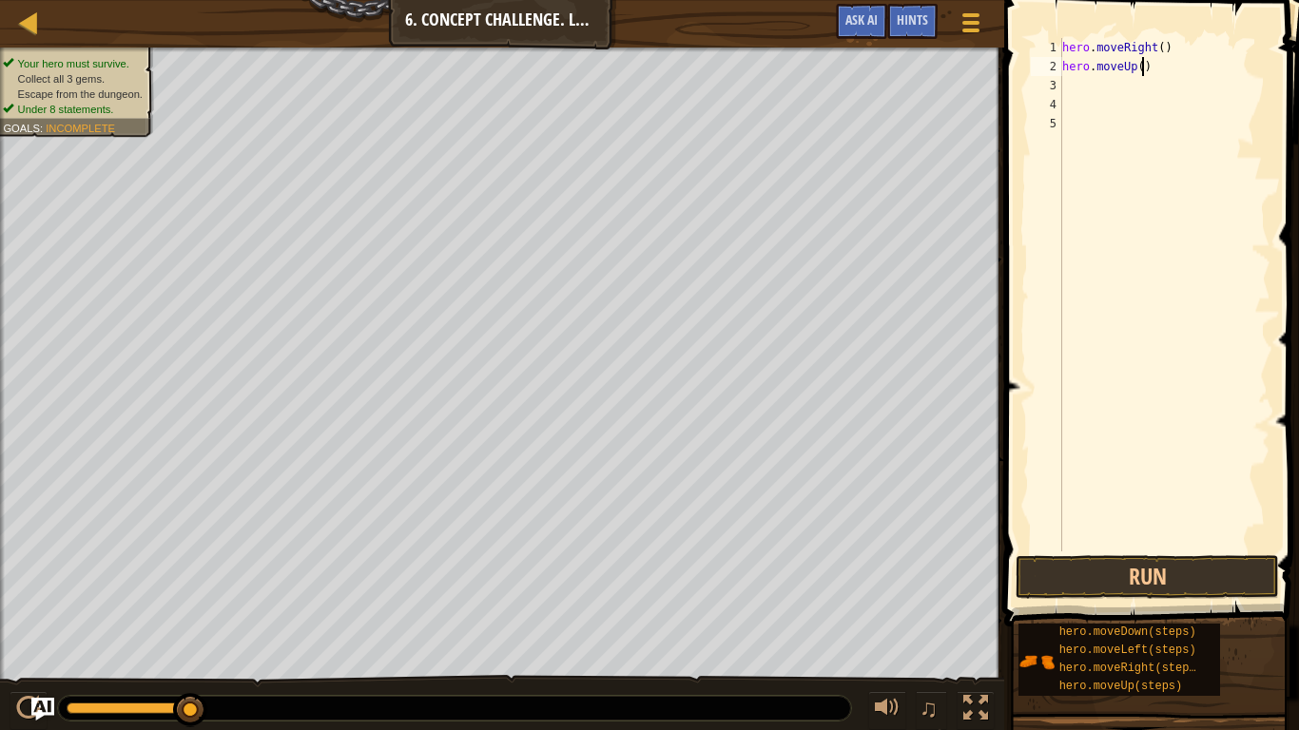
click at [1144, 66] on div "hero . moveRight ( ) hero . moveUp ( )" at bounding box center [1165, 314] width 212 height 552
type textarea "hero.moveUp(3)"
click at [1107, 81] on div "hero . moveRight ( ) hero . moveUp ( 3 )" at bounding box center [1165, 314] width 212 height 552
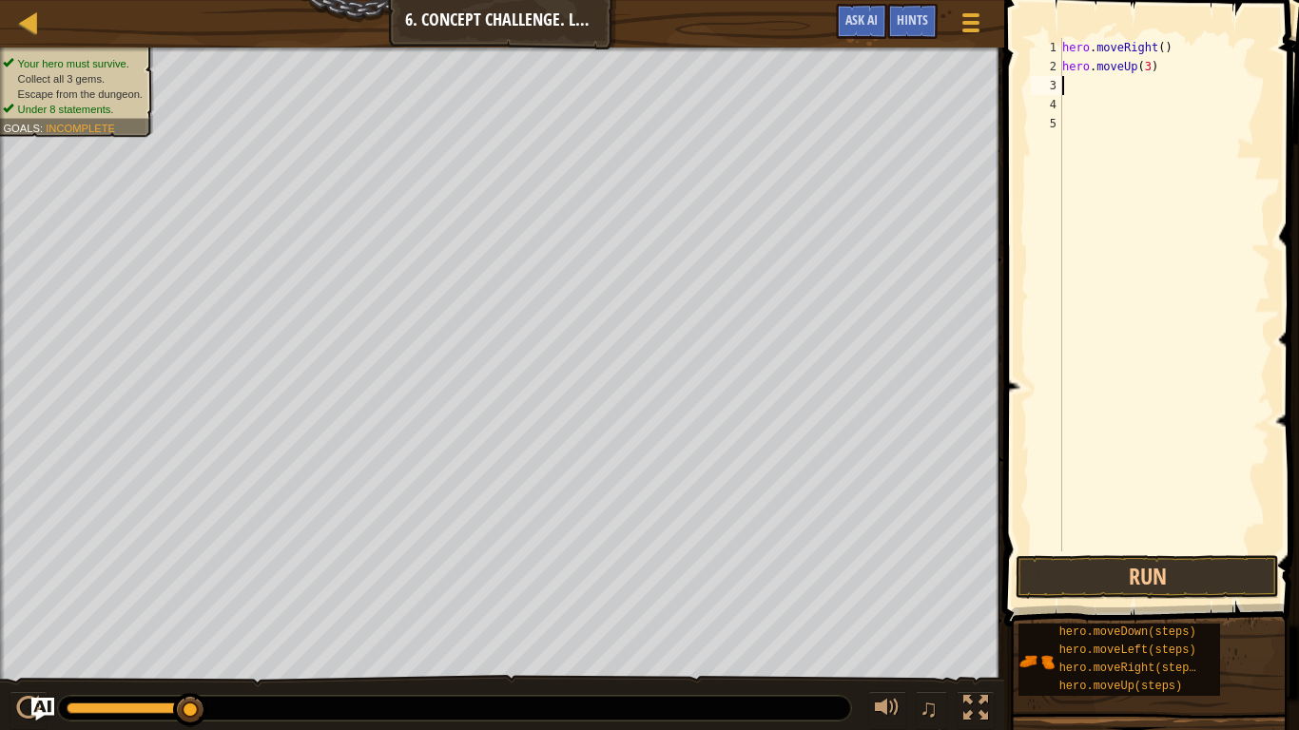
type textarea "m"
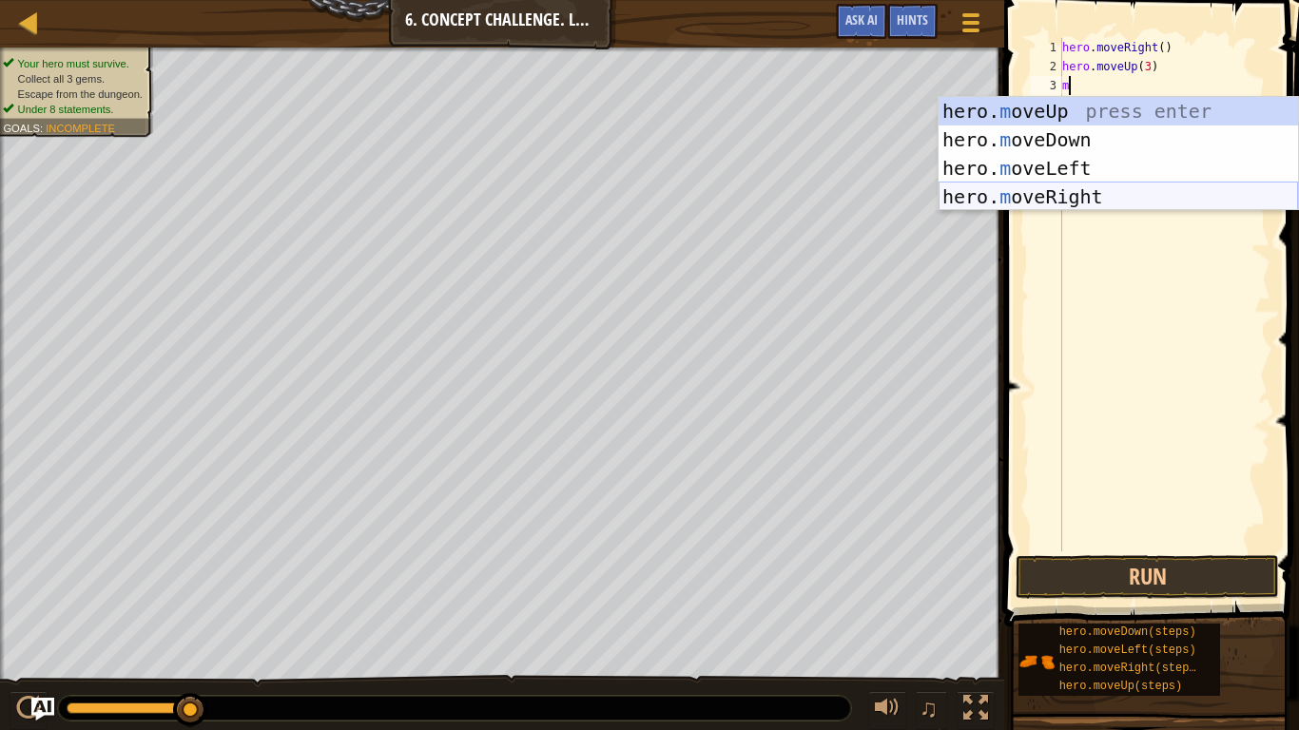
click at [1040, 197] on div "hero. m oveUp press enter hero. m oveDown press enter hero. m oveLeft press ent…" at bounding box center [1118, 182] width 359 height 171
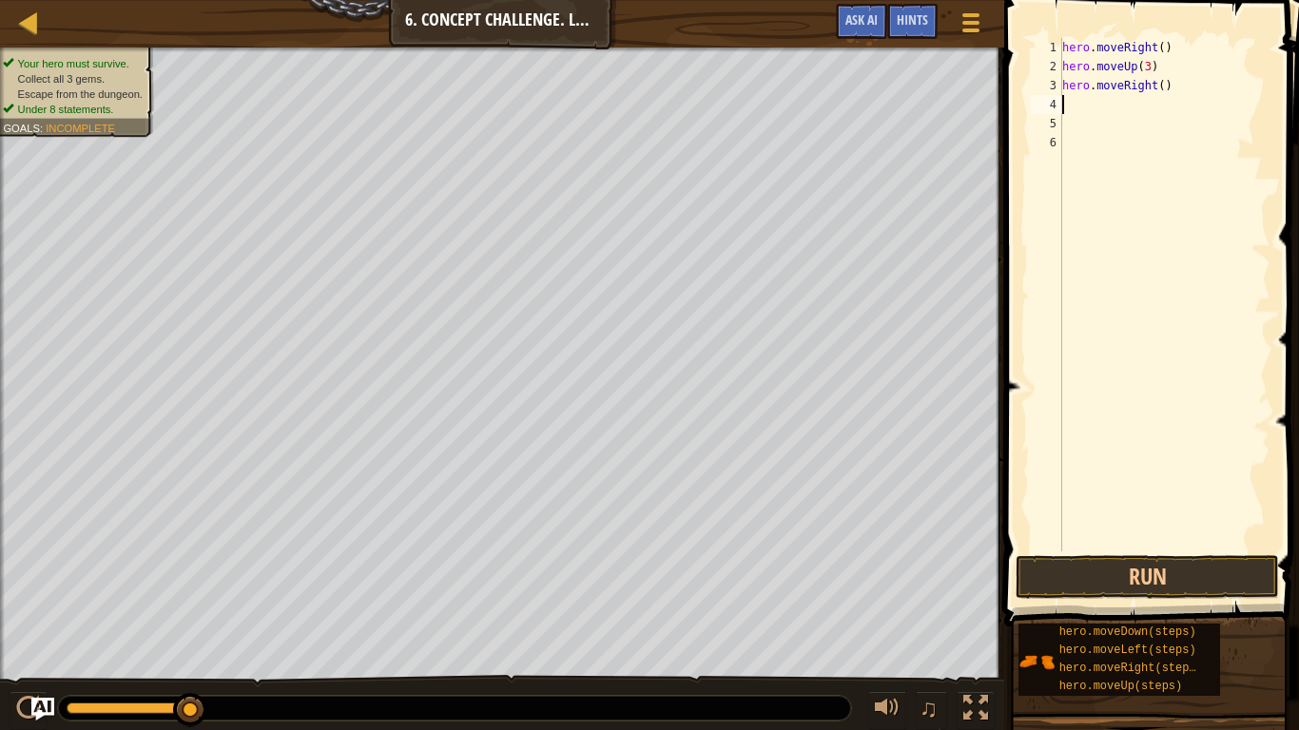
click at [1162, 81] on div "hero . moveRight ( ) hero . moveUp ( 3 ) hero . moveRight ( )" at bounding box center [1165, 314] width 212 height 552
type textarea "hero.moveRight(2)"
click at [1068, 115] on div "hero . moveRight ( ) hero . moveUp ( 3 ) hero . moveRight ( 2 )" at bounding box center [1165, 314] width 212 height 552
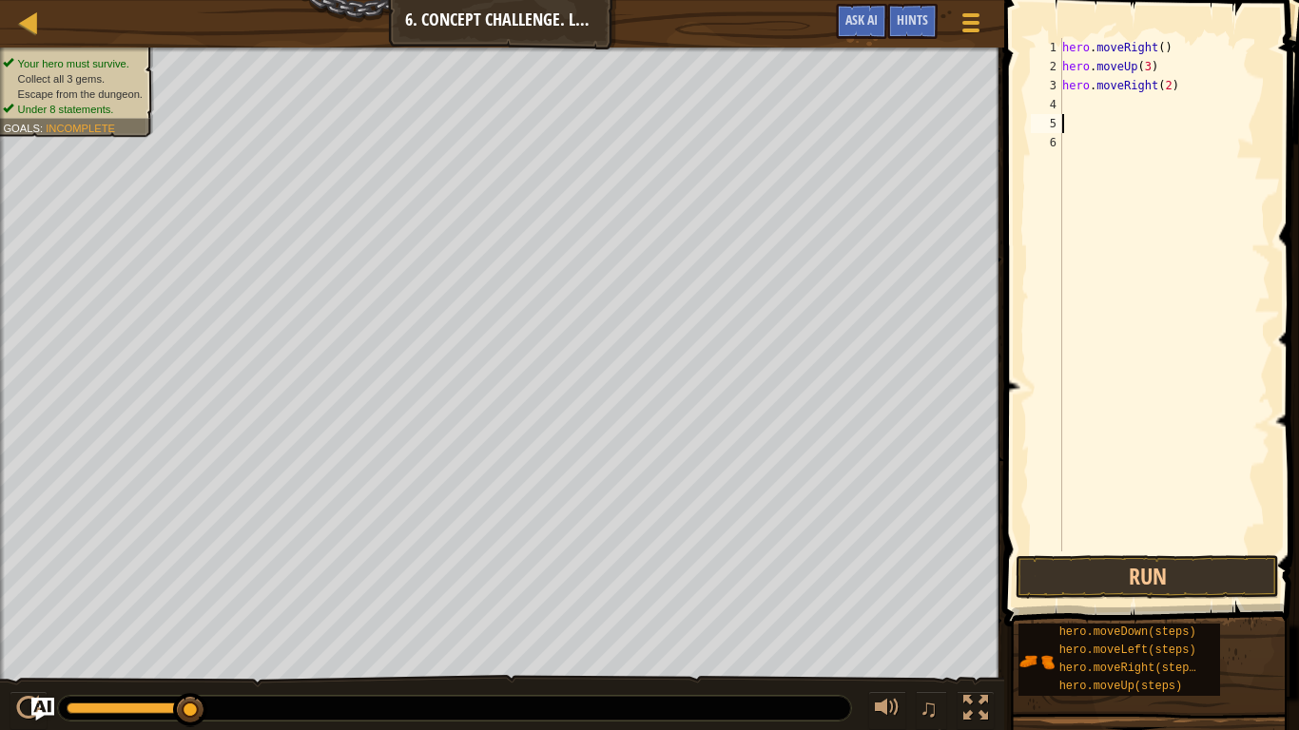
click at [1066, 103] on div "hero . moveRight ( ) hero . moveUp ( 3 ) hero . moveRight ( 2 )" at bounding box center [1165, 314] width 212 height 552
type textarea "m"
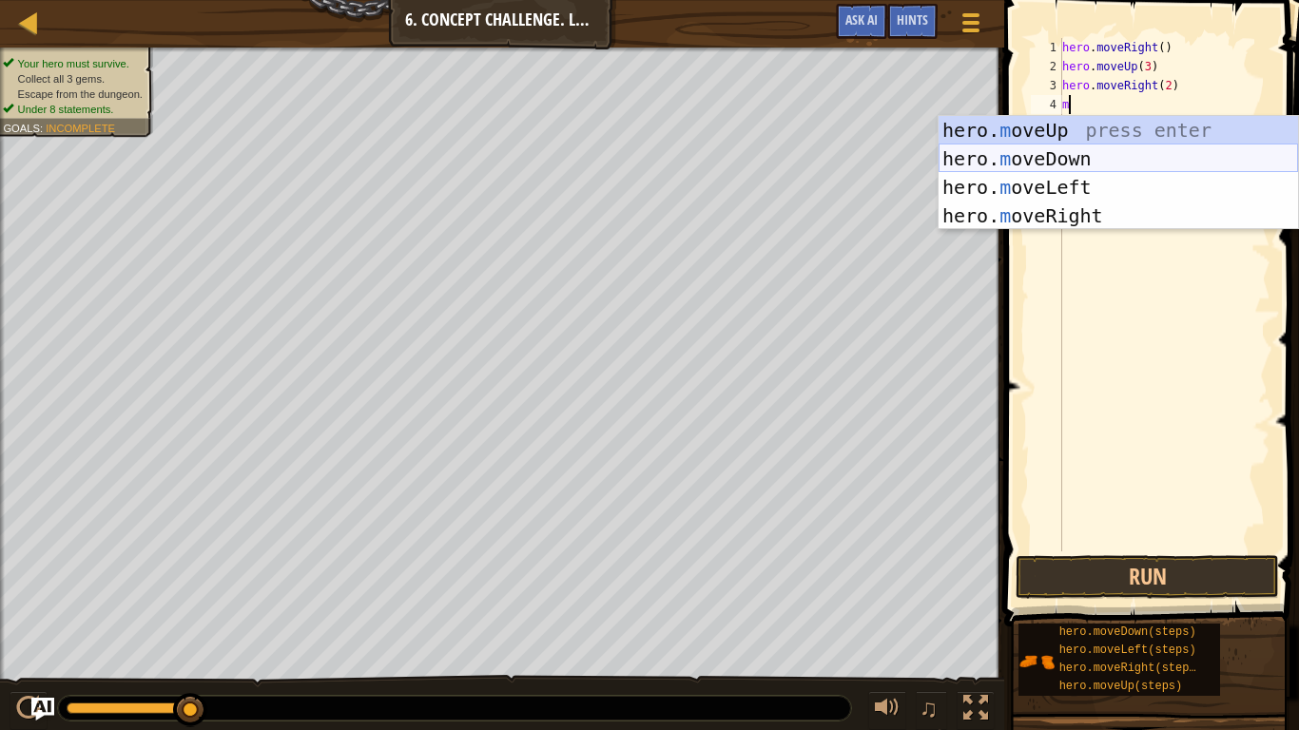
click at [1052, 155] on div "hero. m oveUp press enter hero. m oveDown press enter hero. m oveLeft press ent…" at bounding box center [1118, 201] width 359 height 171
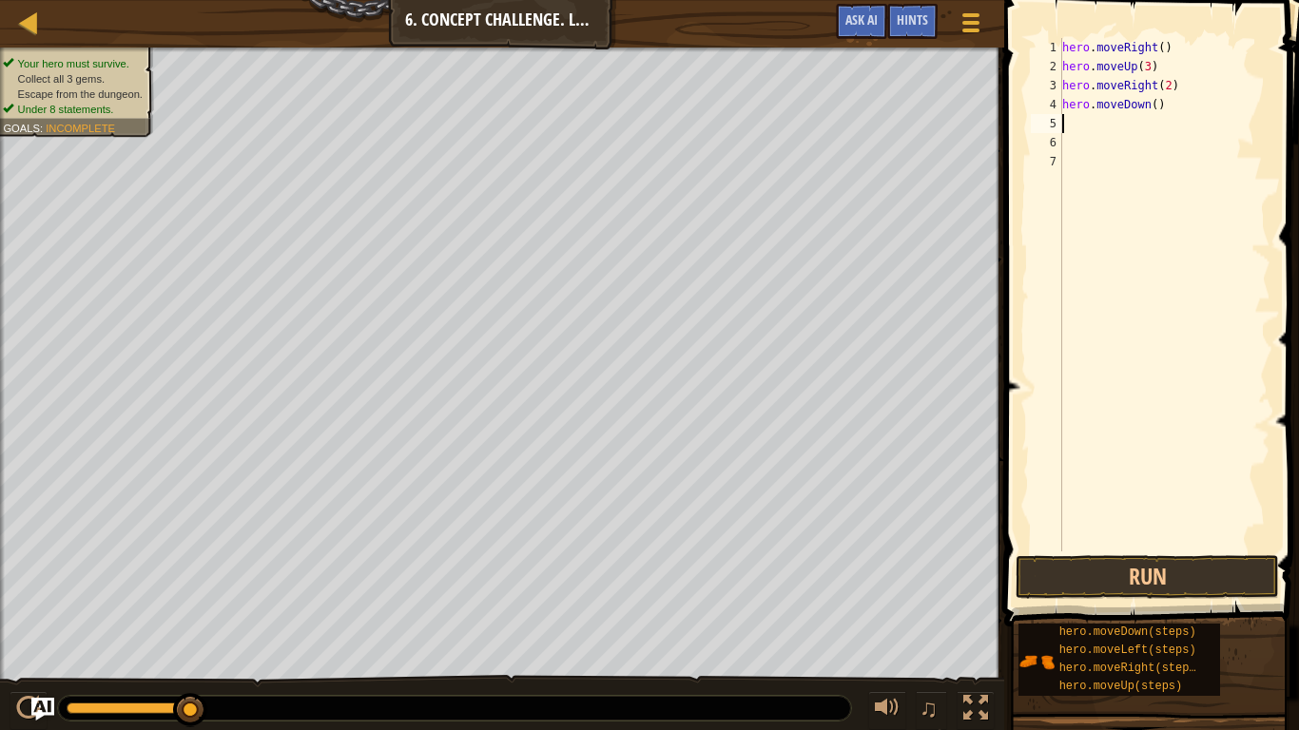
click at [1172, 119] on div "hero . moveRight ( ) hero . moveUp ( 3 ) hero . moveRight ( 2 ) hero . moveDown…" at bounding box center [1165, 314] width 212 height 552
type textarea "h"
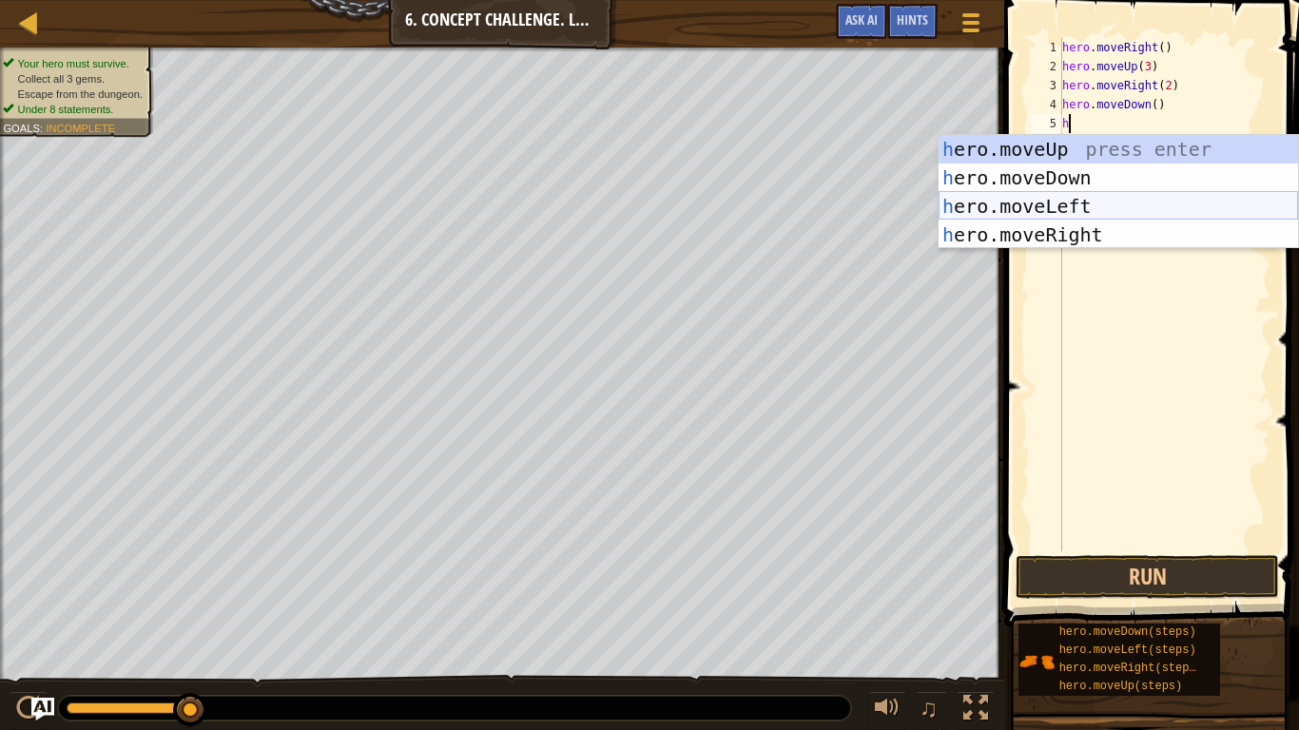
click at [1046, 213] on div "h ero.moveUp press enter h ero.moveDown press enter h ero.moveLeft press enter …" at bounding box center [1118, 220] width 359 height 171
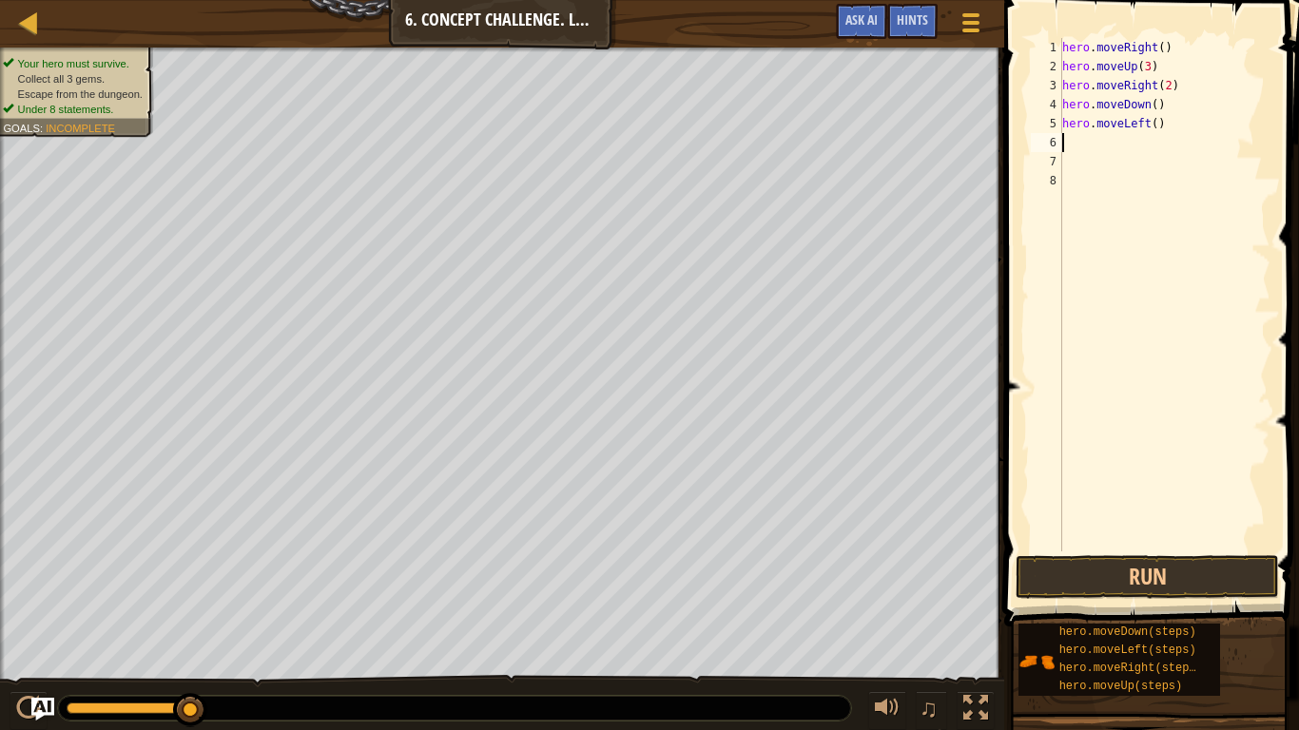
type textarea "m"
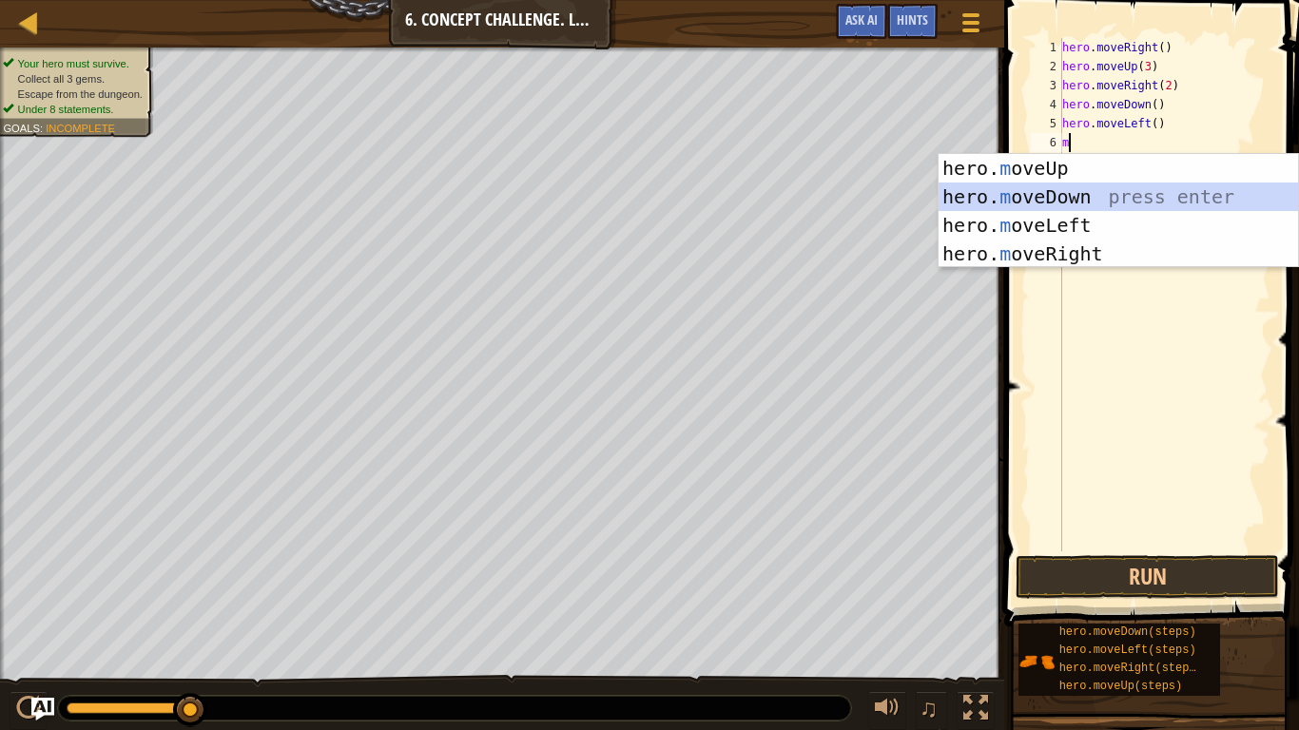
click at [1059, 195] on div "hero. m oveUp press enter hero. m oveDown press enter hero. m oveLeft press ent…" at bounding box center [1118, 239] width 359 height 171
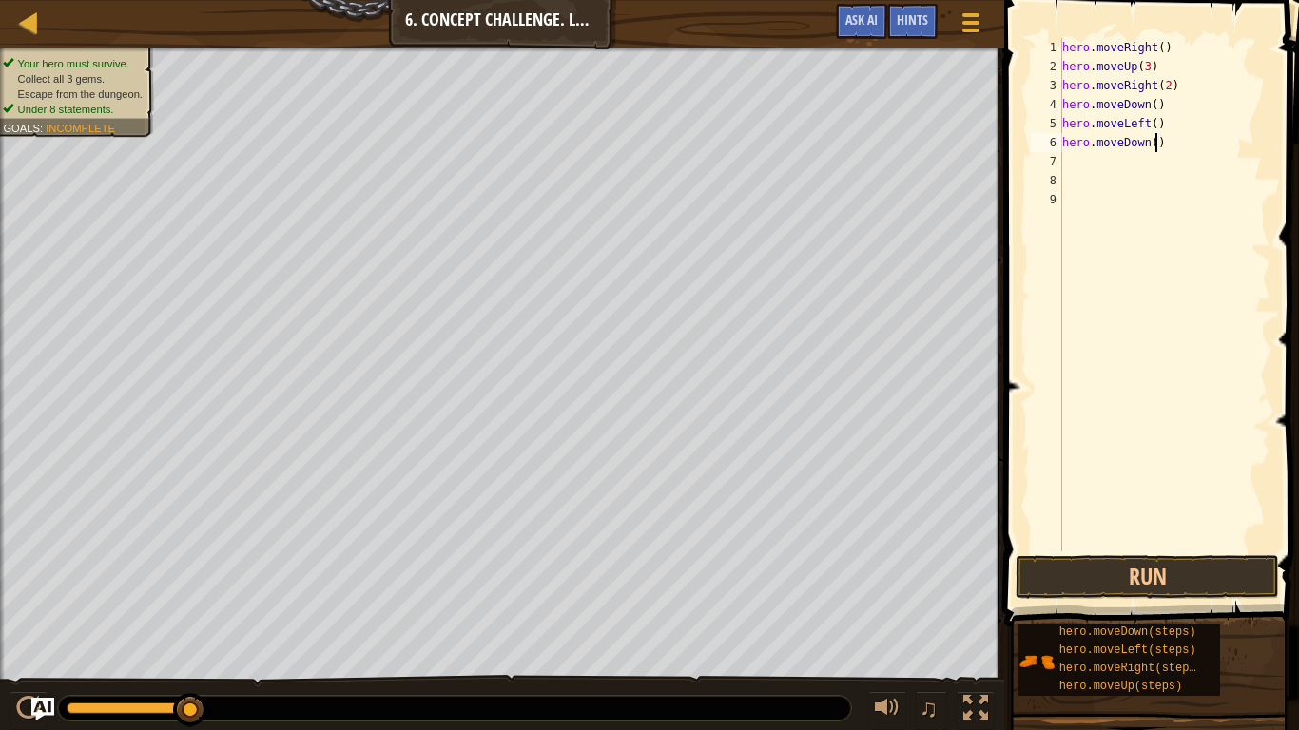
click at [1157, 146] on div "hero . moveRight ( ) hero . moveUp ( 3 ) hero . moveRight ( 2 ) hero . moveDown…" at bounding box center [1165, 314] width 212 height 552
type textarea "hero.moveDown(2)"
click at [1134, 165] on div "hero . moveRight ( ) hero . moveUp ( 3 ) hero . moveRight ( 2 ) hero . moveDown…" at bounding box center [1165, 314] width 212 height 552
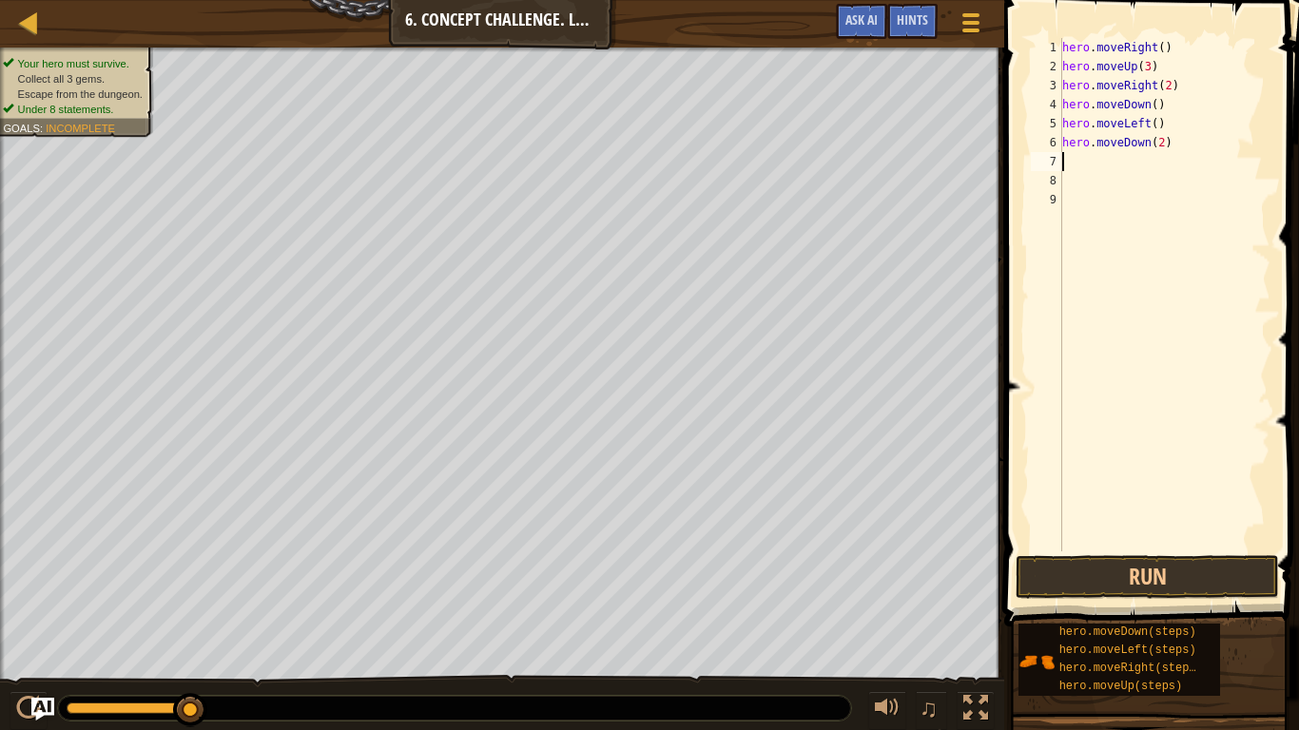
type textarea "m"
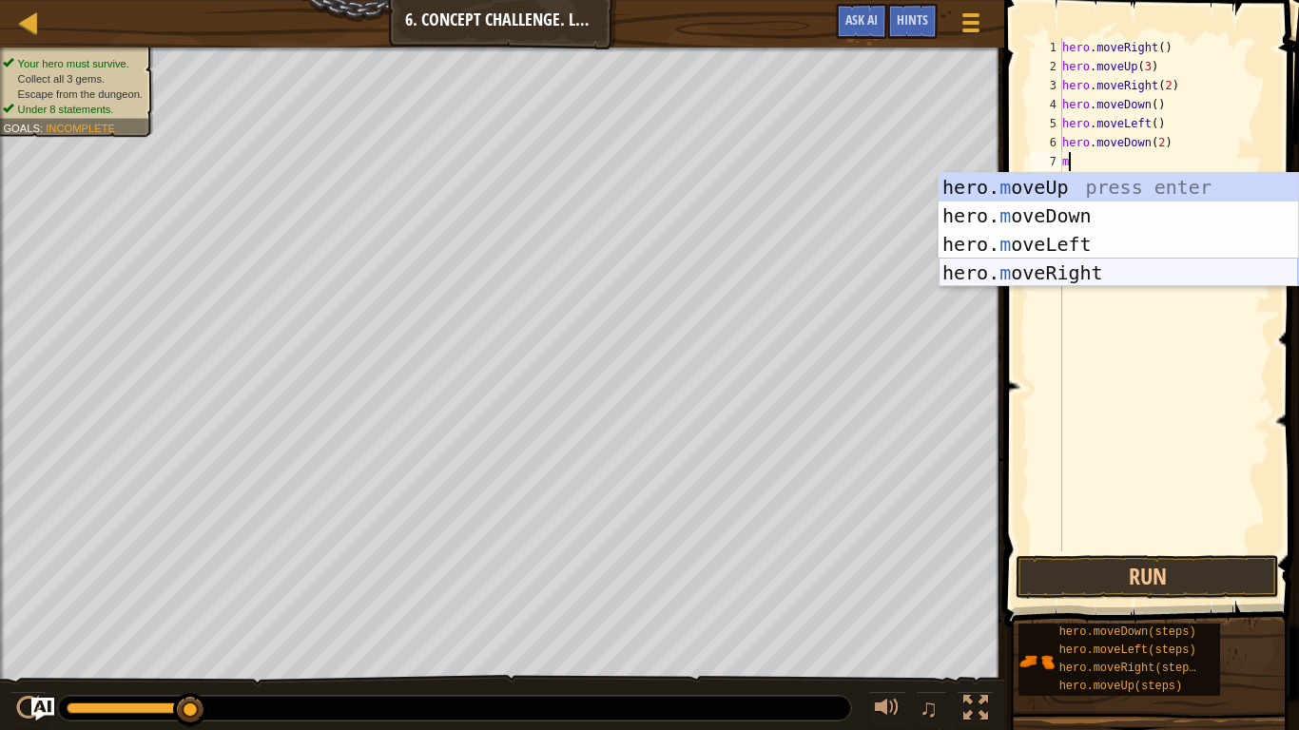
click at [1045, 273] on div "hero. m oveUp press enter hero. m oveDown press enter hero. m oveLeft press ent…" at bounding box center [1118, 258] width 359 height 171
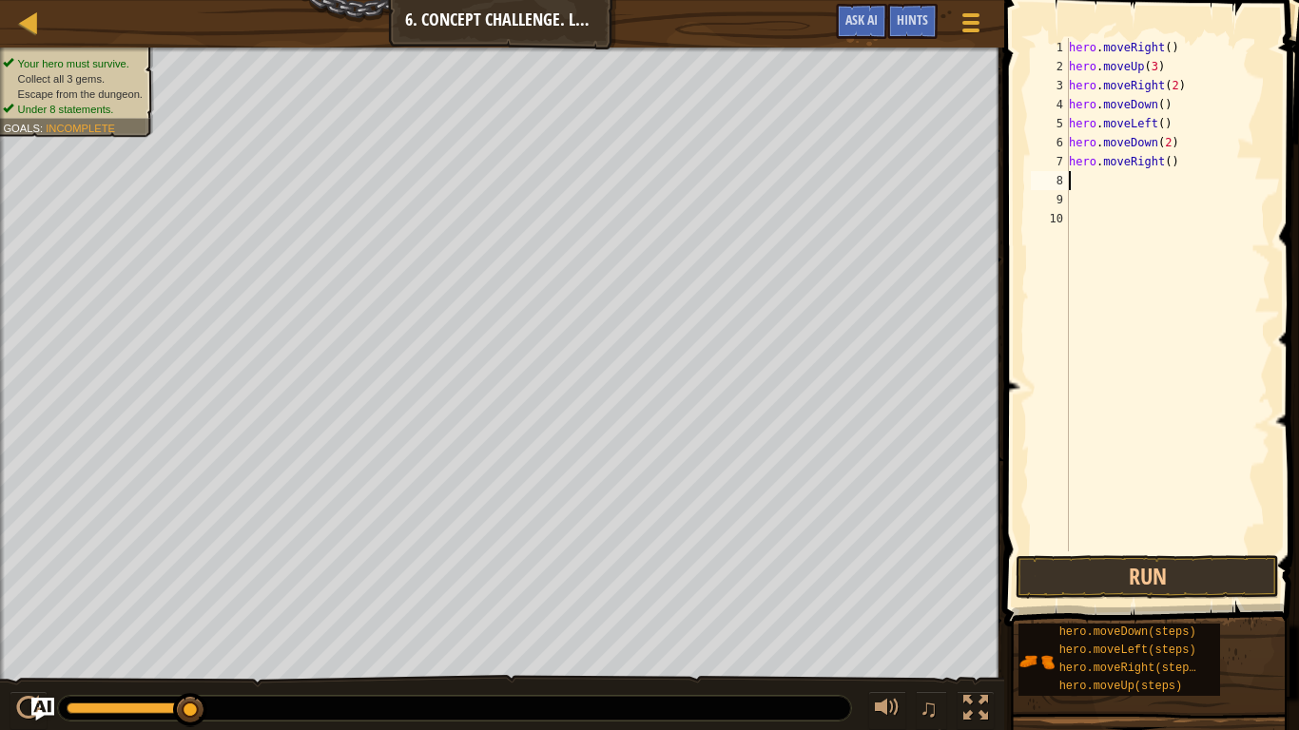
click at [1165, 166] on div "hero . moveRight ( ) hero . moveUp ( 3 ) hero . moveRight ( 2 ) hero . moveDown…" at bounding box center [1167, 314] width 205 height 552
click at [1173, 165] on div "hero . moveRight ( ) hero . moveUp ( 3 ) hero . moveRight ( 2 ) hero . moveDown…" at bounding box center [1167, 314] width 205 height 552
click at [1168, 165] on div "hero . moveRight ( ) hero . moveUp ( 3 ) hero . moveRight ( 2 ) hero . moveDown…" at bounding box center [1167, 314] width 205 height 552
type textarea "hero.moveRight(2)"
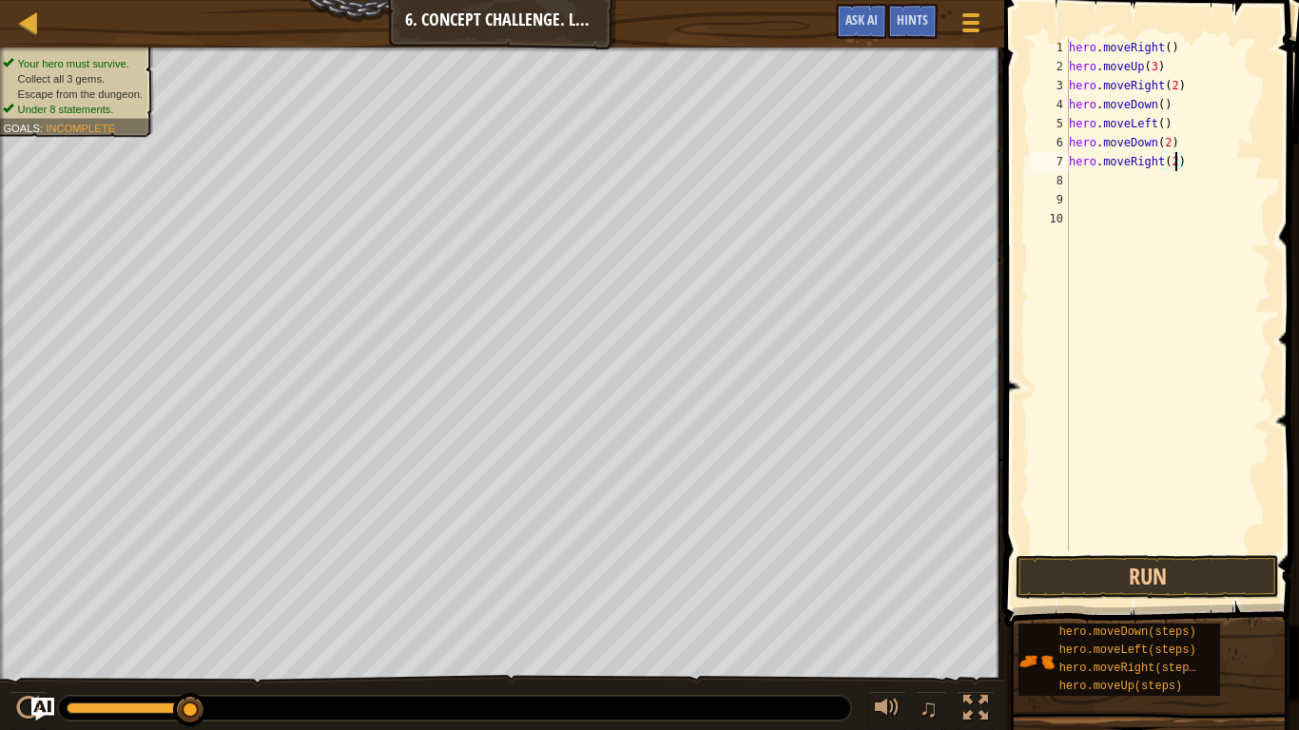
click at [1147, 182] on div "hero . moveRight ( ) hero . moveUp ( 3 ) hero . moveRight ( 2 ) hero . moveDown…" at bounding box center [1167, 314] width 205 height 552
type textarea "up"
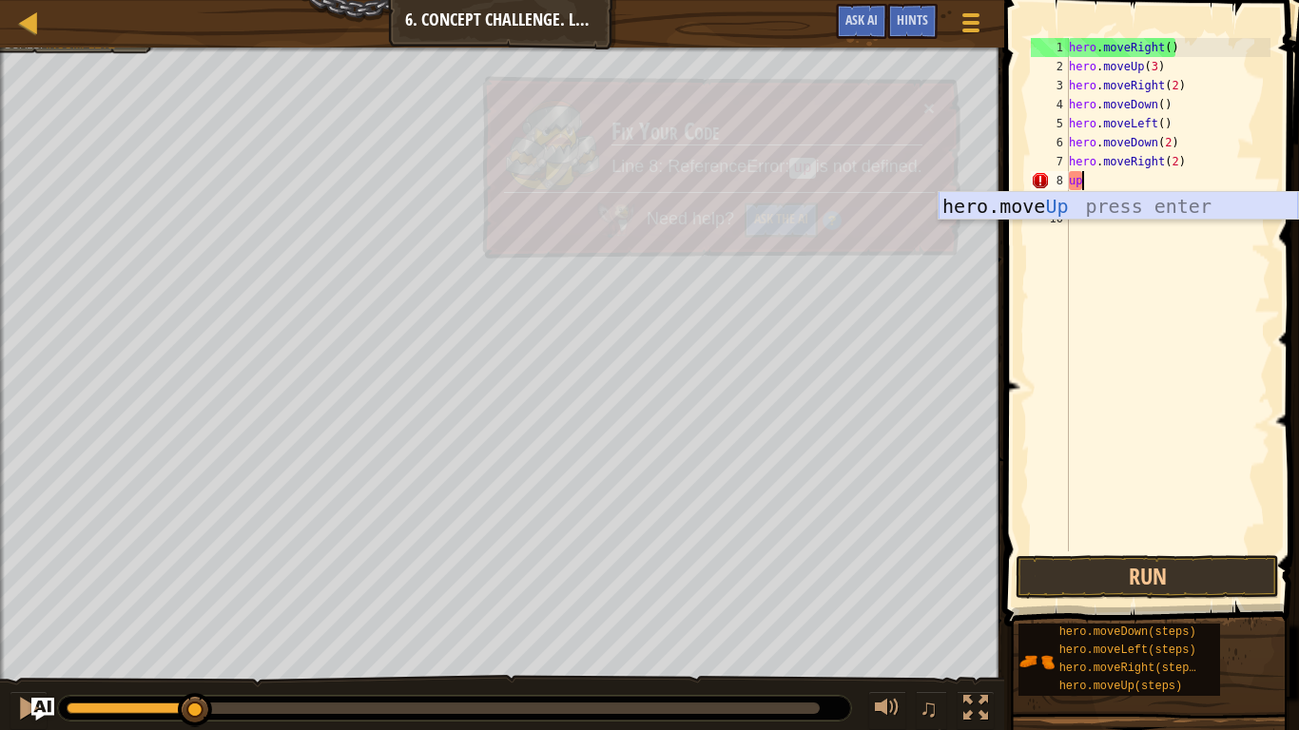
click at [1098, 198] on div "hero.move Up press enter" at bounding box center [1118, 235] width 359 height 86
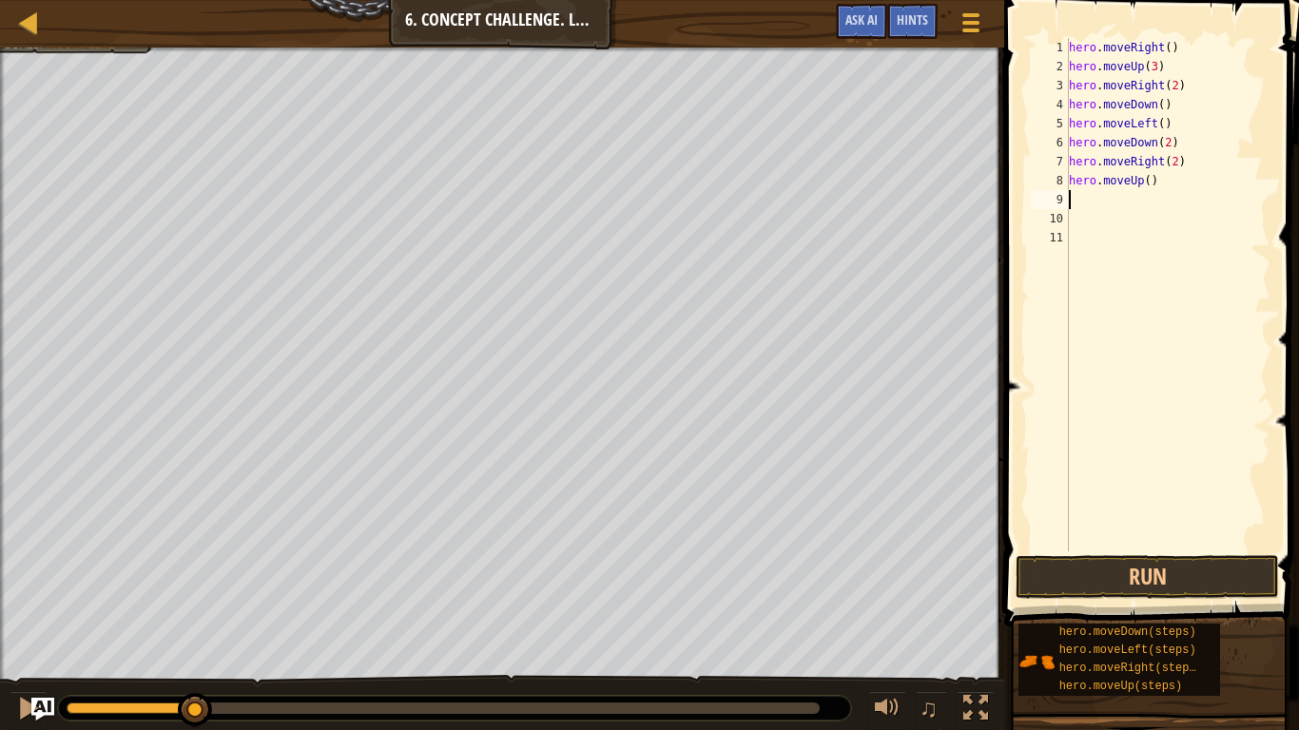
click at [1149, 185] on div "hero . moveRight ( ) hero . moveUp ( 3 ) hero . moveRight ( 2 ) hero . moveDown…" at bounding box center [1167, 314] width 205 height 552
type textarea "hero.moveUp(2)"
click at [1222, 584] on button "Run" at bounding box center [1147, 577] width 263 height 44
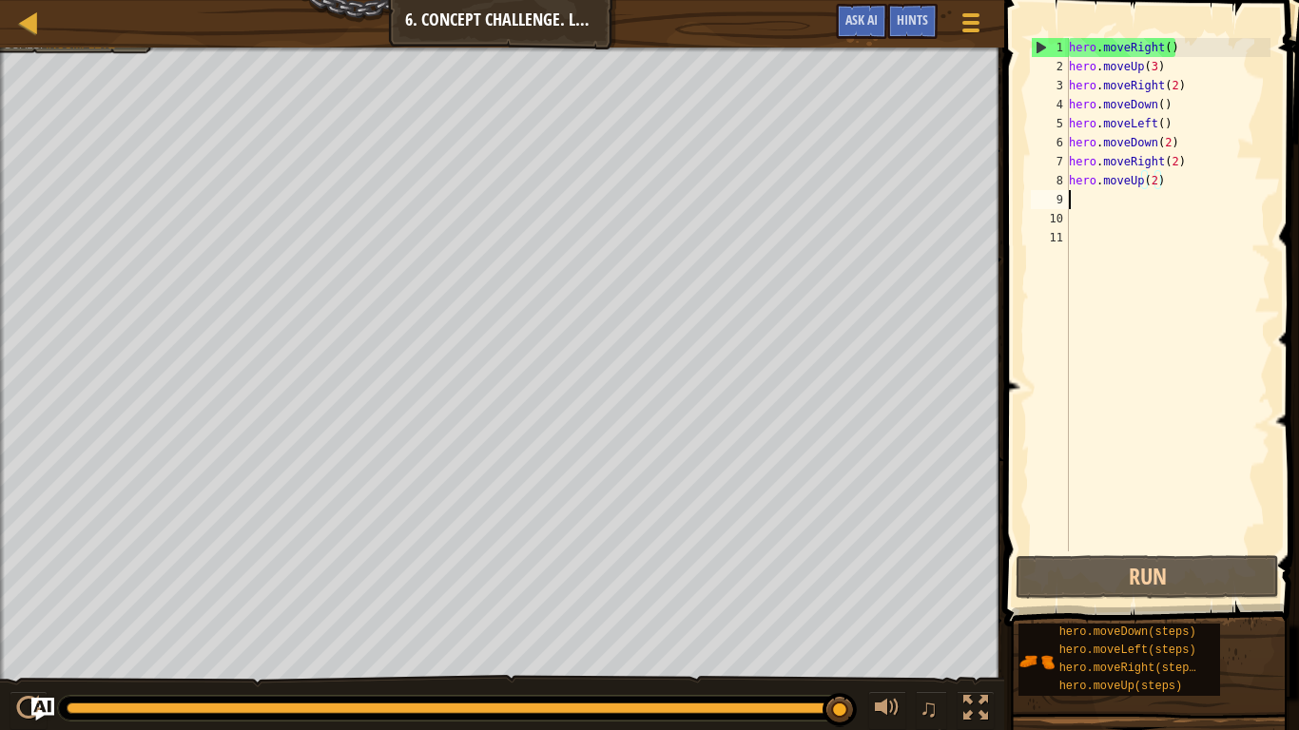
click at [1085, 194] on div "hero . moveRight ( ) hero . moveUp ( 3 ) hero . moveRight ( 2 ) hero . moveDown…" at bounding box center [1167, 314] width 205 height 552
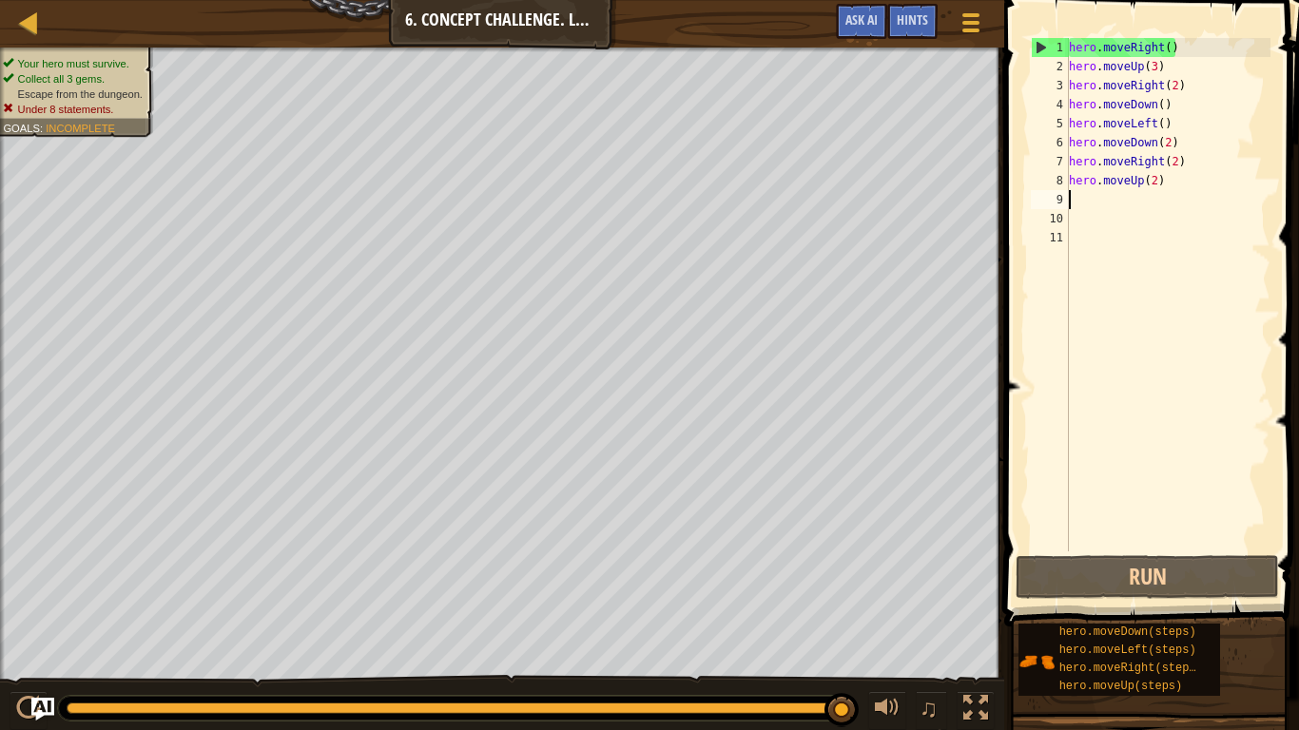
type textarea "m"
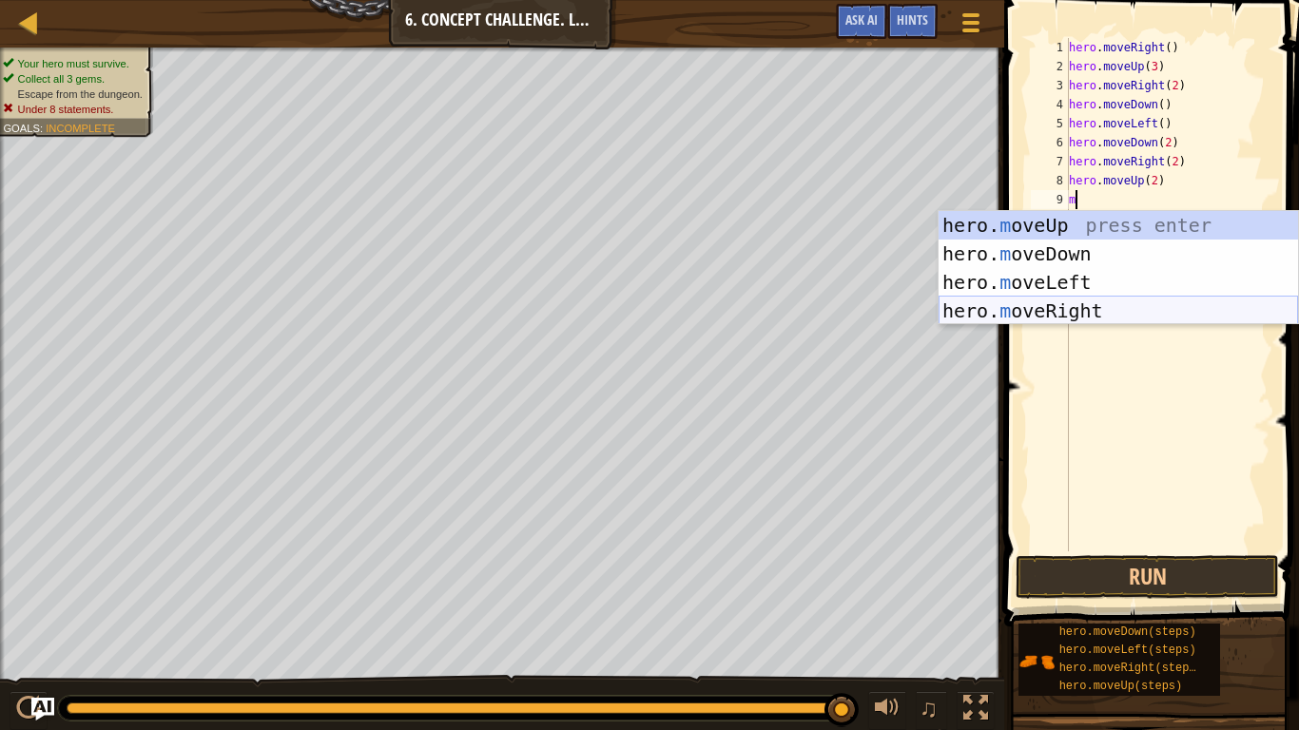
click at [1038, 319] on div "hero. m oveUp press enter hero. m oveDown press enter hero. m oveLeft press ent…" at bounding box center [1118, 296] width 359 height 171
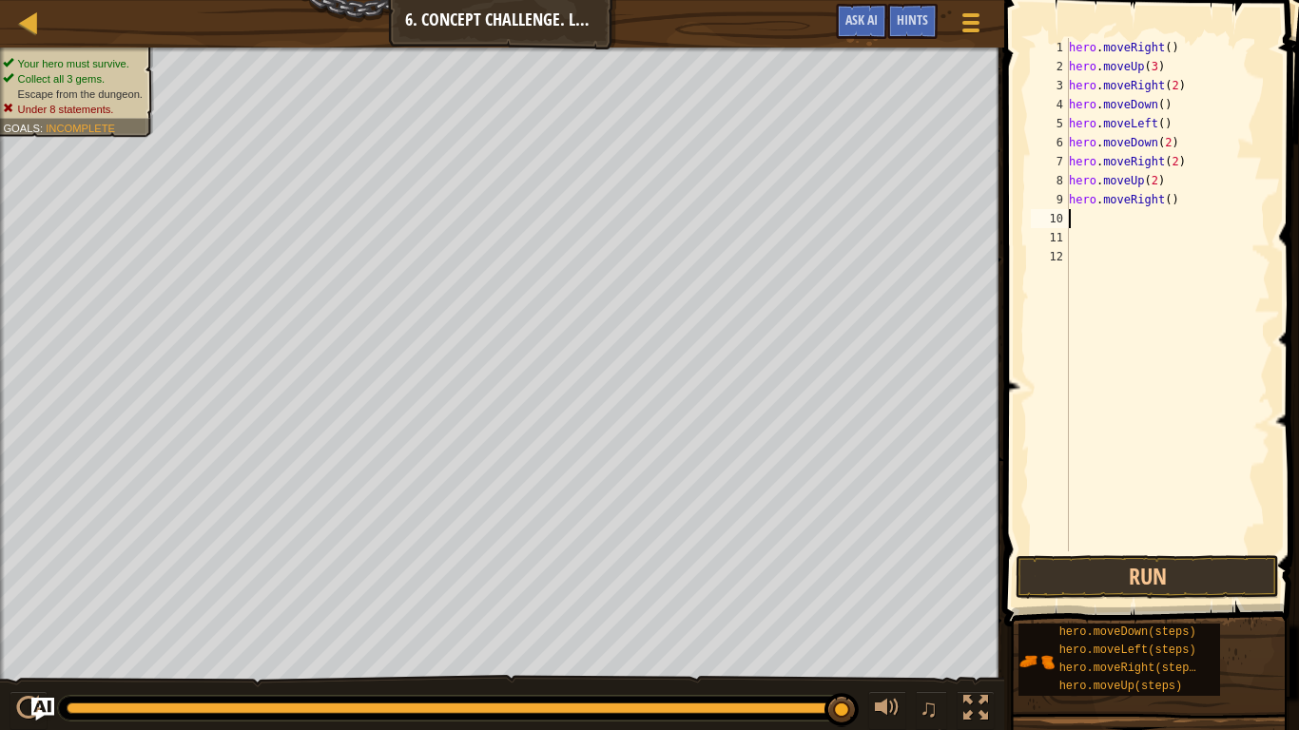
click at [1168, 49] on div "hero . moveRight ( ) hero . moveUp ( 3 ) hero . moveRight ( 2 ) hero . moveDown…" at bounding box center [1167, 314] width 205 height 552
click at [1214, 579] on button "Run" at bounding box center [1147, 577] width 263 height 44
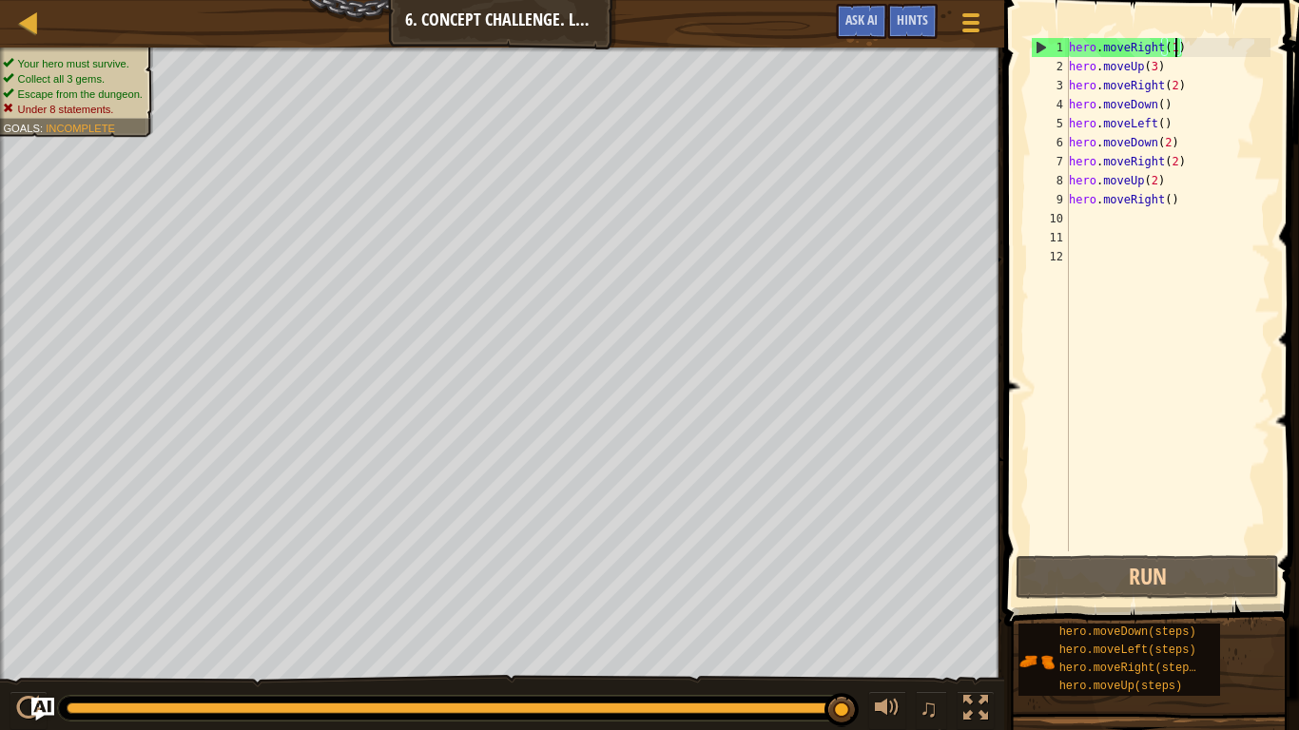
click at [1191, 51] on div "hero . moveRight ( 1 ) hero . moveUp ( 3 ) hero . moveRight ( 2 ) hero . moveDo…" at bounding box center [1167, 314] width 205 height 552
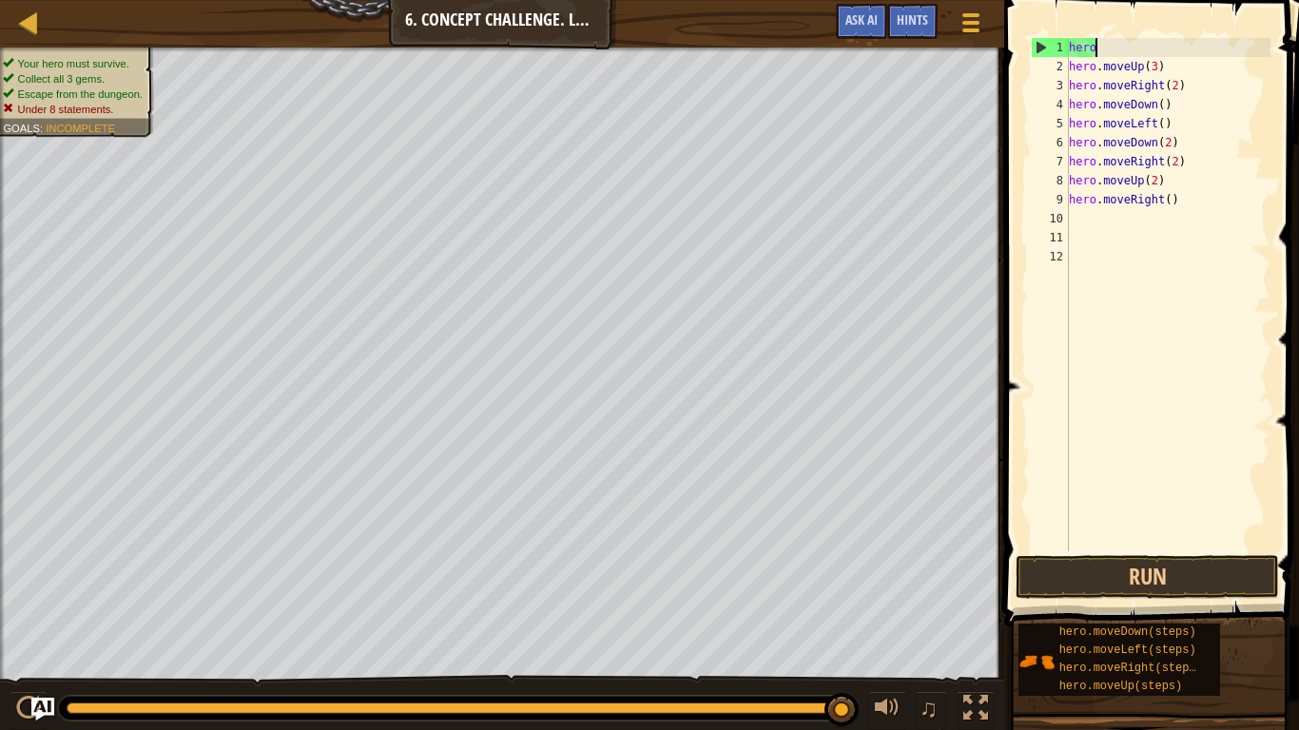
scroll to position [9, 0]
type textarea "h"
click at [1176, 89] on div "hero . moveUp ( 3 ) hero . moveRight ( 2 ) hero . moveDown ( ) hero . moveLeft …" at bounding box center [1167, 314] width 205 height 552
type textarea "hero.moveRight(2)"
click at [1189, 89] on div "hero . moveUp ( 3 ) hero . moveRight ( 2 ) hero . moveDown ( ) hero . moveLeft …" at bounding box center [1167, 314] width 205 height 552
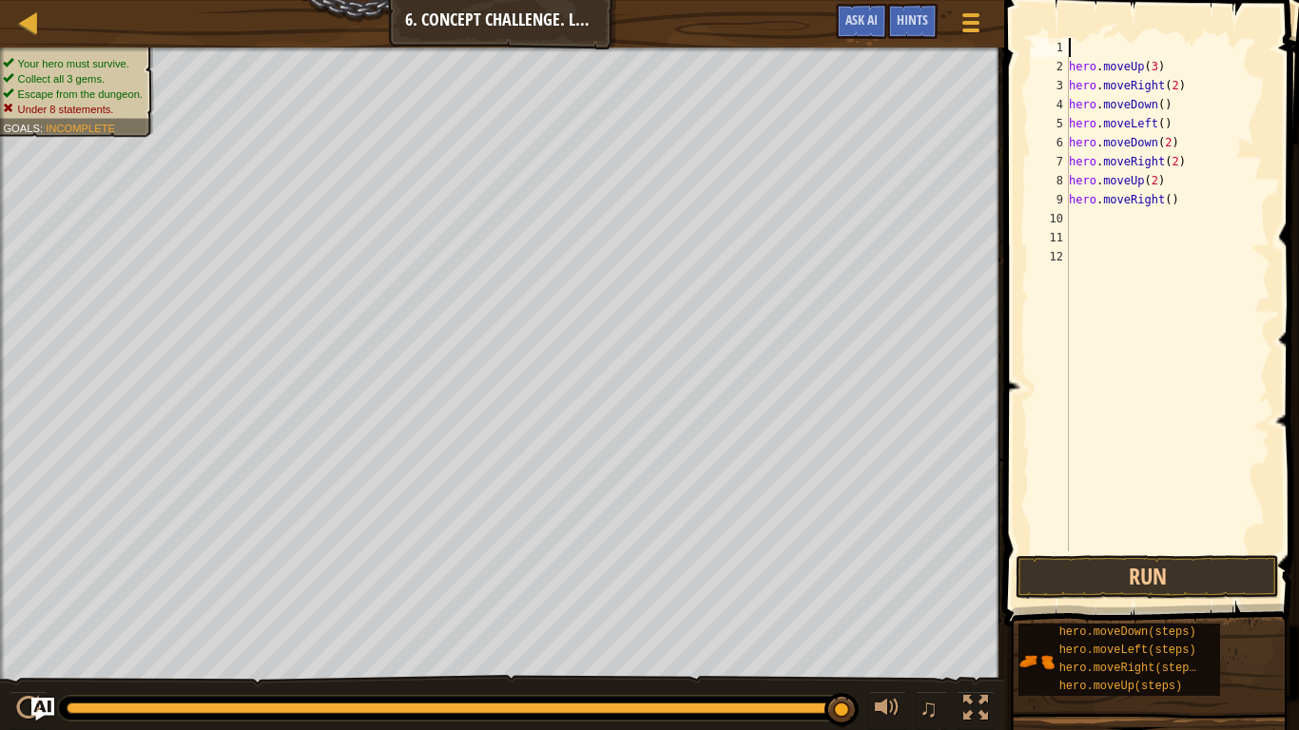
click at [1129, 39] on div "hero . moveUp ( 3 ) hero . moveRight ( 2 ) hero . moveDown ( ) hero . moveLeft …" at bounding box center [1167, 314] width 205 height 552
type textarea "m"
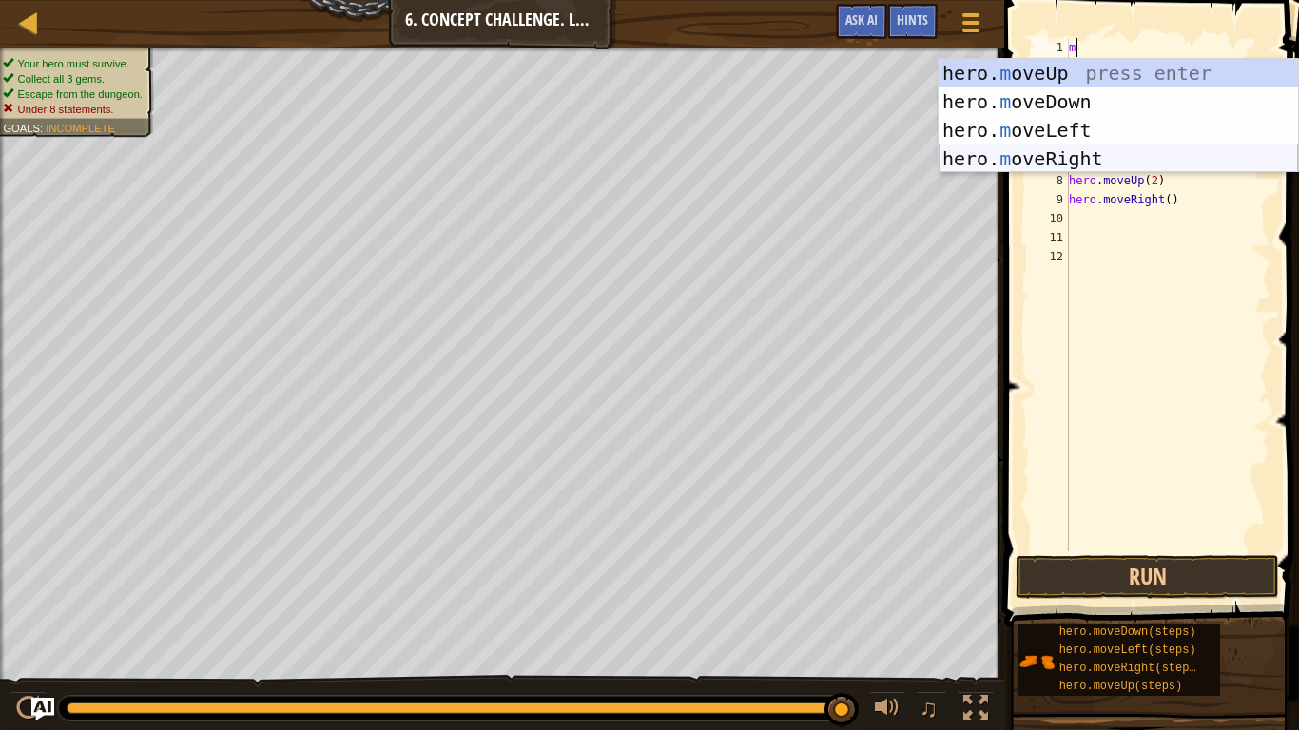
click at [1078, 150] on div "hero. m oveUp press enter hero. m oveDown press enter hero. m oveLeft press ent…" at bounding box center [1118, 144] width 359 height 171
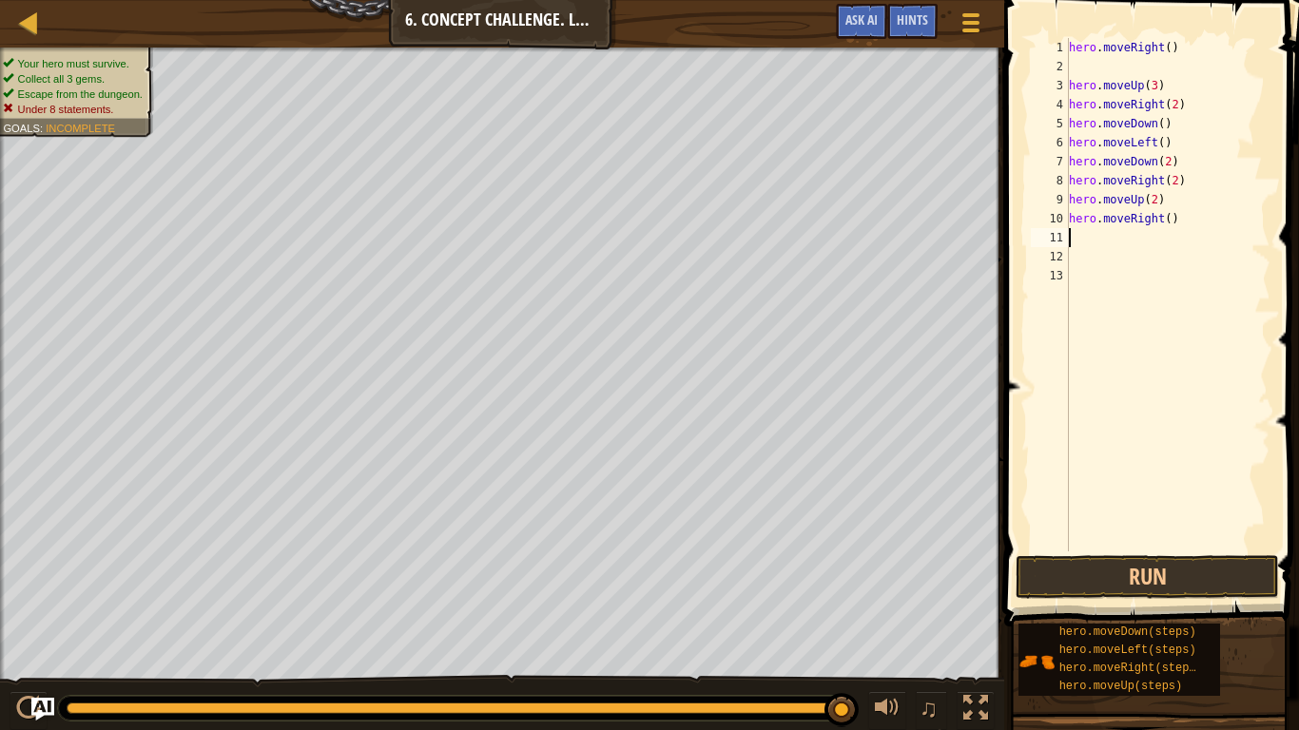
click at [1176, 229] on div "hero . moveRight ( ) hero . moveUp ( 3 ) hero . moveRight ( 2 ) hero . moveDown…" at bounding box center [1167, 314] width 205 height 552
click at [1176, 221] on div "hero . moveRight ( ) hero . moveUp ( 3 ) hero . moveRight ( 2 ) hero . moveDown…" at bounding box center [1167, 314] width 205 height 552
type textarea "h"
click at [1148, 566] on button "Run" at bounding box center [1147, 577] width 263 height 44
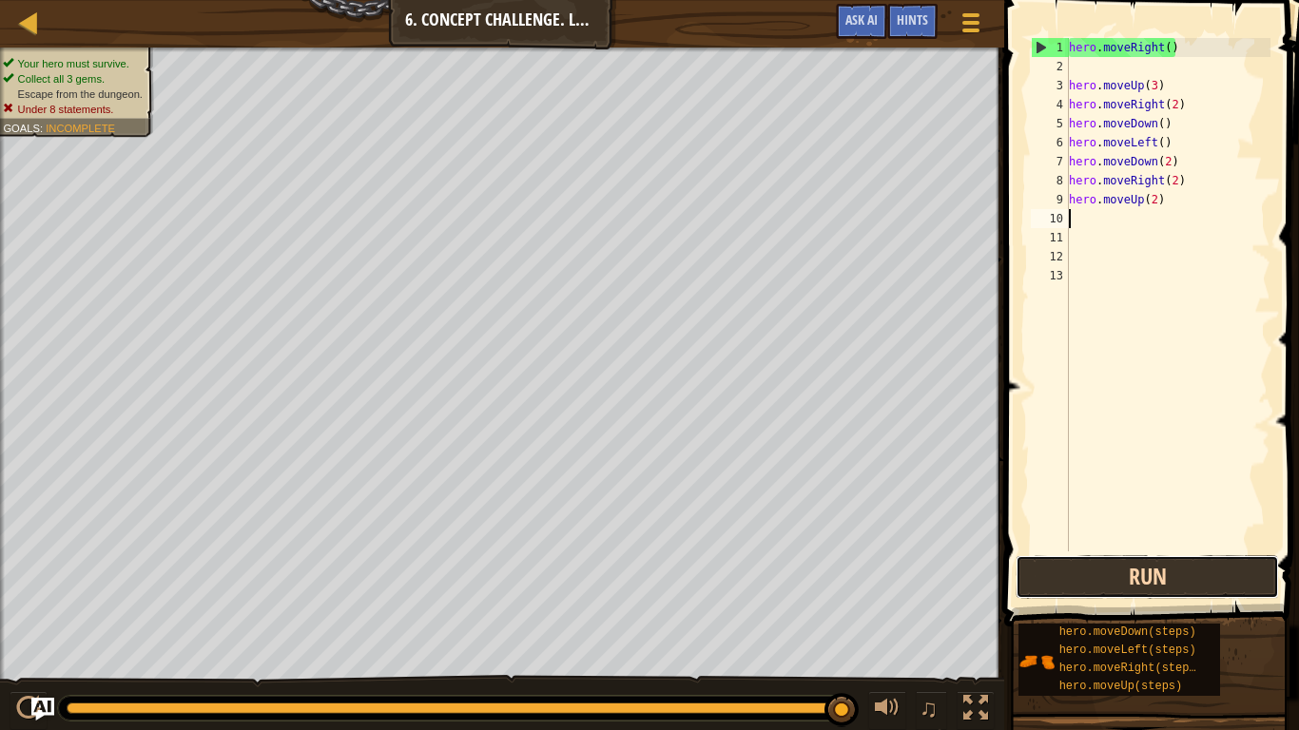
click at [1148, 566] on button "Run" at bounding box center [1147, 577] width 263 height 44
click at [1096, 86] on div "hero . moveRight ( ) hero . moveUp ( 3 ) hero . moveRight ( 2 ) hero . moveDown…" at bounding box center [1167, 314] width 205 height 552
type textarea "hero.moveUp(3)"
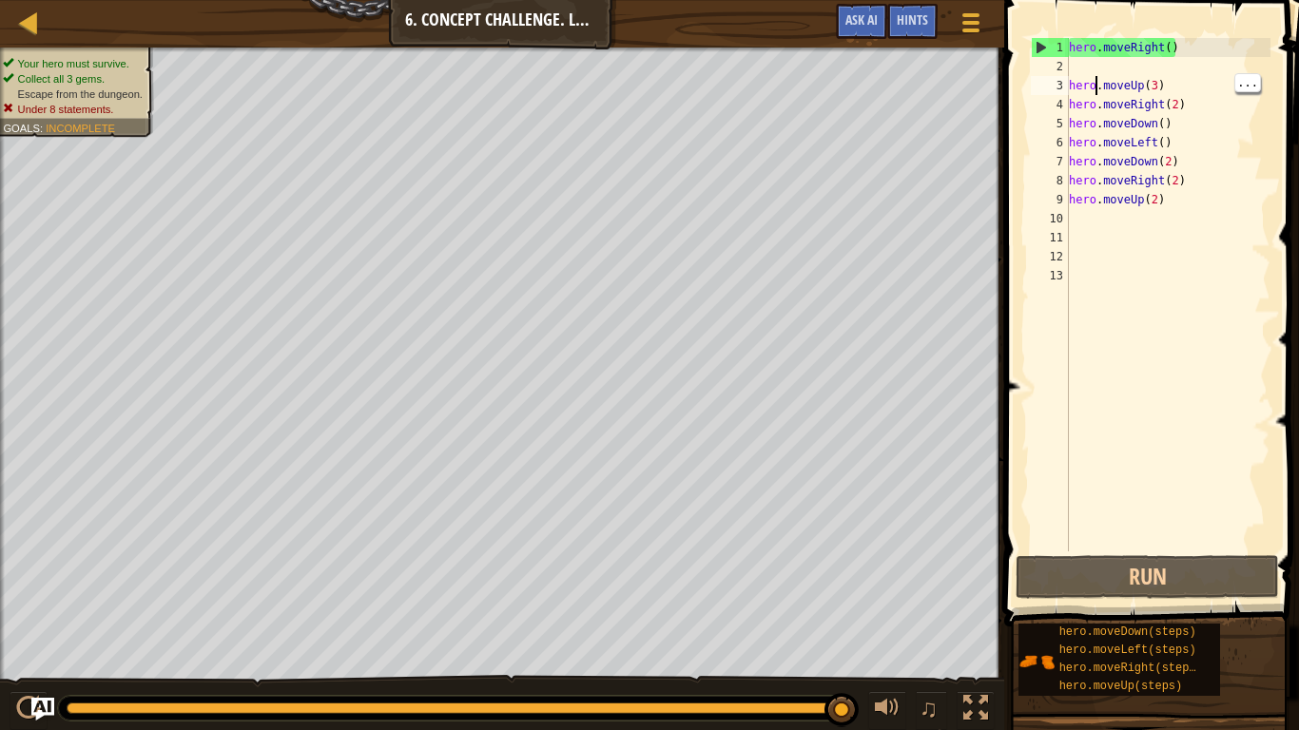
click at [1122, 68] on div "hero . moveRight ( ) hero . moveUp ( 3 ) hero . moveRight ( 2 ) hero . moveDown…" at bounding box center [1167, 314] width 205 height 552
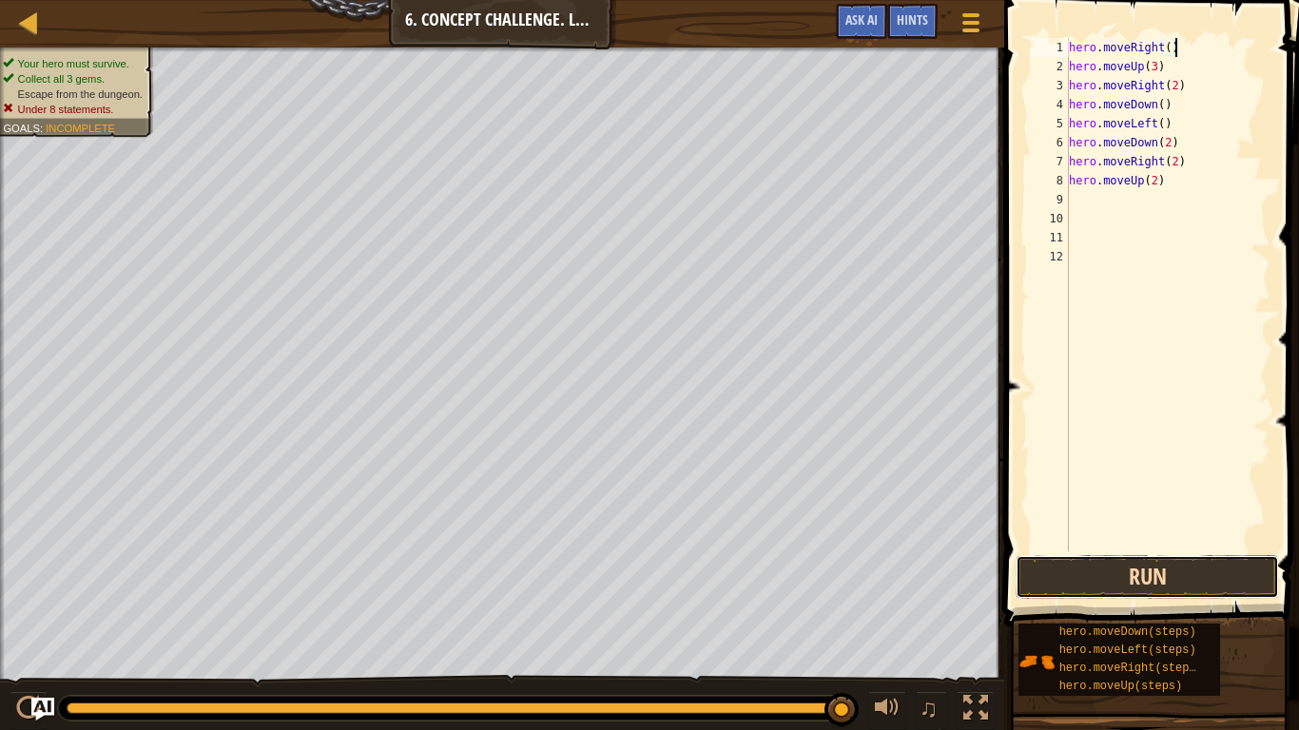
click at [1210, 573] on button "Run" at bounding box center [1147, 577] width 263 height 44
click at [916, 33] on div "Hints" at bounding box center [912, 21] width 50 height 35
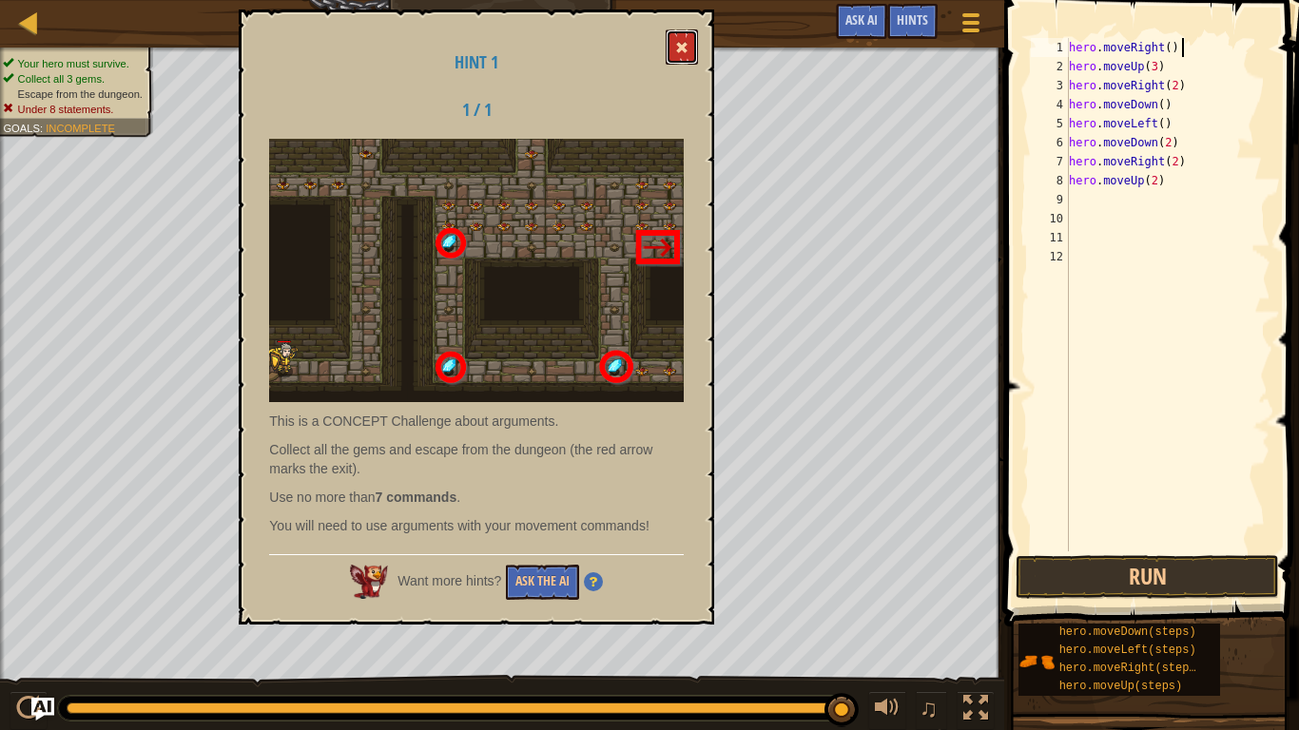
click at [682, 48] on span at bounding box center [681, 47] width 13 height 13
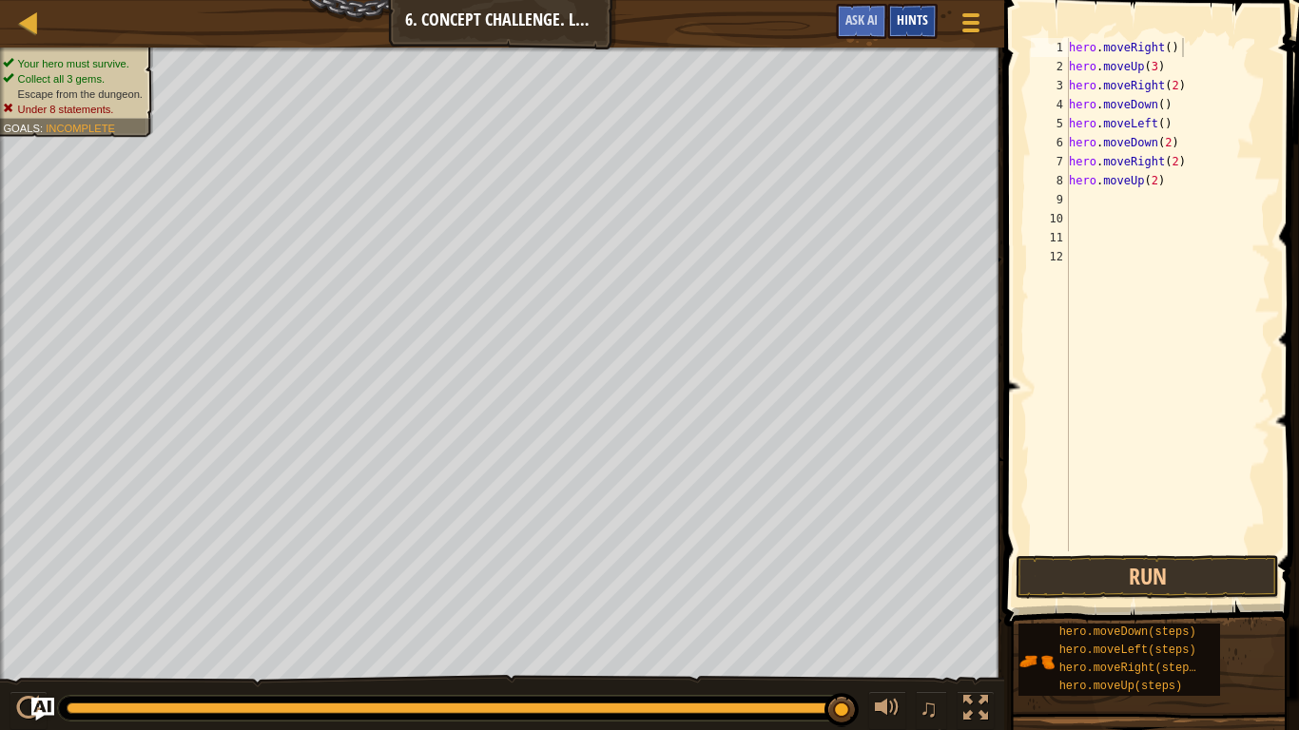
click at [922, 35] on div "Hints" at bounding box center [912, 21] width 50 height 35
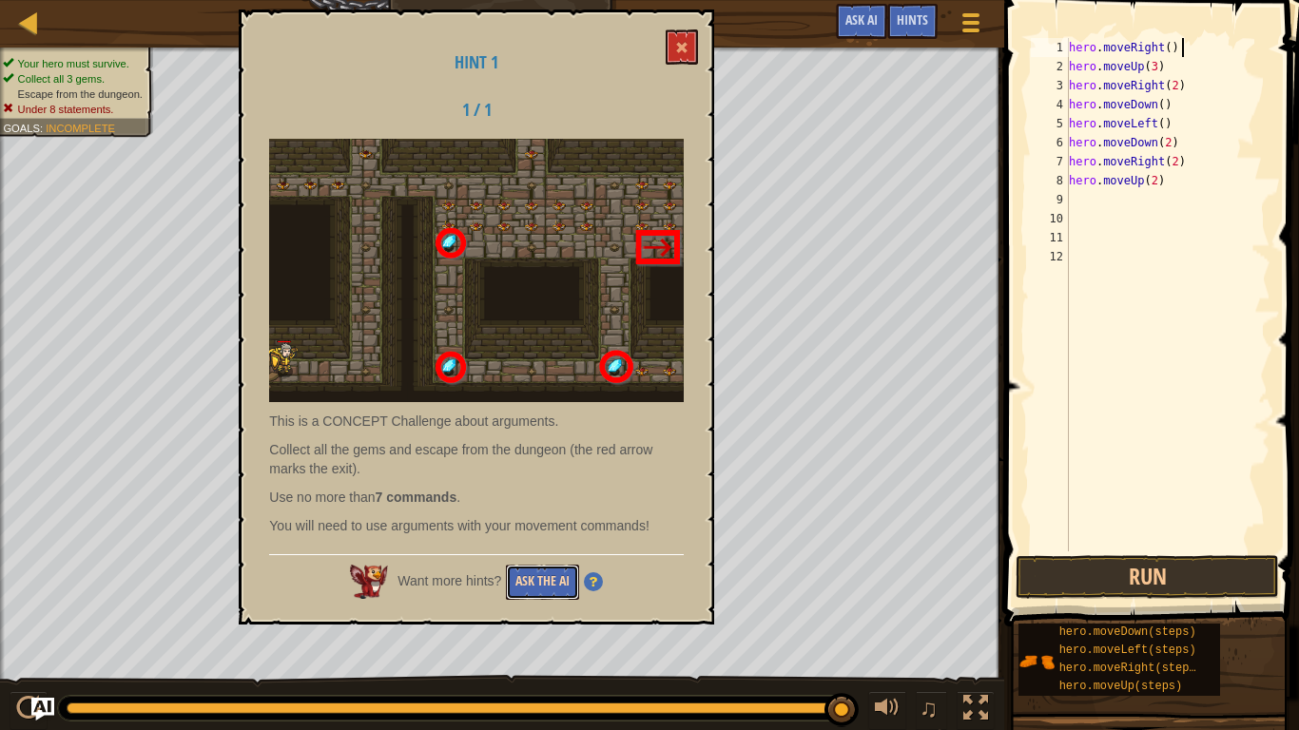
click at [514, 573] on button "Ask the AI" at bounding box center [542, 582] width 73 height 35
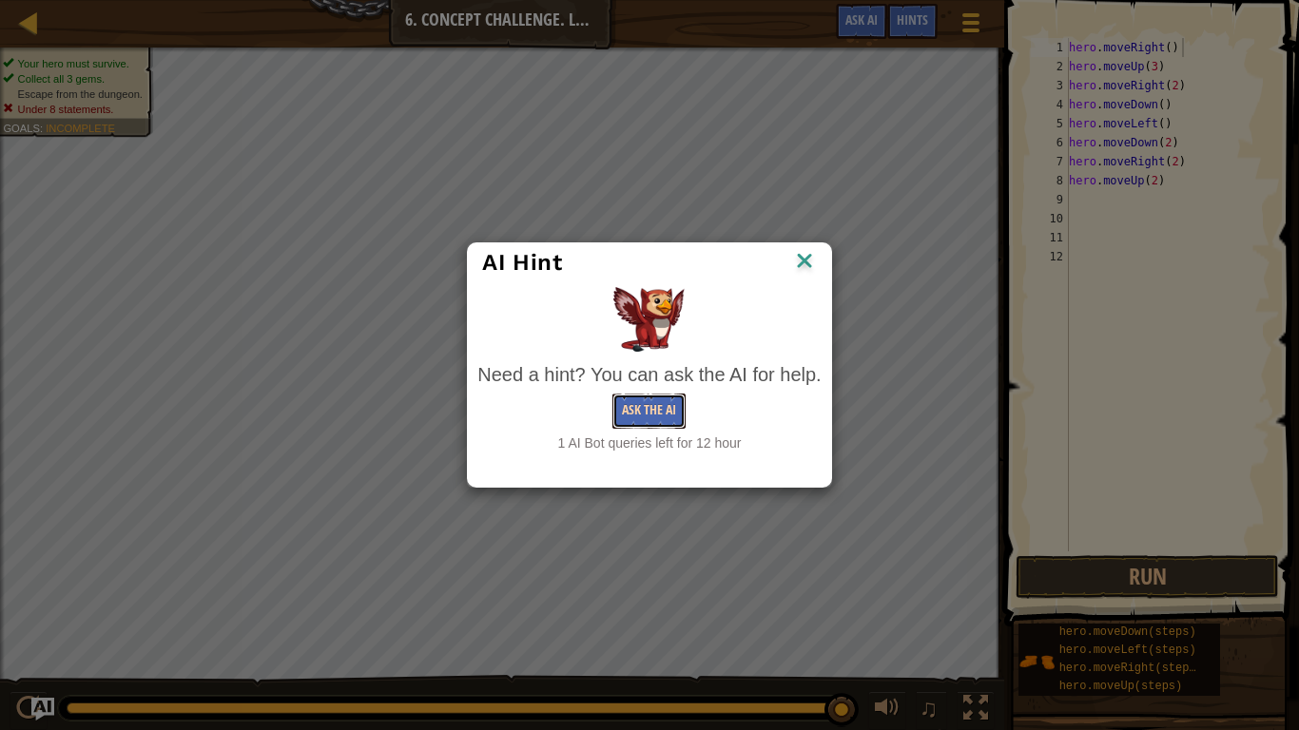
click at [644, 403] on button "Ask the AI" at bounding box center [648, 411] width 73 height 35
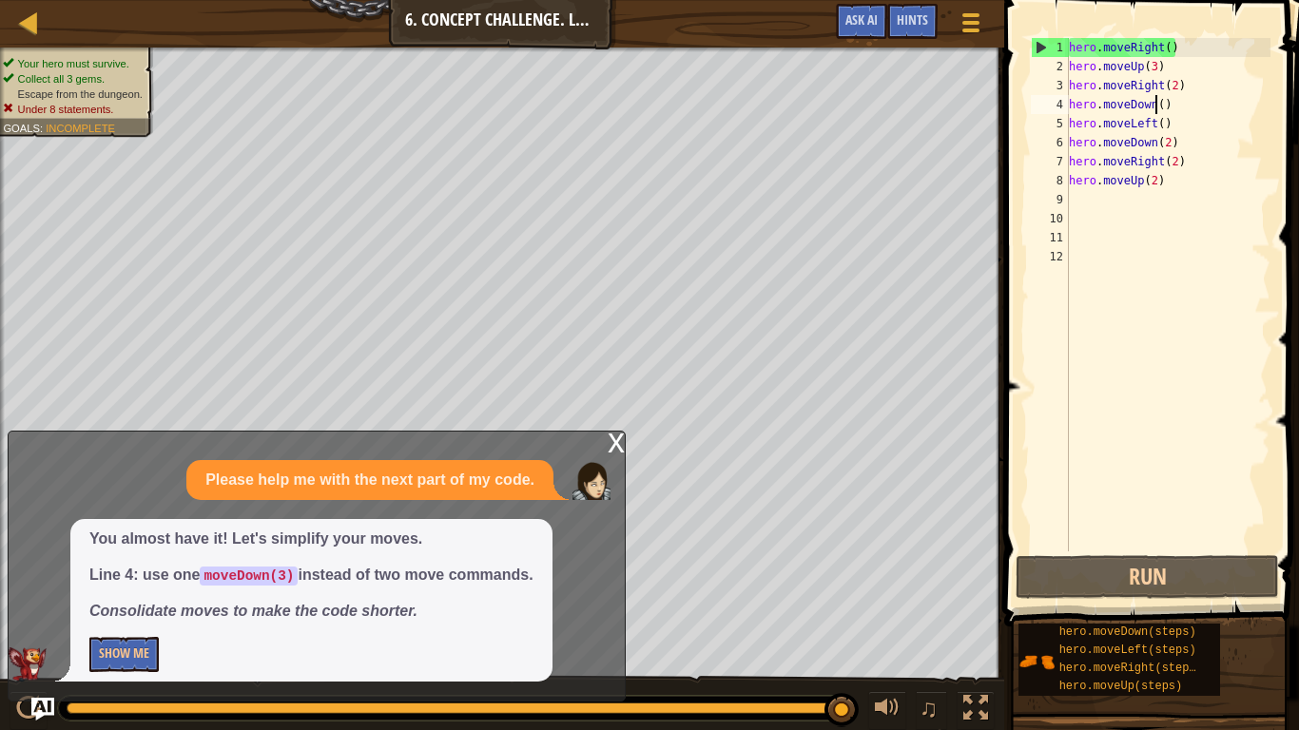
click at [1158, 107] on div "hero . moveRight ( ) hero . moveUp ( 3 ) hero . moveRight ( 2 ) hero . moveDown…" at bounding box center [1167, 314] width 205 height 552
click at [1164, 108] on div "hero . moveRight ( ) hero . moveUp ( 3 ) hero . moveRight ( 2 ) hero . moveDown…" at bounding box center [1167, 314] width 205 height 552
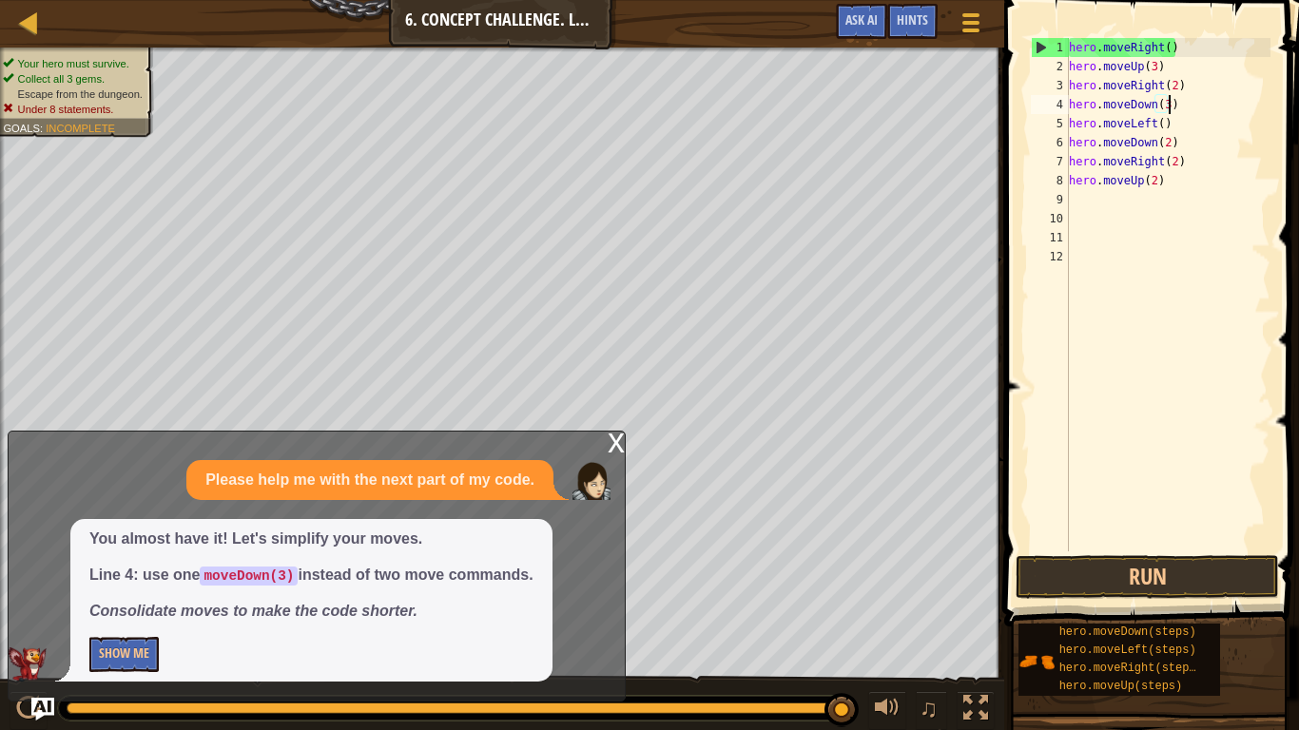
scroll to position [9, 14]
click at [1125, 576] on button "Run" at bounding box center [1147, 577] width 263 height 44
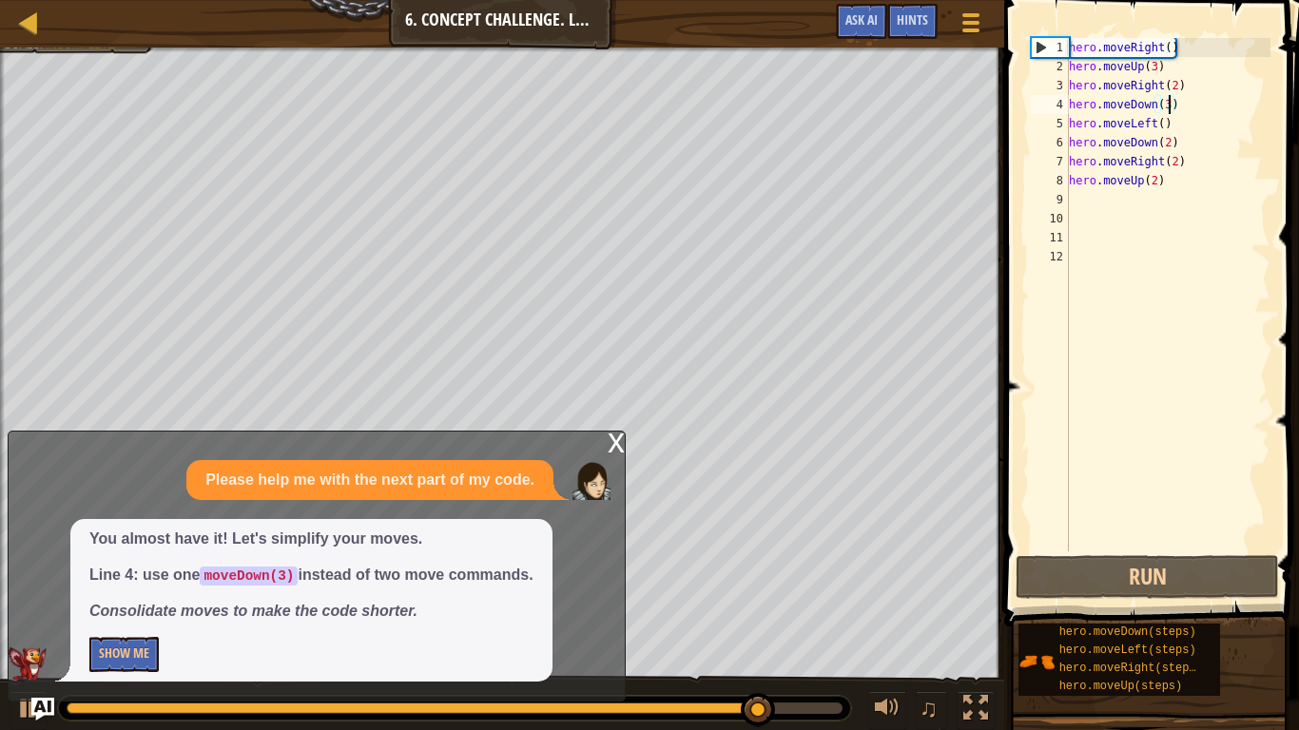
click at [1174, 145] on div "hero . moveRight ( ) hero . moveUp ( 3 ) hero . moveRight ( 2 ) hero . moveDown…" at bounding box center [1167, 314] width 205 height 552
click at [1167, 146] on div "hero . moveRight ( ) hero . moveUp ( 3 ) hero . moveRight ( 2 ) hero . moveDown…" at bounding box center [1167, 314] width 205 height 552
click at [1147, 147] on div "hero . moveRight ( ) hero . moveUp ( 3 ) hero . moveRight ( 2 ) hero . moveDown…" at bounding box center [1167, 314] width 205 height 552
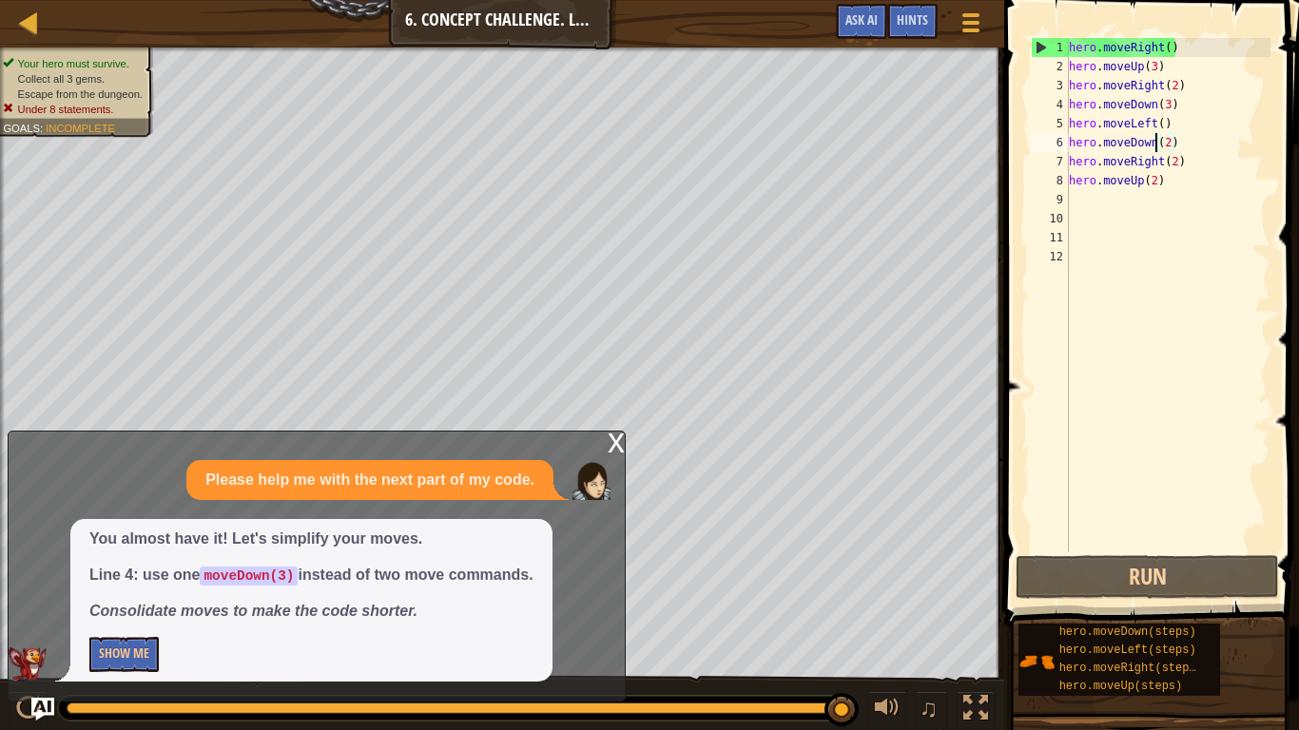
click at [1157, 148] on div "hero . moveRight ( ) hero . moveUp ( 3 ) hero . moveRight ( 2 ) hero . moveDown…" at bounding box center [1167, 314] width 205 height 552
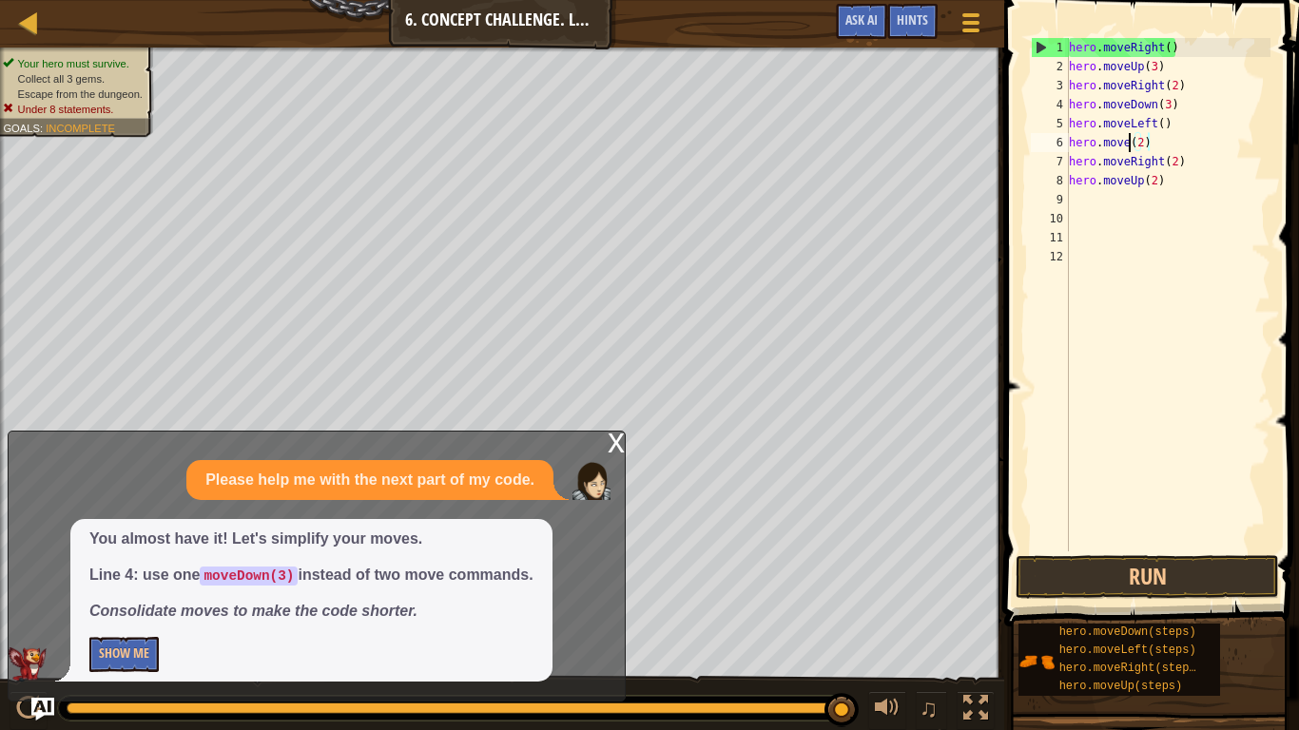
scroll to position [9, 10]
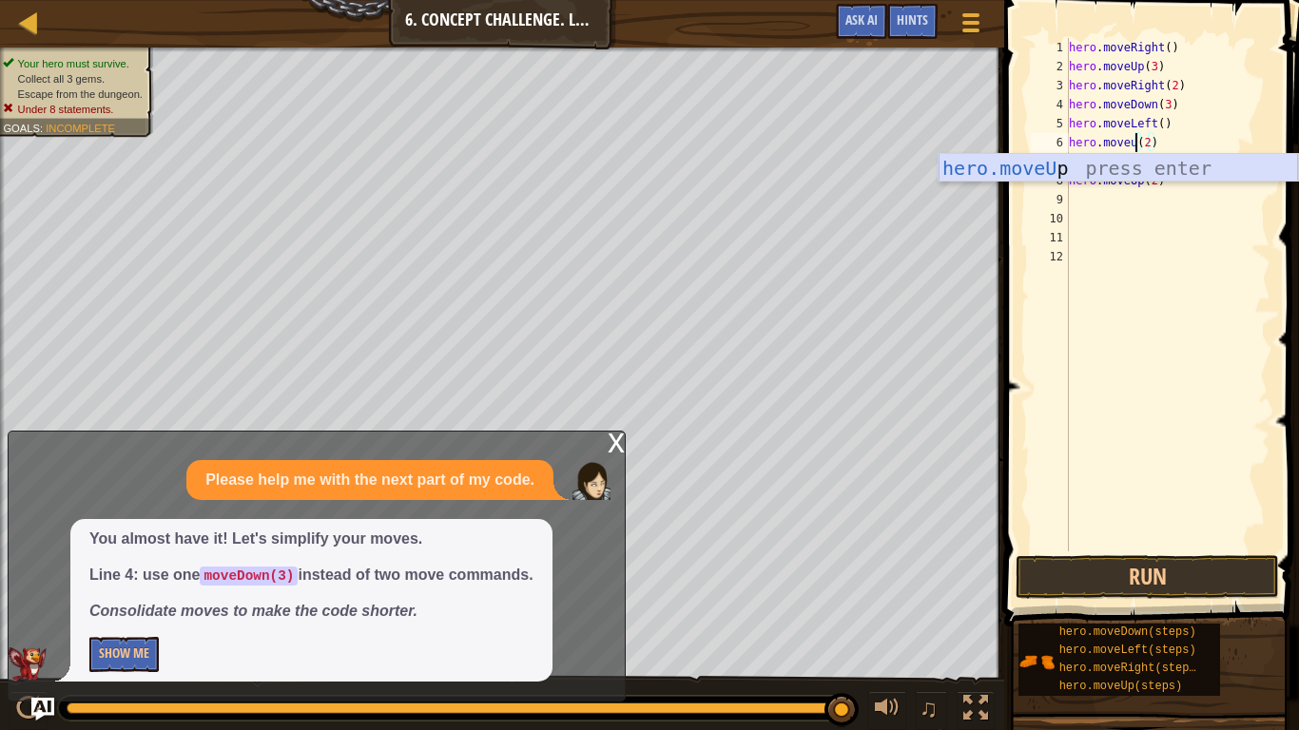
click at [1059, 165] on div "hero.moveU p press enter" at bounding box center [1118, 197] width 359 height 86
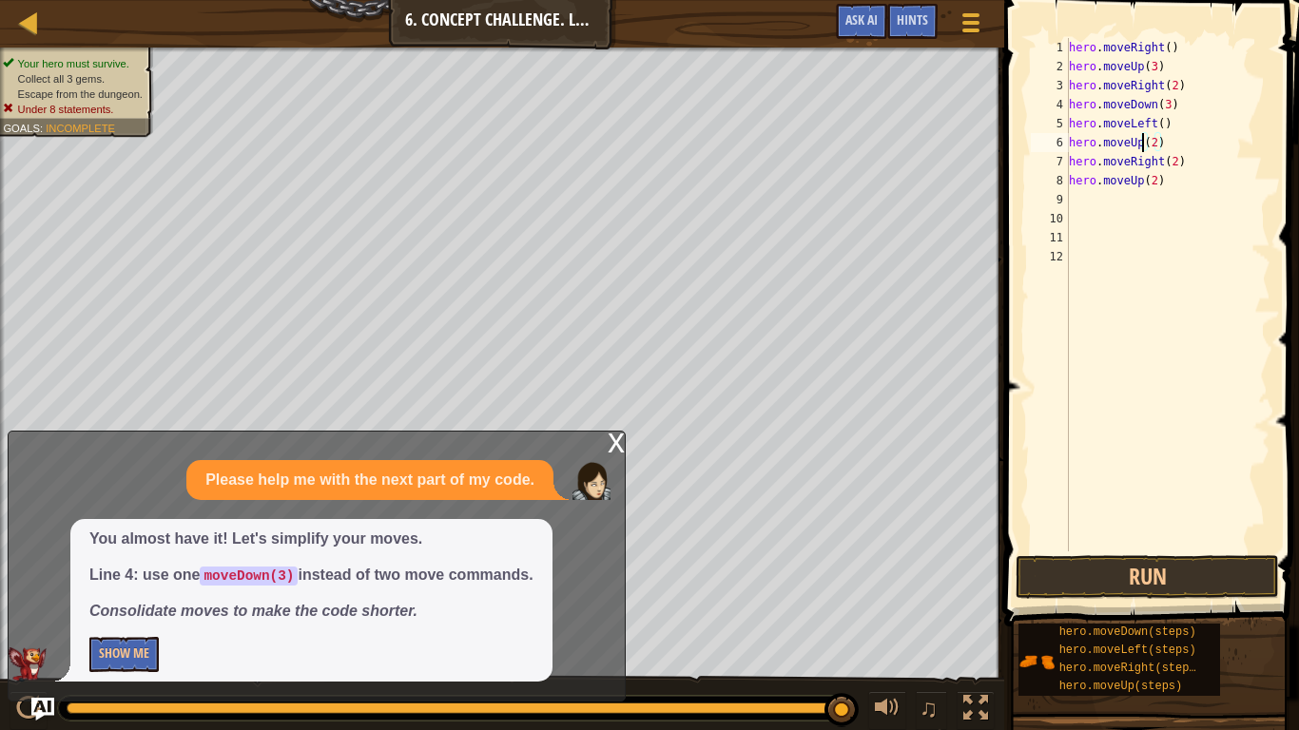
click at [1181, 161] on div "hero . moveRight ( ) hero . moveUp ( 3 ) hero . moveRight ( 2 ) hero . moveDown…" at bounding box center [1167, 314] width 205 height 552
click at [1160, 160] on div "hero . moveRight ( ) hero . moveUp ( 3 ) hero . moveRight ( 2 ) hero . moveDown…" at bounding box center [1167, 314] width 205 height 552
click at [1271, 560] on button "Run" at bounding box center [1147, 577] width 263 height 44
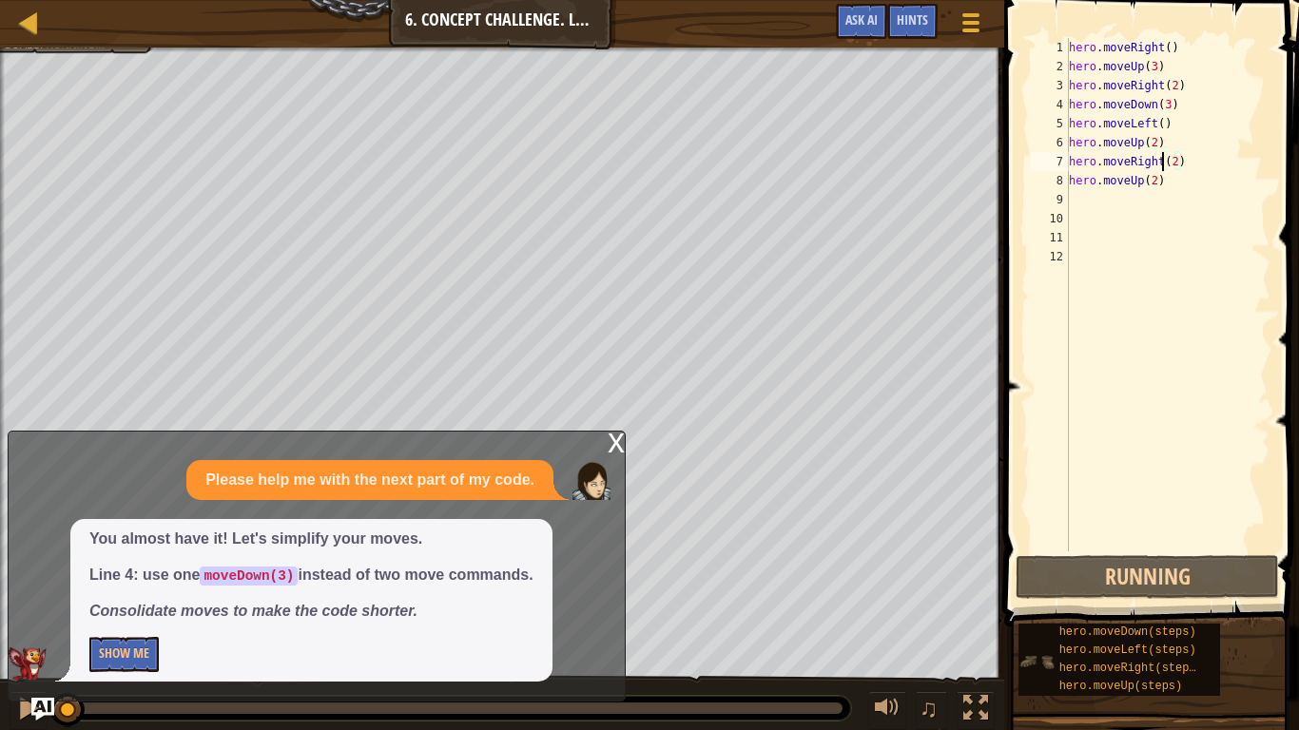
click at [1217, 614] on div "hero.moveDown(steps) hero.moveLeft(steps) hero.moveRight(steps) hero.moveUp(ste…" at bounding box center [1120, 660] width 202 height 72
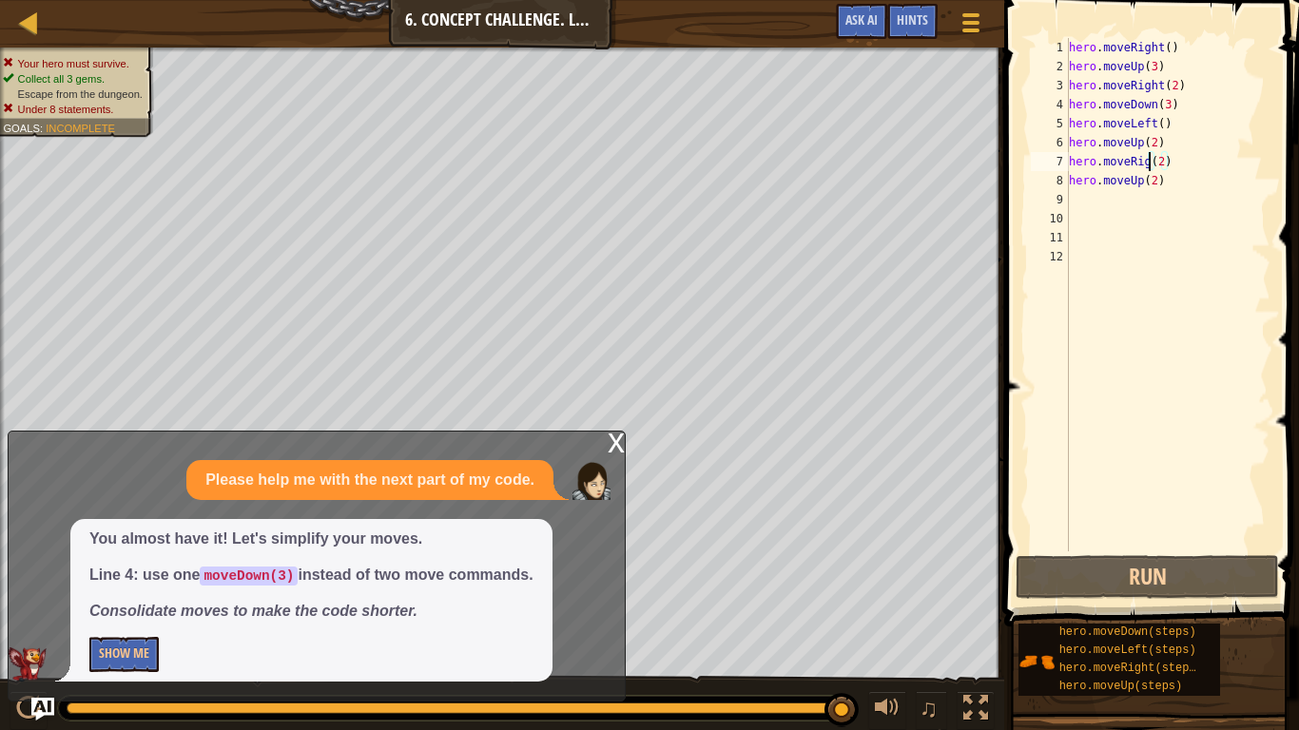
scroll to position [9, 13]
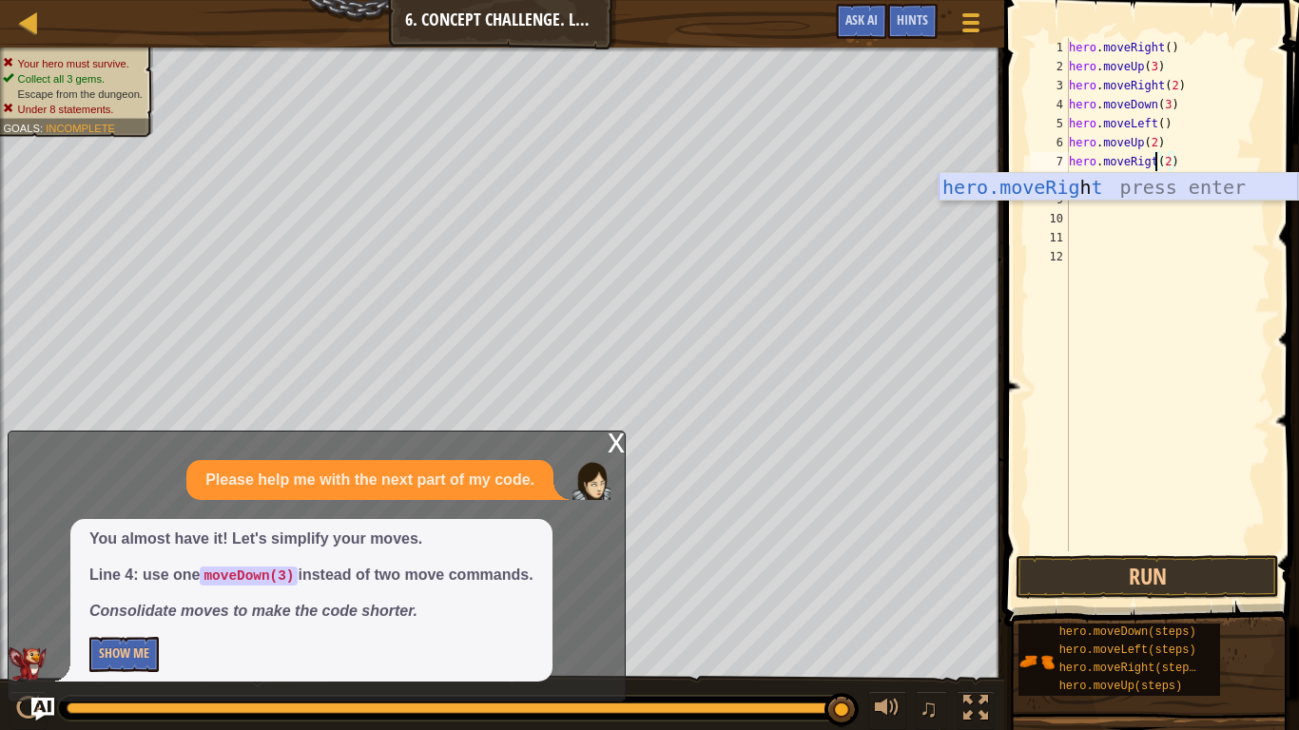
click at [1098, 185] on div "hero.moveRig h t press enter" at bounding box center [1118, 216] width 359 height 86
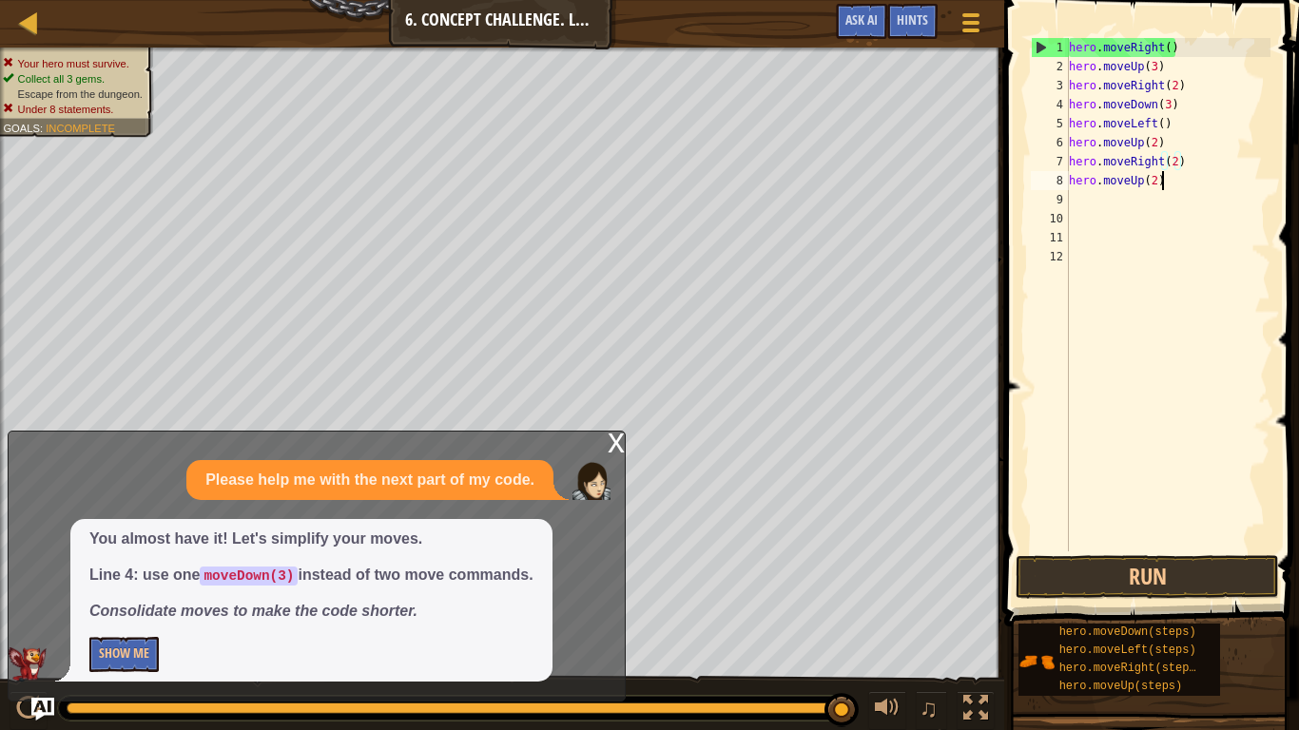
click at [1175, 177] on div "hero . moveRight ( ) hero . moveUp ( 3 ) hero . moveRight ( 2 ) hero . moveDown…" at bounding box center [1167, 314] width 205 height 552
type textarea "h"
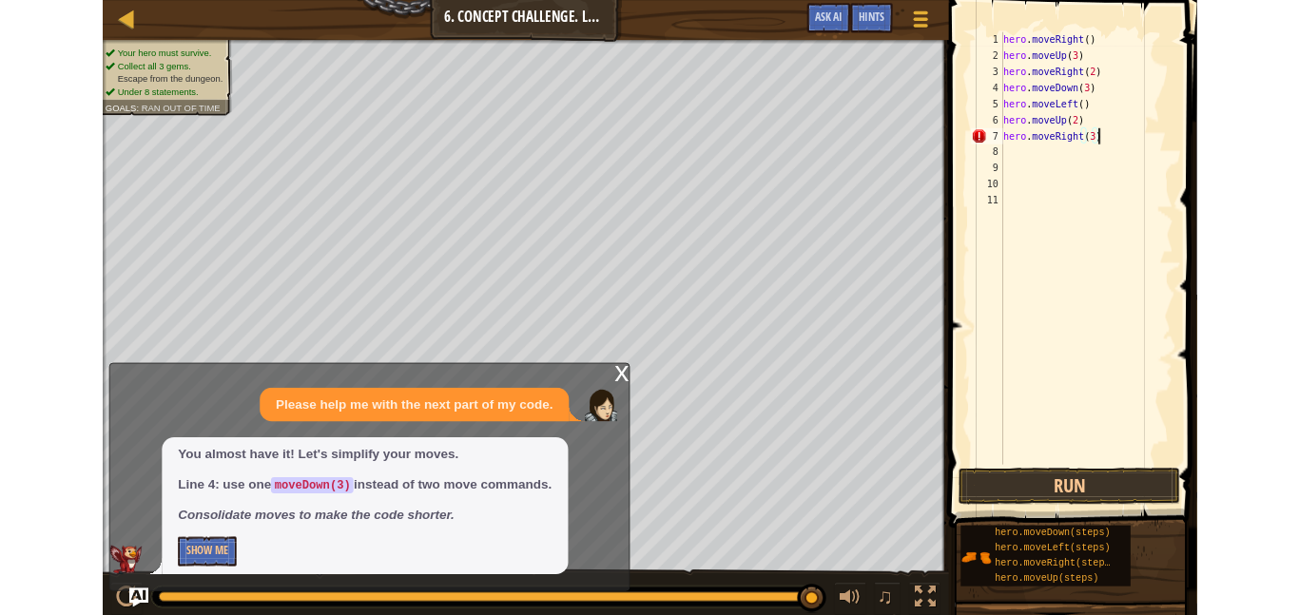
scroll to position [9, 15]
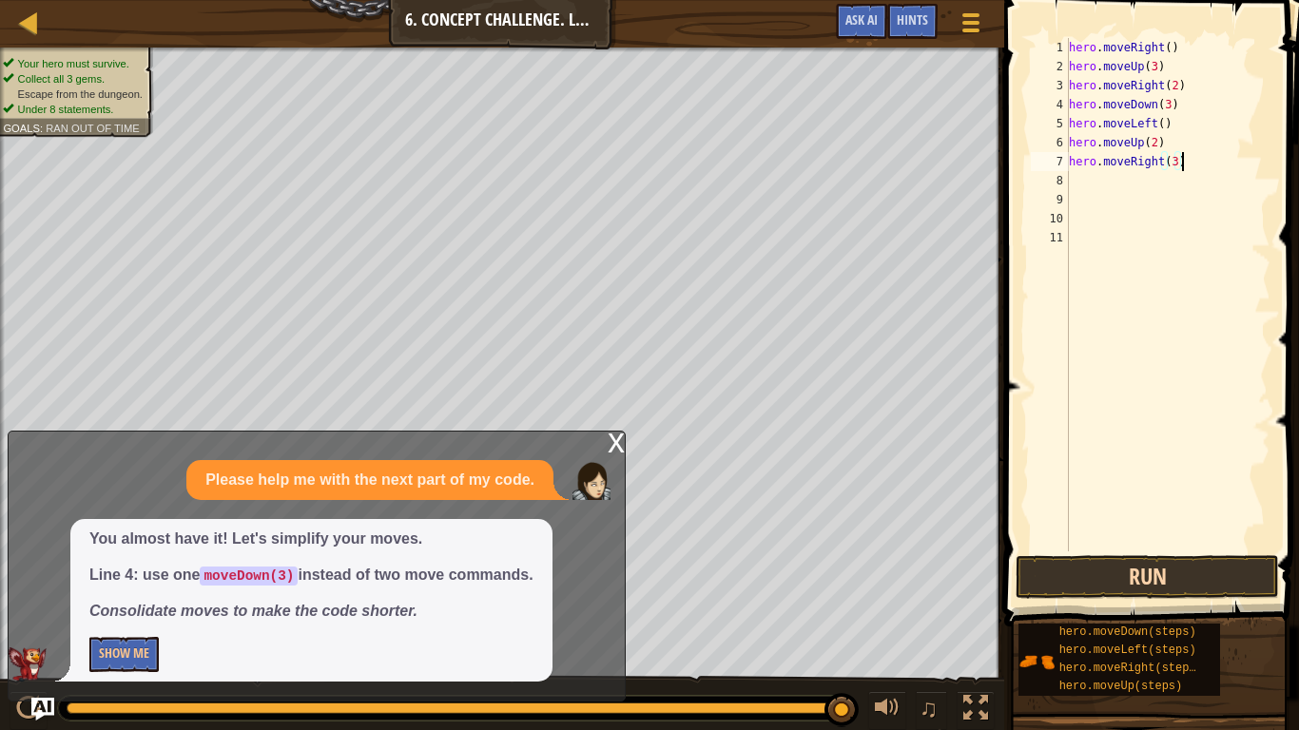
type textarea "hero.moveRight(3)"
click at [1196, 593] on button "Run" at bounding box center [1147, 577] width 263 height 44
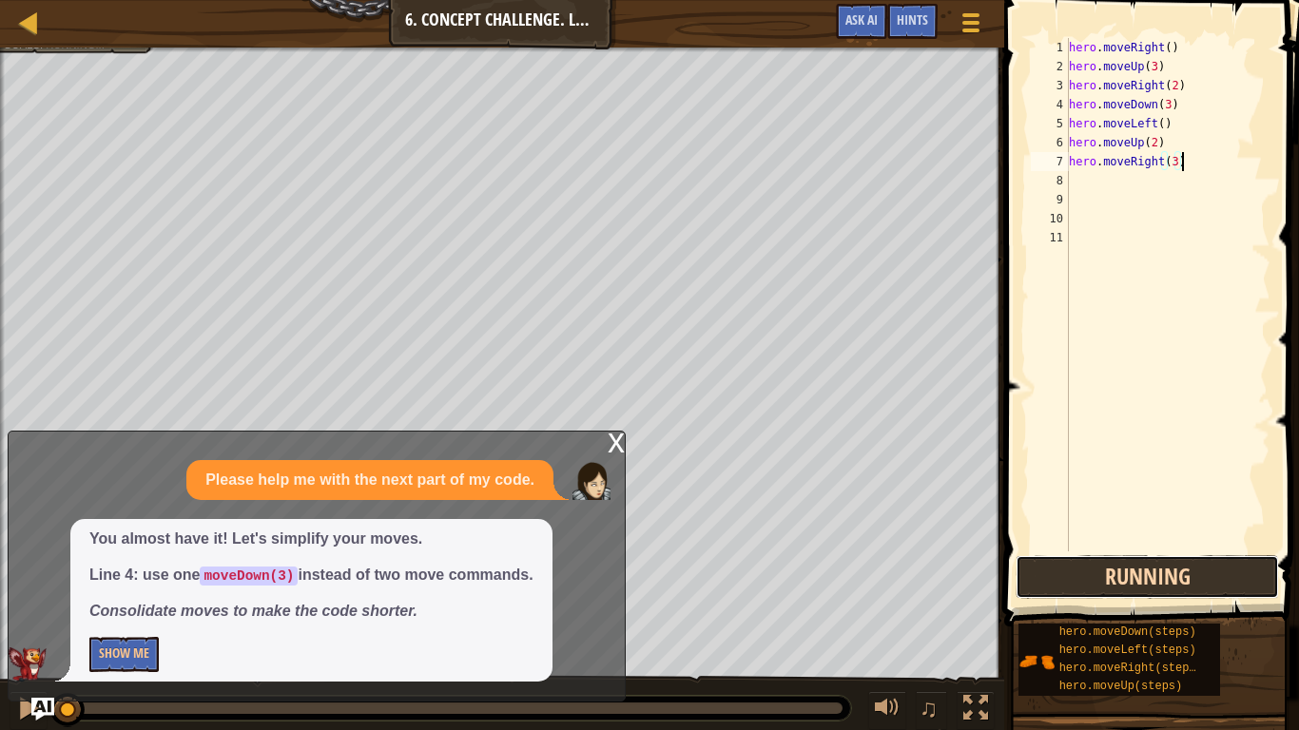
click at [1234, 571] on button "Running" at bounding box center [1147, 577] width 263 height 44
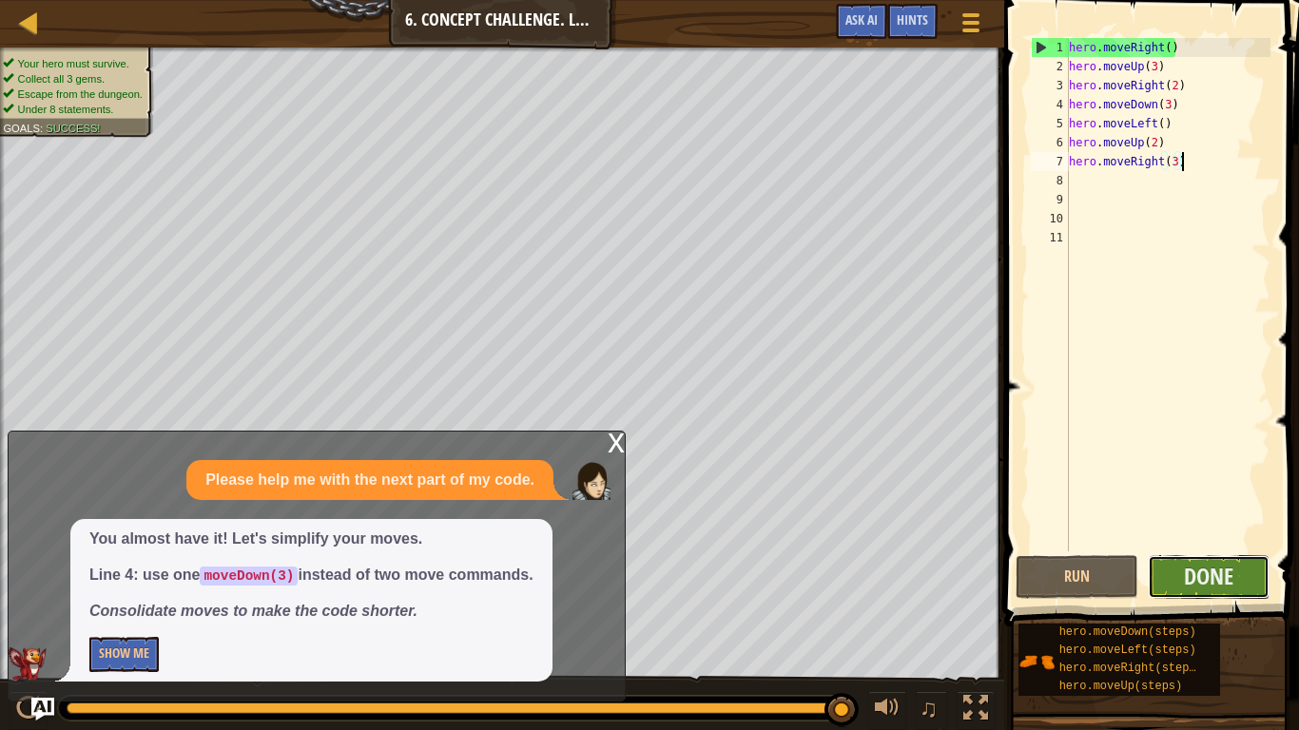
click at [1241, 559] on button "Done" at bounding box center [1209, 577] width 123 height 44
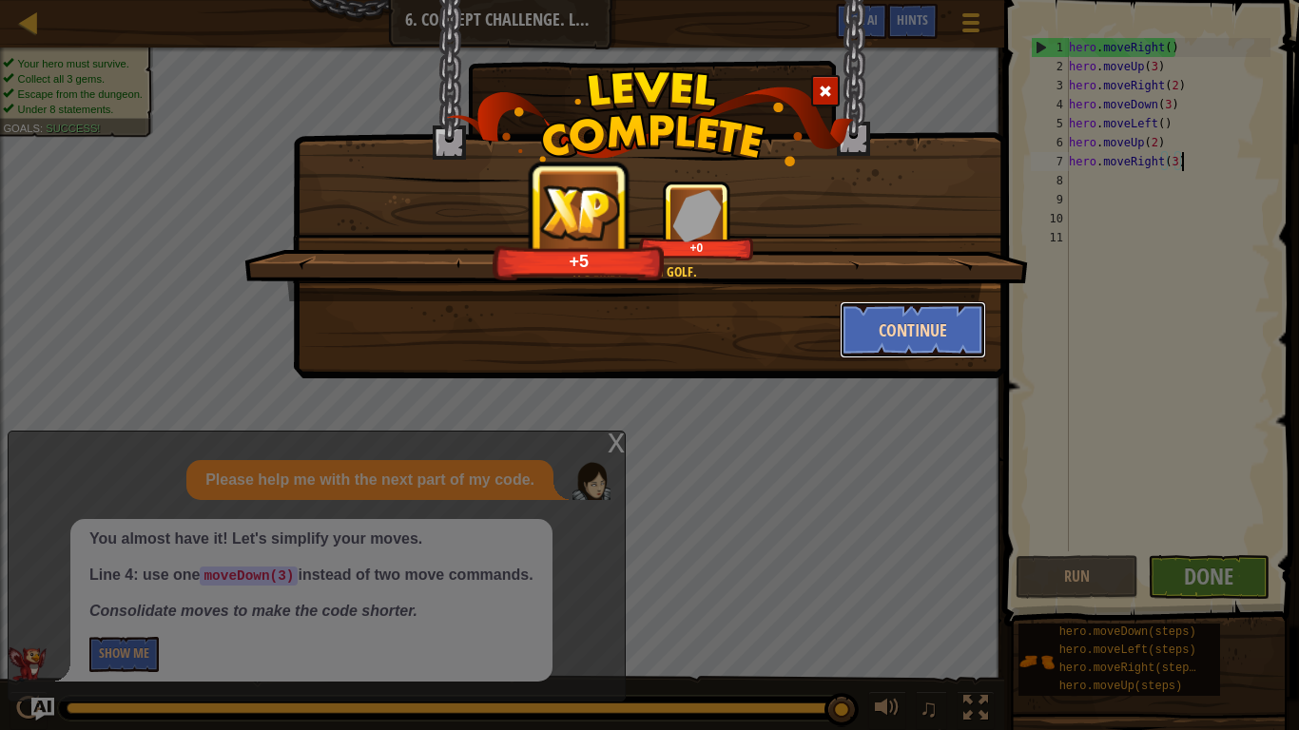
click at [941, 321] on button "Continue" at bounding box center [913, 329] width 147 height 57
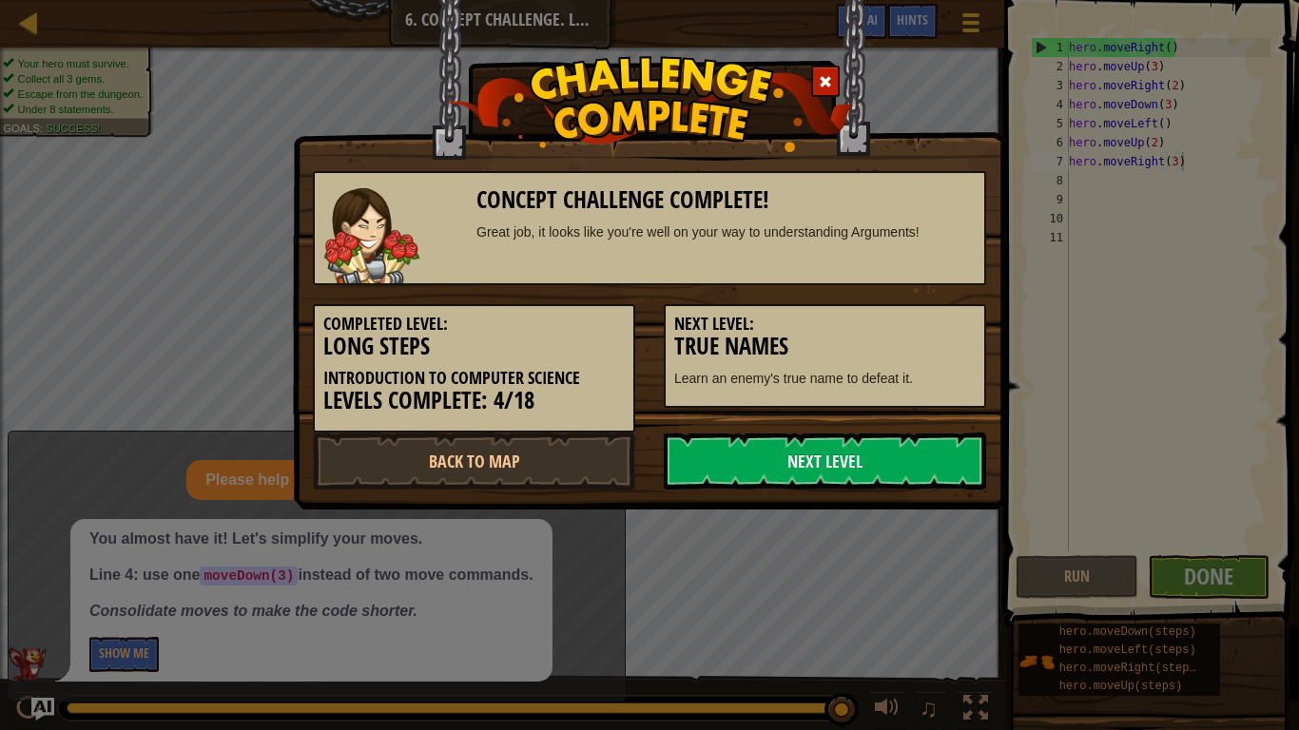
click at [951, 337] on h3 "True Names" at bounding box center [824, 347] width 301 height 26
click at [931, 322] on h5 "Next Level:" at bounding box center [824, 324] width 301 height 19
click at [815, 460] on link "Next Level" at bounding box center [825, 461] width 322 height 57
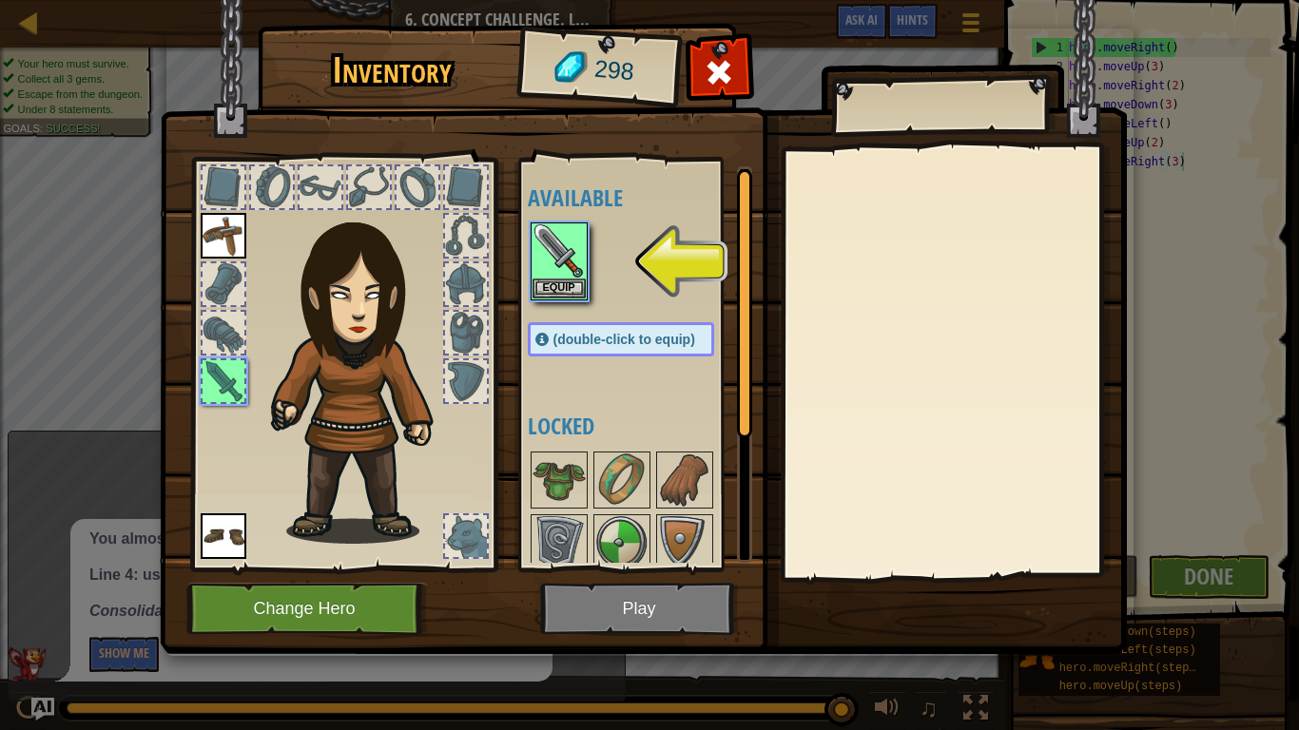
click at [524, 275] on div "Available Equip Equip Equip (double-click to equip) Locked" at bounding box center [635, 365] width 233 height 414
click at [533, 279] on button "Equip" at bounding box center [559, 288] width 53 height 20
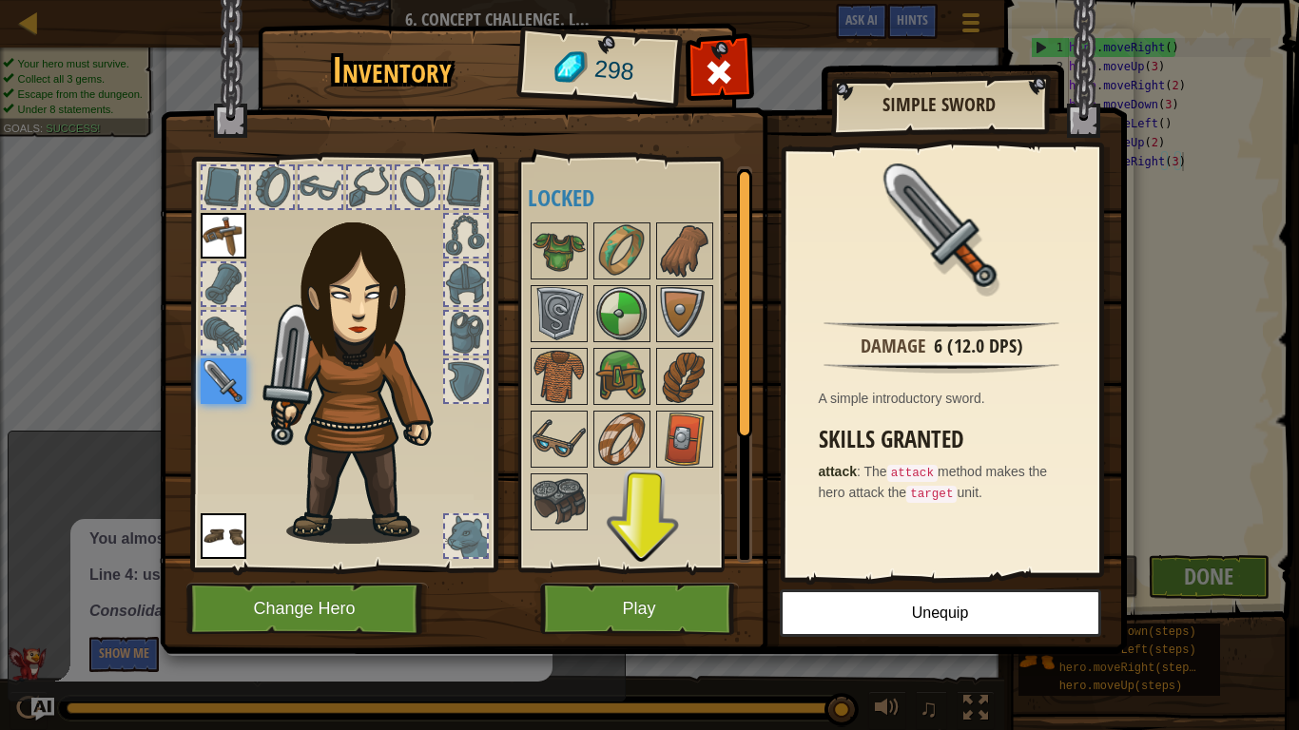
click at [588, 562] on div "Available Equip Equip Equip (double-click to equip) Locked" at bounding box center [640, 364] width 224 height 397
drag, startPoint x: 587, startPoint y: 588, endPoint x: 572, endPoint y: 413, distance: 175.7
click at [572, 413] on div "Inventory 298 Available Equip Equip Equip (double-click to equip) Locked Simple…" at bounding box center [649, 343] width 967 height 628
click at [461, 543] on div at bounding box center [466, 536] width 42 height 42
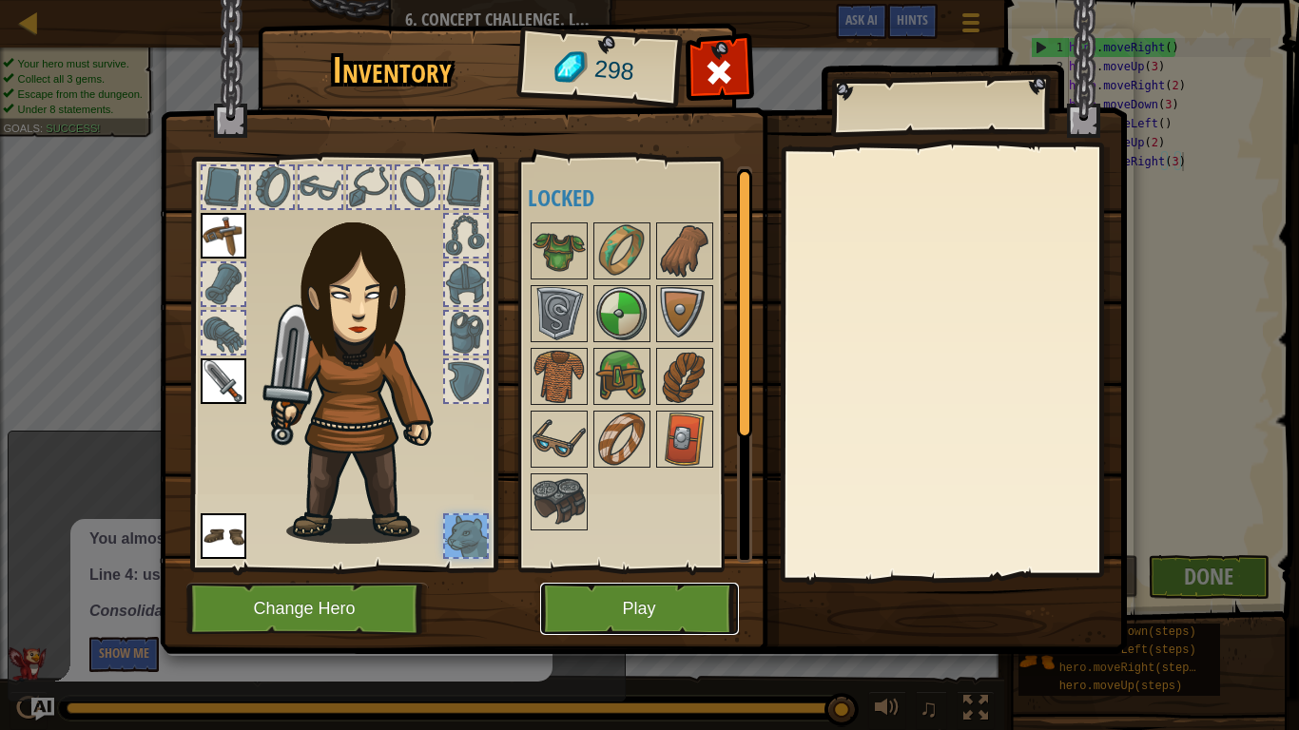
click at [558, 599] on button "Play" at bounding box center [639, 609] width 199 height 52
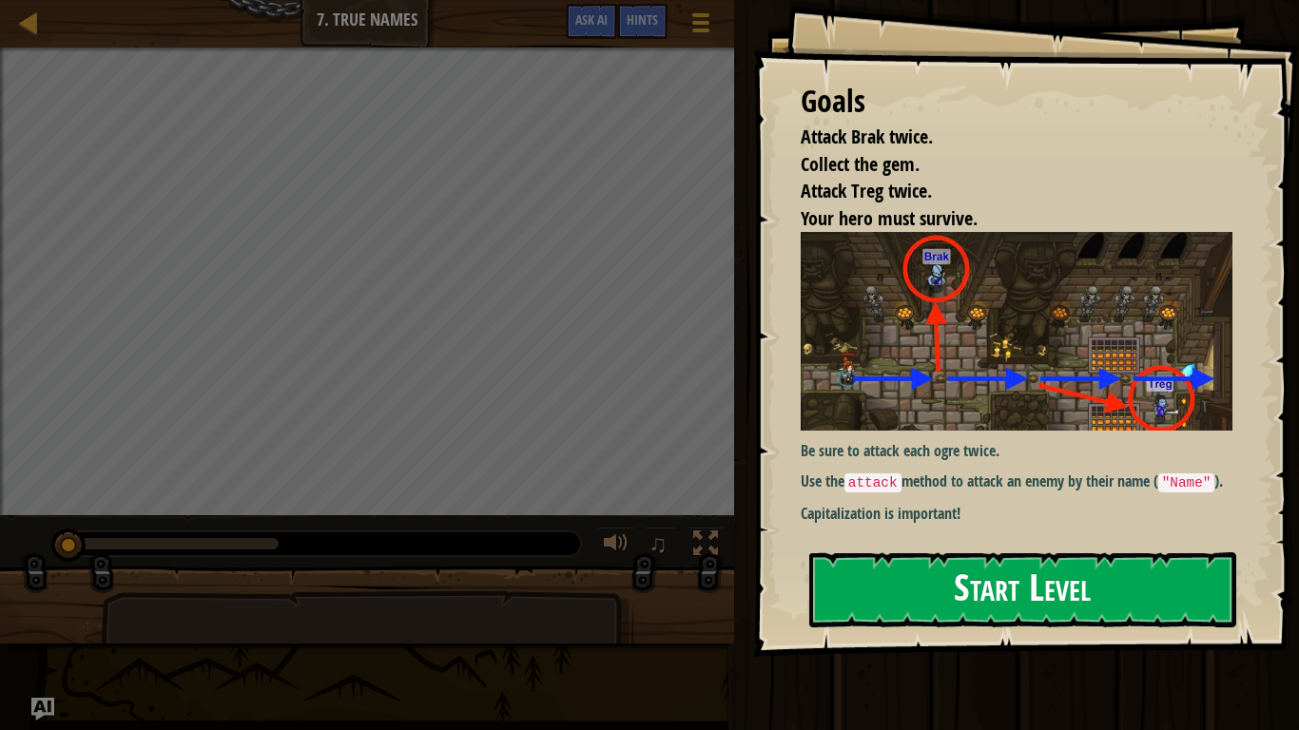
click at [944, 365] on img at bounding box center [1017, 331] width 432 height 198
click at [908, 551] on div "Goals Attack Brak twice. Collect the gem. Attack Treg twice. Your hero must sur…" at bounding box center [1026, 328] width 546 height 657
click at [903, 561] on button "Start Level" at bounding box center [1022, 590] width 427 height 75
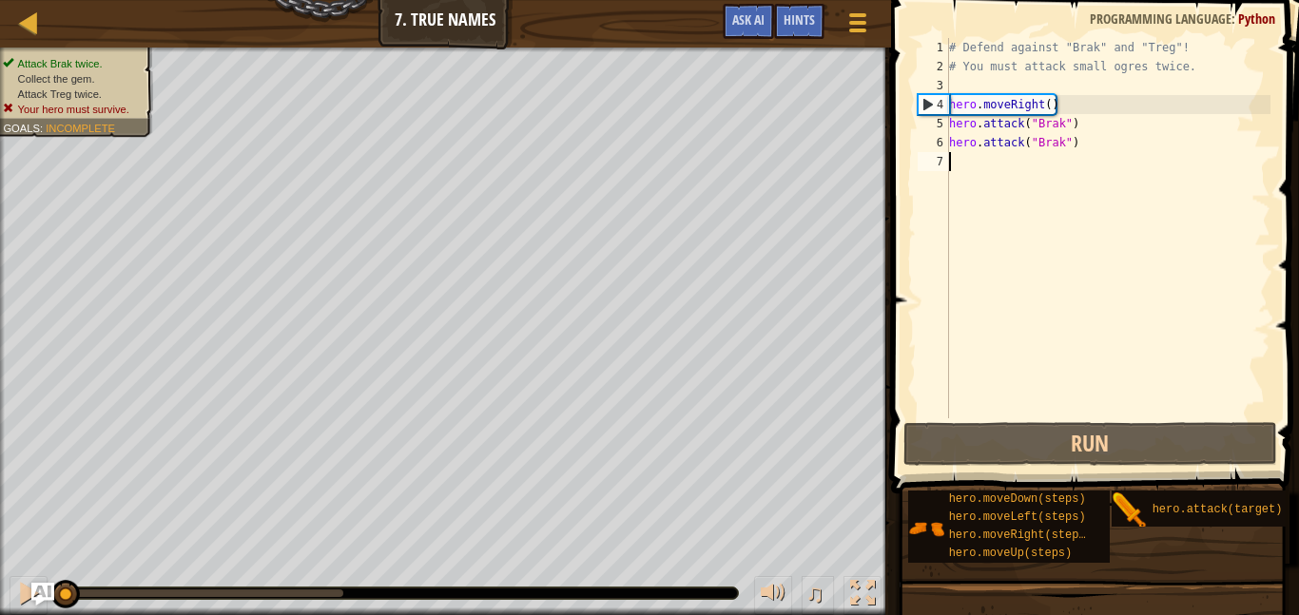
click at [982, 80] on div "# Defend against "Brak" and "Treg"! # You must attack small ogres twice. hero .…" at bounding box center [1107, 247] width 325 height 418
type textarea "# You must attack small ogres twice."
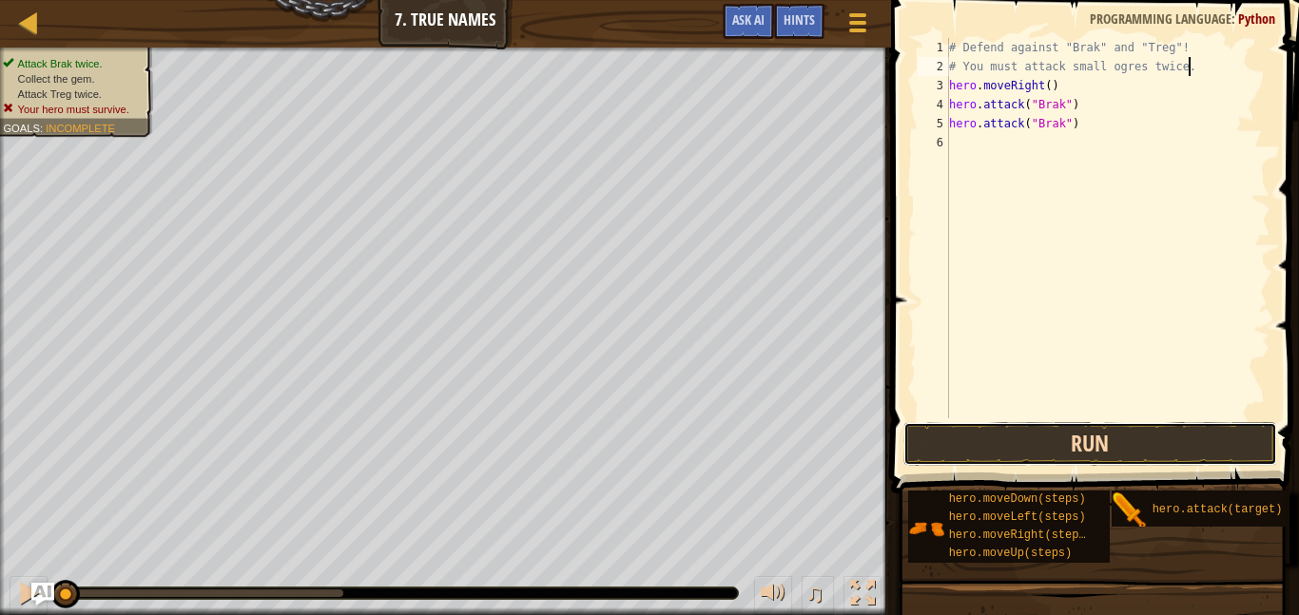
click at [958, 463] on button "Run" at bounding box center [1091, 444] width 374 height 44
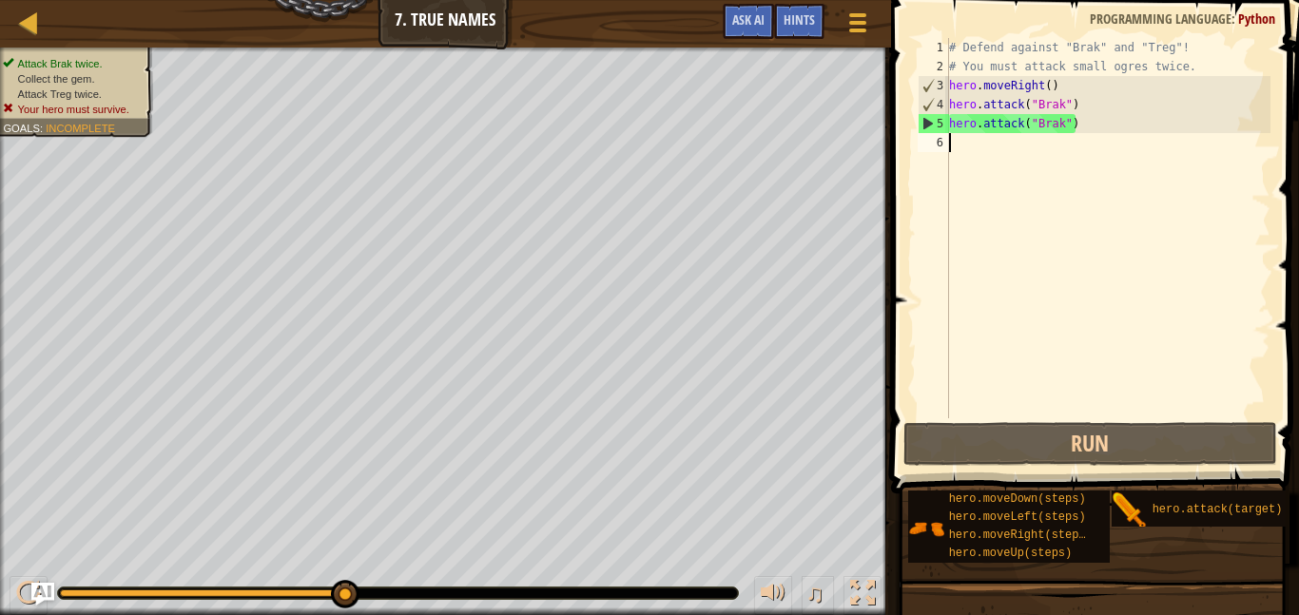
click at [1033, 162] on div "# Defend against "Brak" and "Treg"! # You must attack small ogres twice. hero .…" at bounding box center [1107, 247] width 325 height 418
type textarea "m"
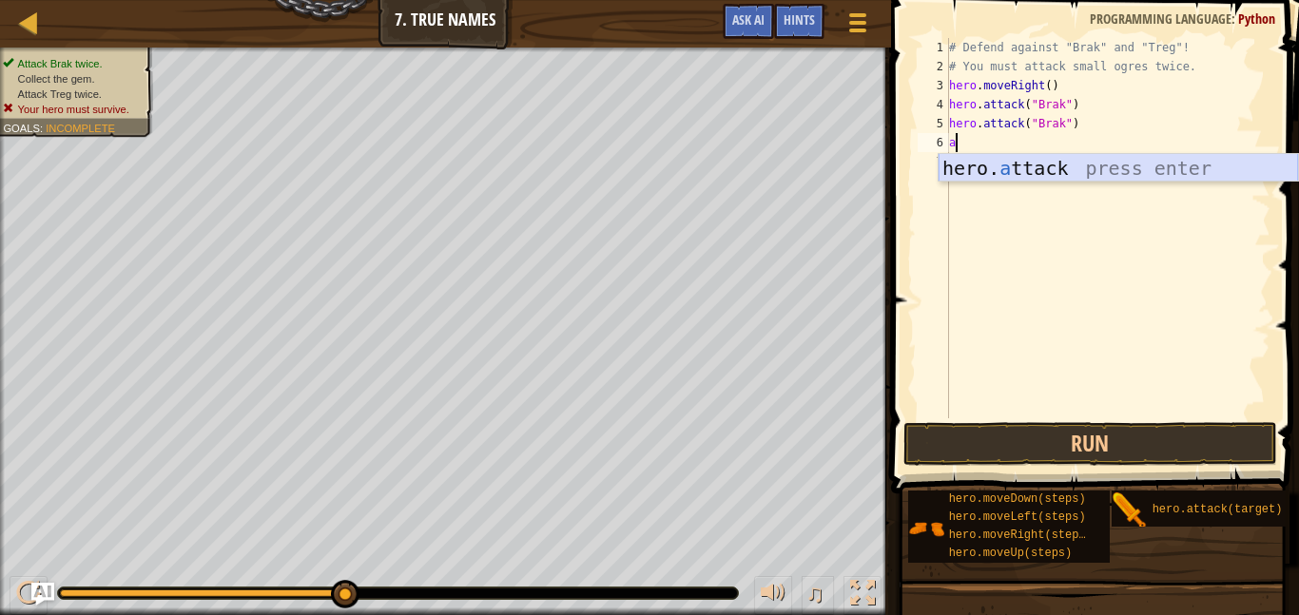
click at [1106, 167] on div "hero. a ttack press enter" at bounding box center [1118, 197] width 359 height 86
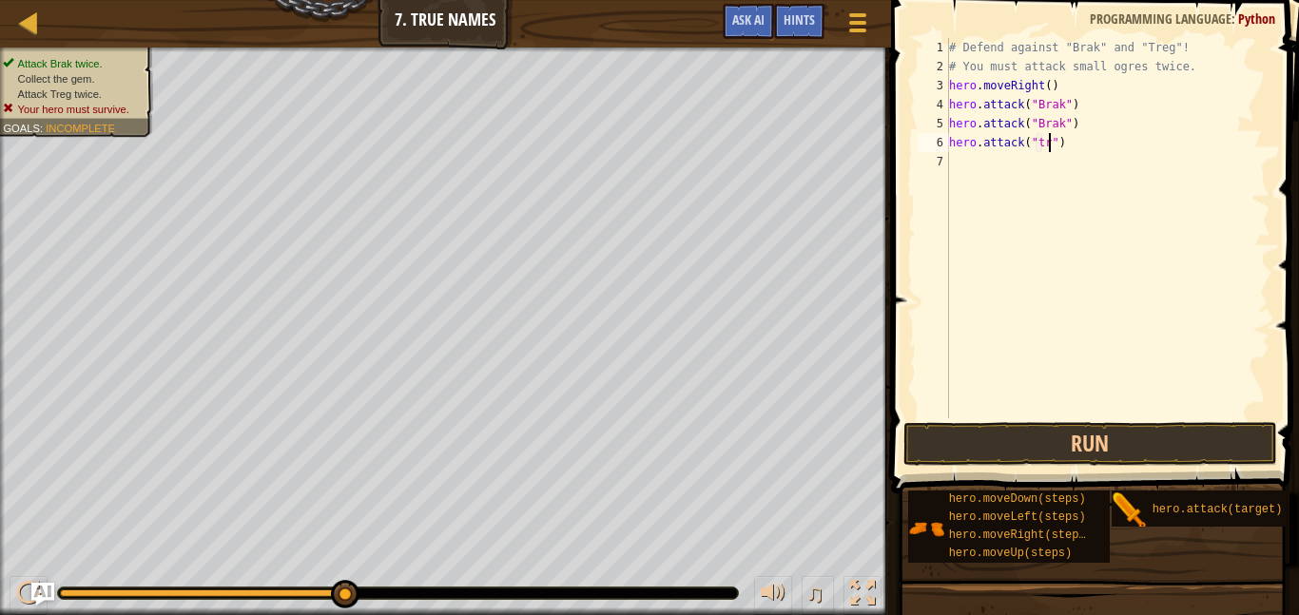
type textarea "hero.attack("treg")"
click at [1038, 161] on div "# Defend against "Brak" and "Treg"! # You must attack small ogres twice. hero .…" at bounding box center [1107, 247] width 325 height 418
click at [1073, 435] on button "Run" at bounding box center [1091, 444] width 374 height 44
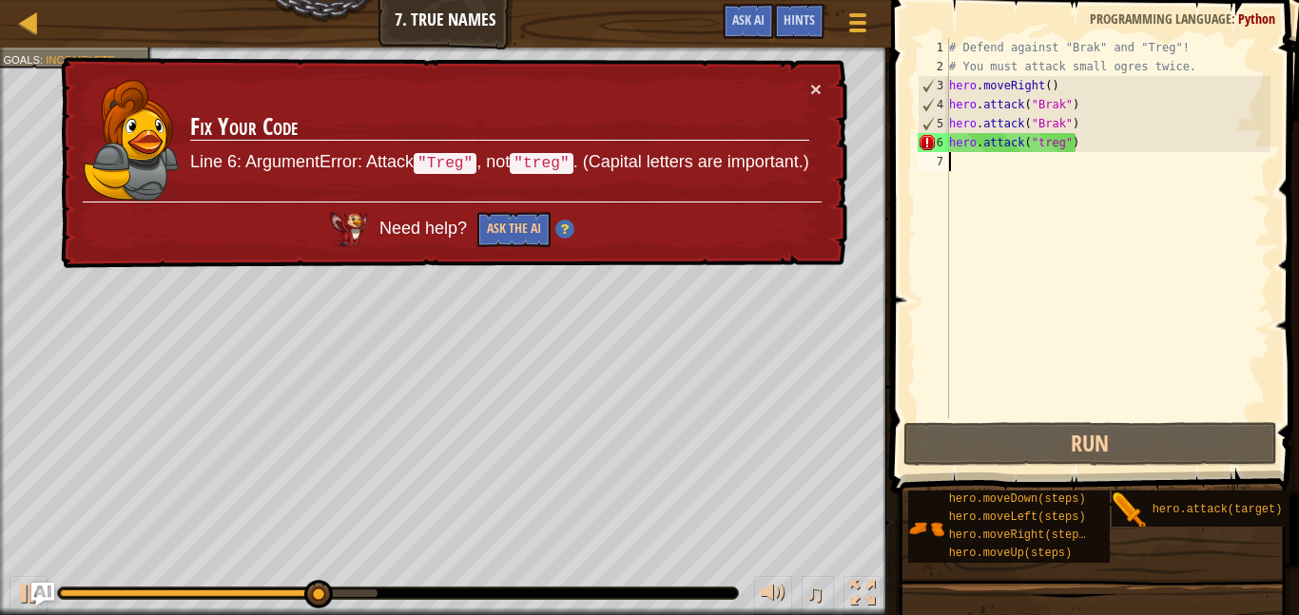
click at [1040, 146] on div "# Defend against "Brak" and "Treg"! # You must attack small ogres twice. hero .…" at bounding box center [1107, 247] width 325 height 418
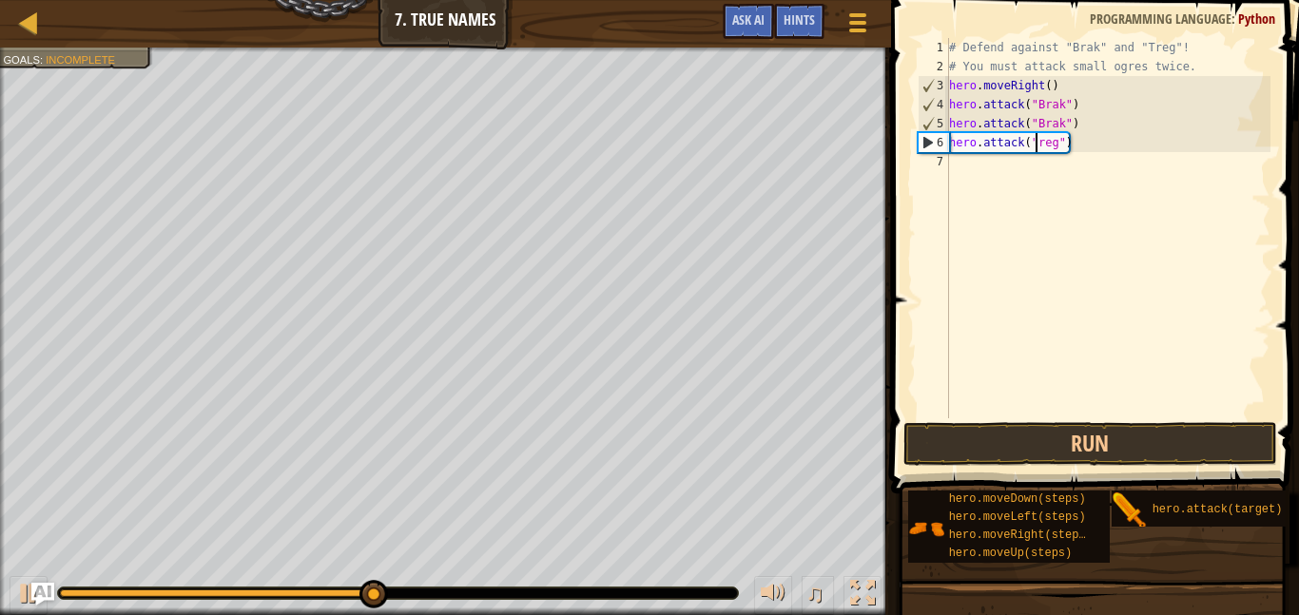
scroll to position [9, 13]
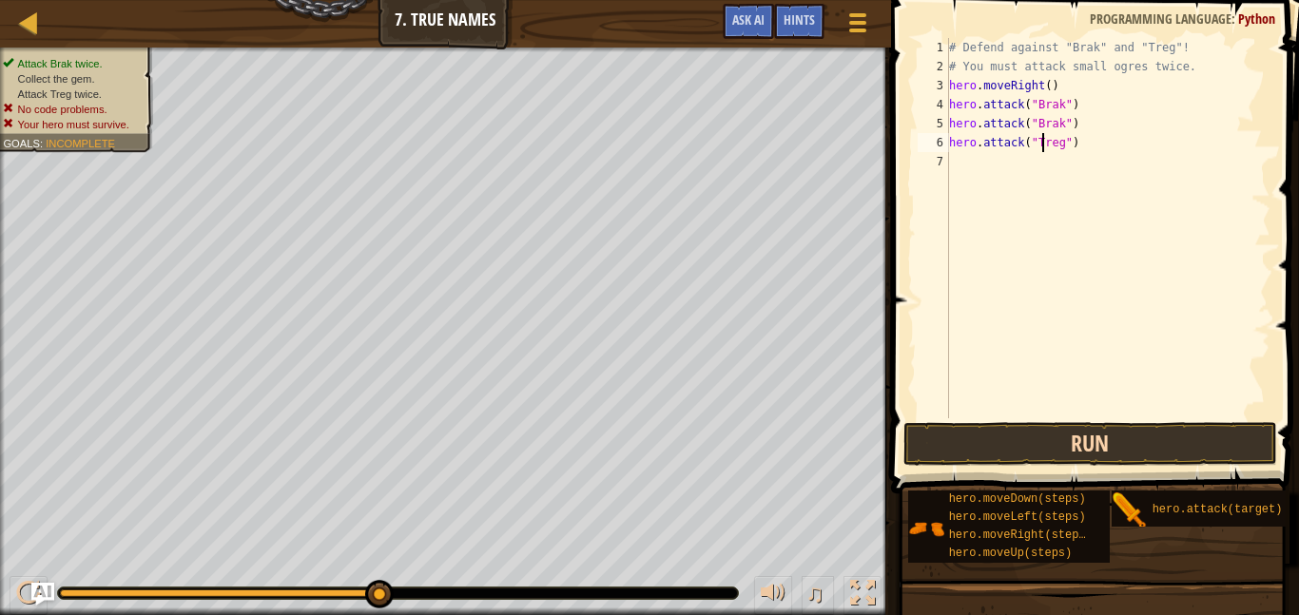
type textarea "hero.attack("Treg")"
click at [1058, 453] on button "Run" at bounding box center [1091, 444] width 374 height 44
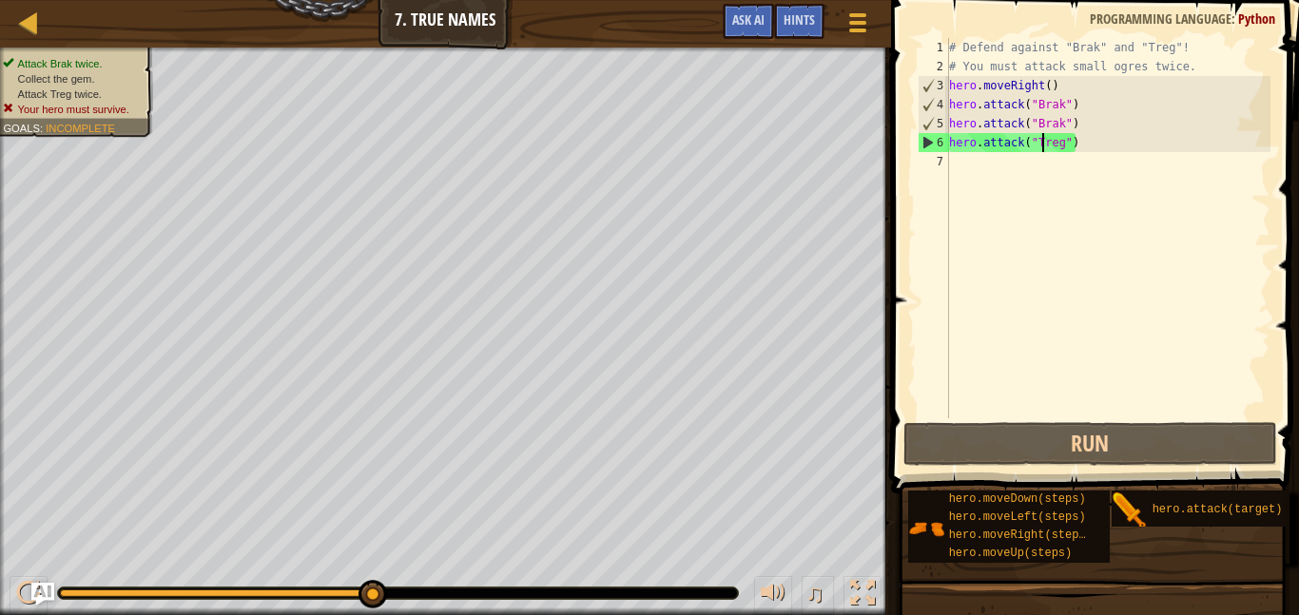
click at [1110, 147] on div "# Defend against "Brak" and "Treg"! # You must attack small ogres twice. hero .…" at bounding box center [1107, 247] width 325 height 418
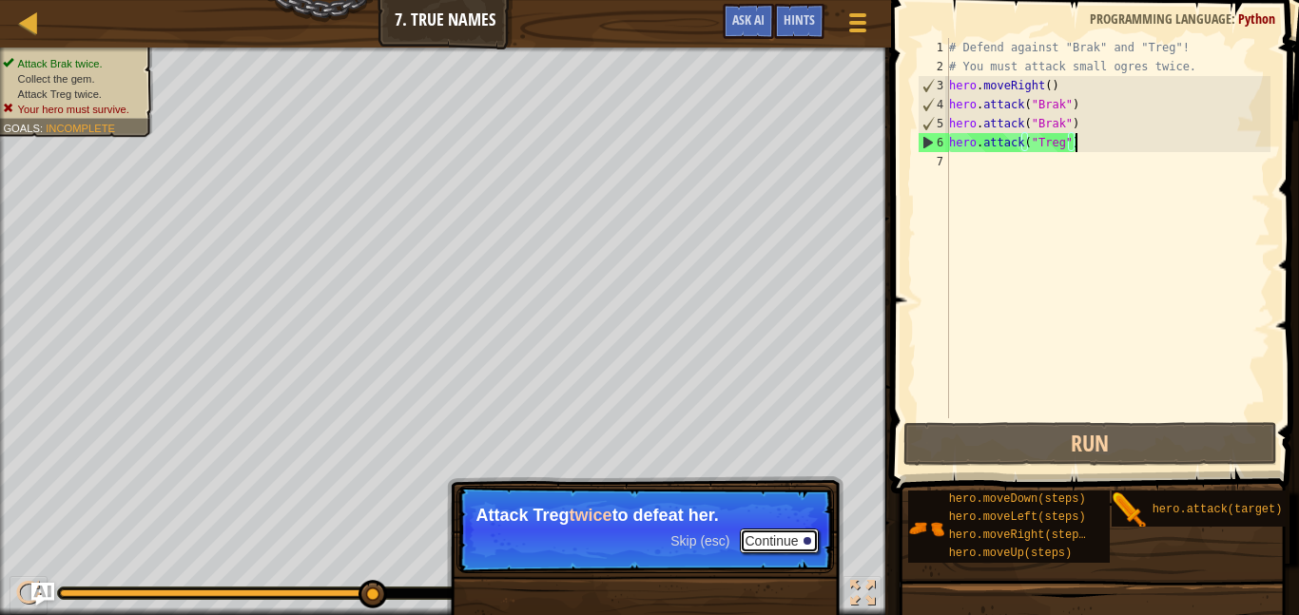
click at [763, 549] on button "Continue" at bounding box center [779, 541] width 79 height 25
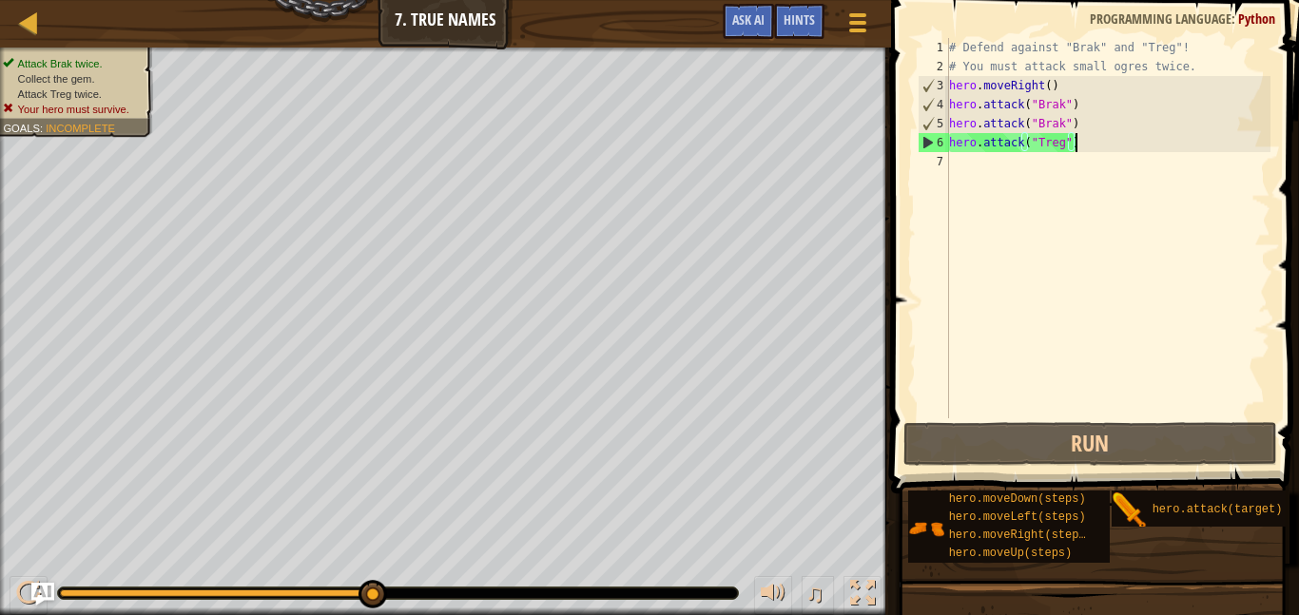
click at [976, 166] on div "# Defend against "Brak" and "Treg"! # You must attack small ogres twice. hero .…" at bounding box center [1107, 247] width 325 height 418
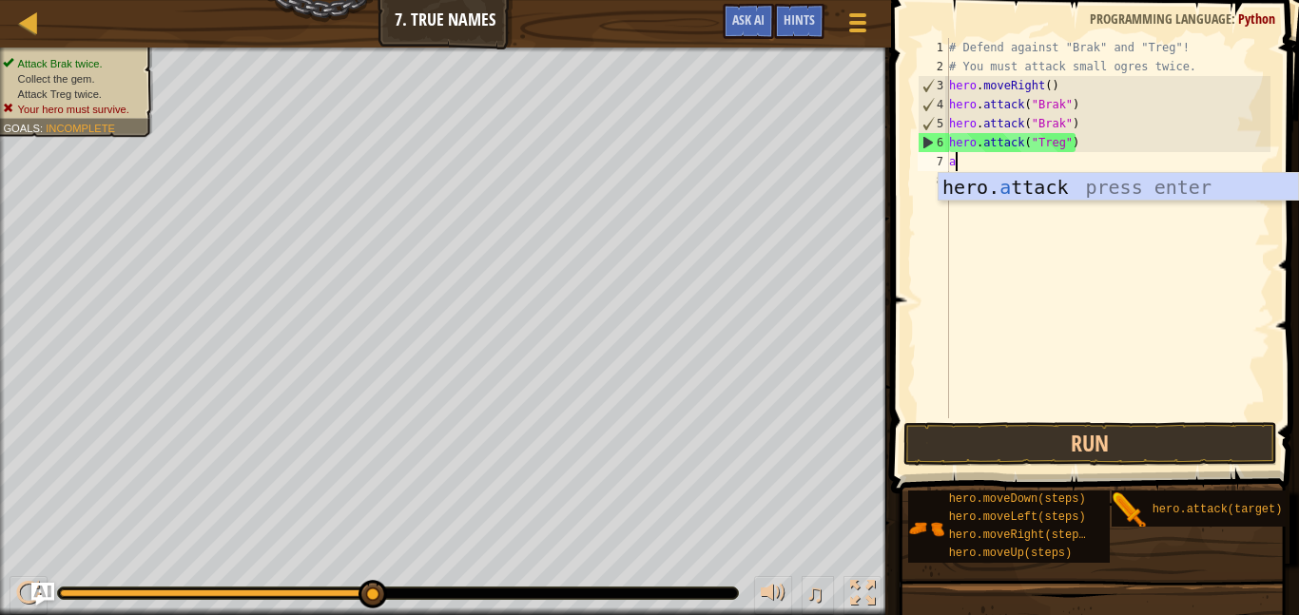
scroll to position [9, 1]
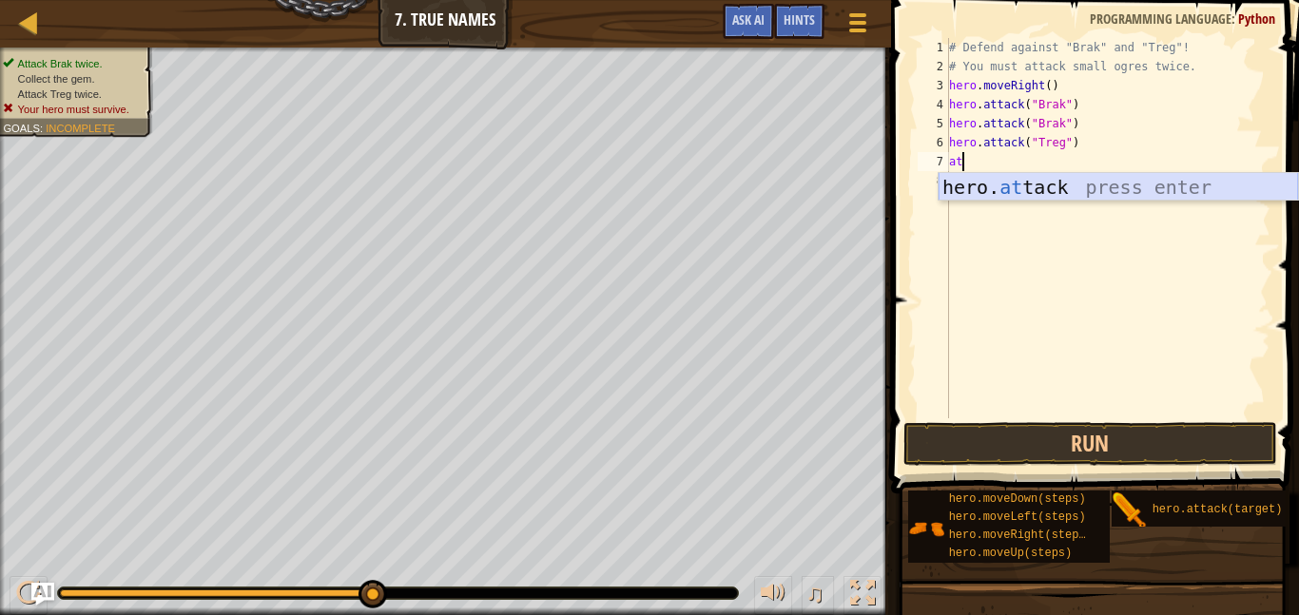
click at [990, 187] on div "hero. at tack press enter" at bounding box center [1118, 216] width 359 height 86
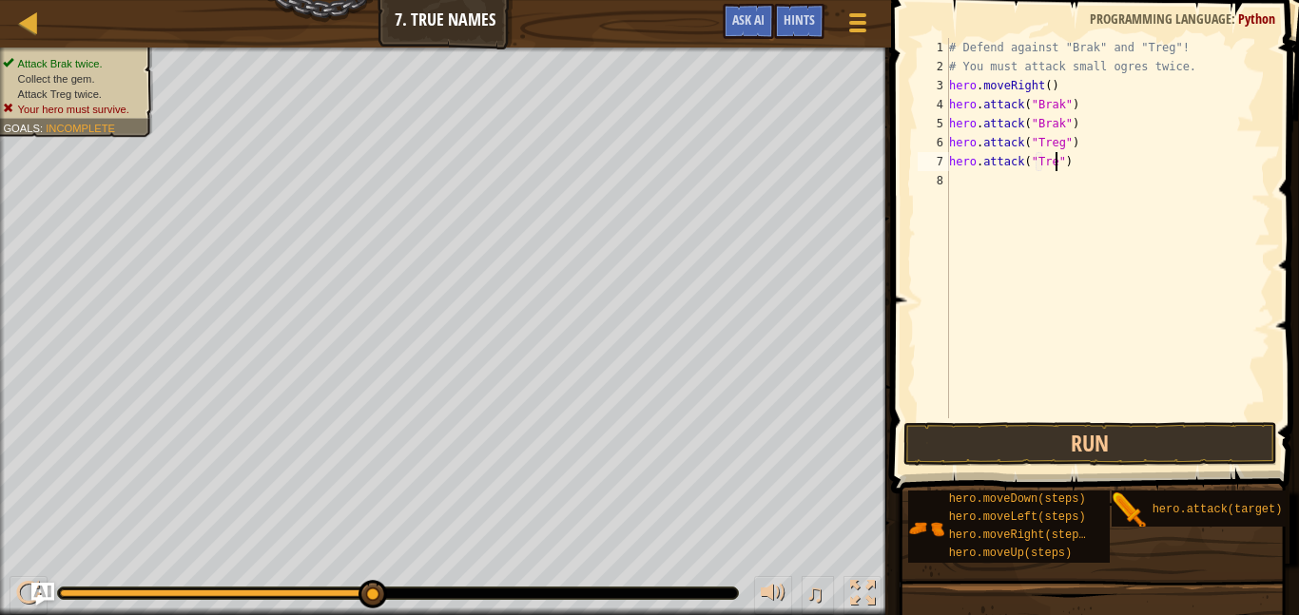
type textarea "hero.attack("Treg")"
click at [985, 177] on div "# Defend against "Brak" and "Treg"! # You must attack small ogres twice. hero .…" at bounding box center [1107, 247] width 325 height 418
type textarea "m"
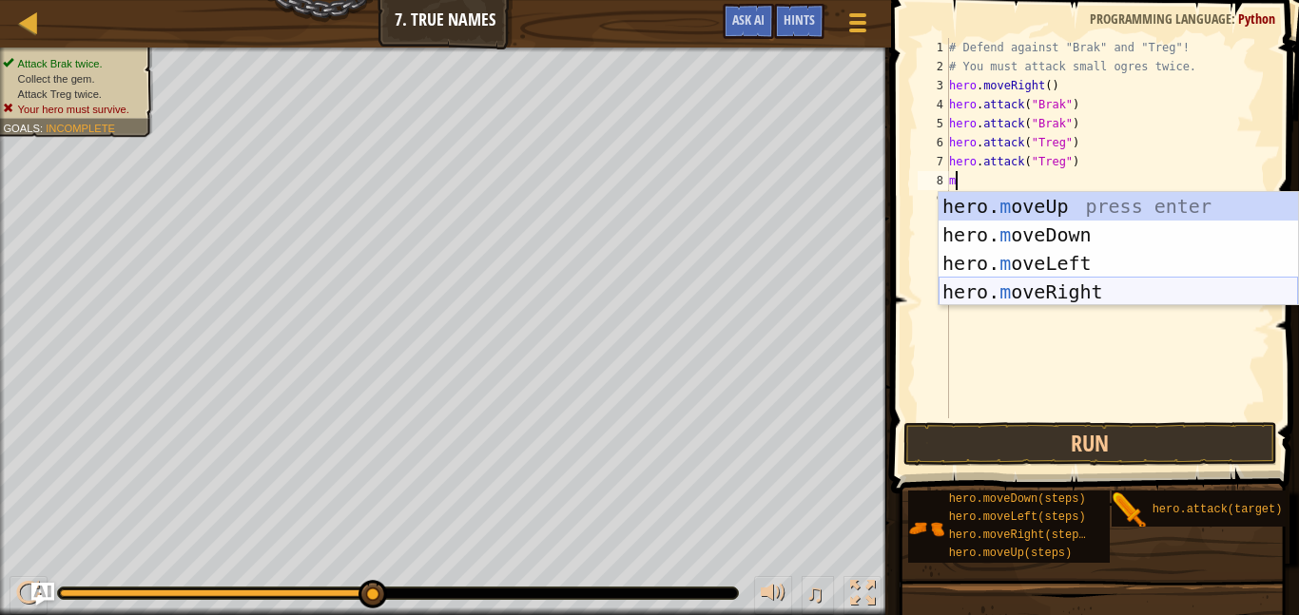
click at [1065, 292] on div "hero. m oveUp press enter hero. m oveDown press enter hero. m oveLeft press ent…" at bounding box center [1118, 277] width 359 height 171
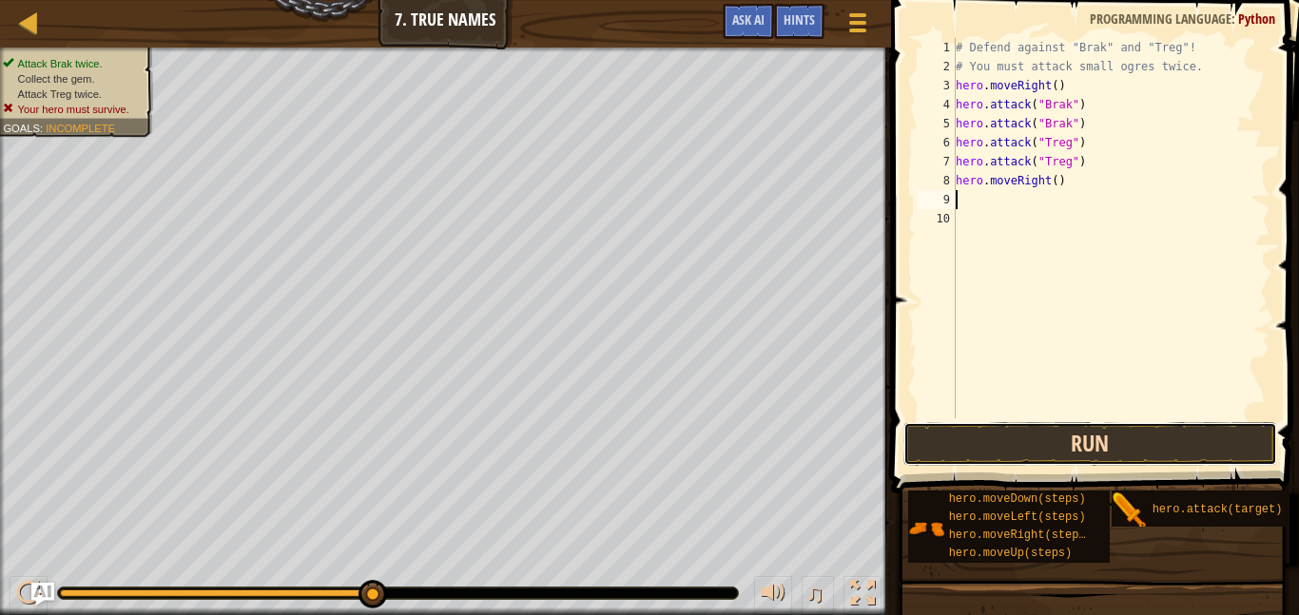
click at [1031, 448] on button "Run" at bounding box center [1091, 444] width 374 height 44
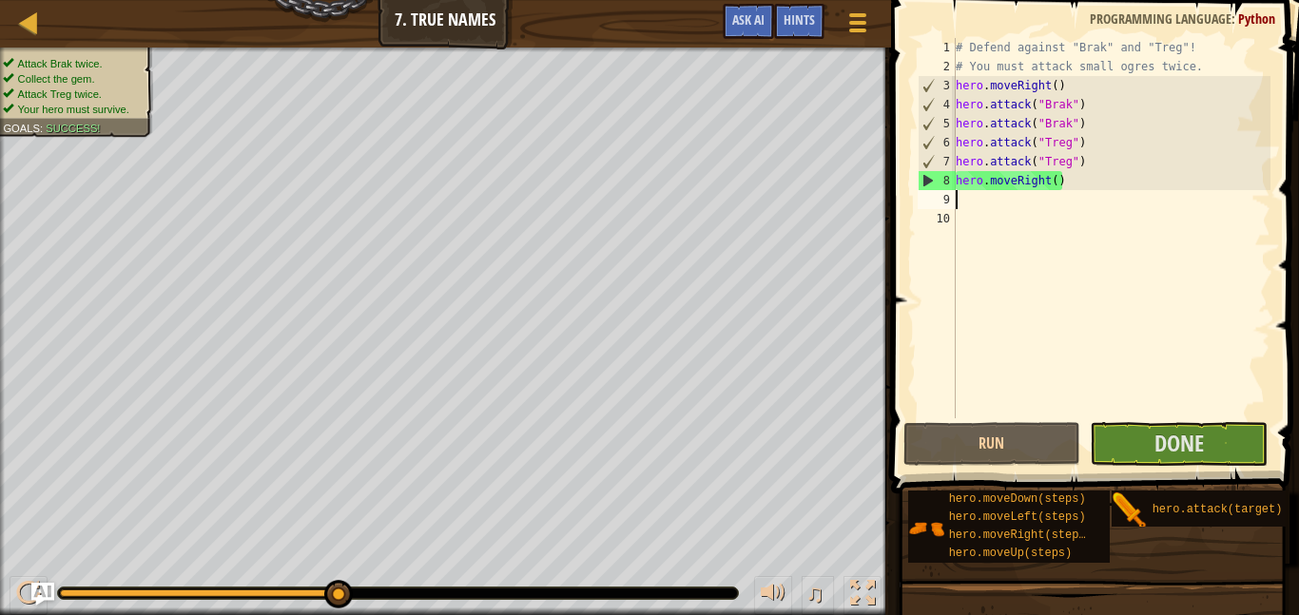
click at [1055, 183] on div "# Defend against "Brak" and "Treg"! # You must attack small ogres twice. hero .…" at bounding box center [1111, 247] width 319 height 418
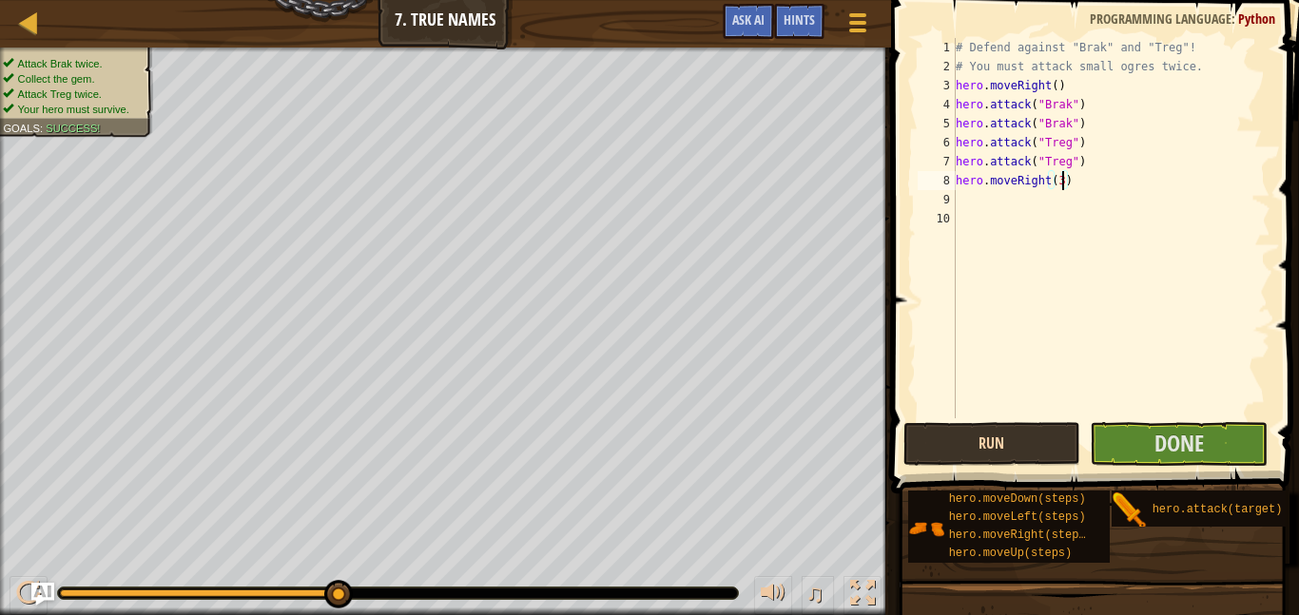
type textarea "hero.moveRight(3)"
click at [1033, 452] on button "Run" at bounding box center [993, 444] width 178 height 44
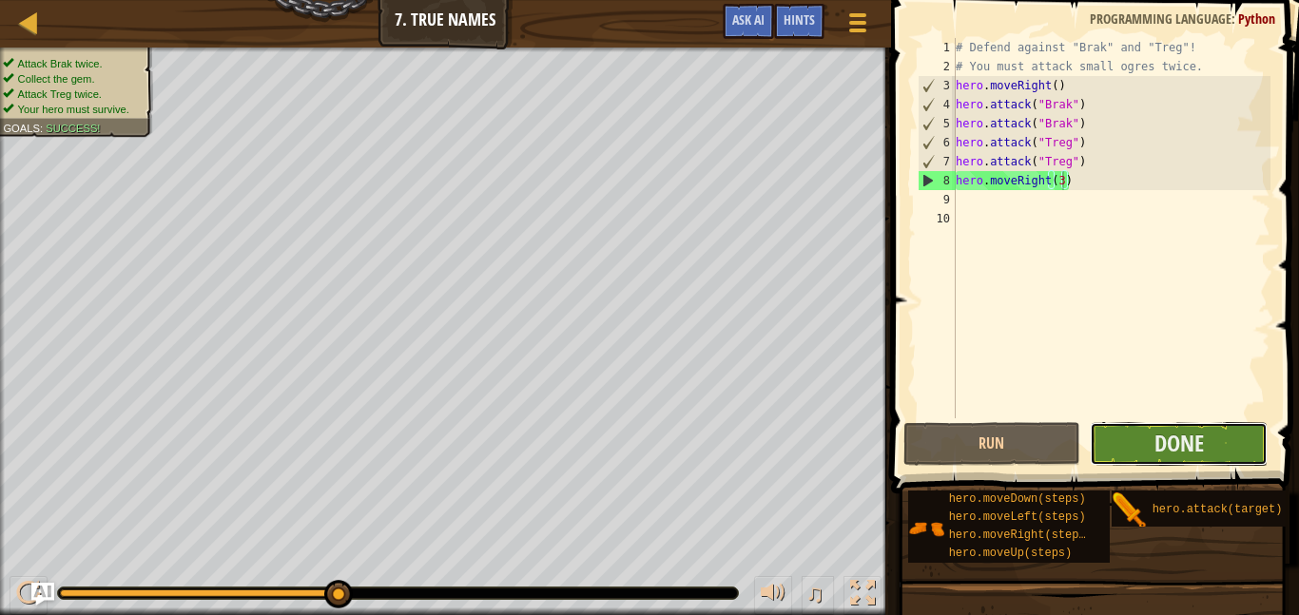
click at [1128, 441] on button "Done" at bounding box center [1179, 444] width 178 height 44
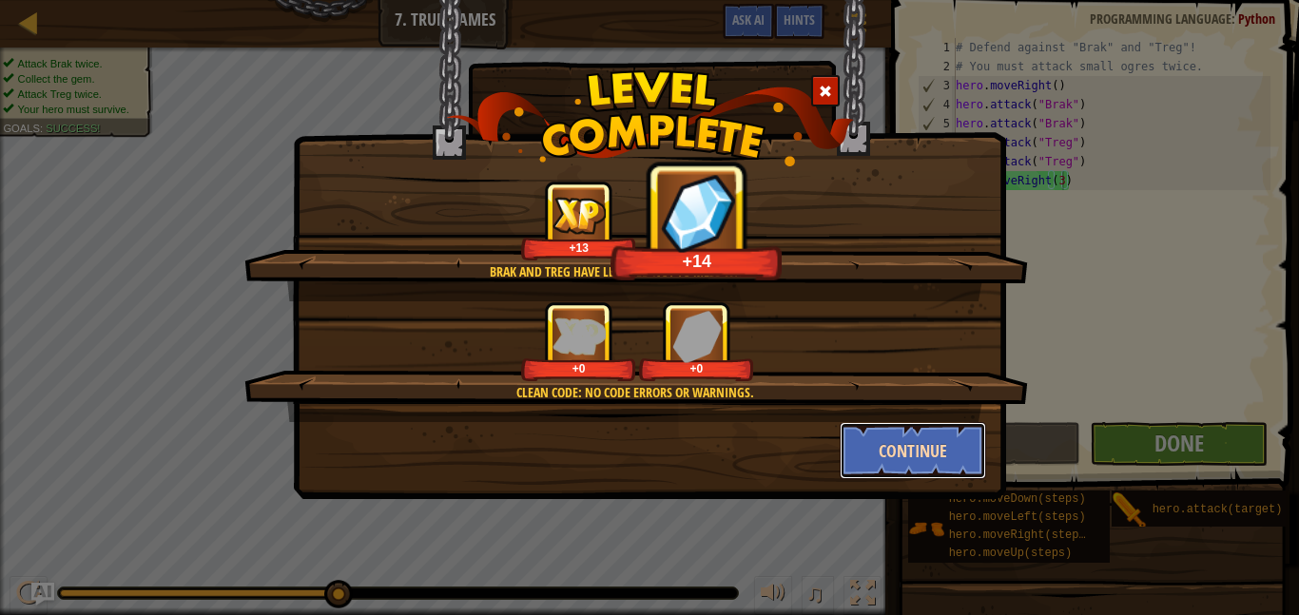
click at [950, 454] on button "Continue" at bounding box center [913, 450] width 147 height 57
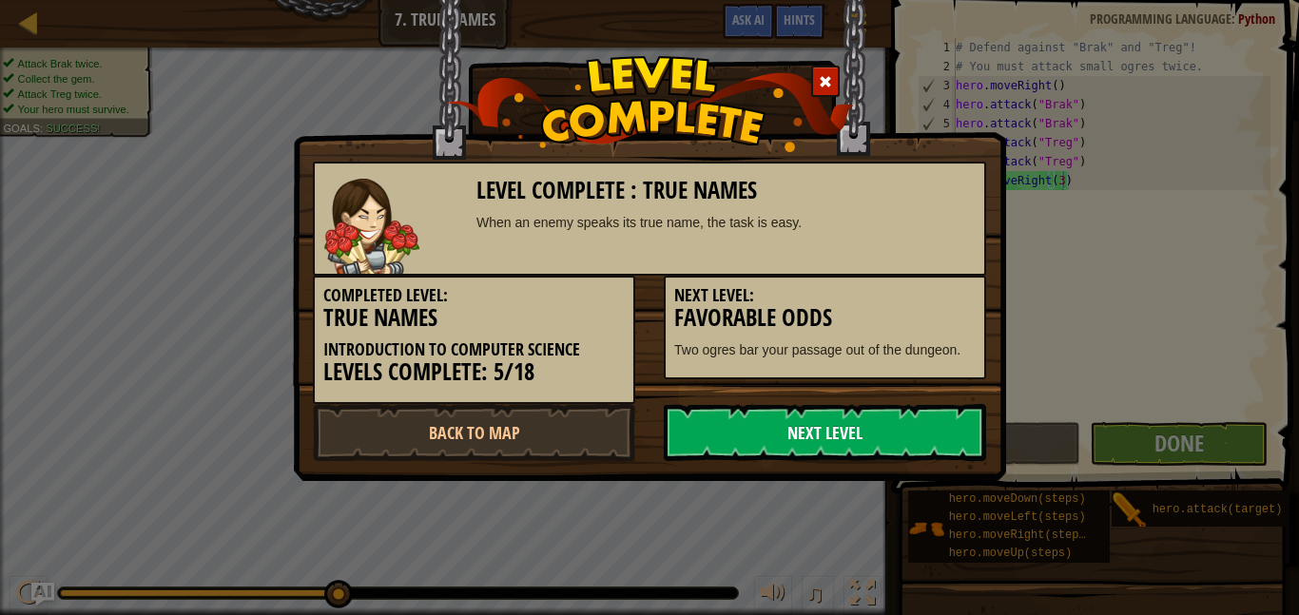
click at [863, 427] on link "Next Level" at bounding box center [825, 432] width 322 height 57
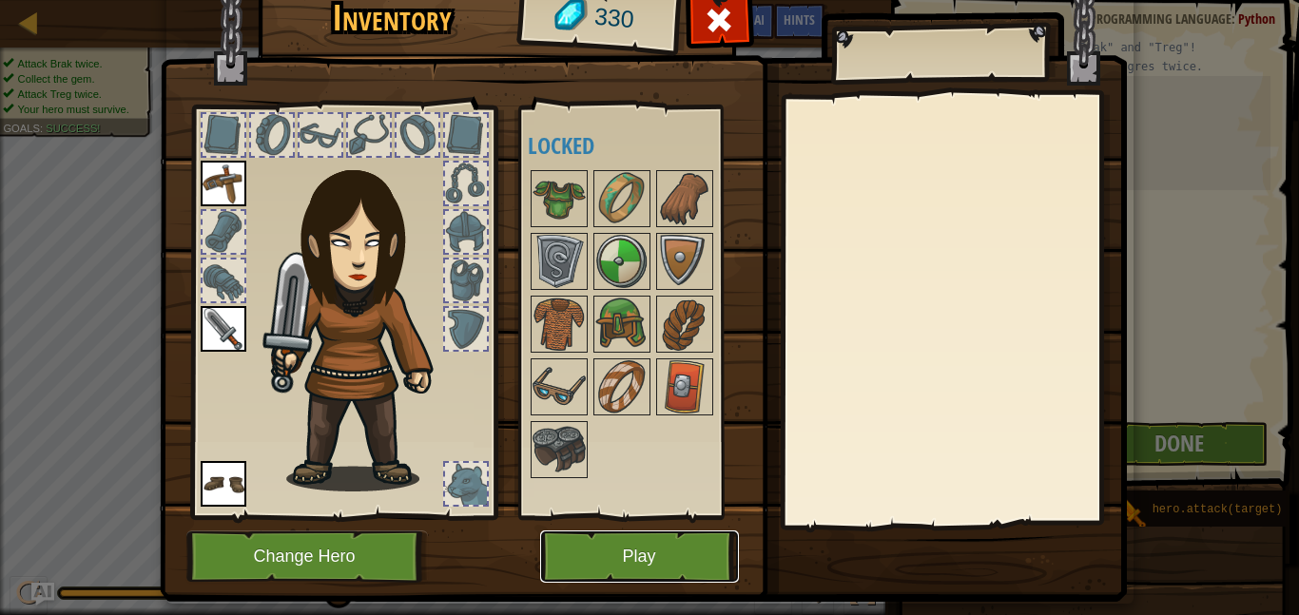
click at [570, 545] on button "Play" at bounding box center [639, 557] width 199 height 52
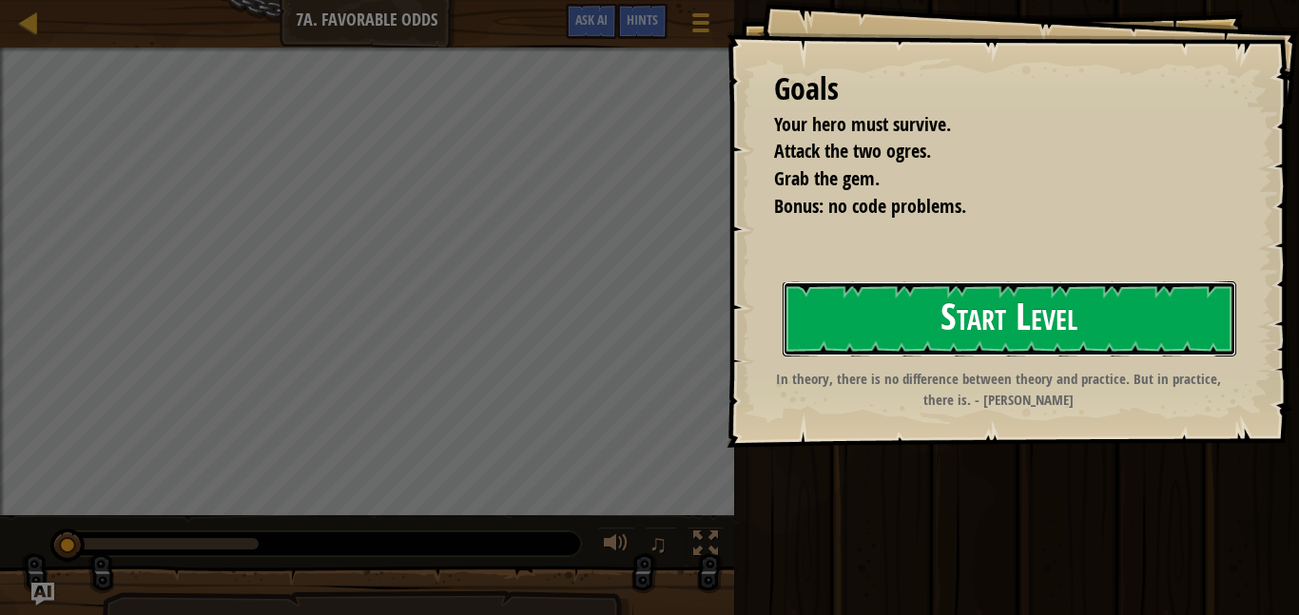
click at [1175, 298] on button "Start Level" at bounding box center [1010, 319] width 454 height 75
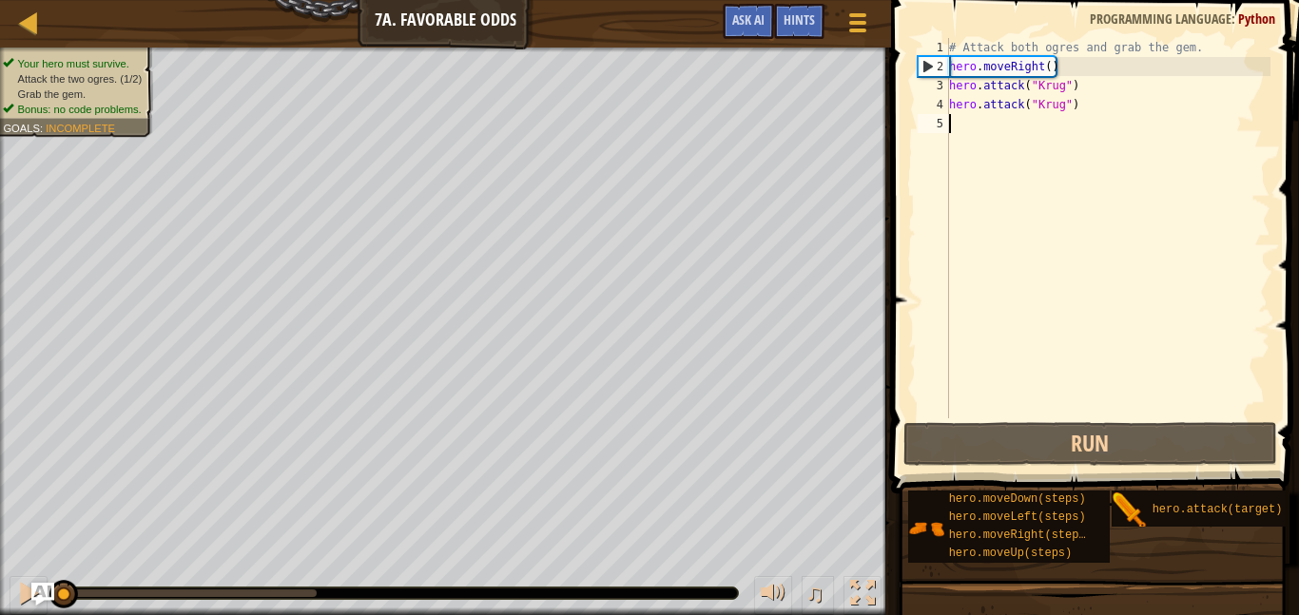
type textarea "m"
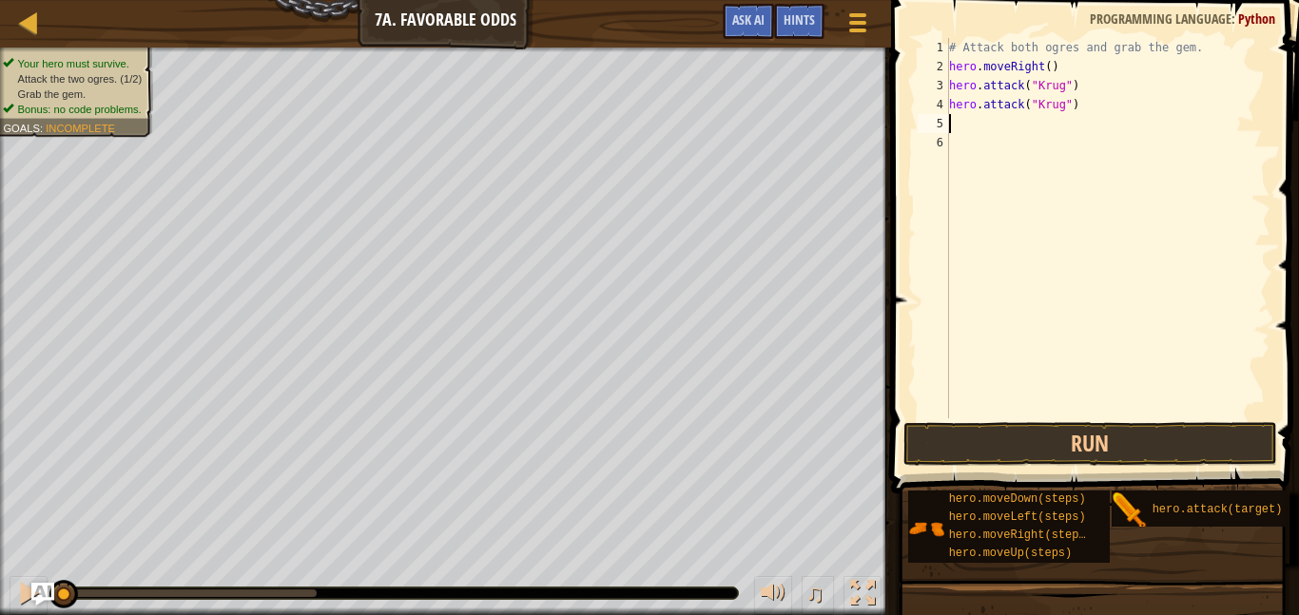
type textarea "m"
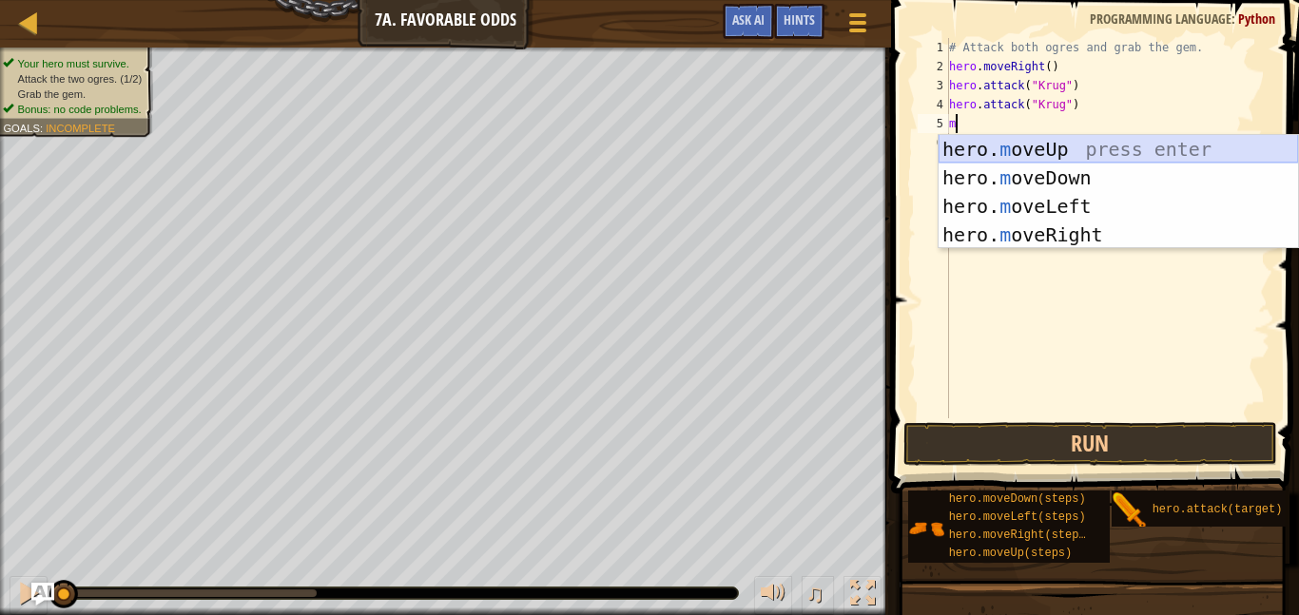
click at [1041, 145] on div "hero. m oveUp press enter hero. m oveDown press enter hero. m oveLeft press ent…" at bounding box center [1118, 220] width 359 height 171
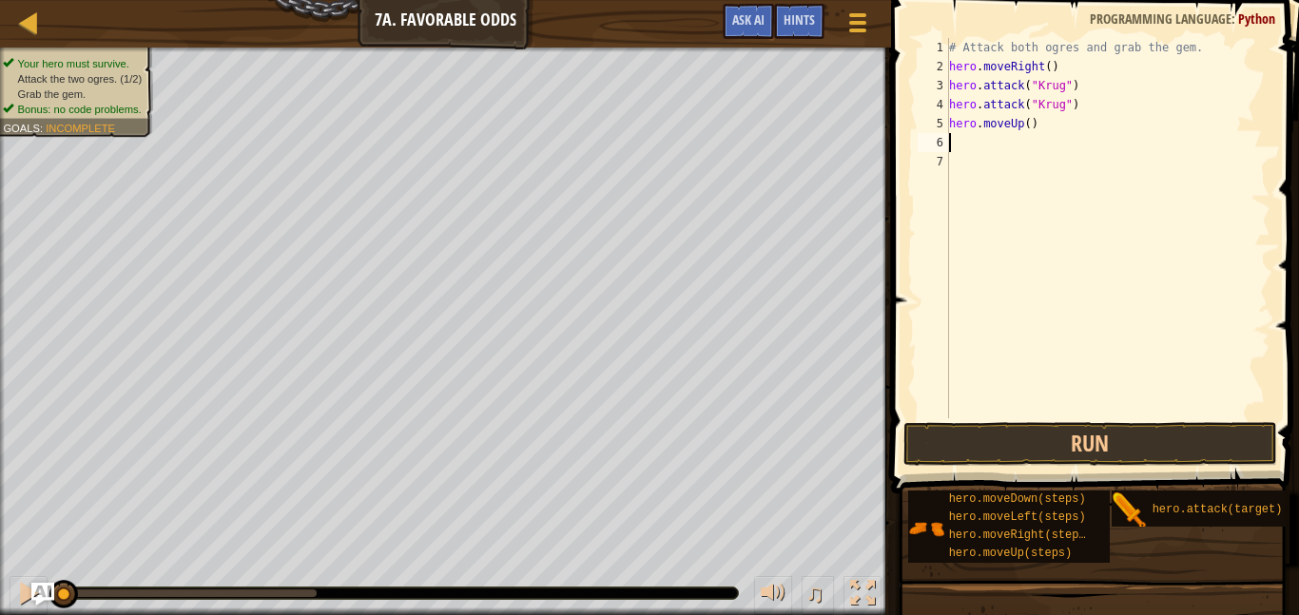
type textarea "m"
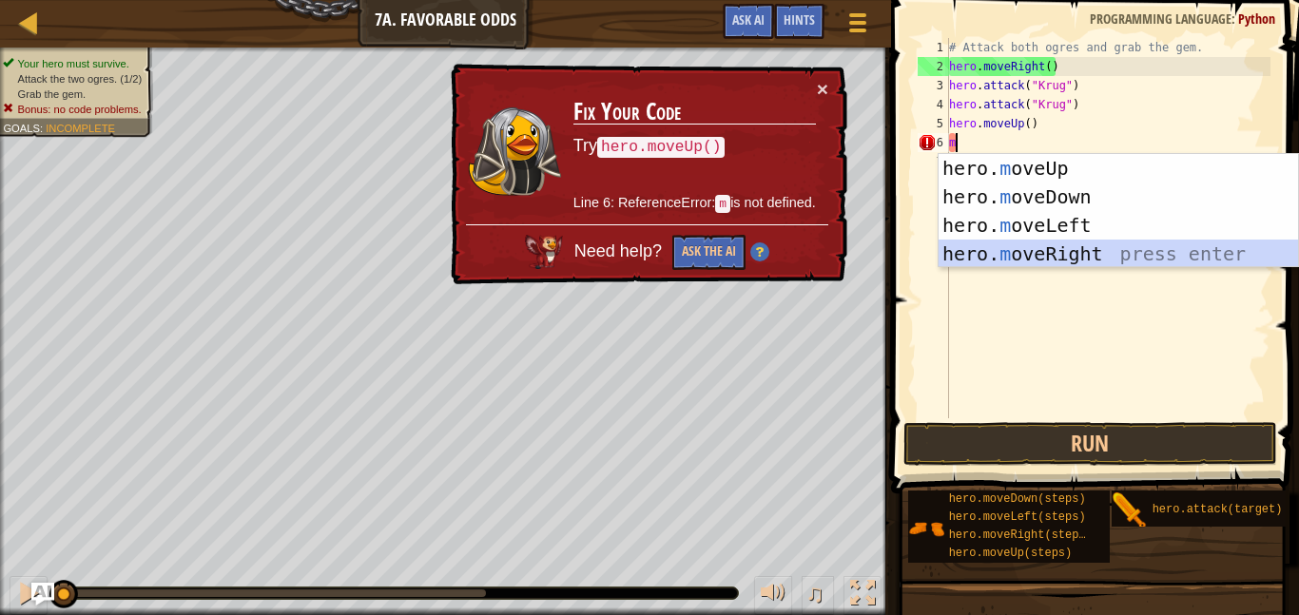
click at [1071, 246] on div "hero. m oveUp press enter hero. m oveDown press enter hero. m oveLeft press ent…" at bounding box center [1118, 239] width 359 height 171
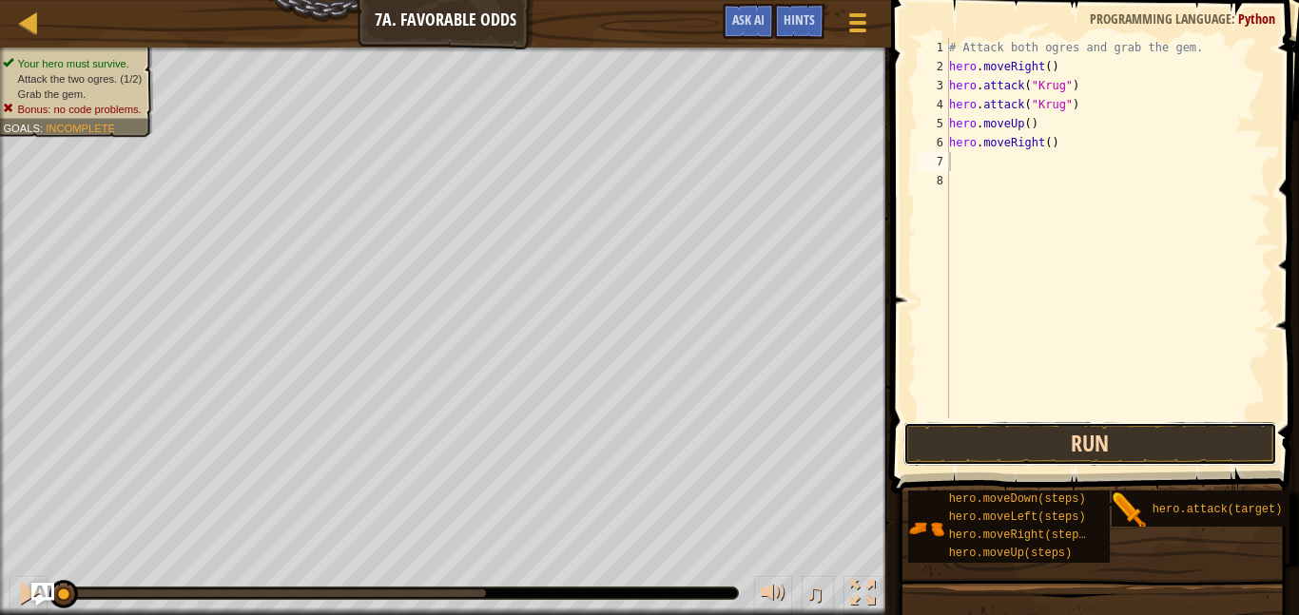
click at [1125, 452] on button "Run" at bounding box center [1091, 444] width 374 height 44
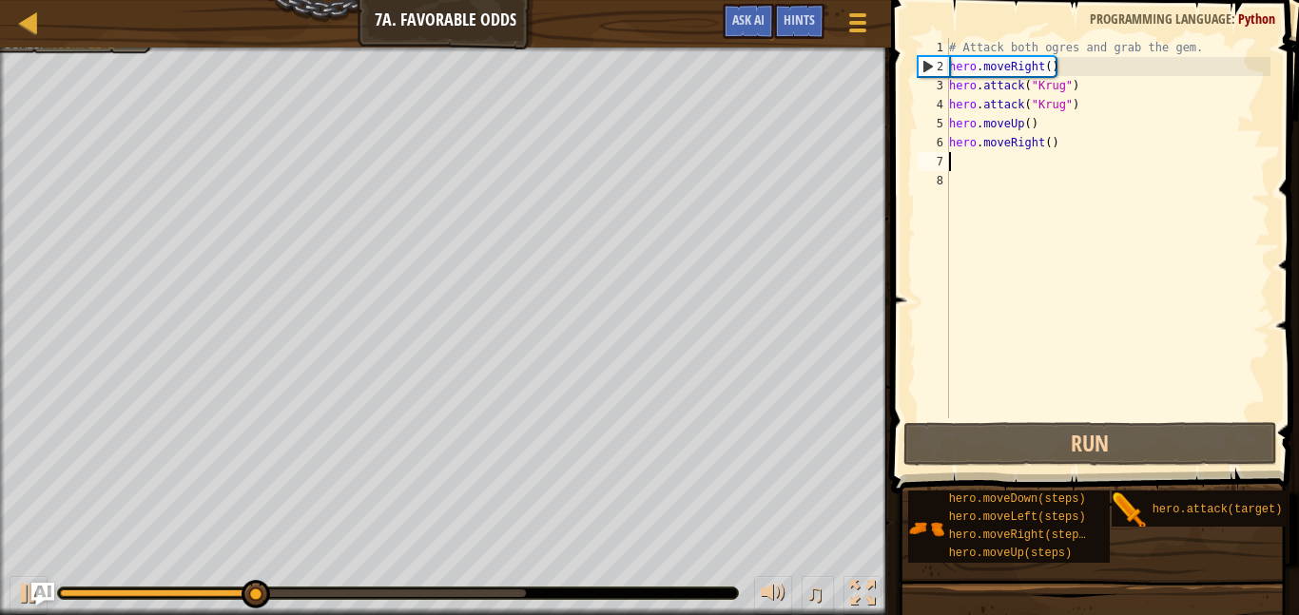
click at [1044, 124] on div "# Attack both ogres and grab the gem. hero . moveRight ( ) hero . attack ( "[PE…" at bounding box center [1107, 247] width 325 height 418
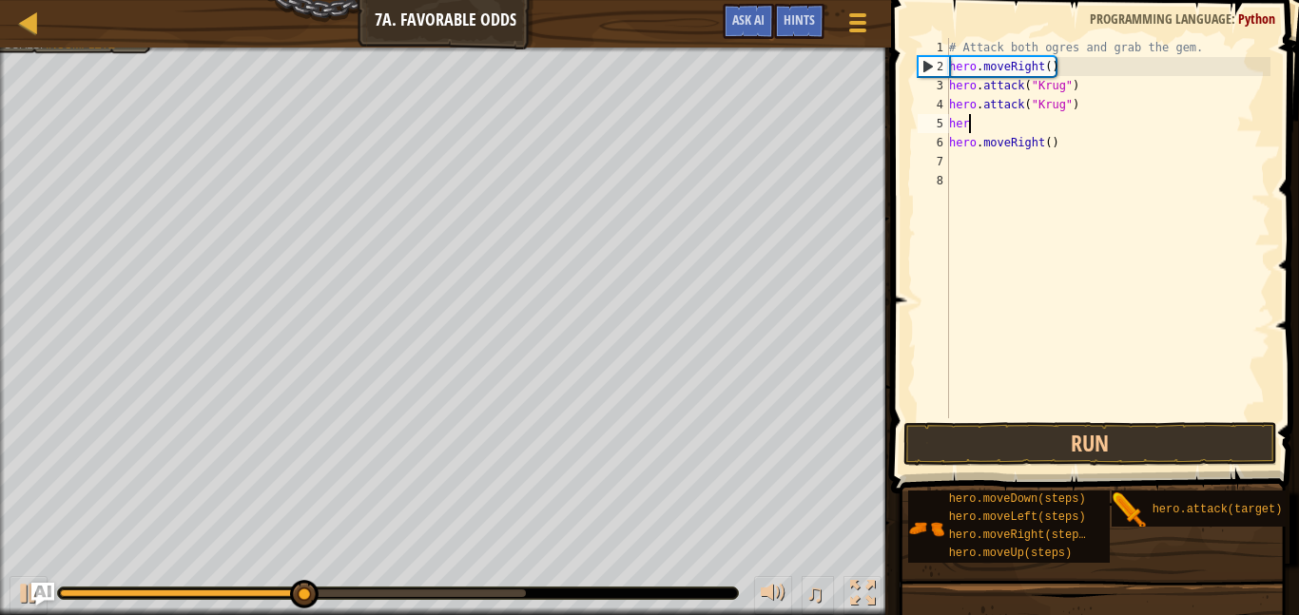
type textarea "h"
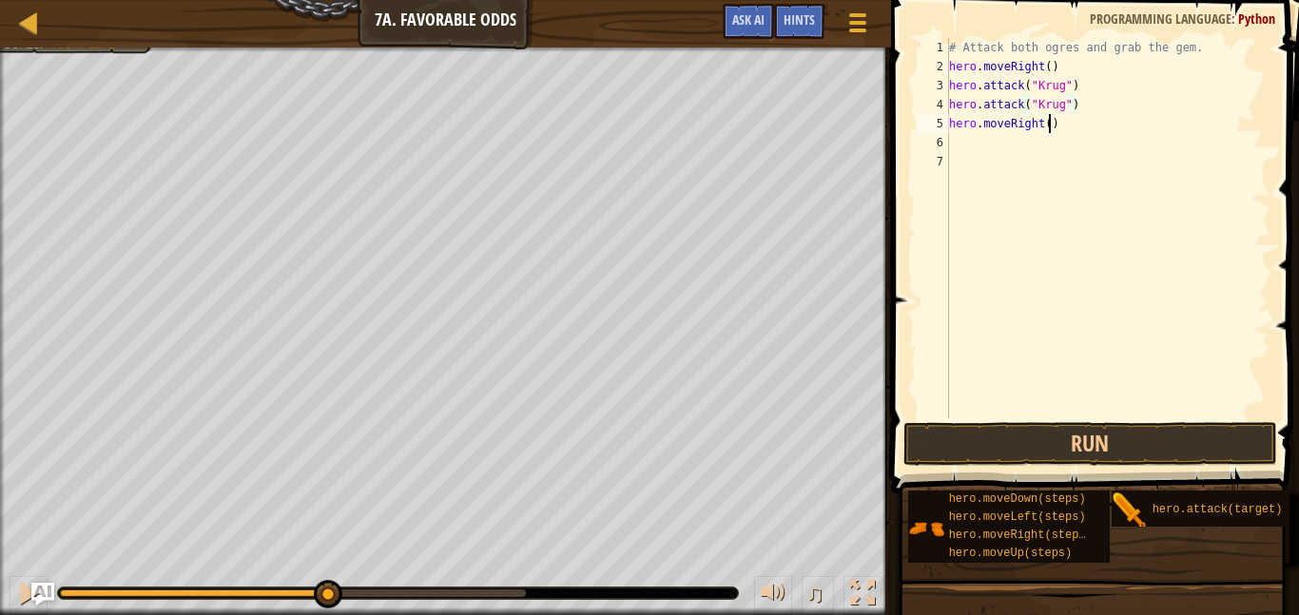
click at [1050, 126] on div "# Attack both ogres and grab the gem. hero . moveRight ( ) hero . attack ( "[PE…" at bounding box center [1107, 247] width 325 height 418
type textarea "hero.moveRight()"
click at [1201, 439] on button "Run" at bounding box center [1091, 444] width 374 height 44
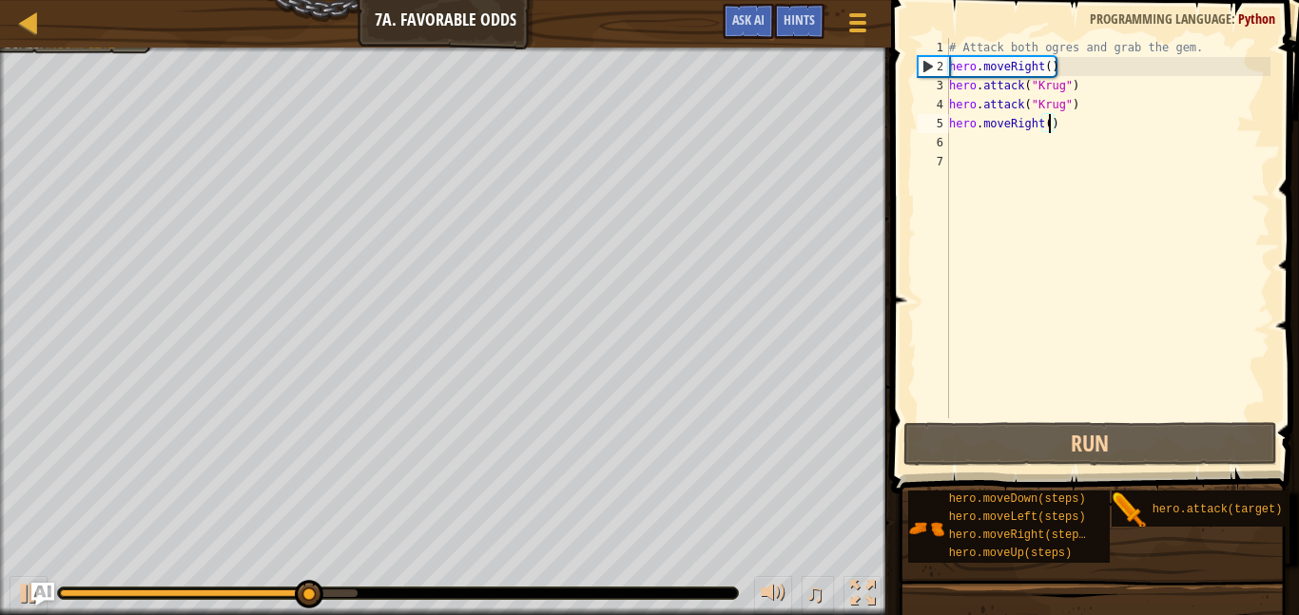
click at [978, 137] on div "# Attack both ogres and grab the gem. hero . moveRight ( ) hero . attack ( "[PE…" at bounding box center [1107, 247] width 325 height 418
type textarea "m"
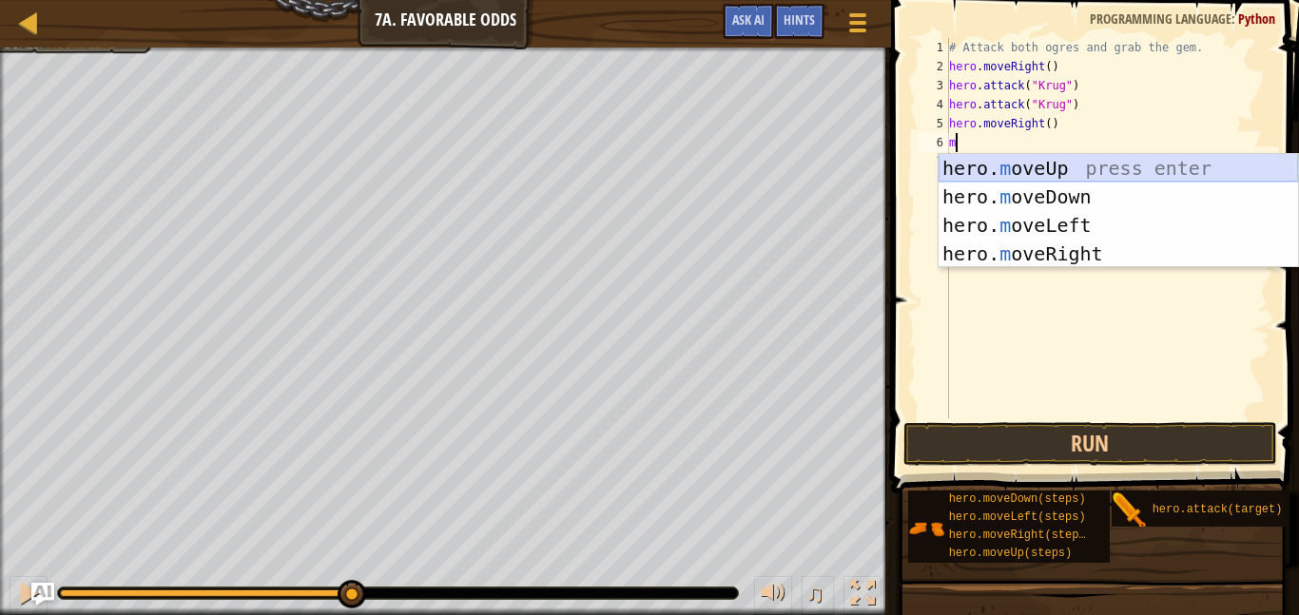
click at [991, 169] on div "hero. m oveUp press enter hero. m oveDown press enter hero. m oveLeft press ent…" at bounding box center [1118, 239] width 359 height 171
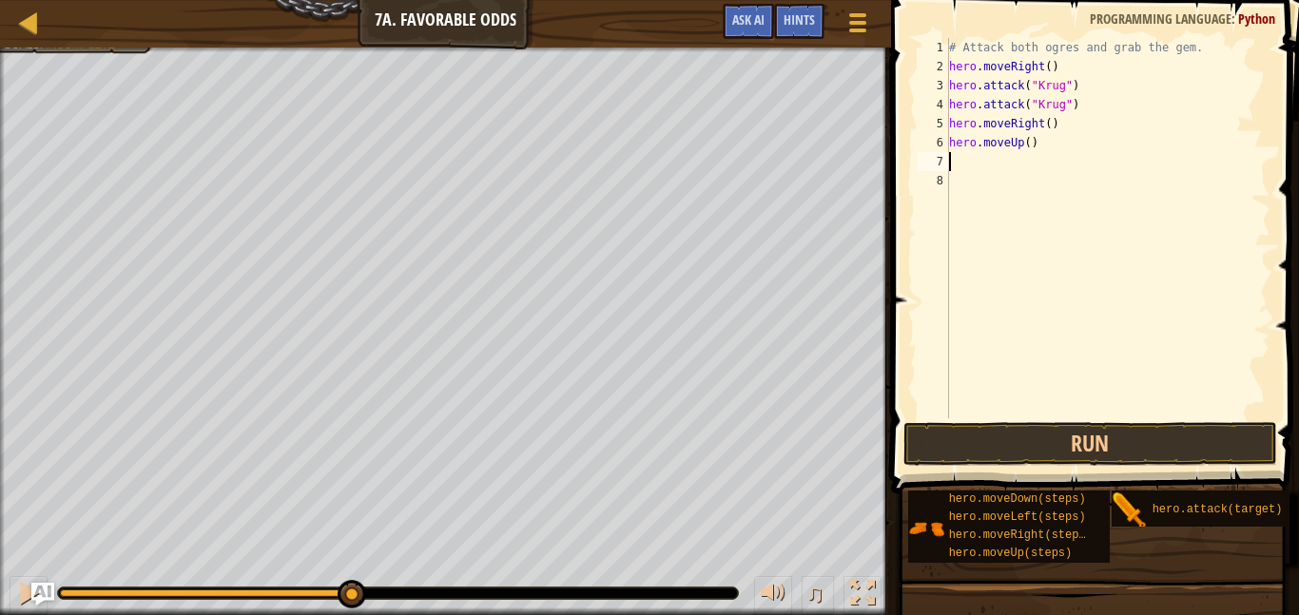
type textarea "m"
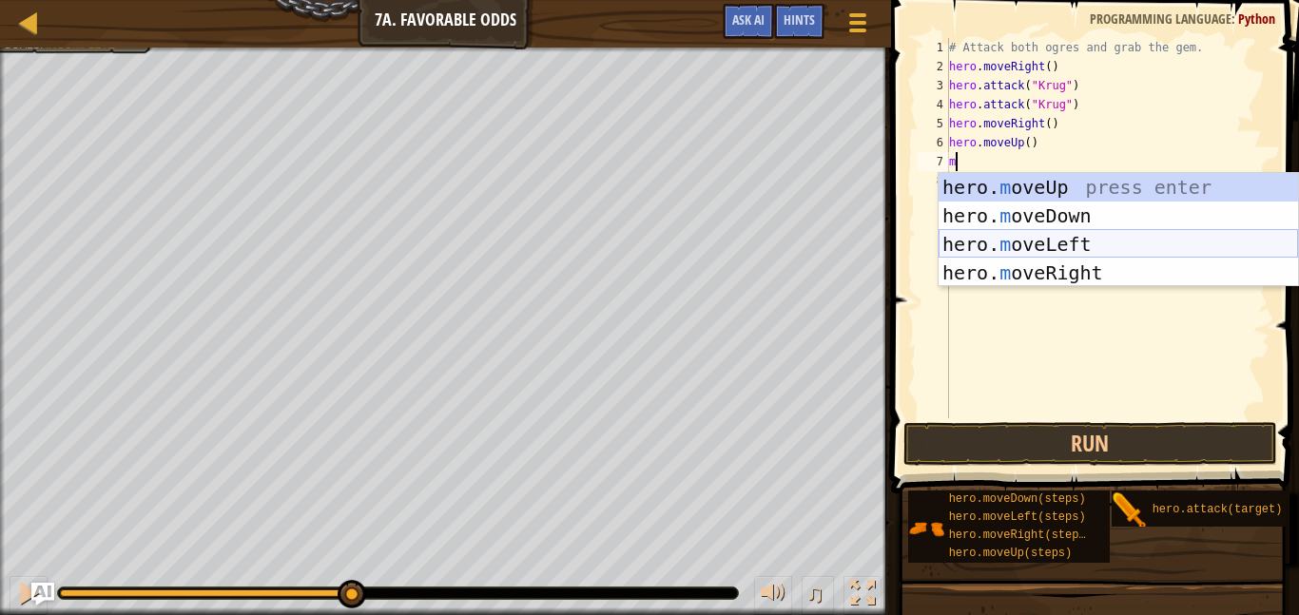
click at [1081, 240] on div "hero. m oveUp press enter hero. m oveDown press enter hero. m oveLeft press ent…" at bounding box center [1118, 258] width 359 height 171
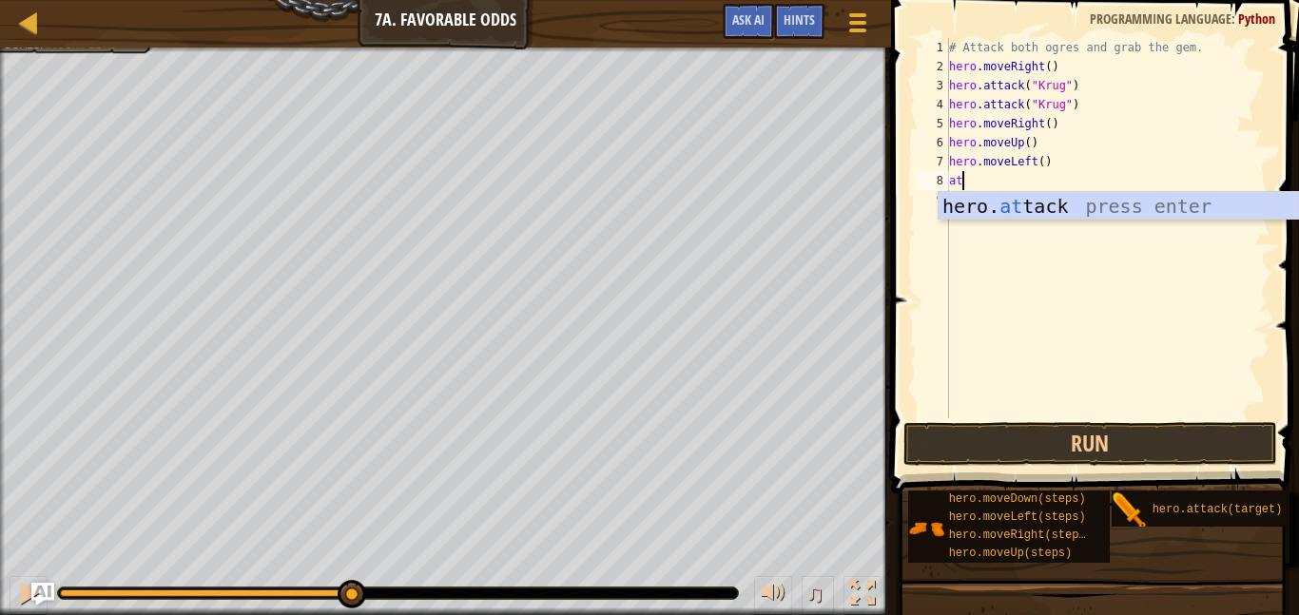
scroll to position [9, 1]
click at [1045, 210] on div "hero. at tack press enter" at bounding box center [1118, 235] width 359 height 86
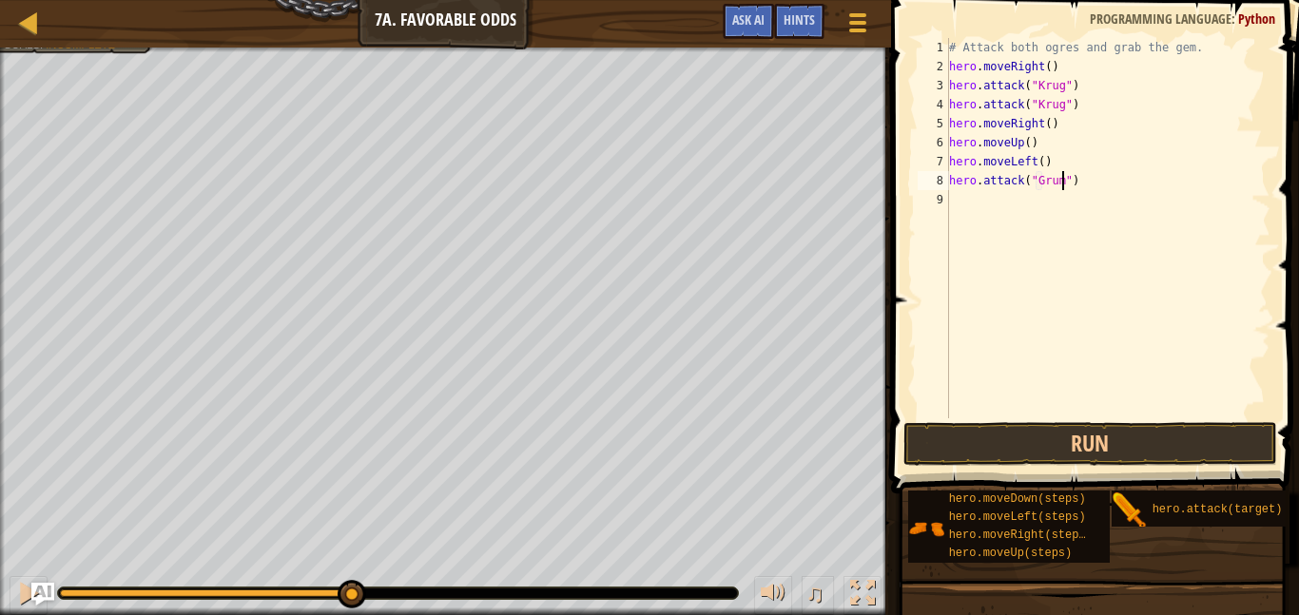
type textarea "hero.attack("Grump")"
click at [1041, 197] on div "# Attack both ogres and grab the gem. hero . moveRight ( ) hero . attack ( "[PE…" at bounding box center [1107, 247] width 325 height 418
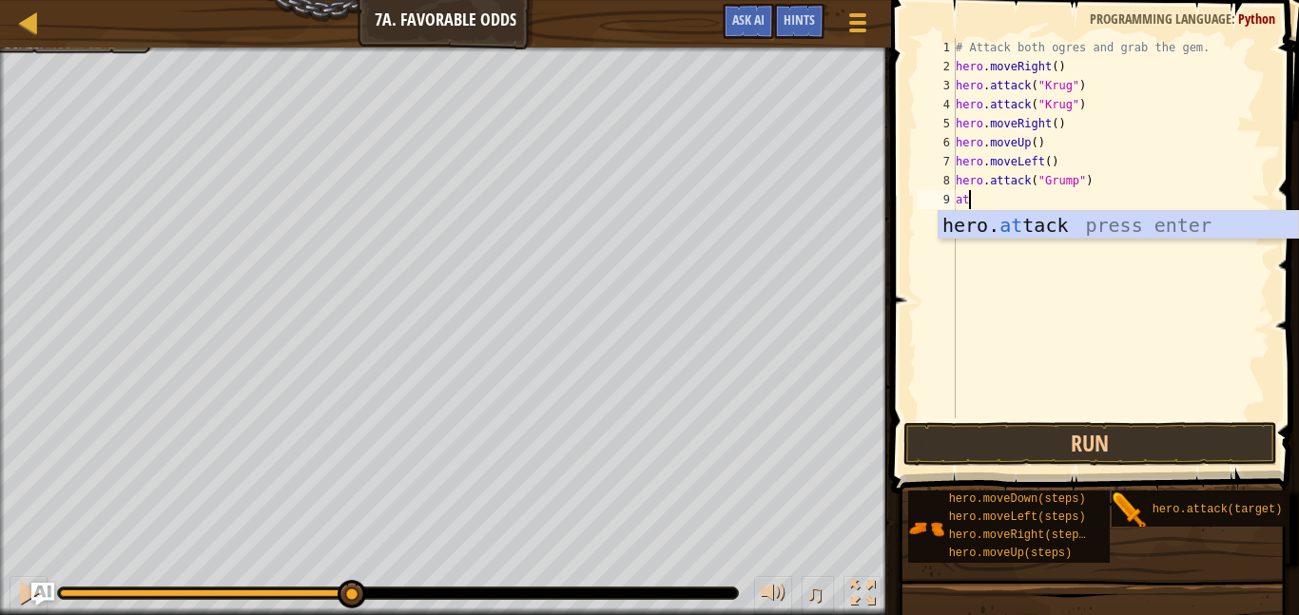
scroll to position [9, 1]
click at [1008, 223] on div "hero. at tack press enter" at bounding box center [1118, 254] width 359 height 86
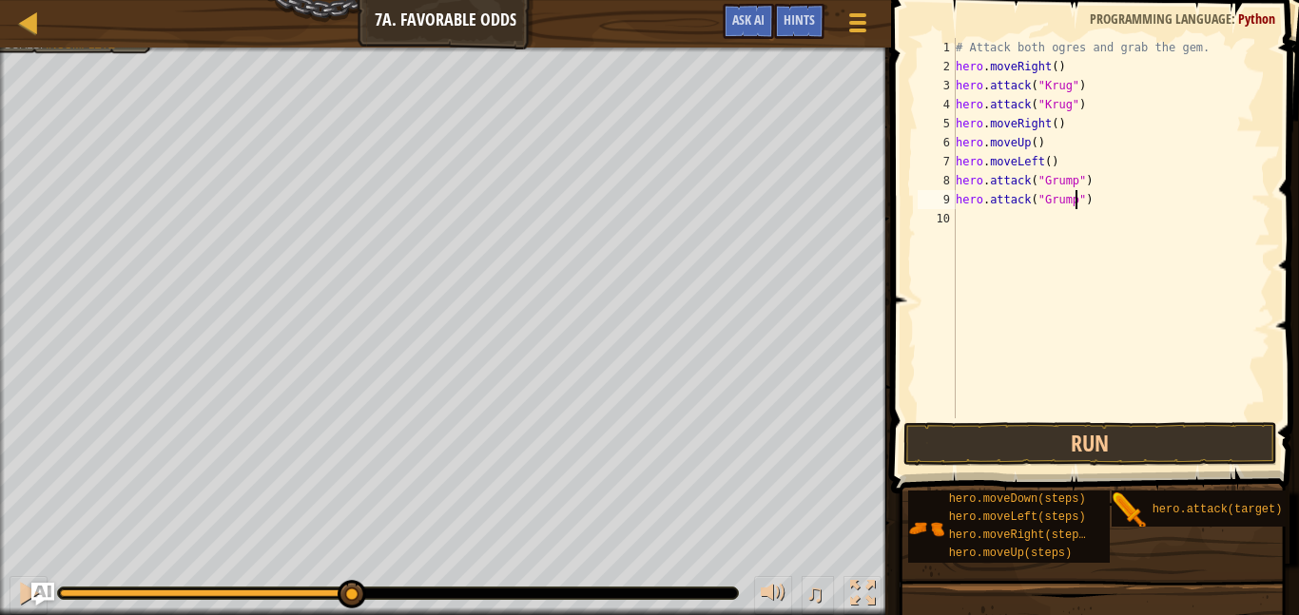
scroll to position [9, 18]
type textarea "hero.attack("Grump")"
click at [1059, 217] on div "# Attack both ogres and grab the gem. hero . moveRight ( ) hero . attack ( "[PE…" at bounding box center [1111, 247] width 319 height 418
type textarea "m"
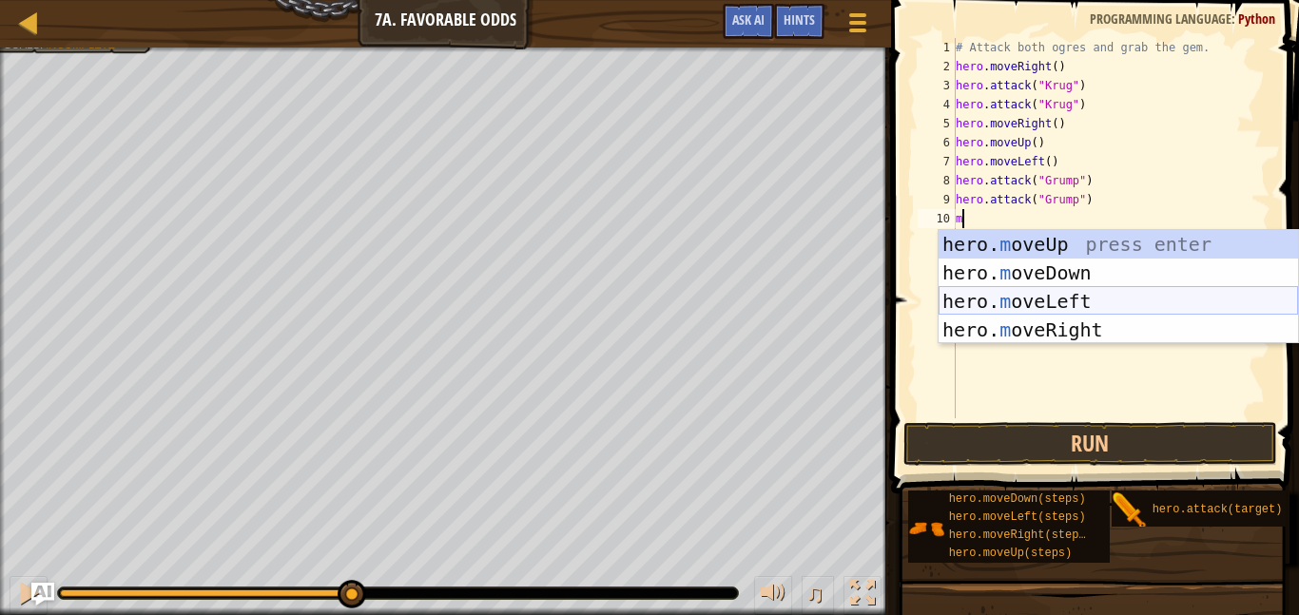
click at [1077, 304] on div "hero. m oveUp press enter hero. m oveDown press enter hero. m oveLeft press ent…" at bounding box center [1118, 315] width 359 height 171
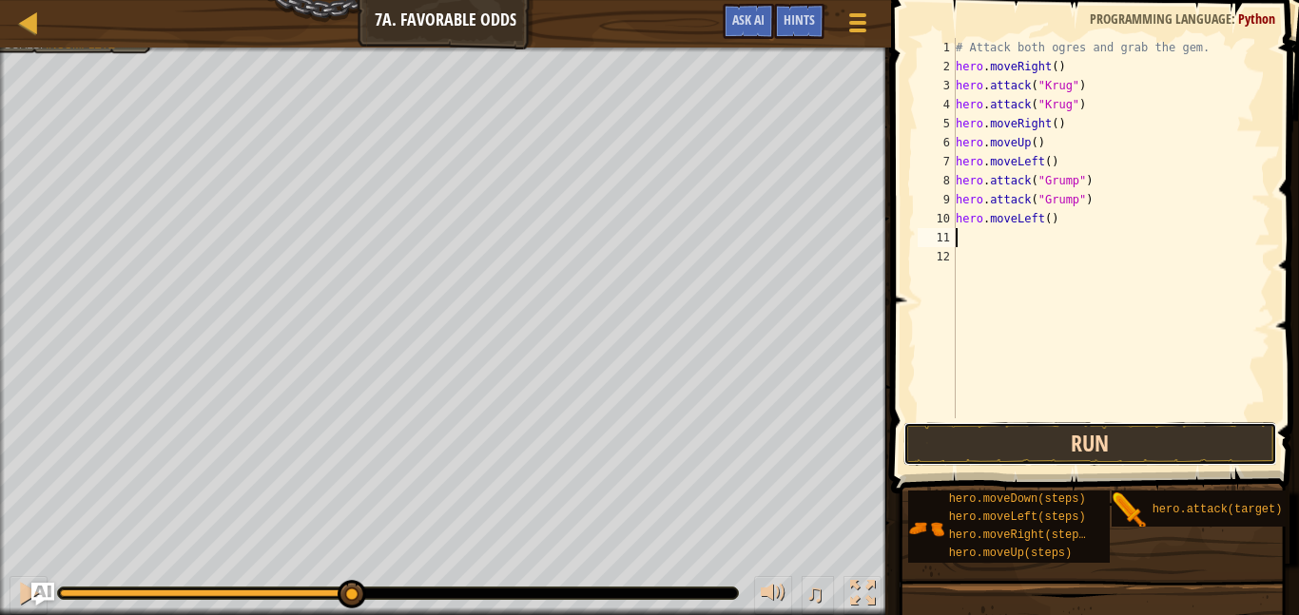
click at [1100, 443] on button "Run" at bounding box center [1091, 444] width 374 height 44
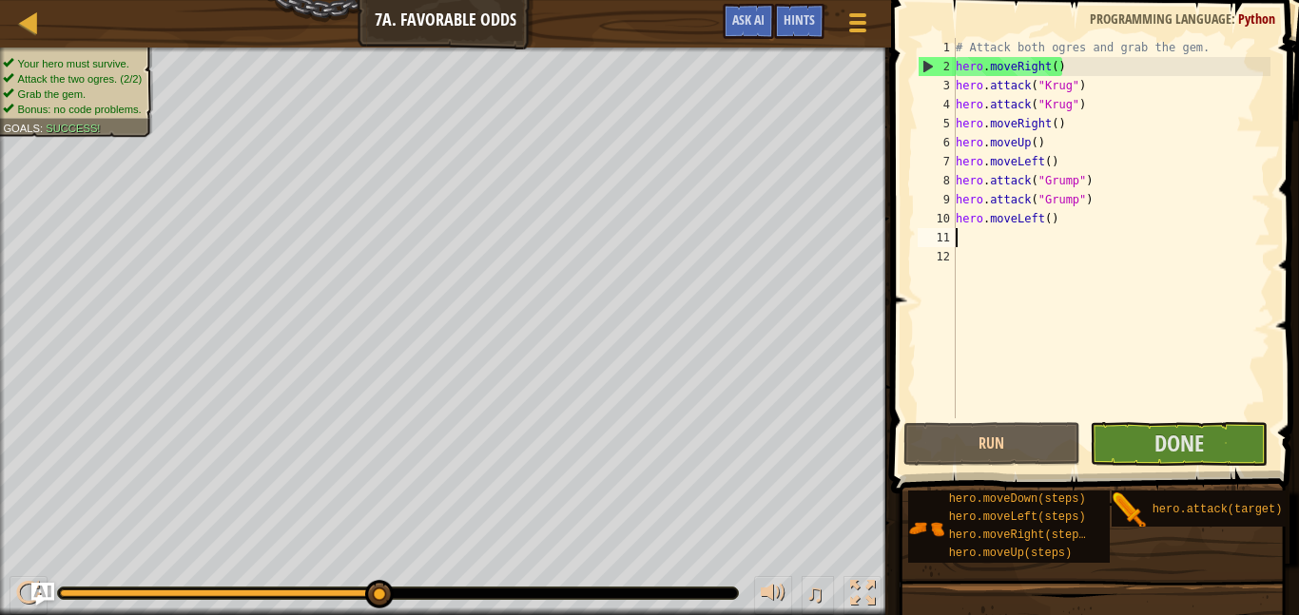
click at [1226, 412] on div "# Attack both ogres and grab the gem. hero . moveRight ( ) hero . attack ( "[PE…" at bounding box center [1111, 247] width 319 height 418
click at [1188, 468] on span at bounding box center [1096, 220] width 423 height 550
click at [1177, 458] on button "Done" at bounding box center [1179, 444] width 178 height 44
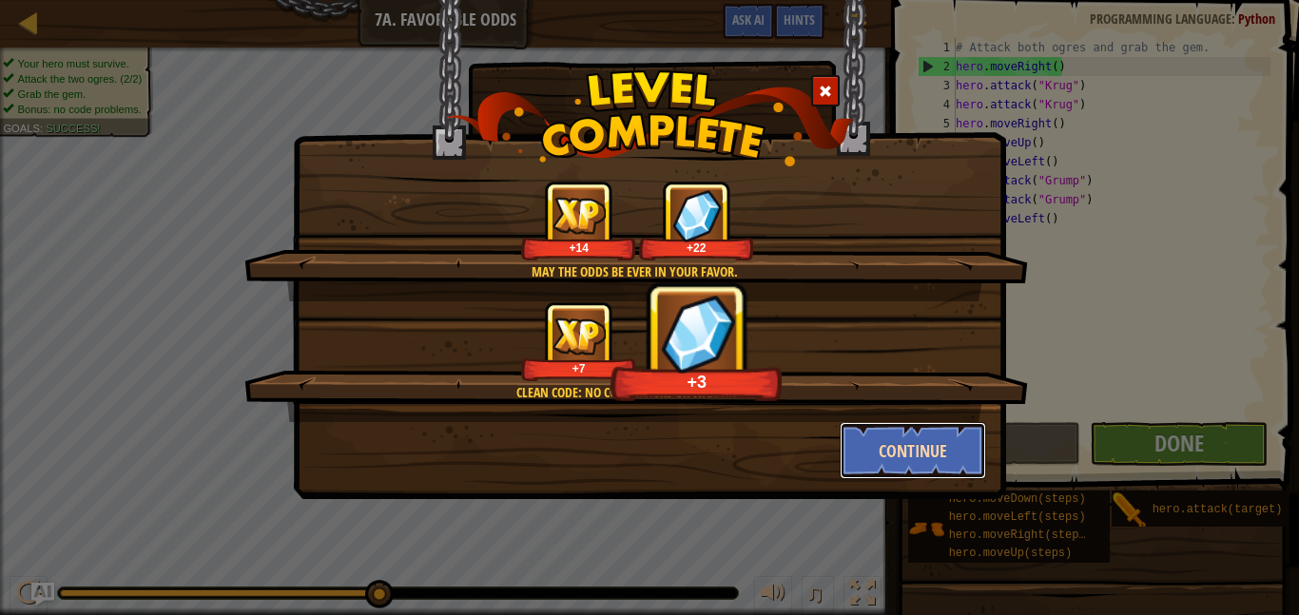
click at [945, 433] on button "Continue" at bounding box center [913, 450] width 147 height 57
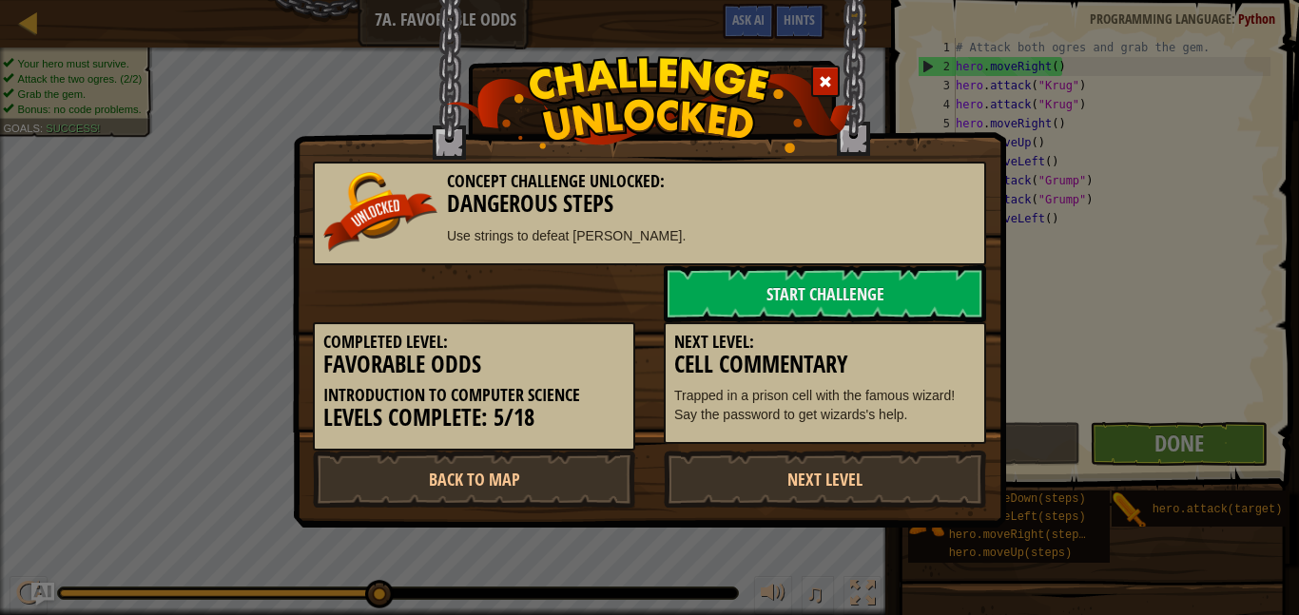
click at [691, 107] on img at bounding box center [650, 104] width 408 height 97
click at [739, 278] on link "Start Challenge" at bounding box center [825, 293] width 322 height 57
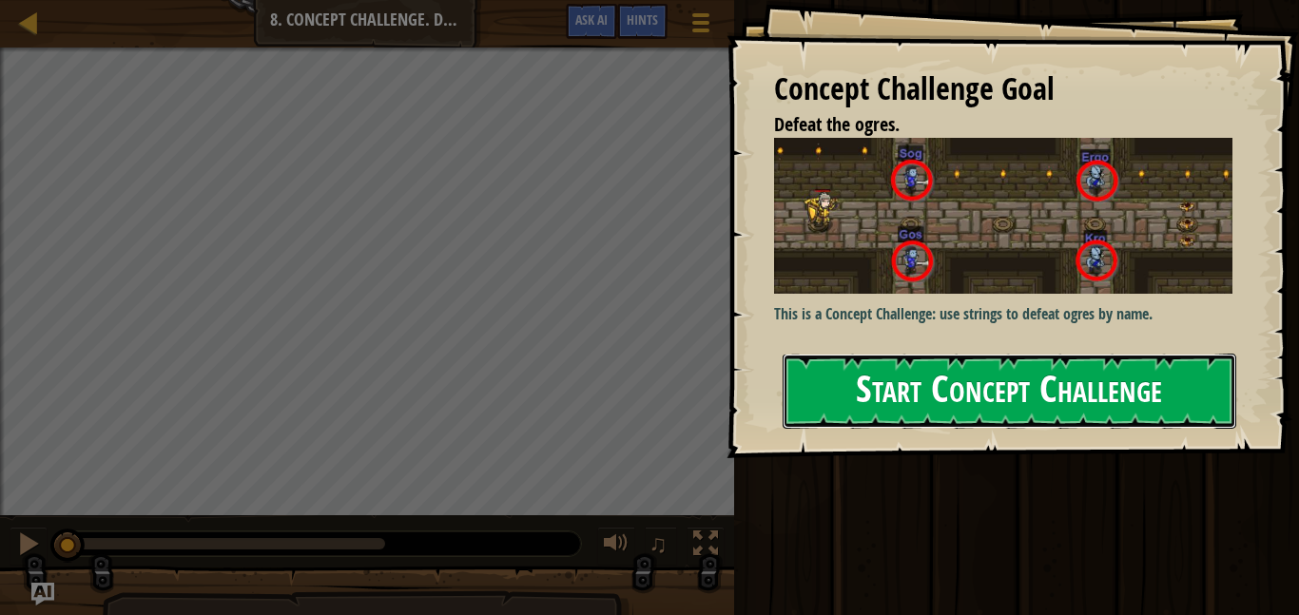
click at [889, 374] on button "Start Concept Challenge" at bounding box center [1010, 391] width 454 height 75
